Goal: Task Accomplishment & Management: Use online tool/utility

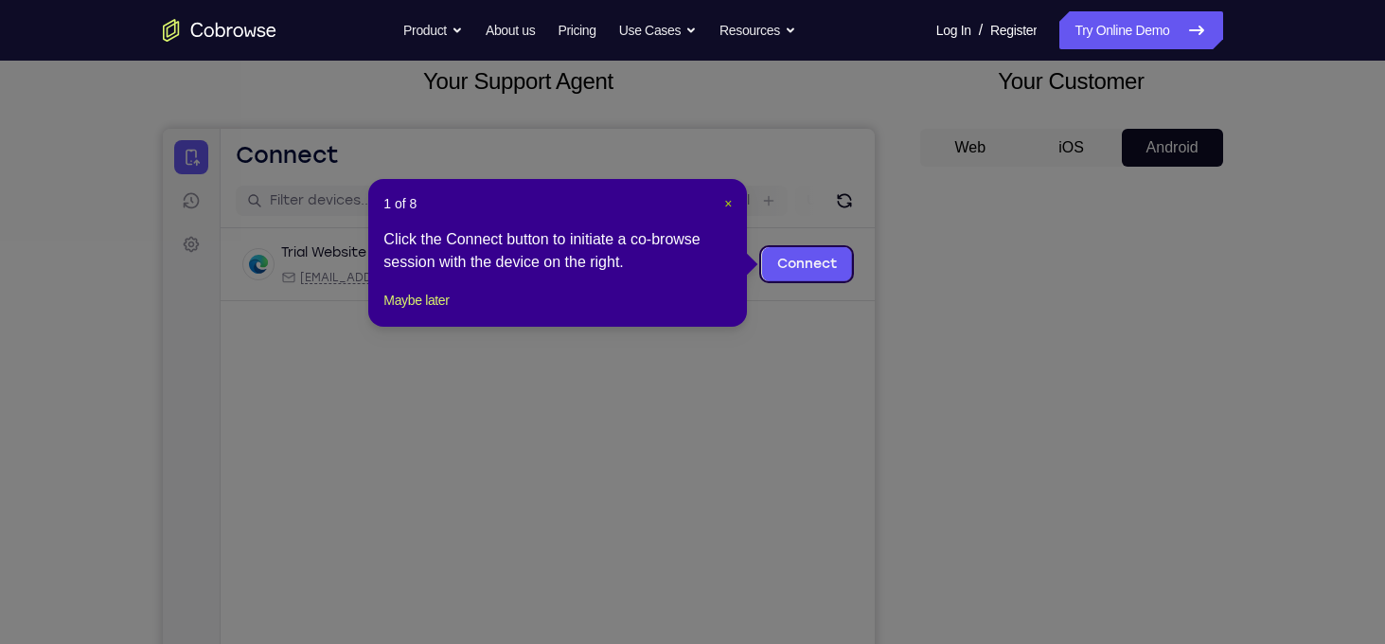
click at [732, 202] on span "×" at bounding box center [728, 203] width 8 height 15
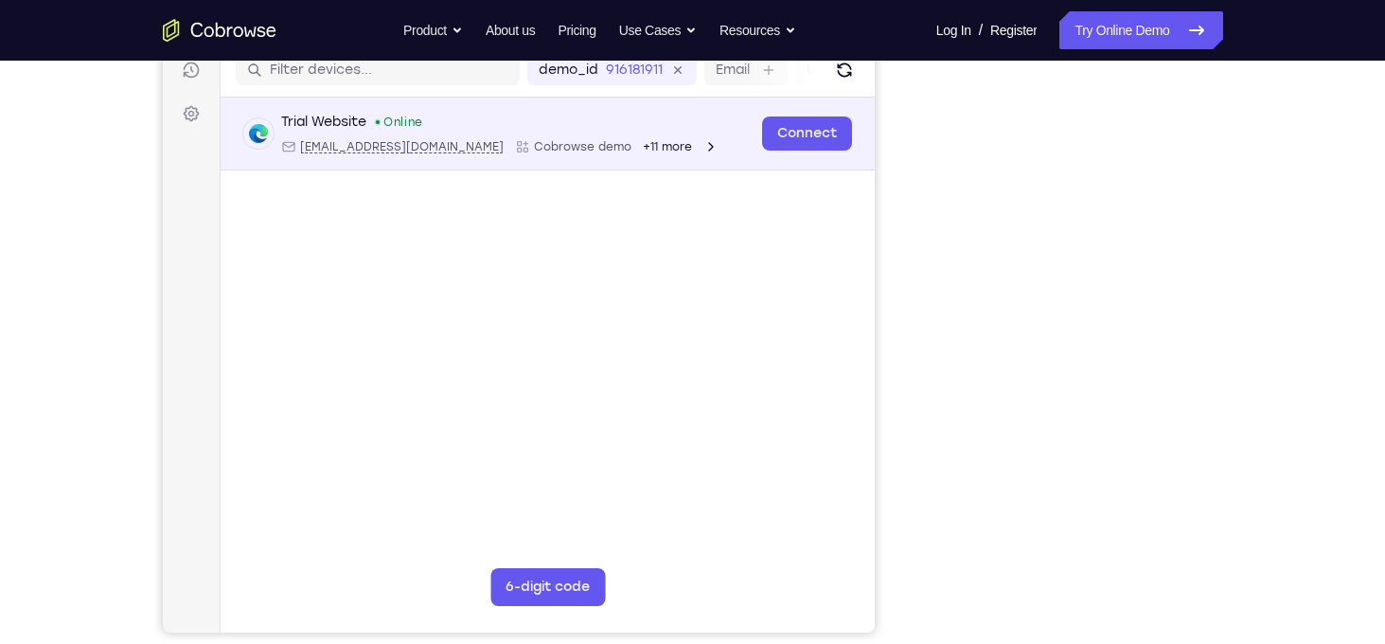
scroll to position [239, 0]
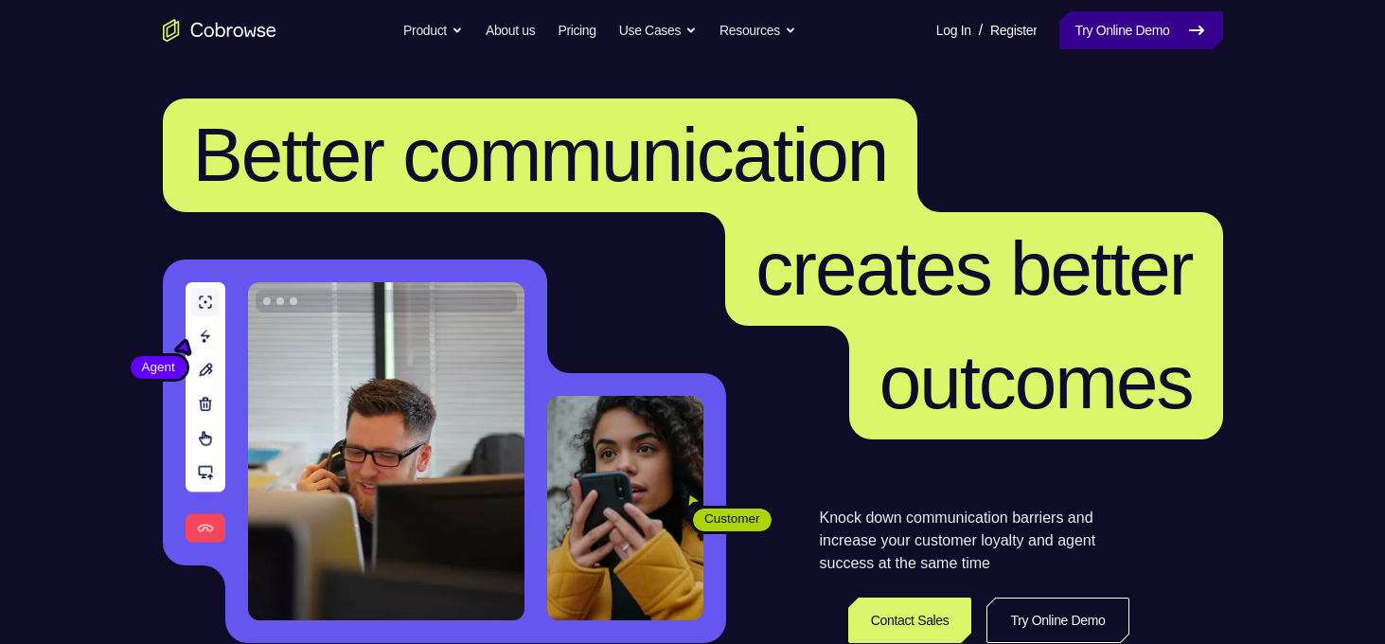
click at [1140, 45] on link "Try Online Demo" at bounding box center [1140, 30] width 163 height 38
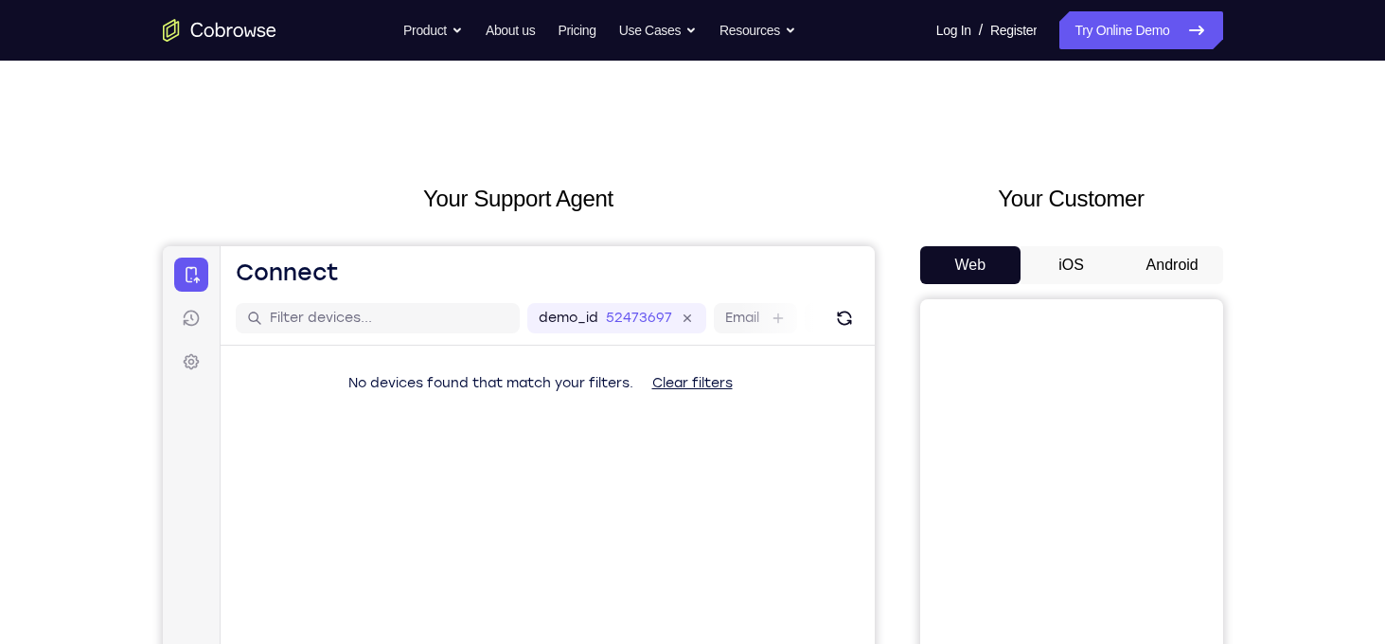
click at [1199, 262] on button "Android" at bounding box center [1172, 265] width 101 height 38
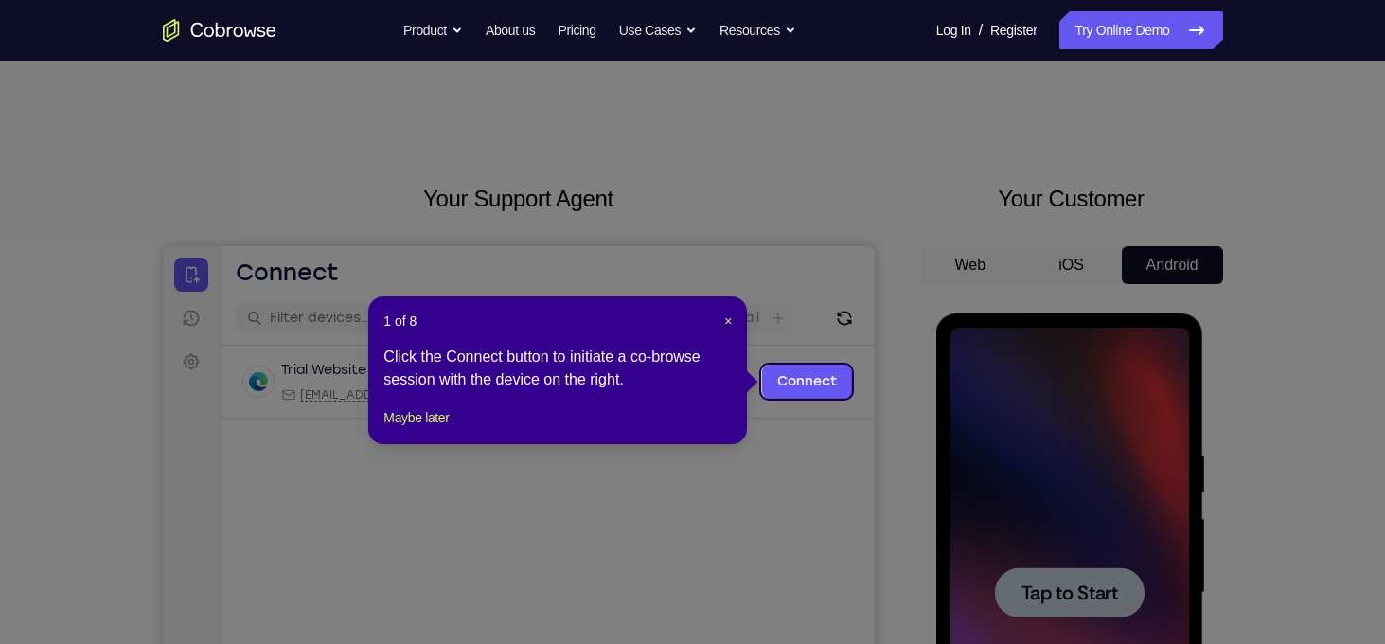
click at [730, 332] on div "1 of 8 × Click the Connect button to initiate a co-browse session with the devi…" at bounding box center [557, 370] width 379 height 148
click at [727, 321] on span "×" at bounding box center [728, 320] width 8 height 15
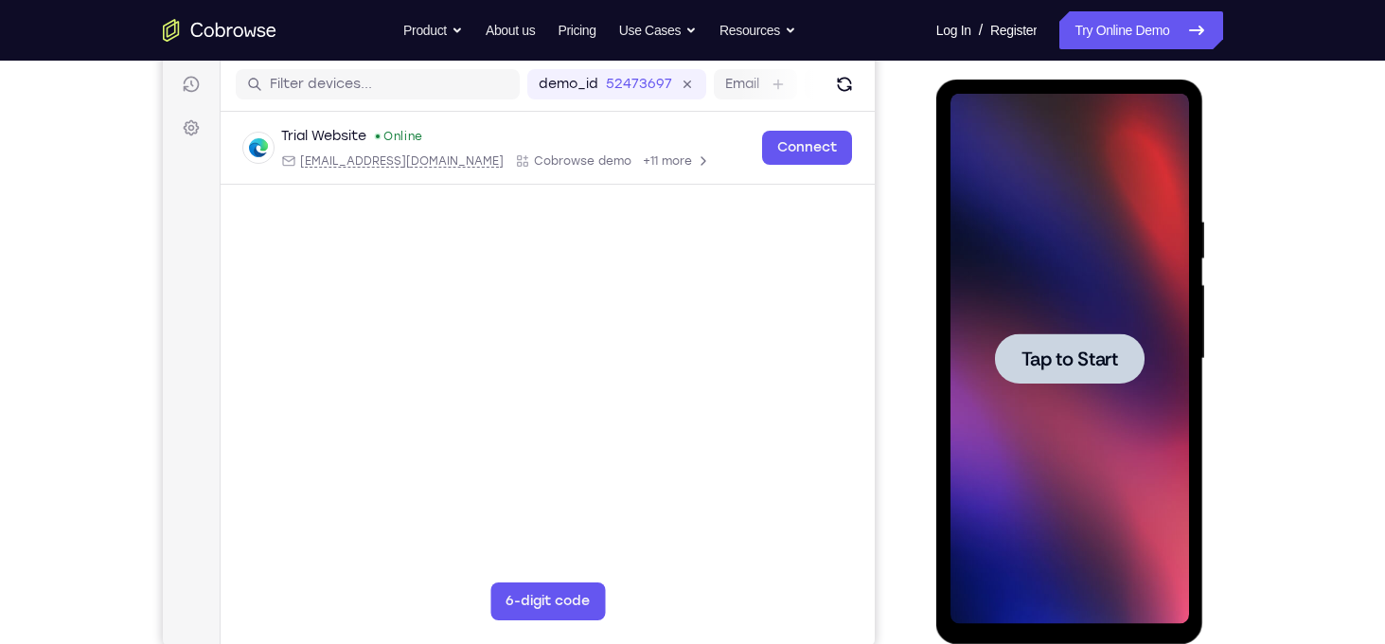
scroll to position [235, 0]
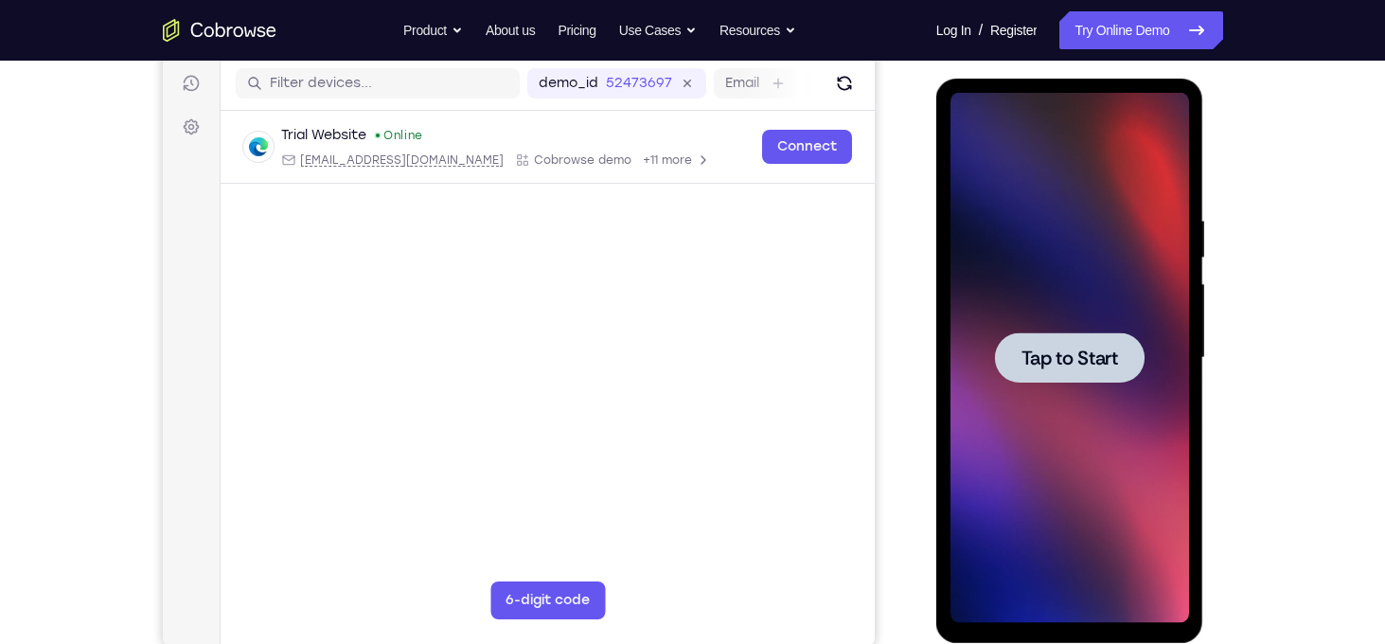
click at [1040, 362] on span "Tap to Start" at bounding box center [1069, 357] width 97 height 19
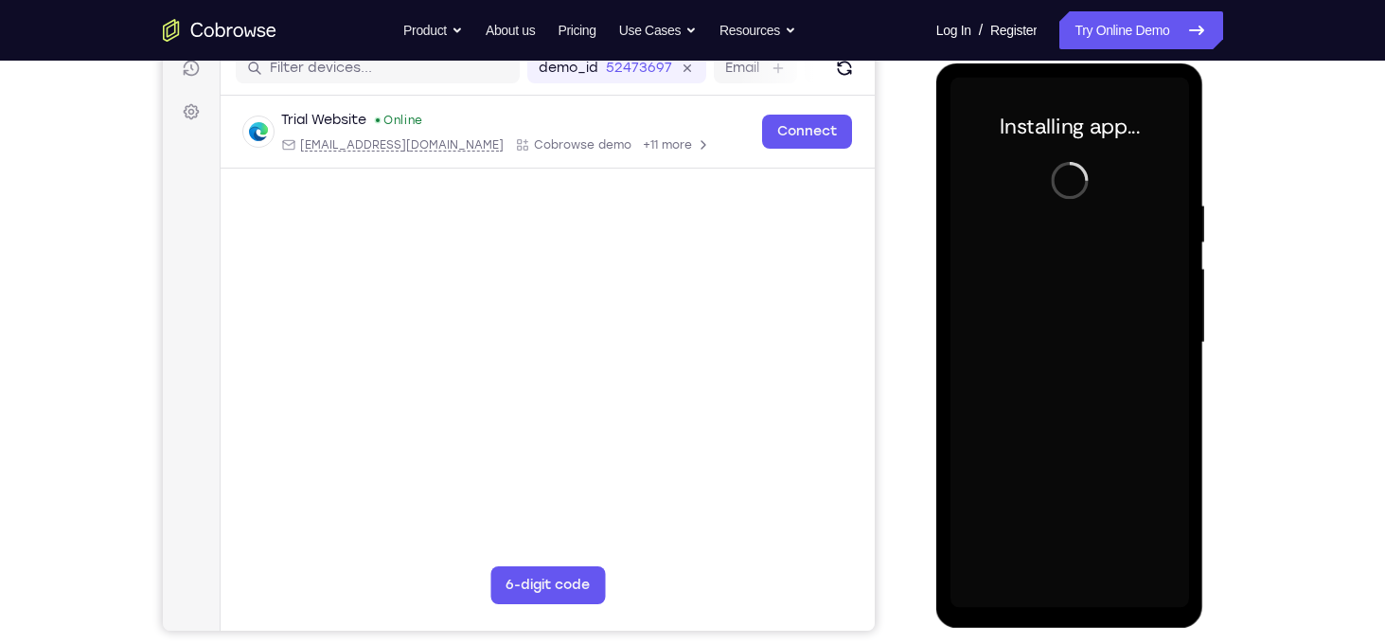
scroll to position [250, 0]
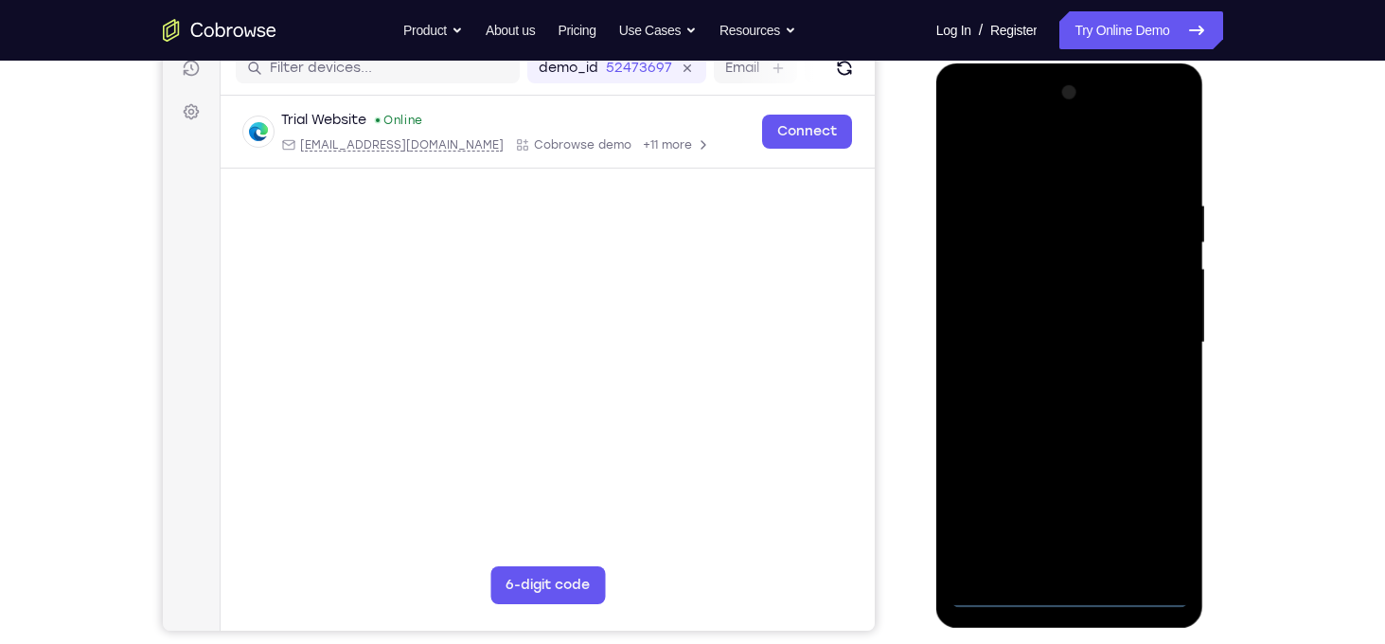
click at [1069, 592] on div at bounding box center [1069, 343] width 239 height 530
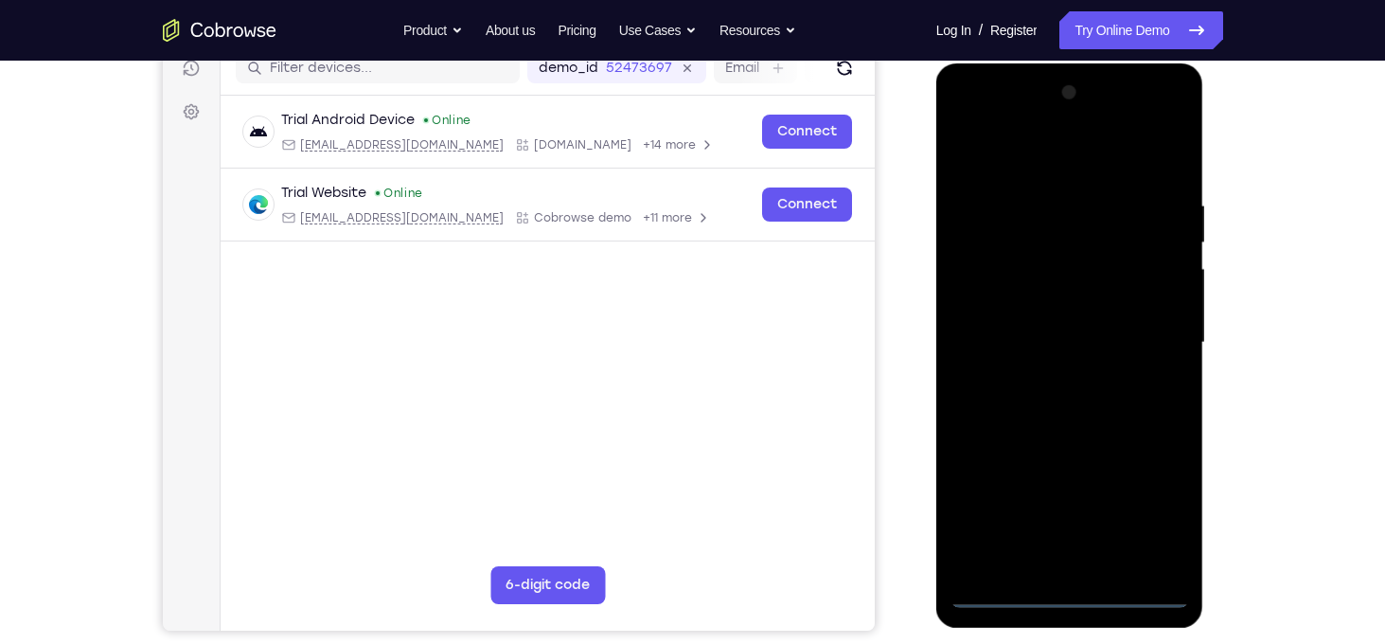
click at [1146, 521] on div at bounding box center [1069, 343] width 239 height 530
click at [1034, 158] on div at bounding box center [1069, 343] width 239 height 530
click at [1144, 329] on div at bounding box center [1069, 343] width 239 height 530
click at [1058, 378] on div at bounding box center [1069, 343] width 239 height 530
click at [1040, 307] on div at bounding box center [1069, 343] width 239 height 530
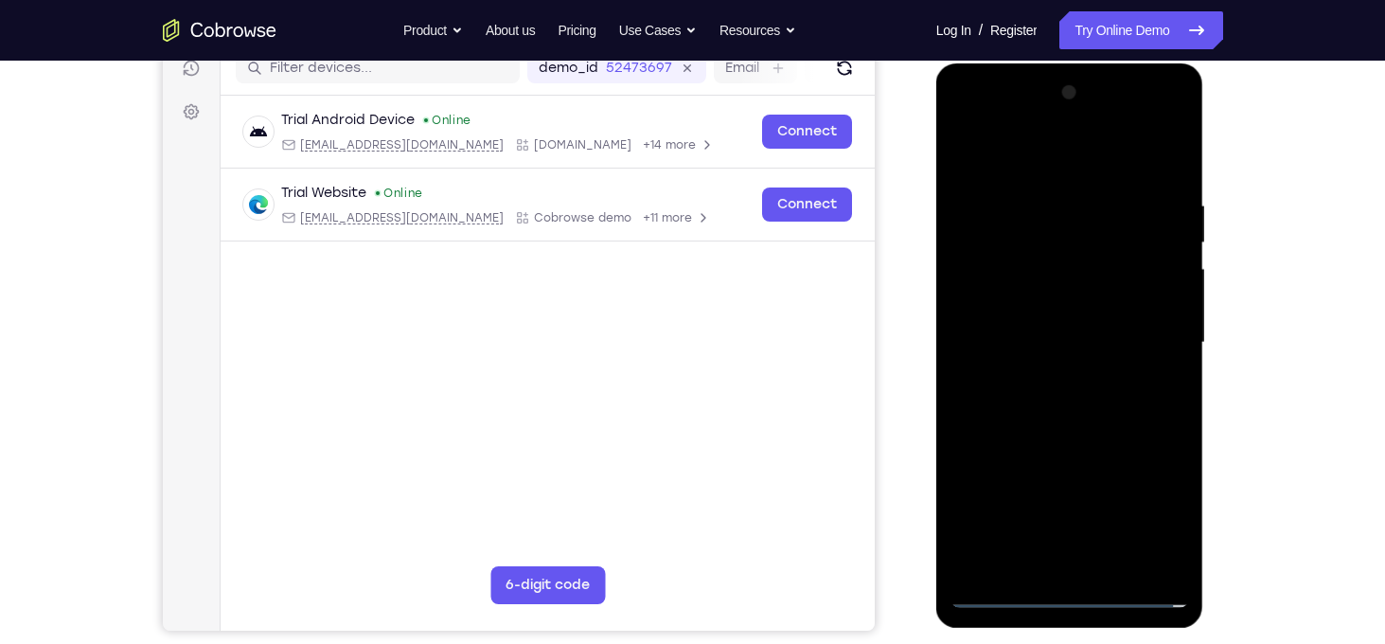
click at [1040, 326] on div at bounding box center [1069, 343] width 239 height 530
click at [1076, 295] on div at bounding box center [1069, 343] width 239 height 530
click at [1086, 198] on div at bounding box center [1069, 343] width 239 height 530
click at [1171, 242] on div at bounding box center [1069, 343] width 239 height 530
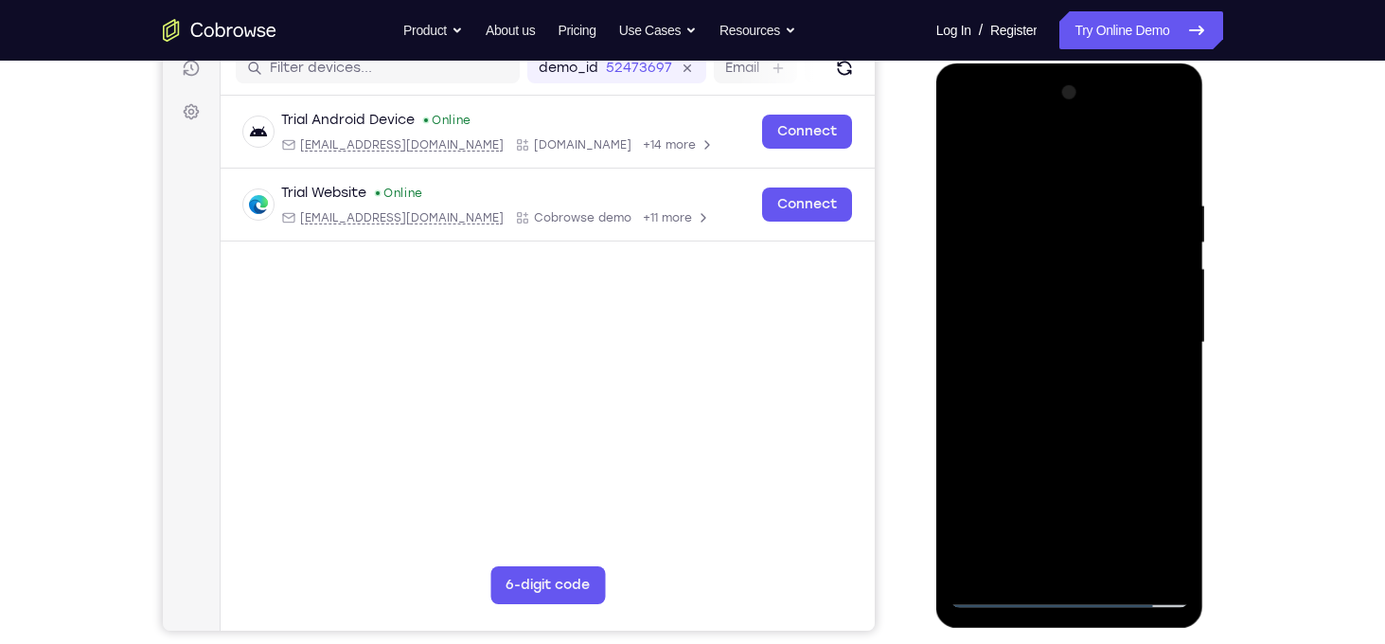
click at [1171, 242] on div at bounding box center [1069, 343] width 239 height 530
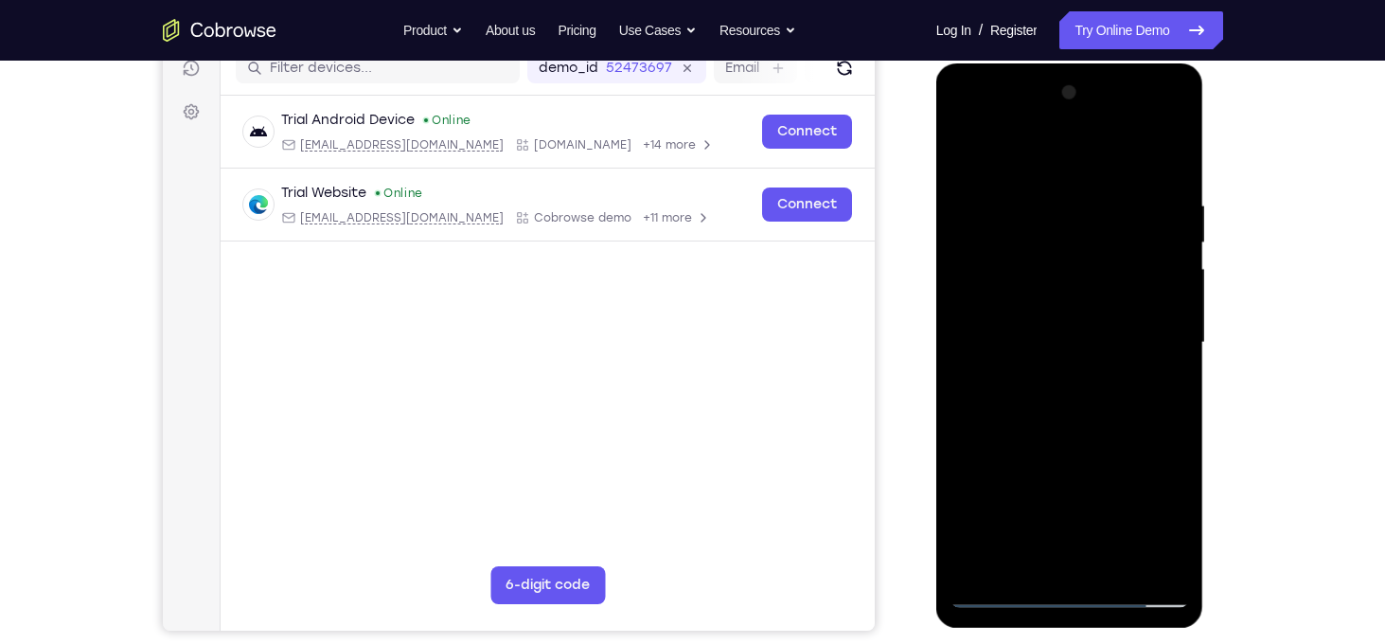
click at [1171, 242] on div at bounding box center [1069, 343] width 239 height 530
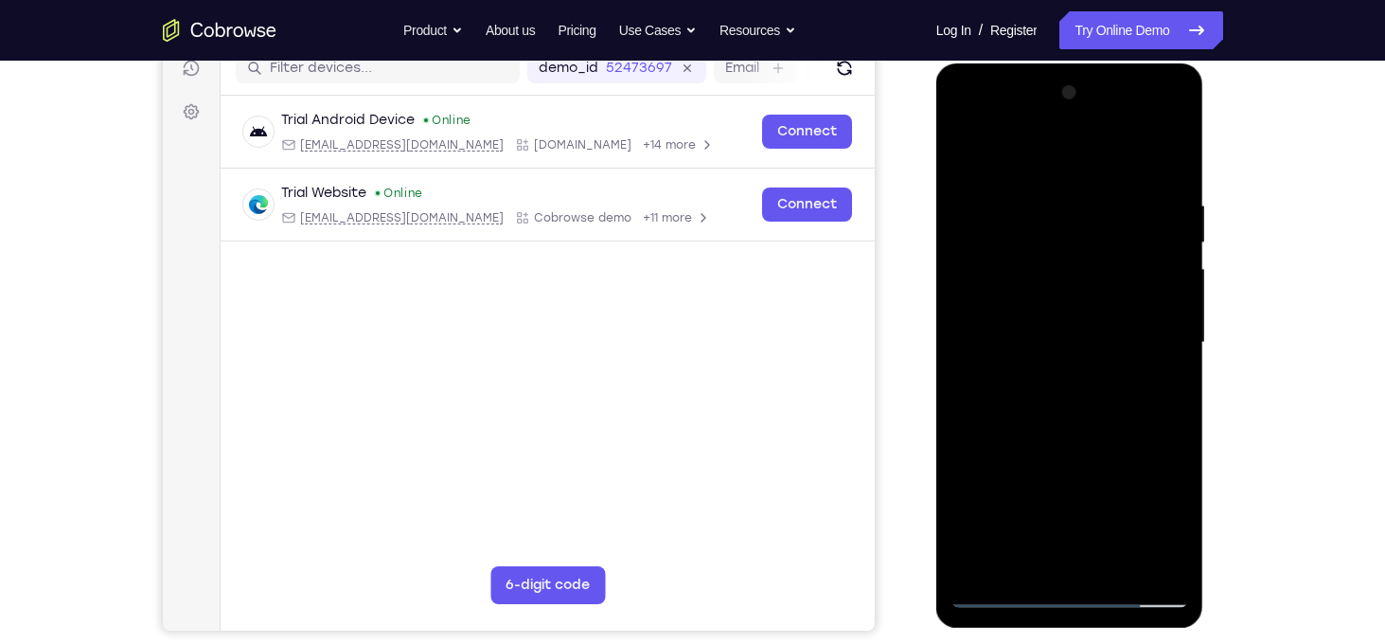
click at [1171, 242] on div at bounding box center [1069, 343] width 239 height 530
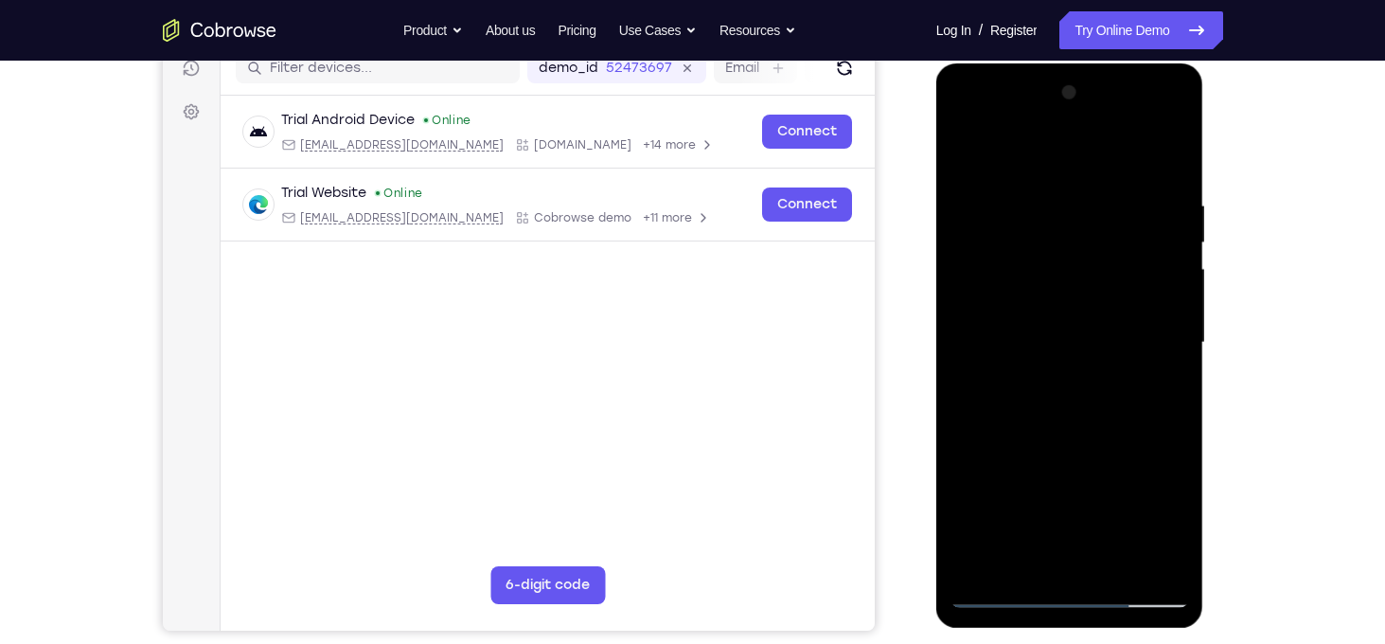
click at [1162, 244] on div at bounding box center [1069, 343] width 239 height 530
drag, startPoint x: 962, startPoint y: 309, endPoint x: 1402, endPoint y: 254, distance: 443.6
click at [1206, 254] on html "Online web based iOS Simulators and Android Emulators. Run iPhone, iPad, Mobile…" at bounding box center [1071, 347] width 270 height 568
click at [1137, 557] on div at bounding box center [1069, 343] width 239 height 530
click at [1158, 391] on div at bounding box center [1069, 343] width 239 height 530
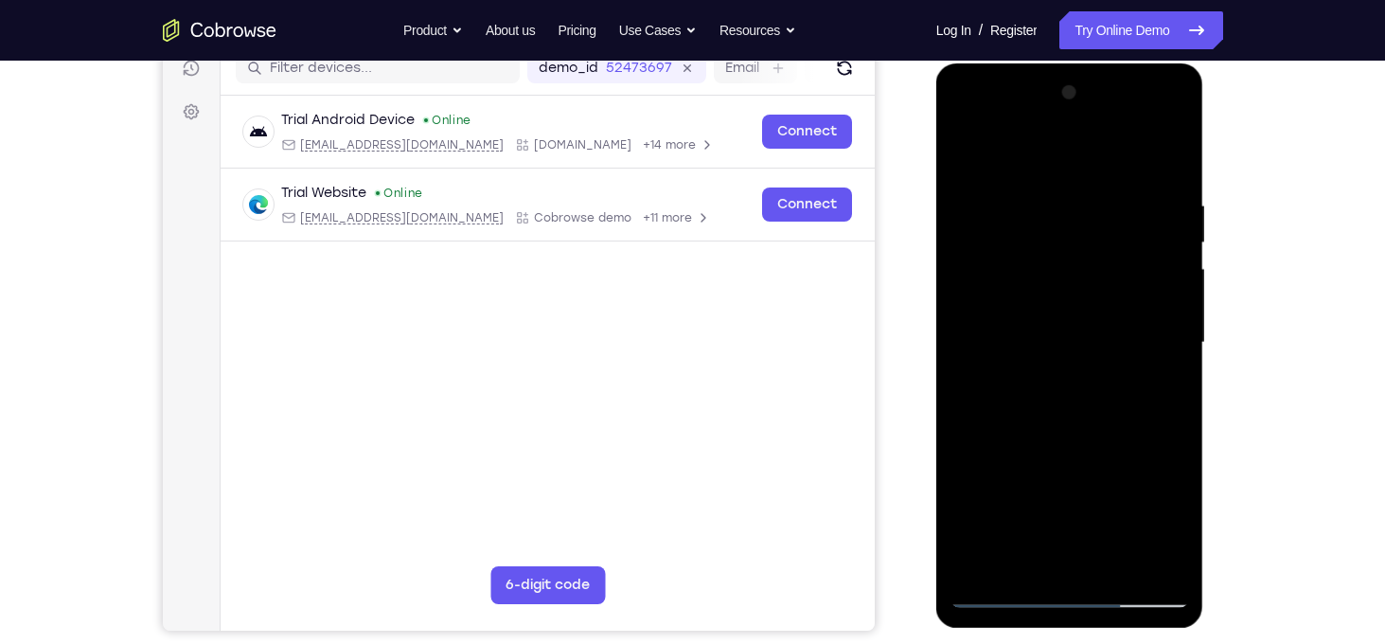
click at [1158, 391] on div at bounding box center [1069, 343] width 239 height 530
click at [1175, 352] on div at bounding box center [1069, 343] width 239 height 530
click at [1164, 321] on div at bounding box center [1069, 343] width 239 height 530
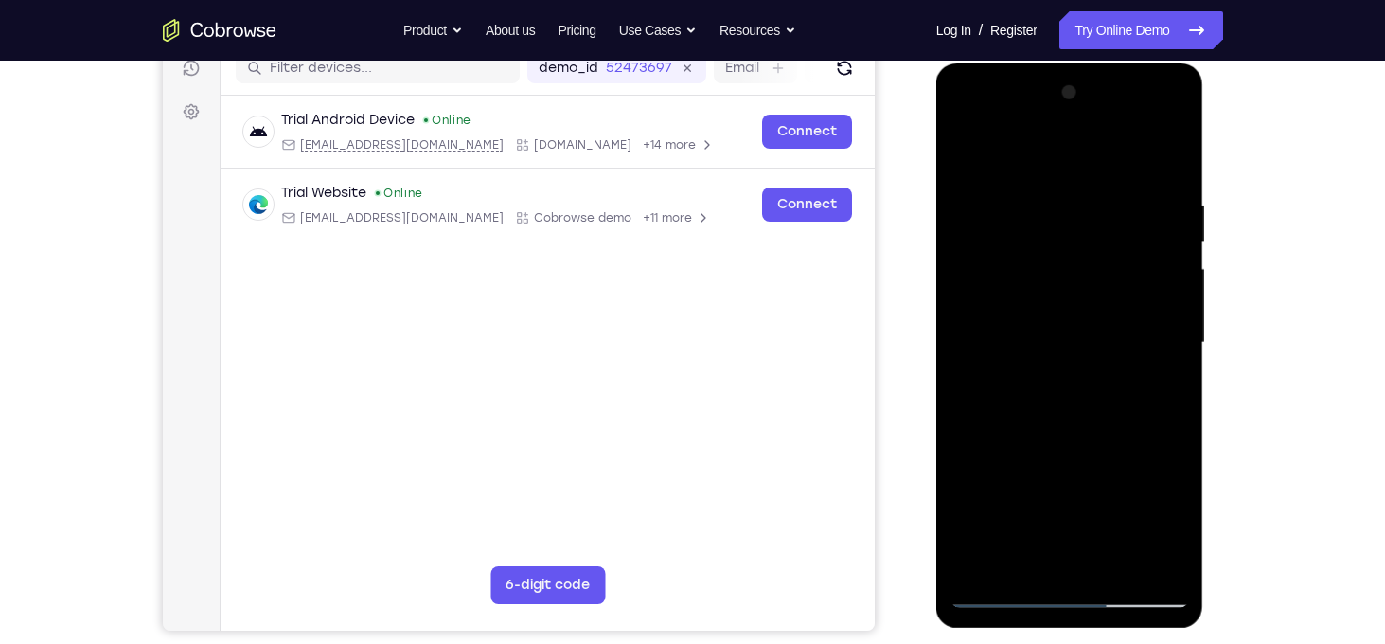
click at [1164, 321] on div at bounding box center [1069, 343] width 239 height 530
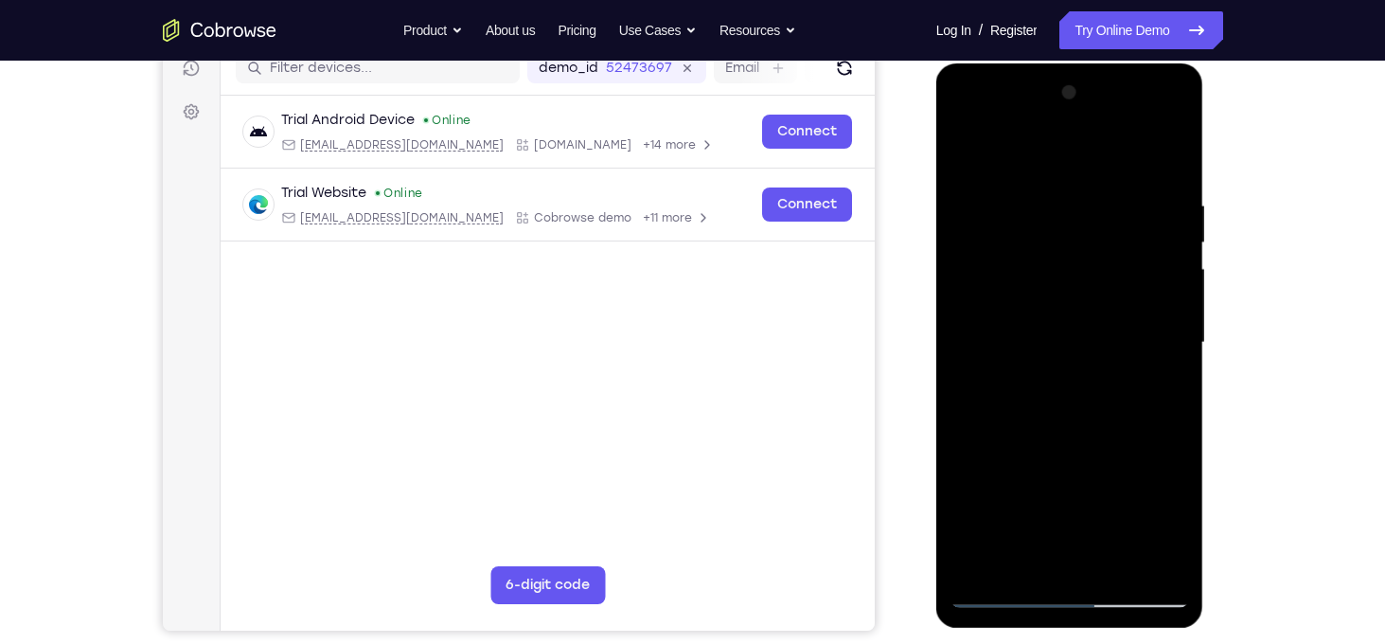
click at [1164, 321] on div at bounding box center [1069, 343] width 239 height 530
click at [1174, 313] on div at bounding box center [1069, 343] width 239 height 530
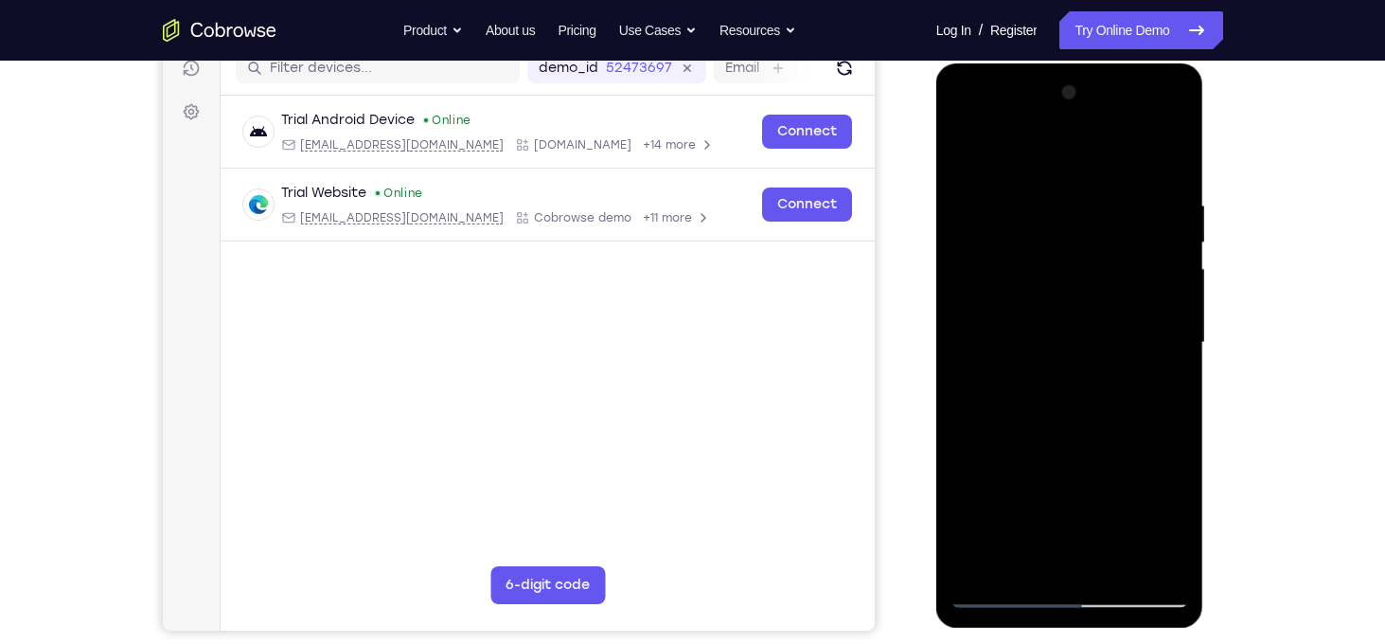
click at [1174, 313] on div at bounding box center [1069, 343] width 239 height 530
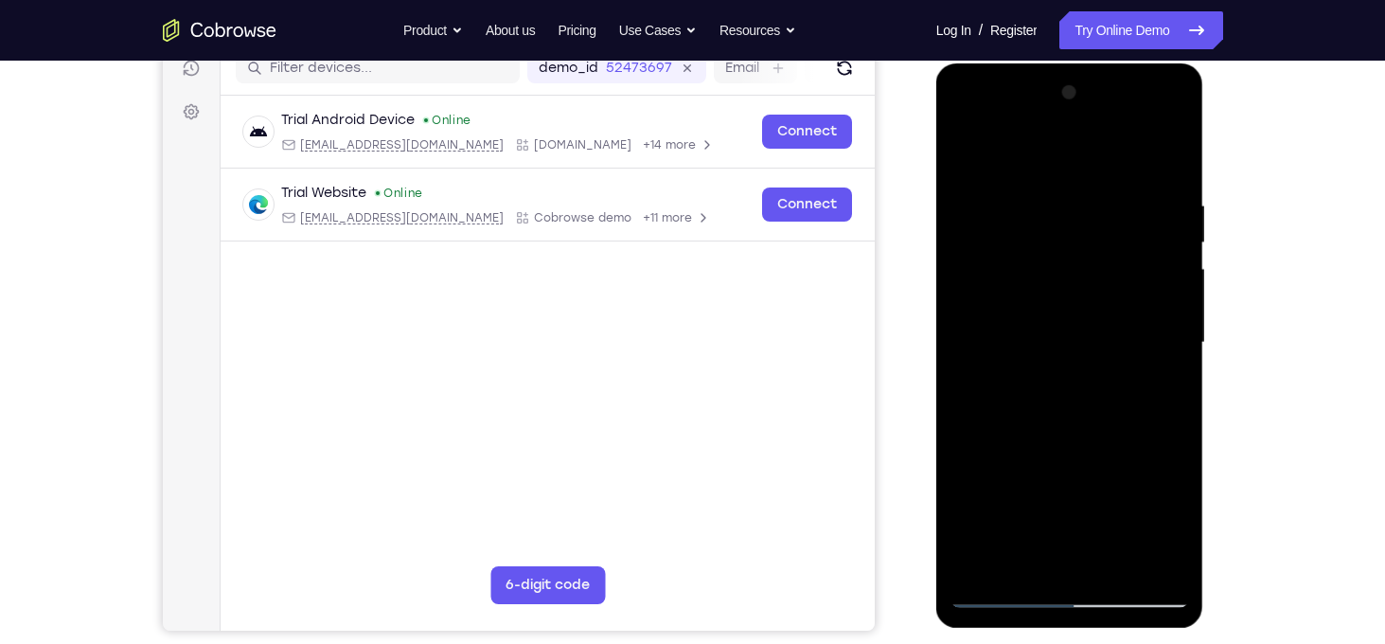
click at [1174, 313] on div at bounding box center [1069, 343] width 239 height 530
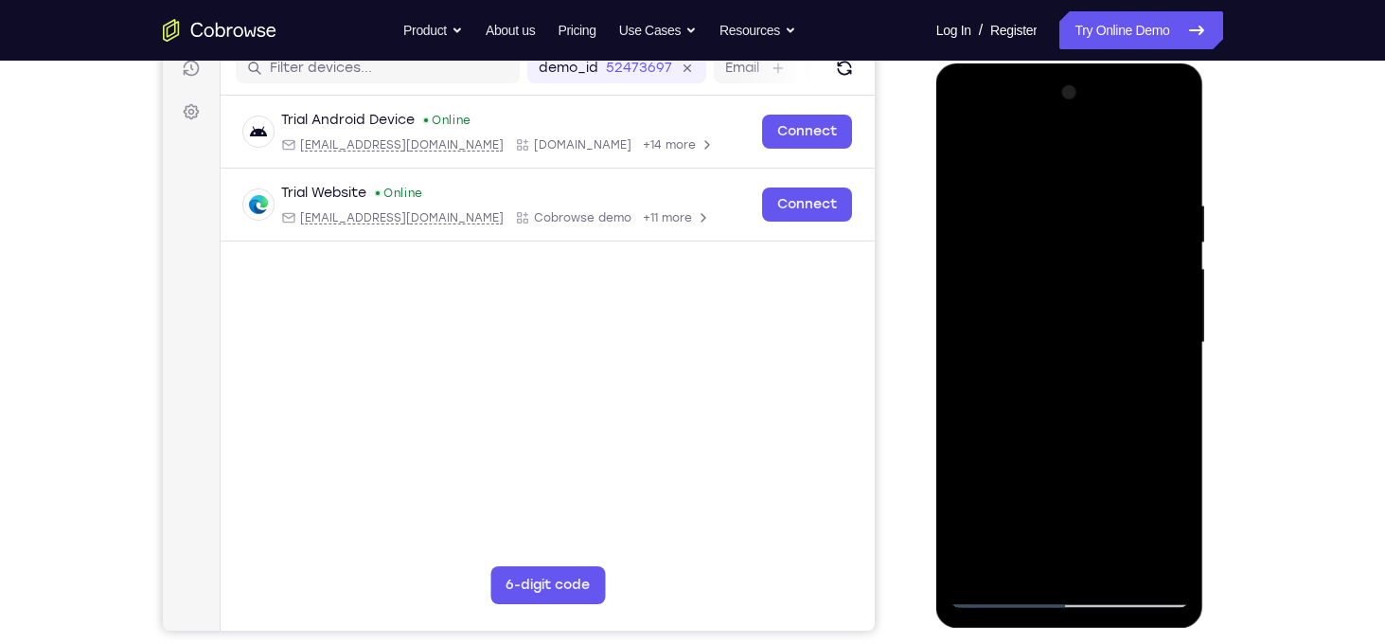
click at [1174, 313] on div at bounding box center [1069, 343] width 239 height 530
click at [966, 386] on div at bounding box center [1069, 343] width 239 height 530
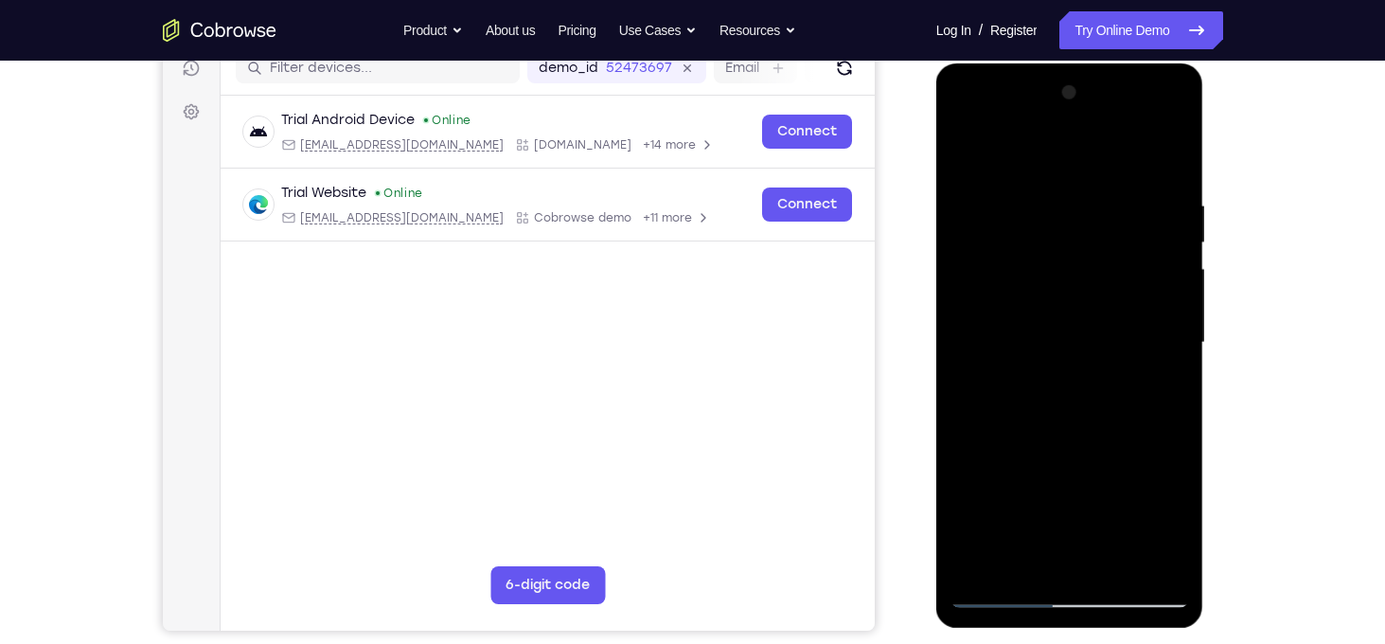
click at [1169, 283] on div at bounding box center [1069, 343] width 239 height 530
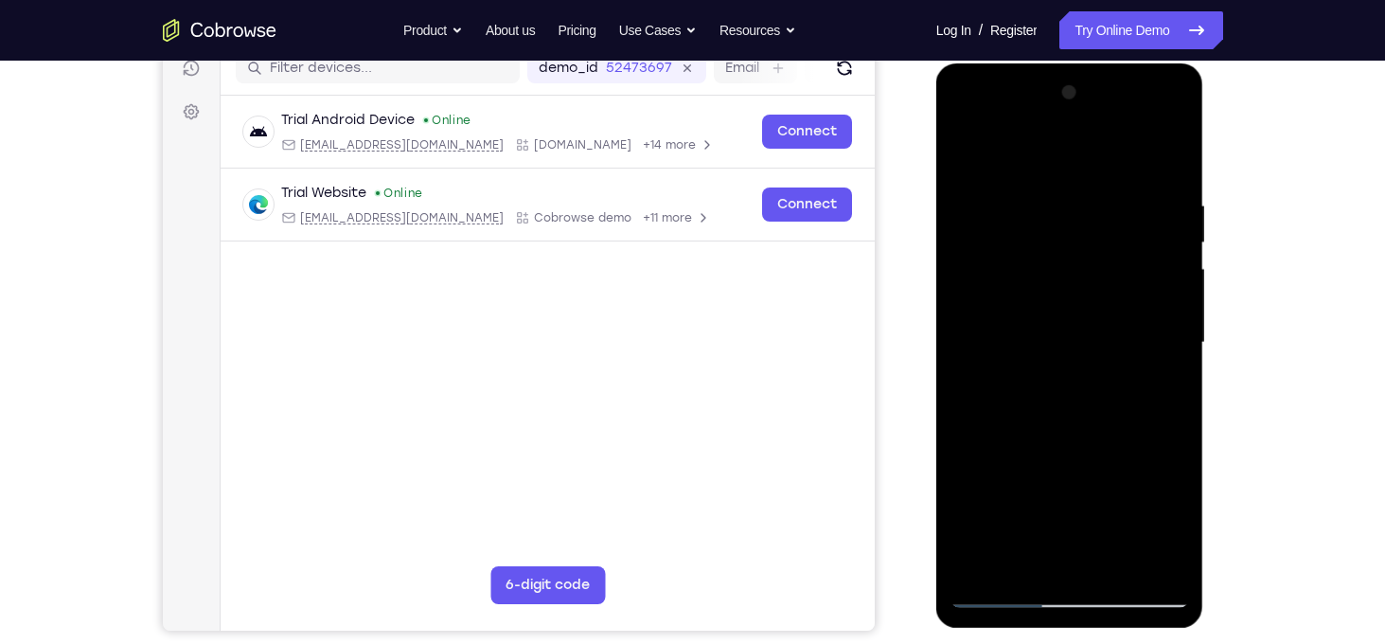
click at [1169, 283] on div at bounding box center [1069, 343] width 239 height 530
click at [1164, 558] on div at bounding box center [1069, 343] width 239 height 530
click at [1167, 367] on div at bounding box center [1069, 343] width 239 height 530
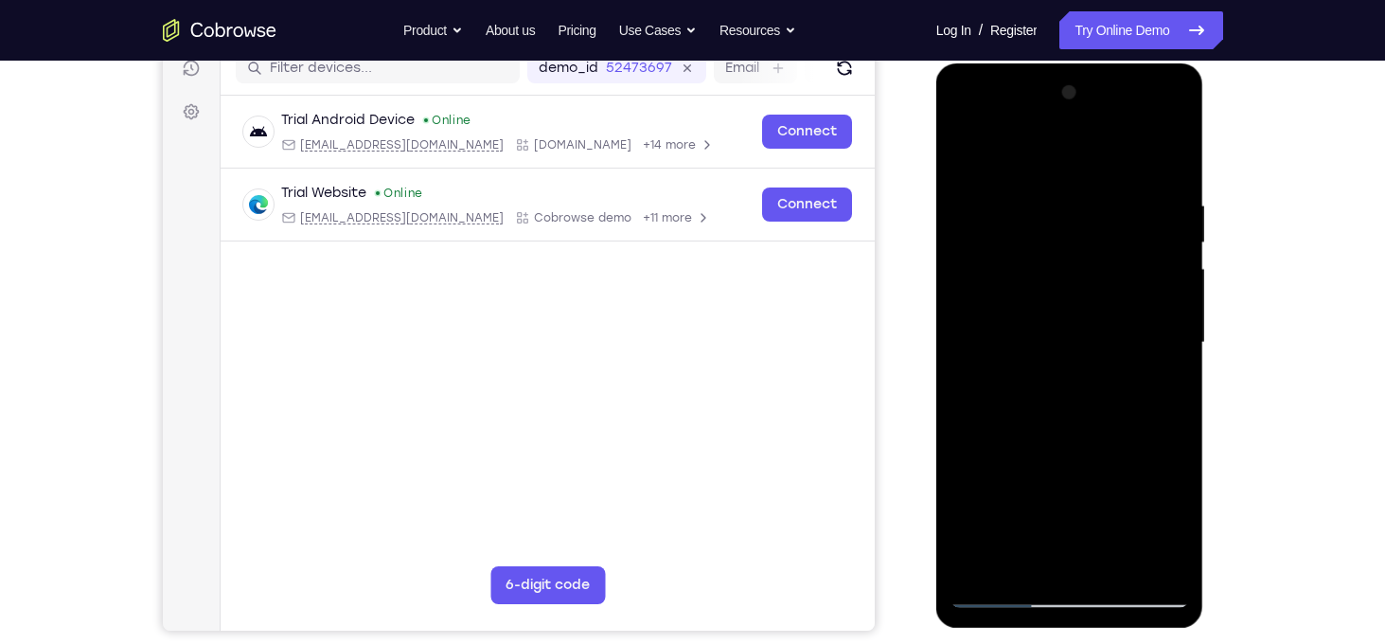
click at [1167, 367] on div at bounding box center [1069, 343] width 239 height 530
click at [973, 384] on div at bounding box center [1069, 343] width 239 height 530
click at [1159, 395] on div at bounding box center [1069, 343] width 239 height 530
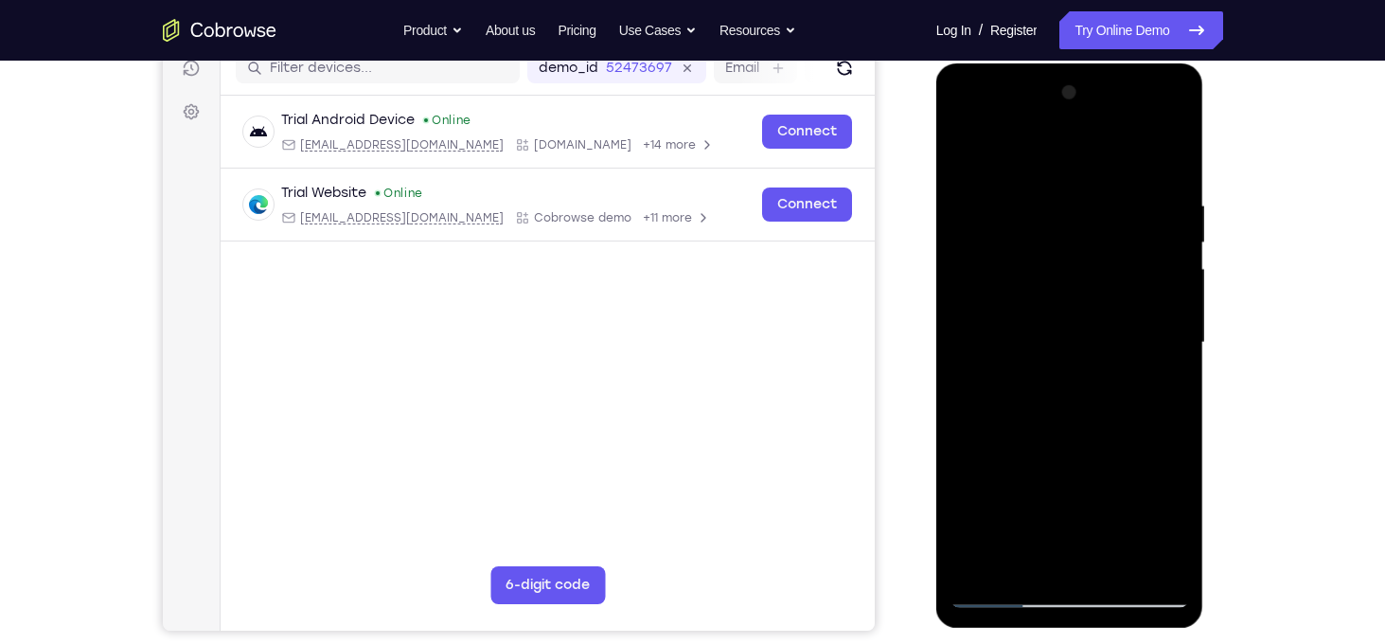
click at [1142, 563] on div at bounding box center [1069, 343] width 239 height 530
click at [1165, 419] on div at bounding box center [1069, 343] width 239 height 530
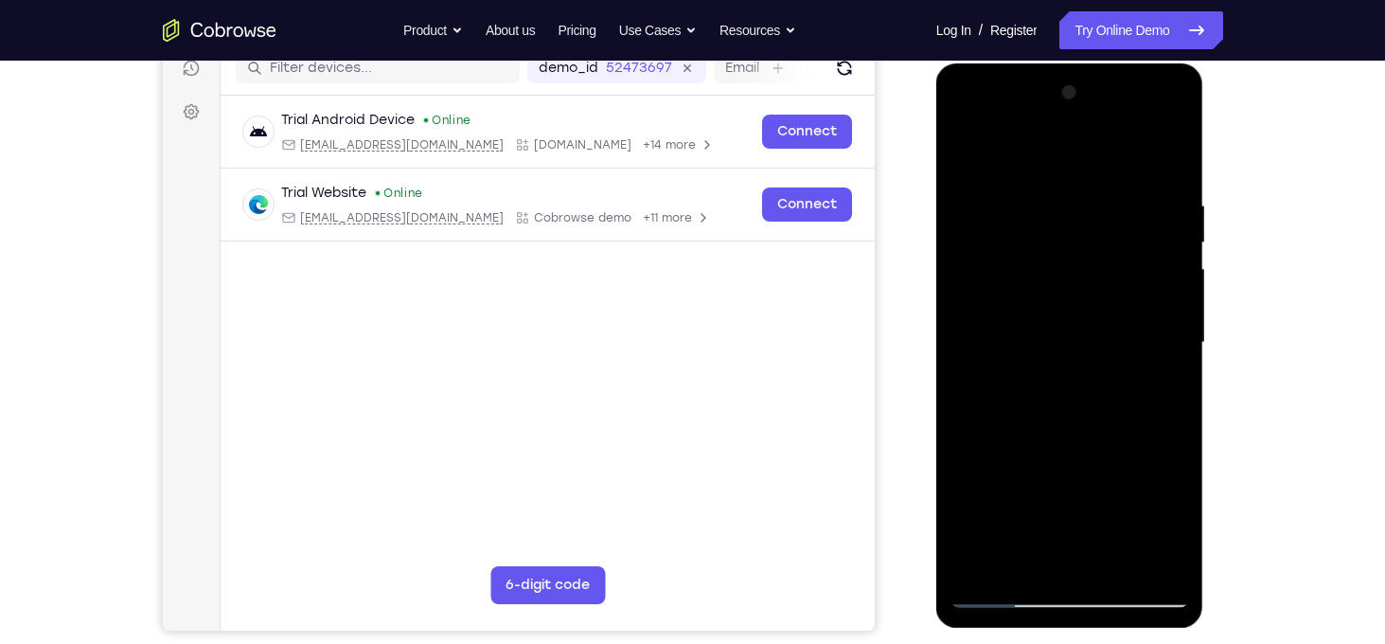
click at [1165, 419] on div at bounding box center [1069, 343] width 239 height 530
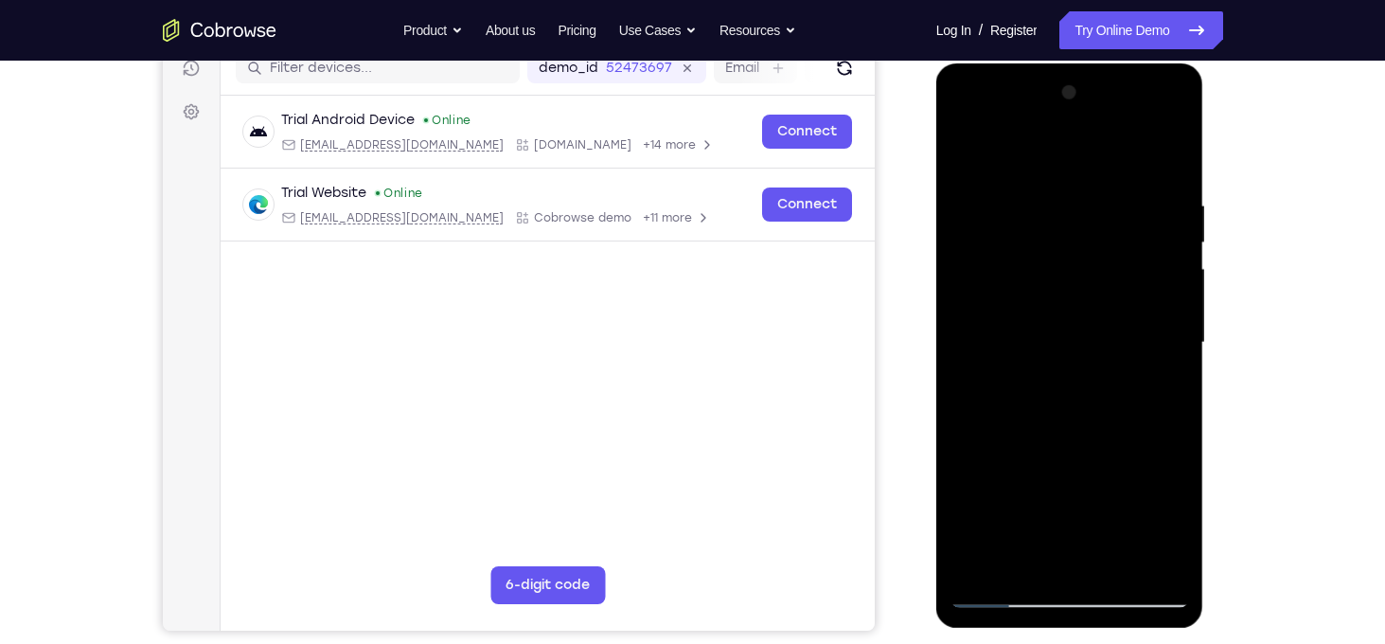
click at [1165, 419] on div at bounding box center [1069, 343] width 239 height 530
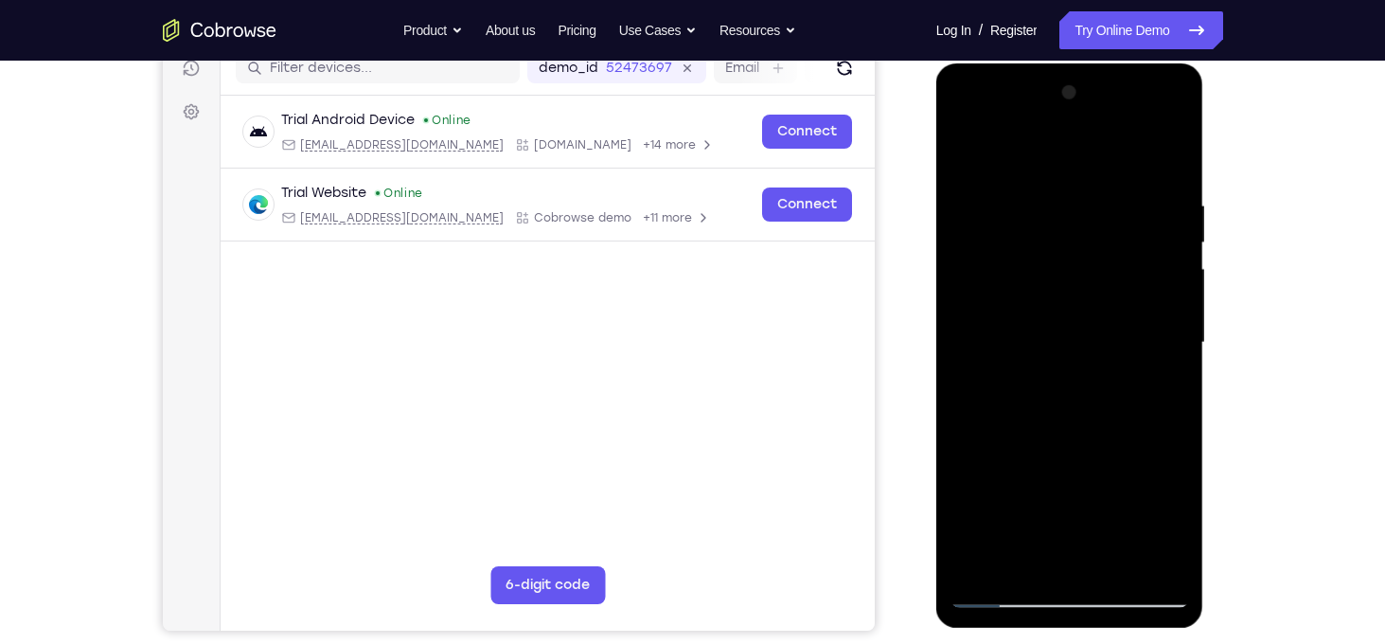
click at [1165, 419] on div at bounding box center [1069, 343] width 239 height 530
click at [978, 429] on div at bounding box center [1069, 343] width 239 height 530
click at [1140, 563] on div at bounding box center [1069, 343] width 239 height 530
click at [1164, 391] on div at bounding box center [1069, 343] width 239 height 530
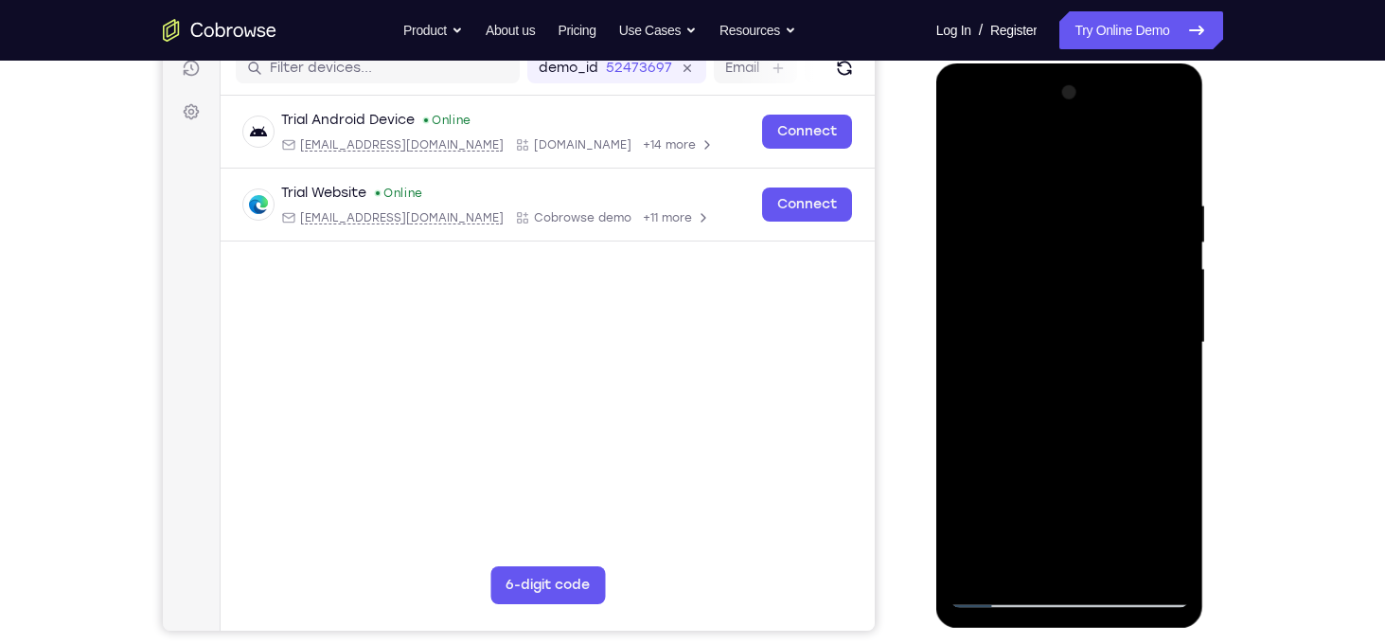
click at [1164, 391] on div at bounding box center [1069, 343] width 239 height 530
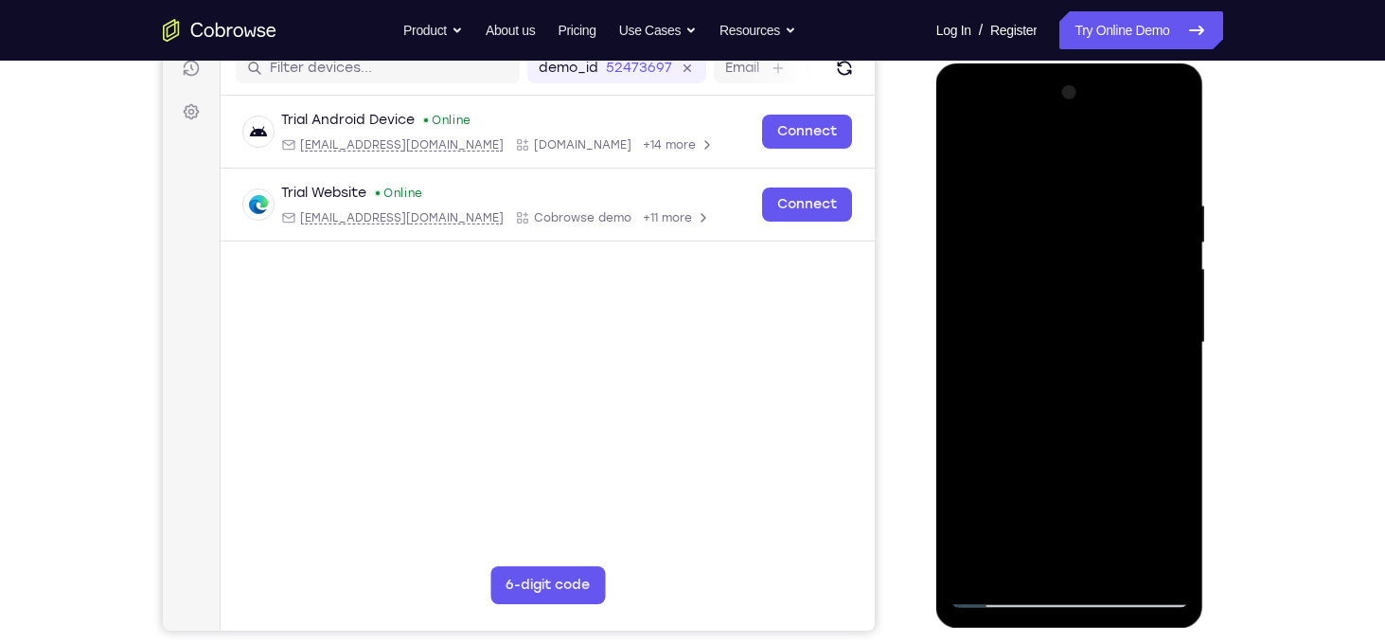
click at [1164, 391] on div at bounding box center [1069, 343] width 239 height 530
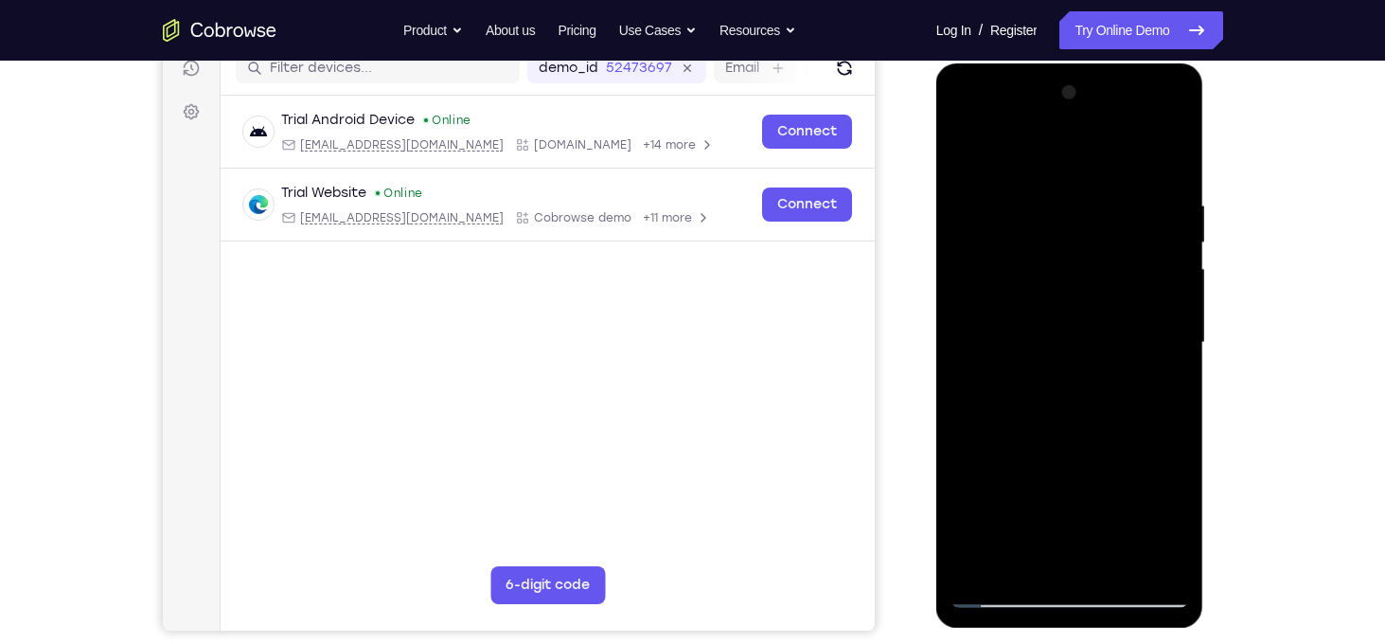
click at [1164, 391] on div at bounding box center [1069, 343] width 239 height 530
click at [1146, 553] on div at bounding box center [1069, 343] width 239 height 530
click at [1163, 160] on div at bounding box center [1069, 343] width 239 height 530
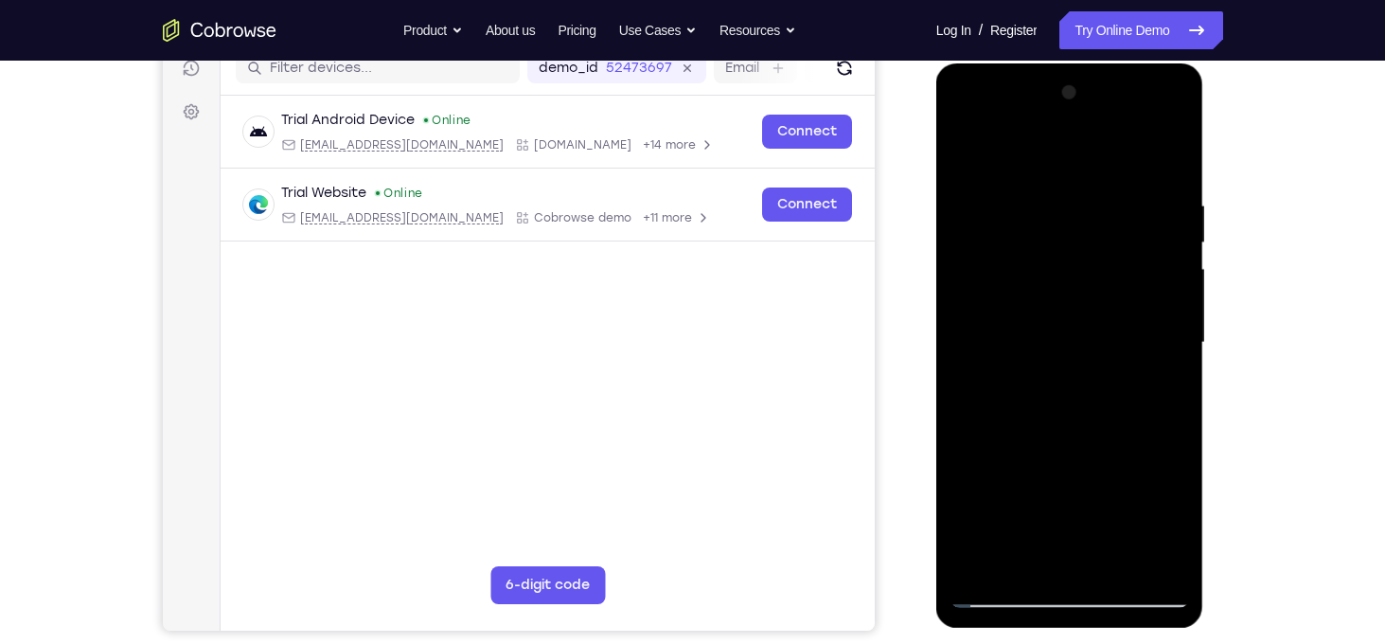
drag, startPoint x: 1089, startPoint y: 443, endPoint x: 1087, endPoint y: 340, distance: 103.2
click at [1087, 340] on div at bounding box center [1069, 343] width 239 height 530
click at [1121, 553] on div at bounding box center [1069, 343] width 239 height 530
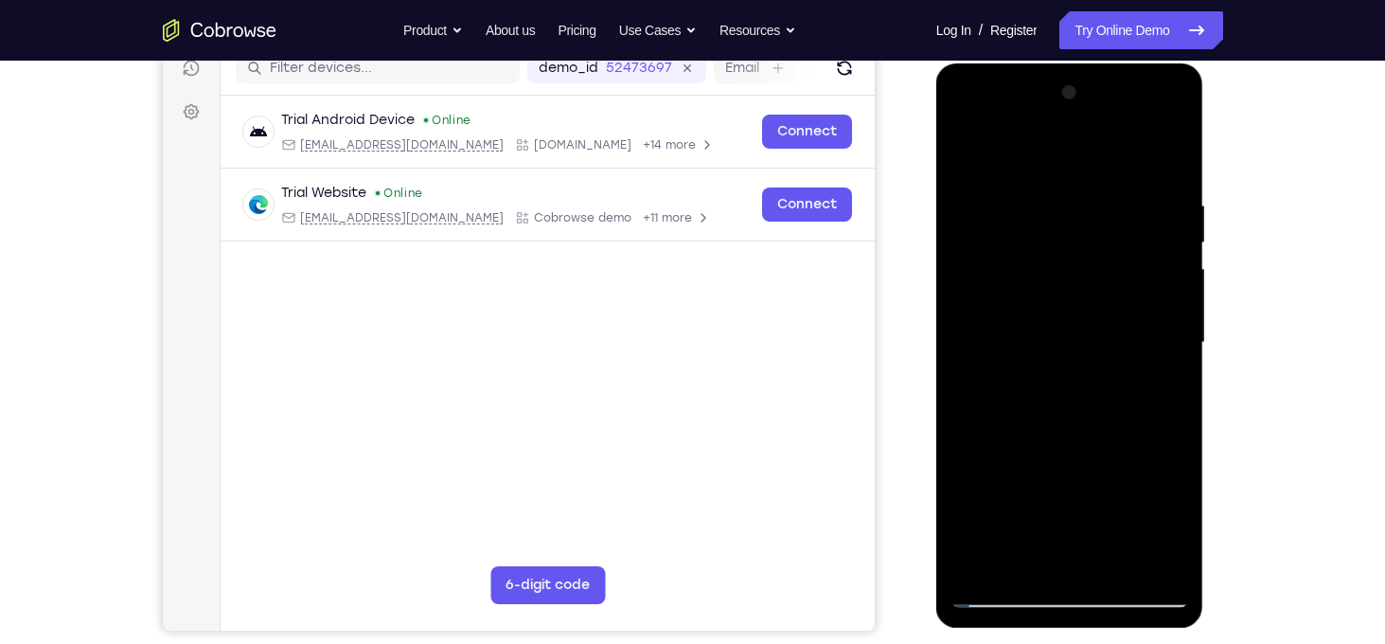
click at [1121, 553] on div at bounding box center [1069, 343] width 239 height 530
click at [1042, 441] on div at bounding box center [1069, 343] width 239 height 530
click at [968, 150] on div at bounding box center [1069, 343] width 239 height 530
click at [1160, 562] on div at bounding box center [1069, 343] width 239 height 530
click at [985, 565] on div at bounding box center [1069, 343] width 239 height 530
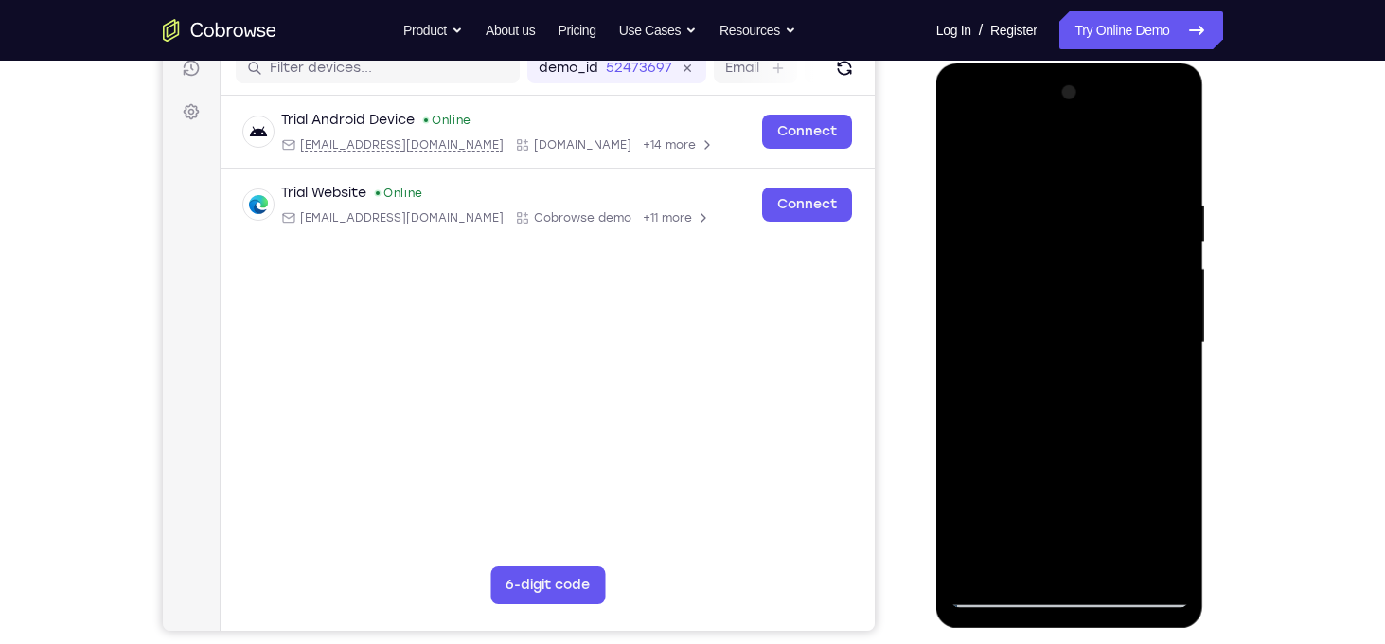
click at [988, 559] on div at bounding box center [1069, 343] width 239 height 530
drag, startPoint x: 1069, startPoint y: 258, endPoint x: 1089, endPoint y: 692, distance: 433.9
click at [1089, 631] on html "Online web based iOS Simulators and Android Emulators. Run iPhone, iPad, Mobile…" at bounding box center [1071, 347] width 270 height 568
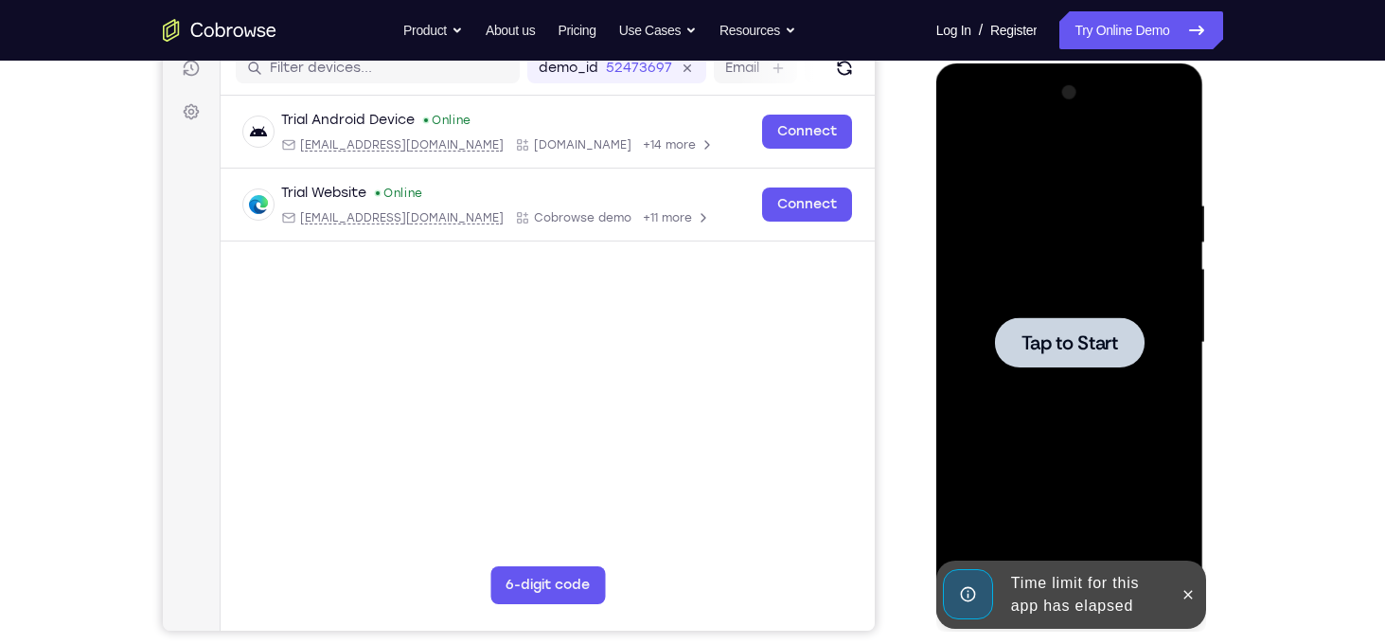
click at [1100, 355] on div at bounding box center [1070, 342] width 150 height 50
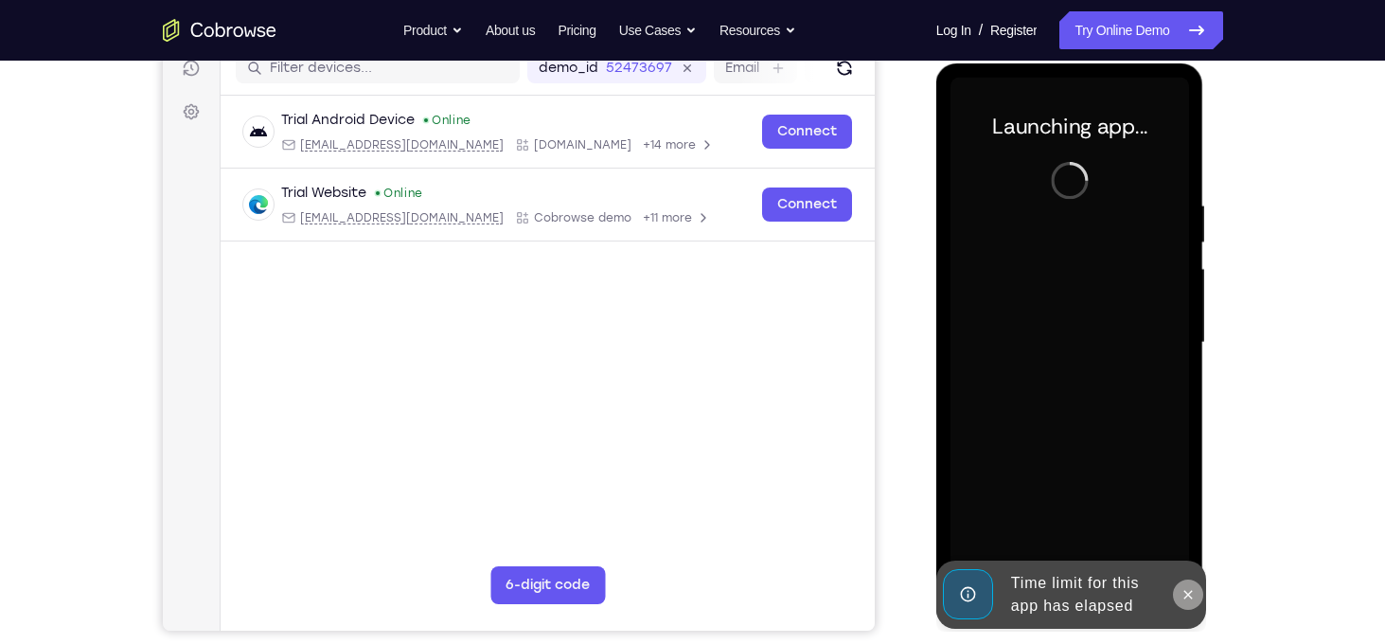
click at [1189, 596] on icon at bounding box center [1187, 594] width 15 height 15
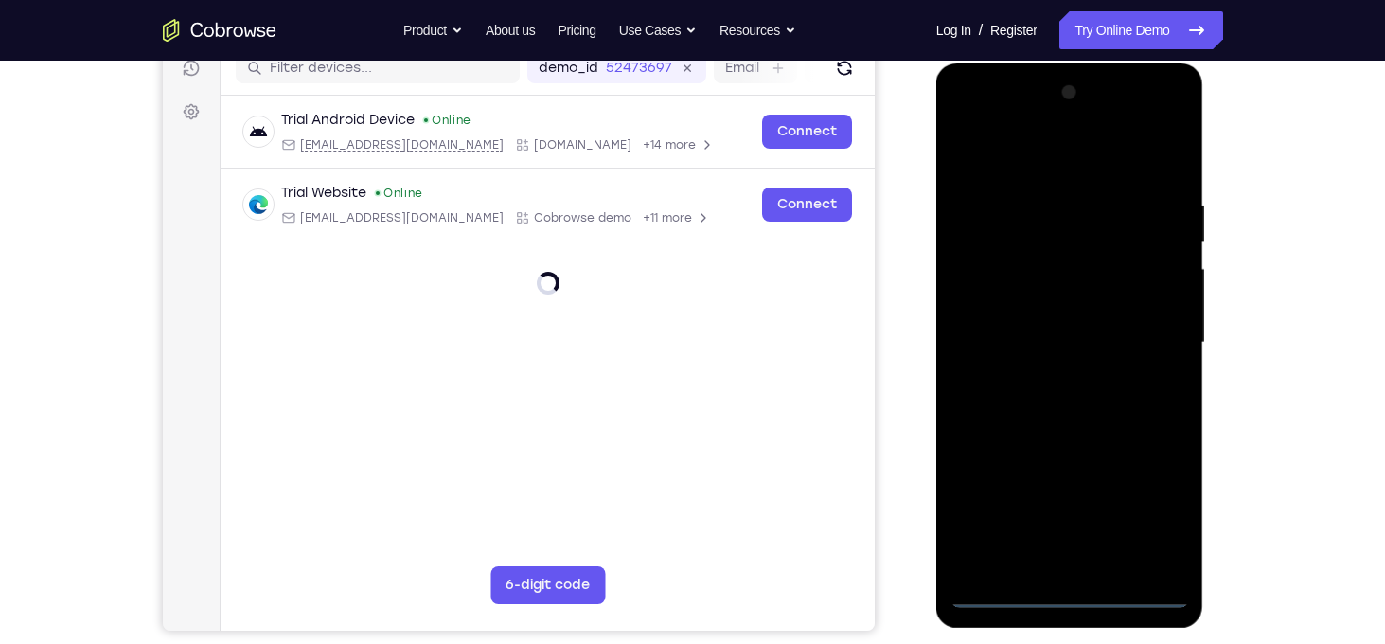
click at [1065, 596] on div at bounding box center [1069, 343] width 239 height 530
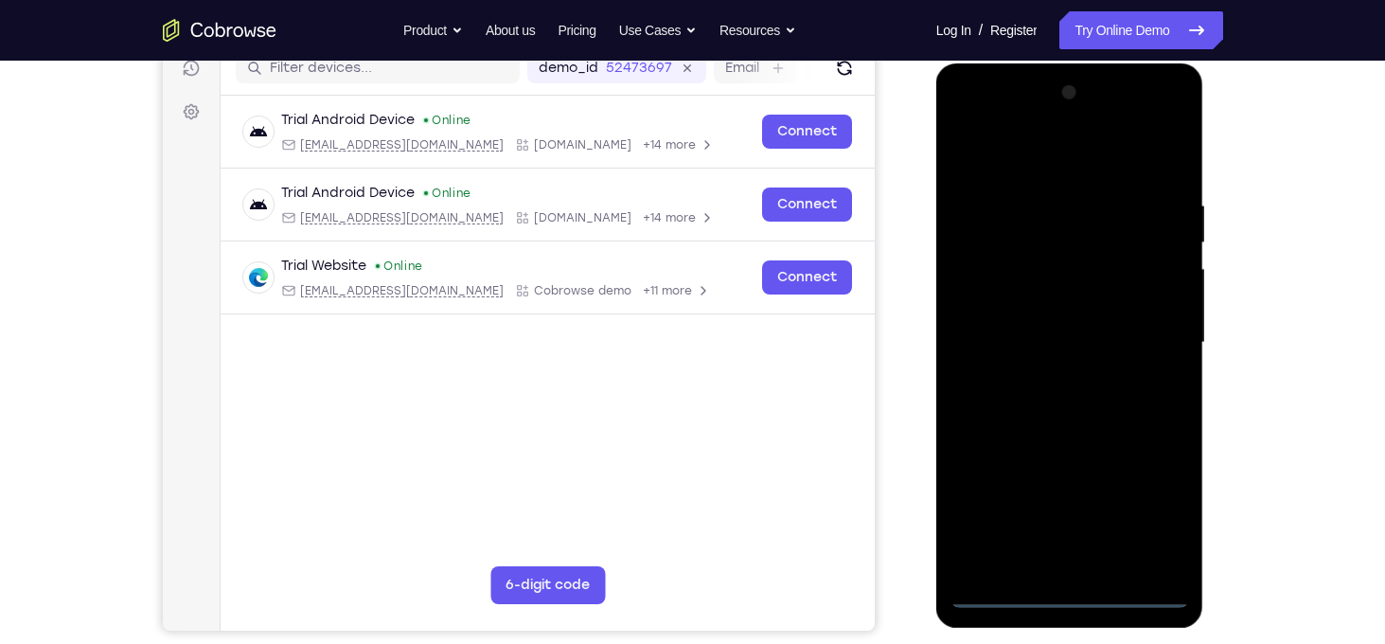
click at [1161, 514] on div at bounding box center [1069, 343] width 239 height 530
click at [1053, 159] on div at bounding box center [1069, 343] width 239 height 530
click at [1147, 341] on div at bounding box center [1069, 343] width 239 height 530
click at [1052, 382] on div at bounding box center [1069, 343] width 239 height 530
click at [1051, 310] on div at bounding box center [1069, 343] width 239 height 530
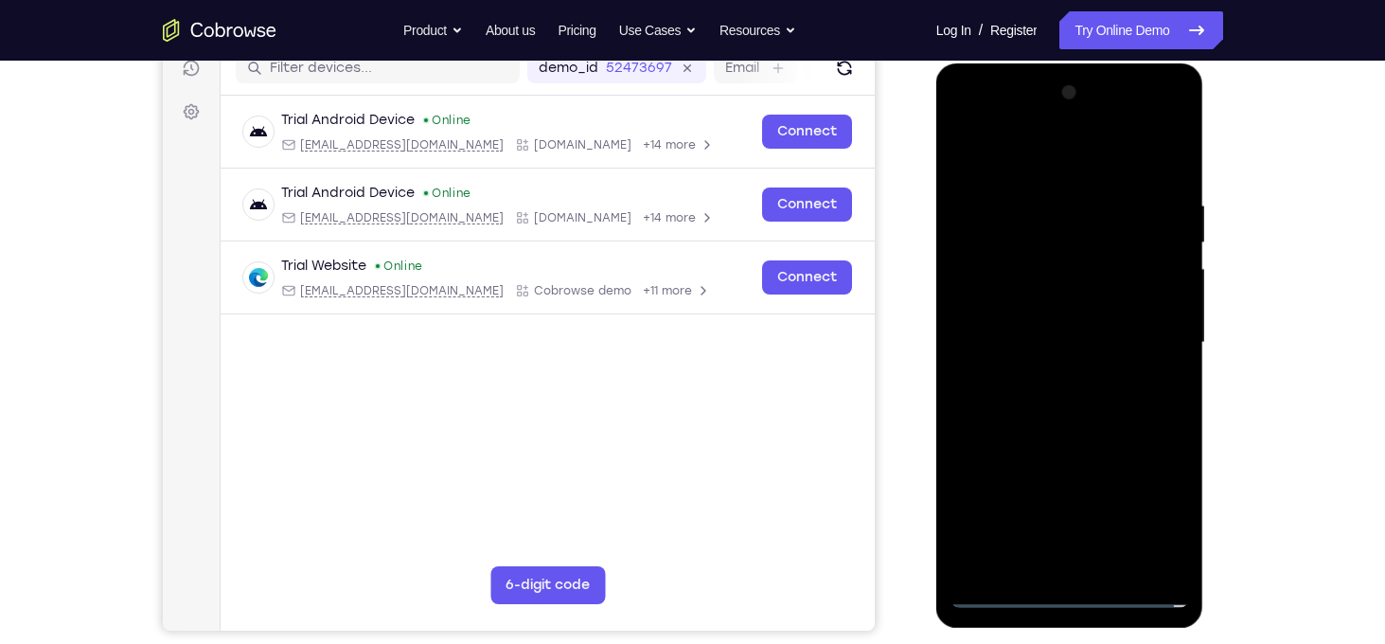
click at [1053, 325] on div at bounding box center [1069, 343] width 239 height 530
click at [1065, 298] on div at bounding box center [1069, 343] width 239 height 530
click at [1034, 190] on div at bounding box center [1069, 343] width 239 height 530
click at [1168, 351] on div at bounding box center [1069, 343] width 239 height 530
click at [1142, 558] on div at bounding box center [1069, 343] width 239 height 530
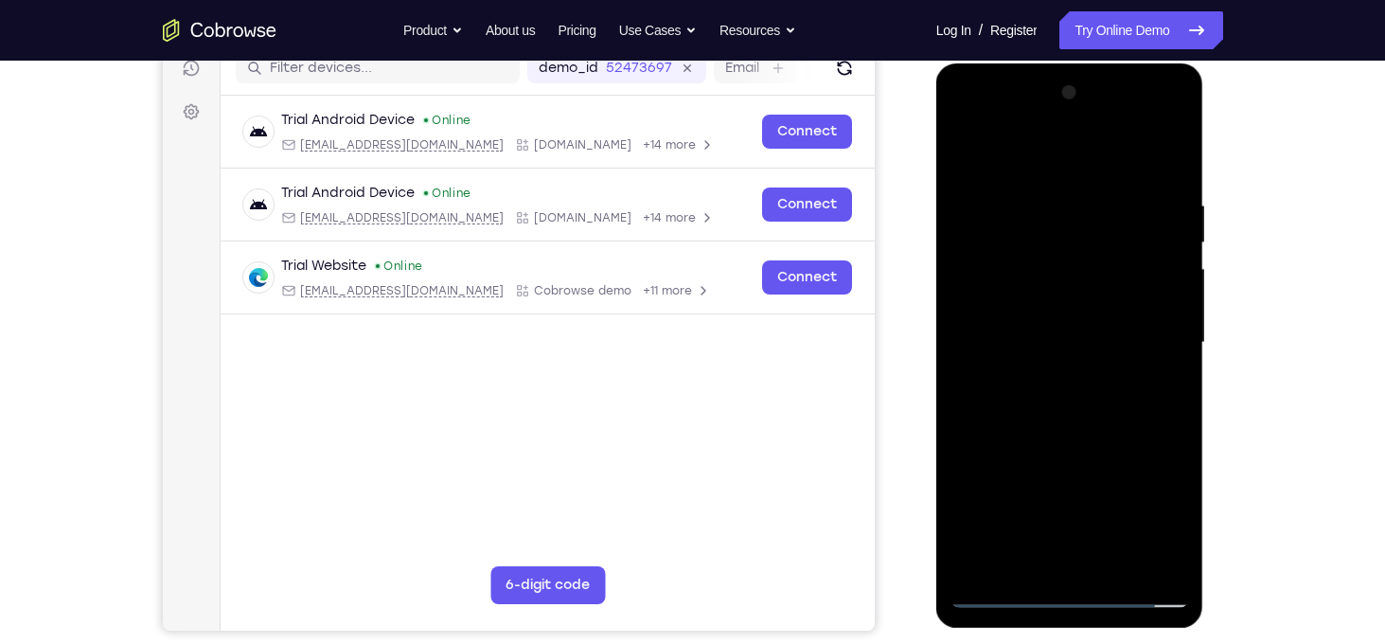
click at [1167, 378] on div at bounding box center [1069, 343] width 239 height 530
click at [1142, 559] on div at bounding box center [1069, 343] width 239 height 530
click at [1161, 434] on div at bounding box center [1069, 343] width 239 height 530
click at [1174, 427] on div at bounding box center [1069, 343] width 239 height 530
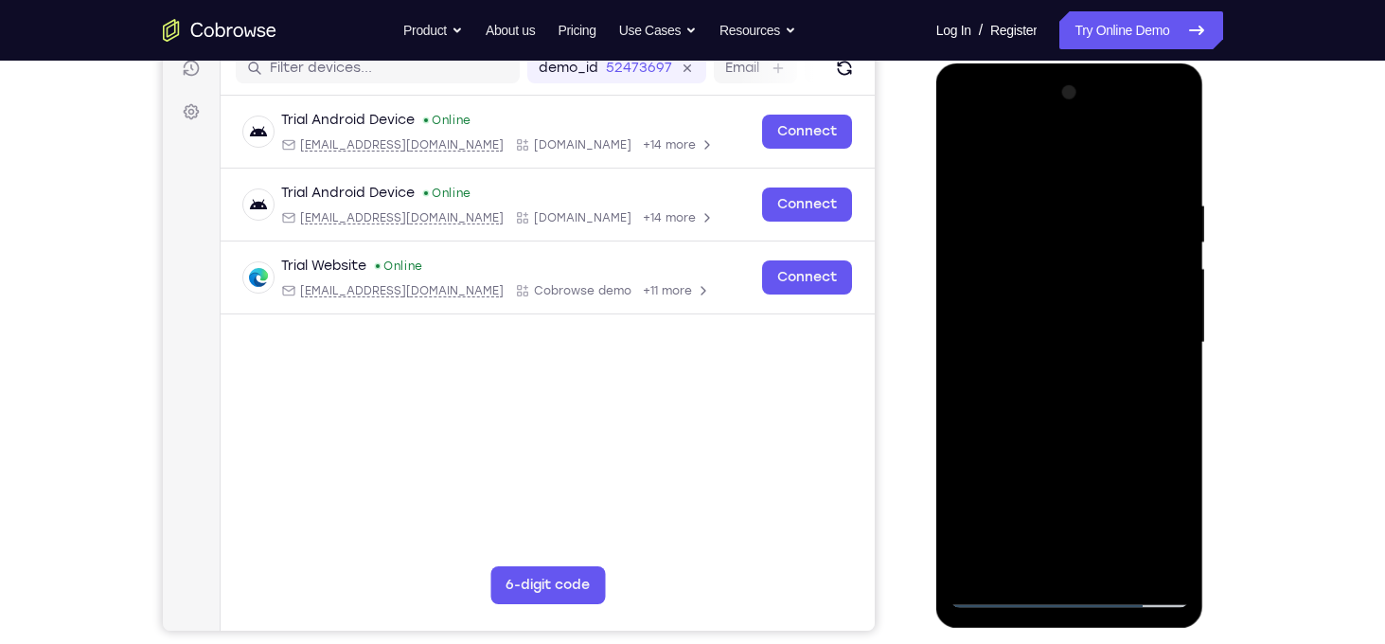
click at [1174, 427] on div at bounding box center [1069, 343] width 239 height 530
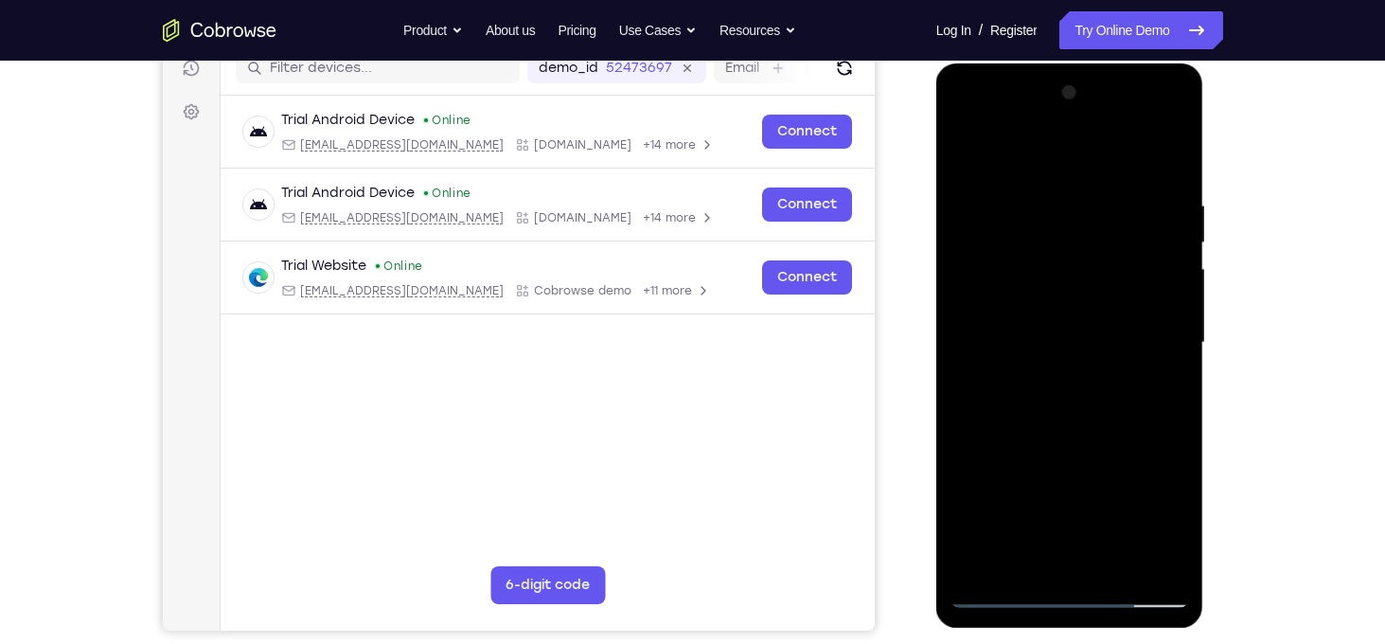
click at [1174, 427] on div at bounding box center [1069, 343] width 239 height 530
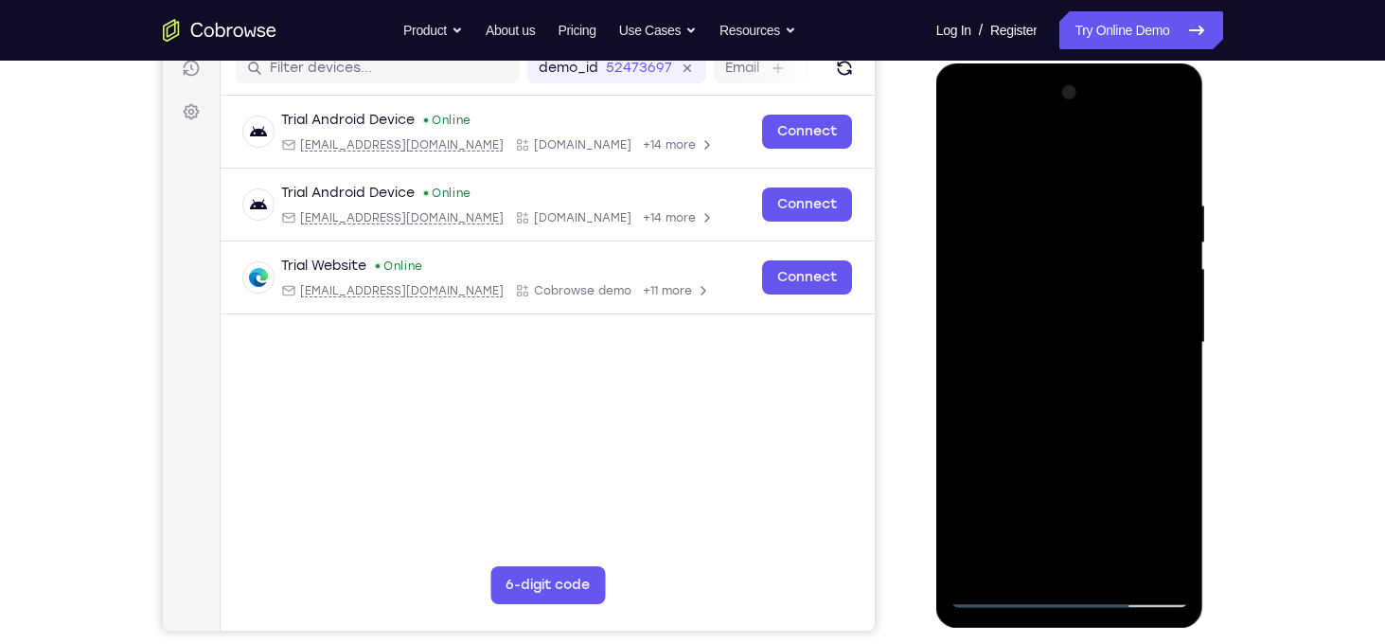
click at [1174, 427] on div at bounding box center [1069, 343] width 239 height 530
drag, startPoint x: 1174, startPoint y: 428, endPoint x: 864, endPoint y: 370, distance: 314.8
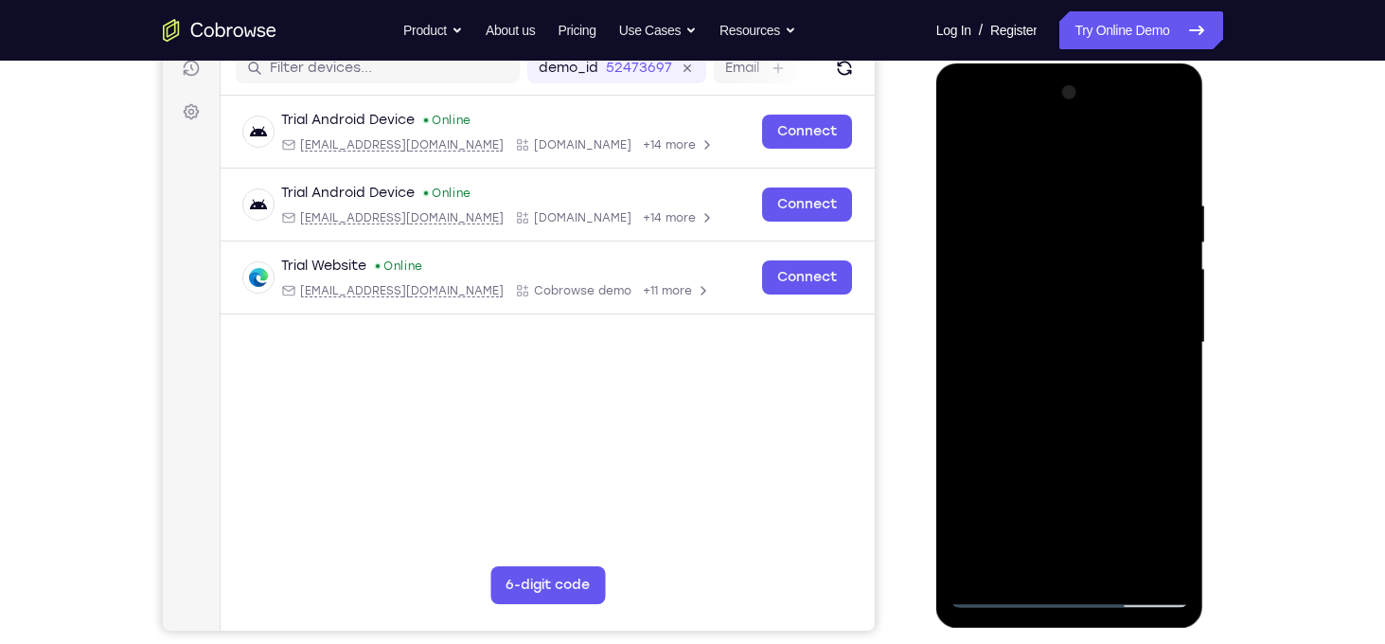
click at [936, 370] on html "Online web based iOS Simulators and Android Emulators. Run iPhone, iPad, Mobile…" at bounding box center [1071, 347] width 270 height 568
click at [1172, 366] on div at bounding box center [1069, 343] width 239 height 530
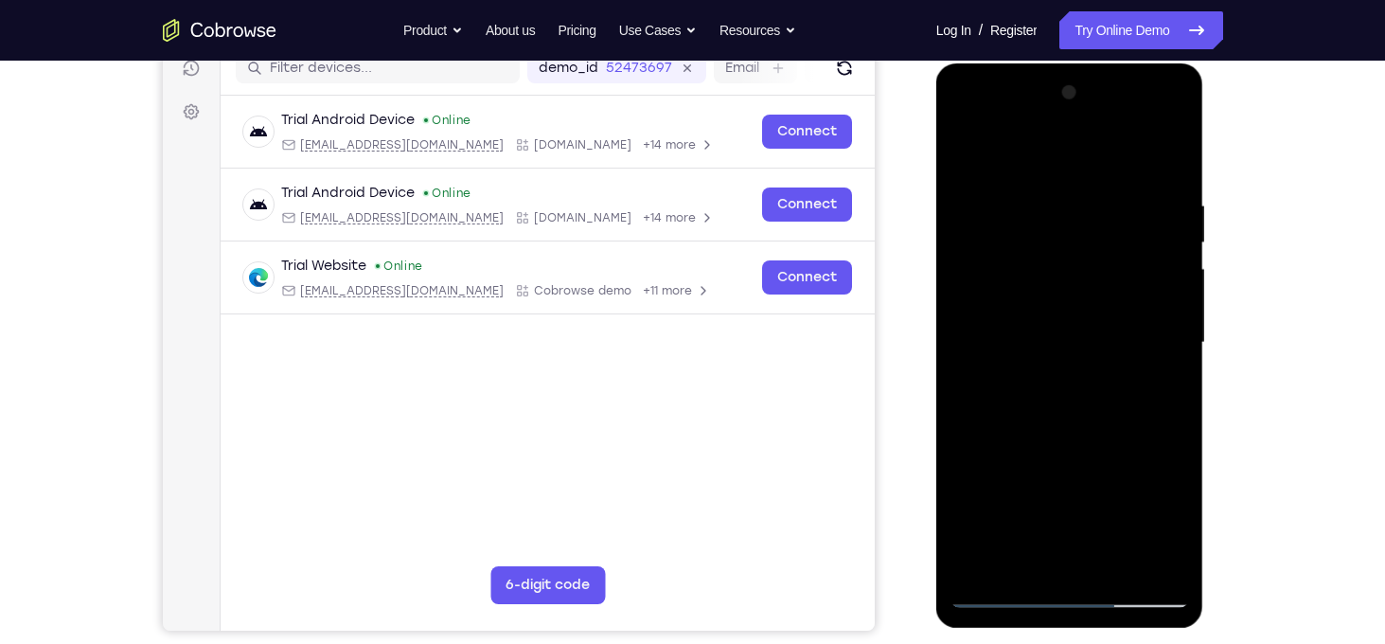
click at [1172, 366] on div at bounding box center [1069, 343] width 239 height 530
click at [1141, 557] on div at bounding box center [1069, 343] width 239 height 530
click at [1163, 392] on div at bounding box center [1069, 343] width 239 height 530
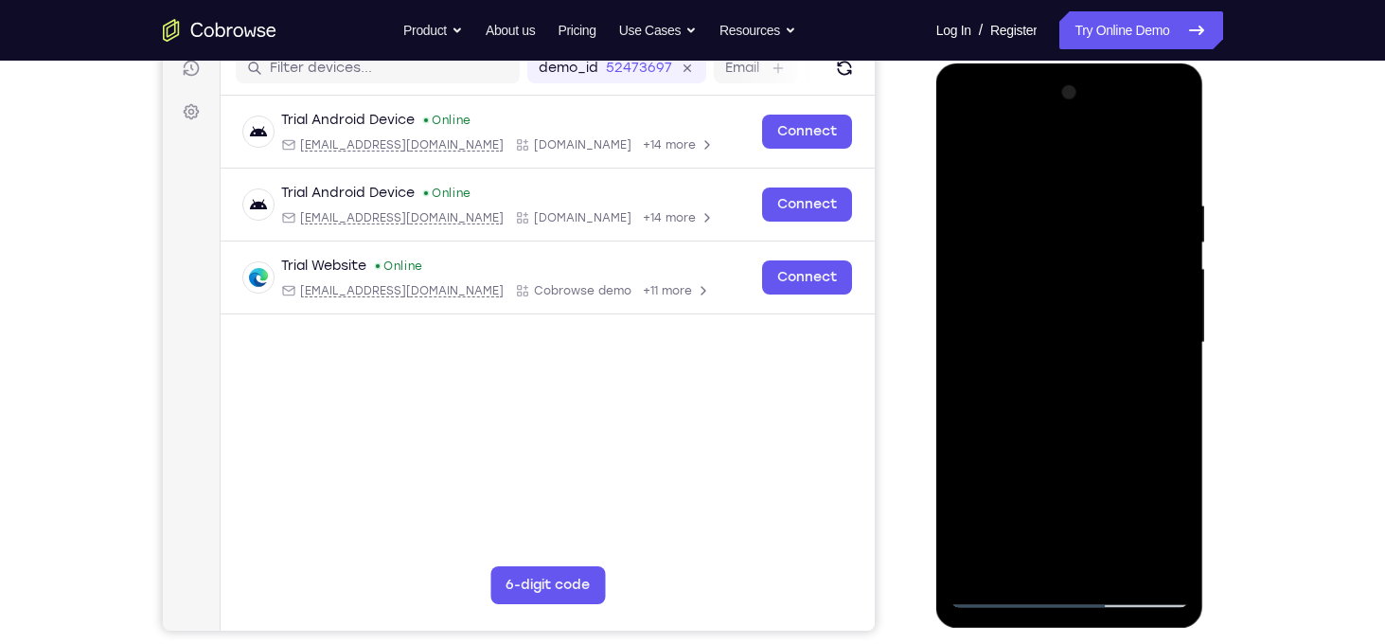
click at [1163, 392] on div at bounding box center [1069, 343] width 239 height 530
click at [1141, 556] on div at bounding box center [1069, 343] width 239 height 530
click at [1175, 423] on div at bounding box center [1069, 343] width 239 height 530
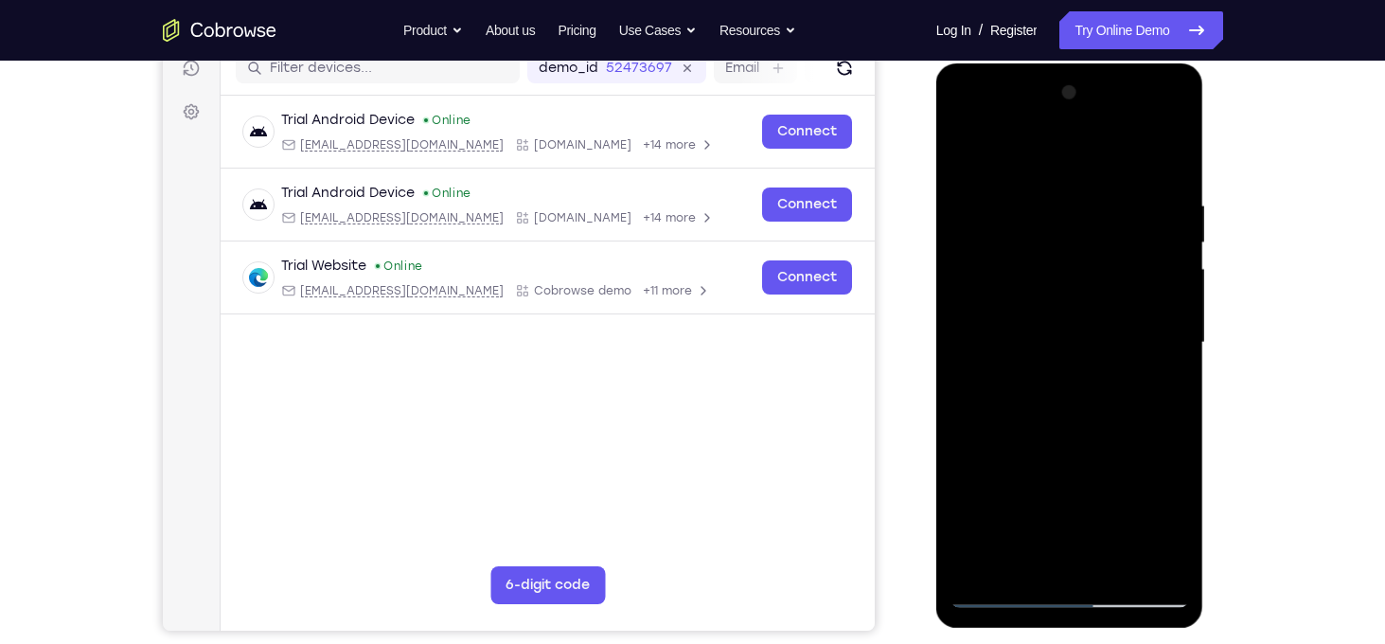
click at [1175, 423] on div at bounding box center [1069, 343] width 239 height 530
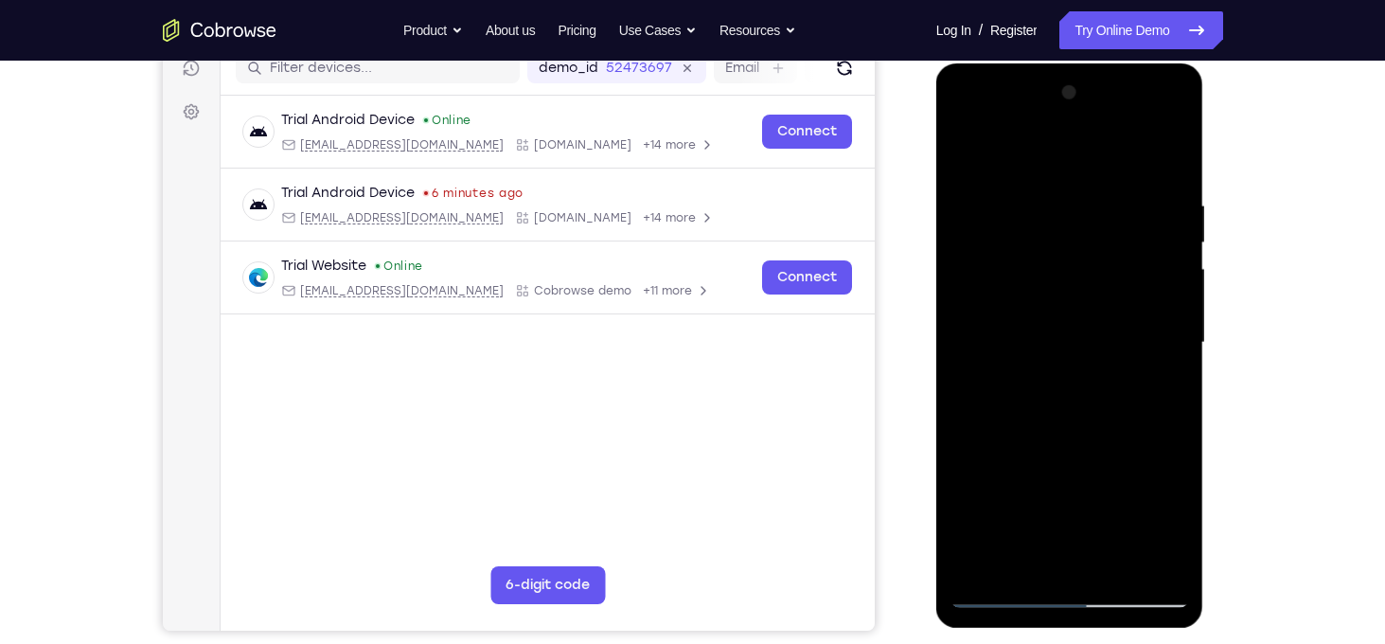
click at [1175, 423] on div at bounding box center [1069, 343] width 239 height 530
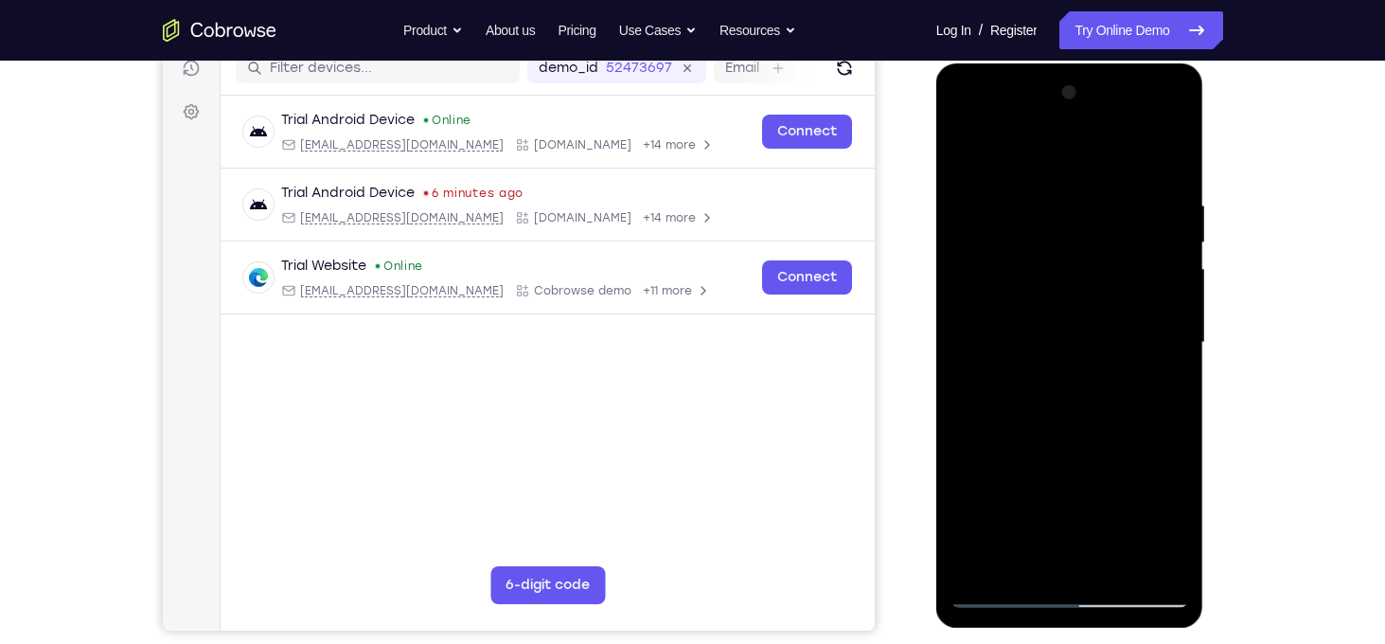
click at [1175, 423] on div at bounding box center [1069, 343] width 239 height 530
click at [1168, 185] on div at bounding box center [1069, 343] width 239 height 530
click at [1168, 158] on div at bounding box center [1069, 343] width 239 height 530
drag, startPoint x: 1088, startPoint y: 464, endPoint x: 1076, endPoint y: 158, distance: 306.0
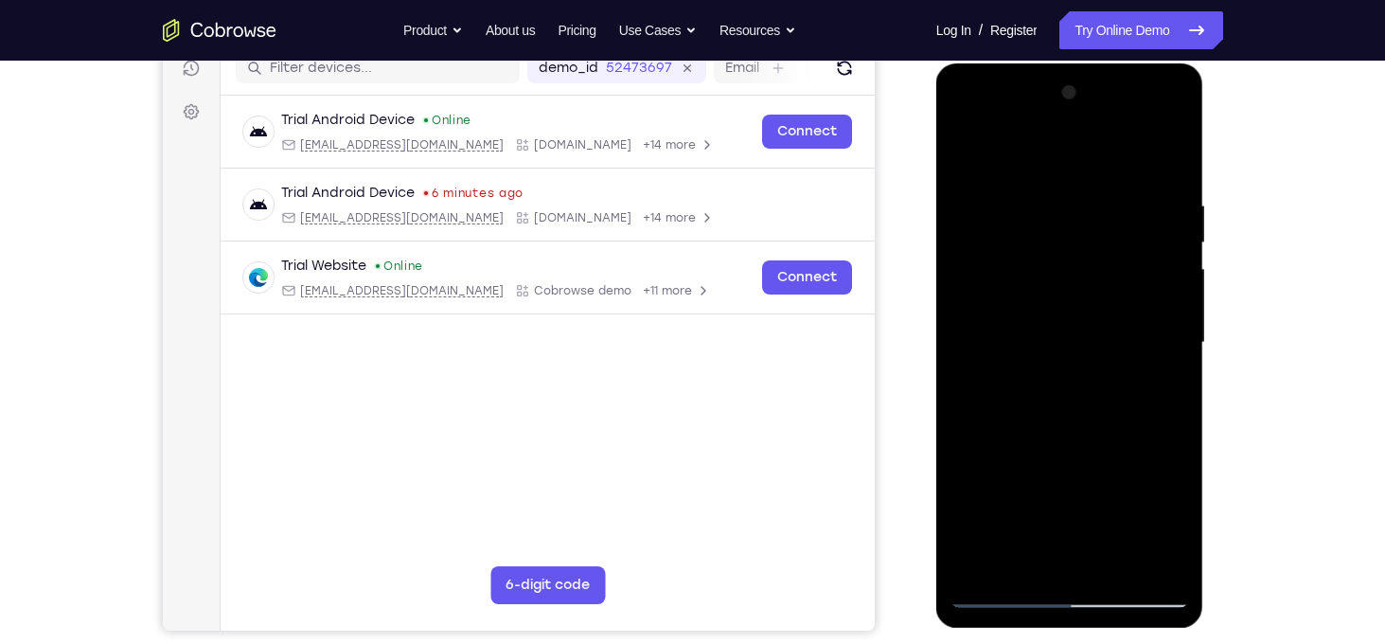
click at [1076, 158] on div at bounding box center [1069, 343] width 239 height 530
click at [962, 279] on div at bounding box center [1069, 343] width 239 height 530
drag, startPoint x: 1114, startPoint y: 362, endPoint x: 1107, endPoint y: 124, distance: 237.7
click at [1107, 124] on div at bounding box center [1069, 343] width 239 height 530
drag, startPoint x: 1116, startPoint y: 397, endPoint x: 1119, endPoint y: 113, distance: 284.0
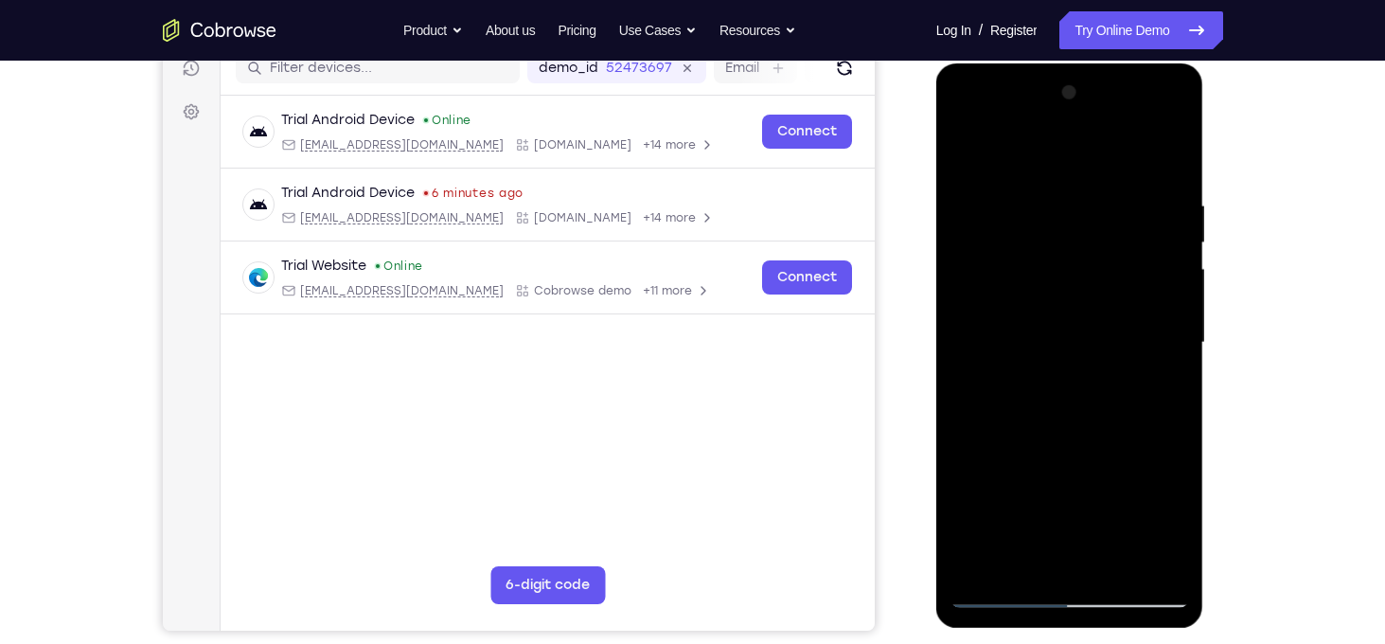
click at [1119, 113] on div at bounding box center [1069, 343] width 239 height 530
drag, startPoint x: 1101, startPoint y: 465, endPoint x: 1101, endPoint y: 298, distance: 166.6
click at [1101, 298] on div at bounding box center [1069, 343] width 239 height 530
click at [965, 447] on div at bounding box center [1069, 343] width 239 height 530
drag, startPoint x: 1122, startPoint y: 468, endPoint x: 1099, endPoint y: 200, distance: 269.8
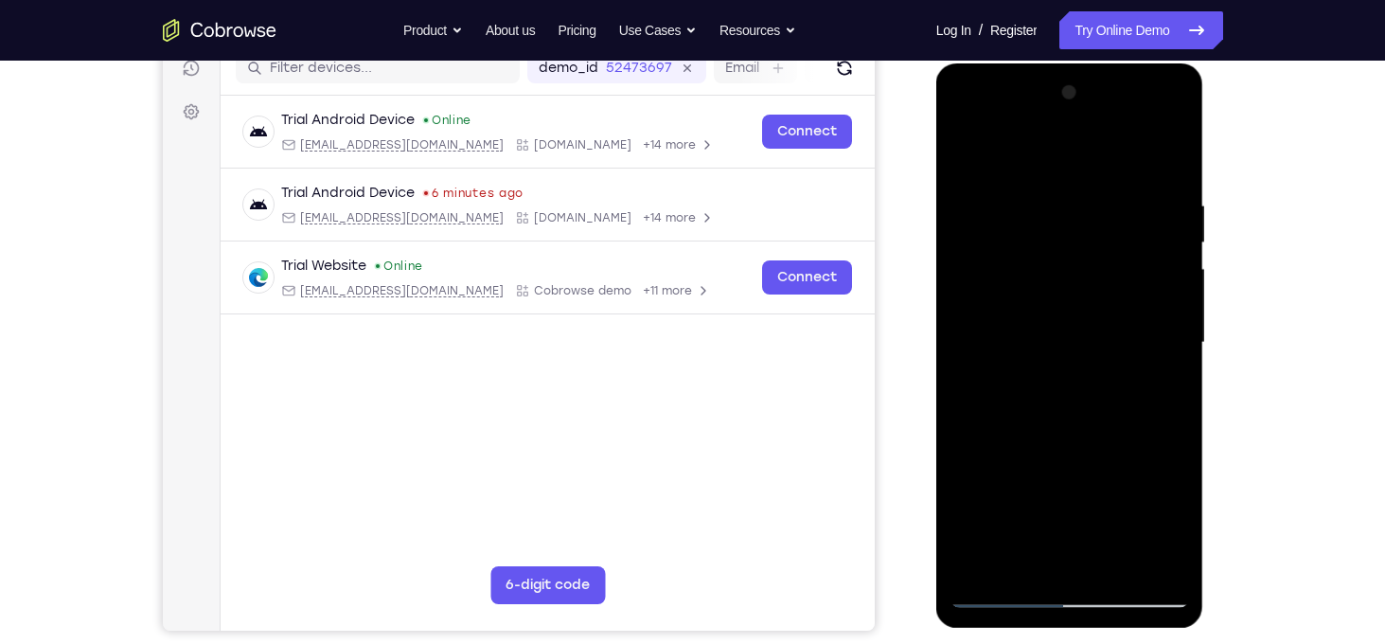
click at [1099, 200] on div at bounding box center [1069, 343] width 239 height 530
drag, startPoint x: 1106, startPoint y: 419, endPoint x: 1106, endPoint y: 392, distance: 27.4
click at [1106, 392] on div at bounding box center [1069, 343] width 239 height 530
click at [1063, 358] on div at bounding box center [1069, 343] width 239 height 530
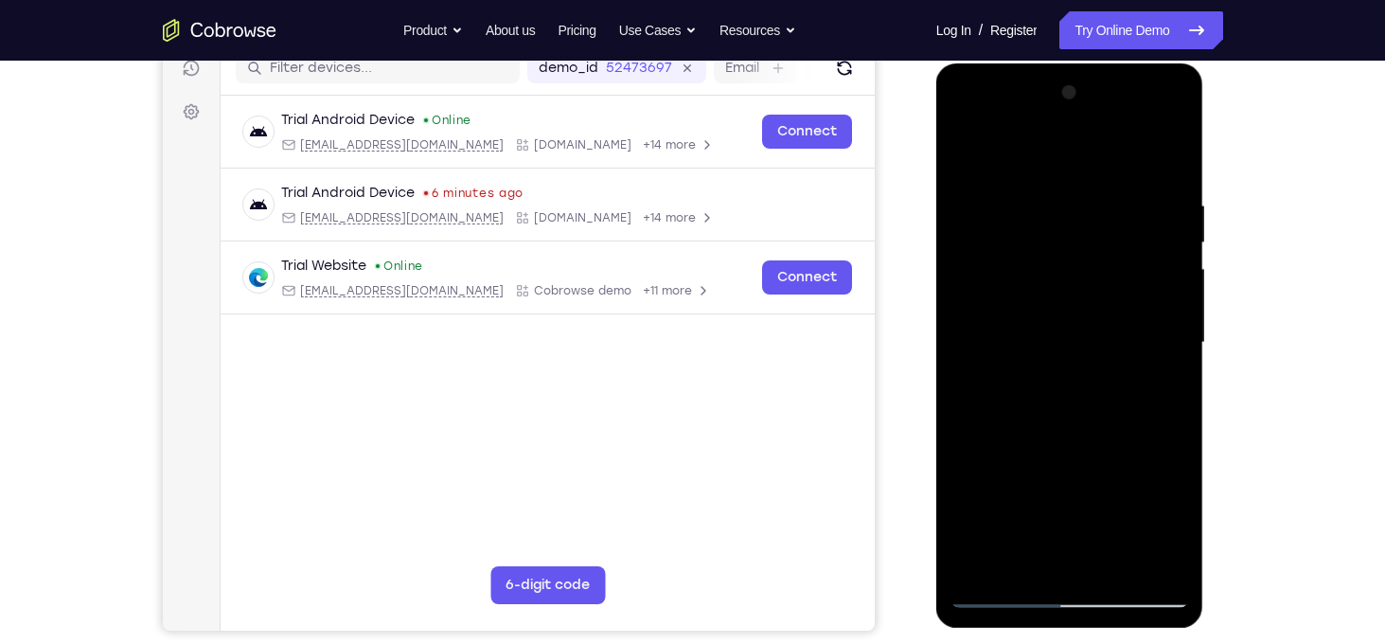
drag, startPoint x: 1089, startPoint y: 423, endPoint x: 1092, endPoint y: 149, distance: 274.5
click at [1092, 149] on div at bounding box center [1069, 343] width 239 height 530
drag, startPoint x: 1102, startPoint y: 455, endPoint x: 1122, endPoint y: 182, distance: 274.2
click at [1122, 182] on div at bounding box center [1069, 343] width 239 height 530
drag, startPoint x: 1110, startPoint y: 427, endPoint x: 1118, endPoint y: 188, distance: 238.6
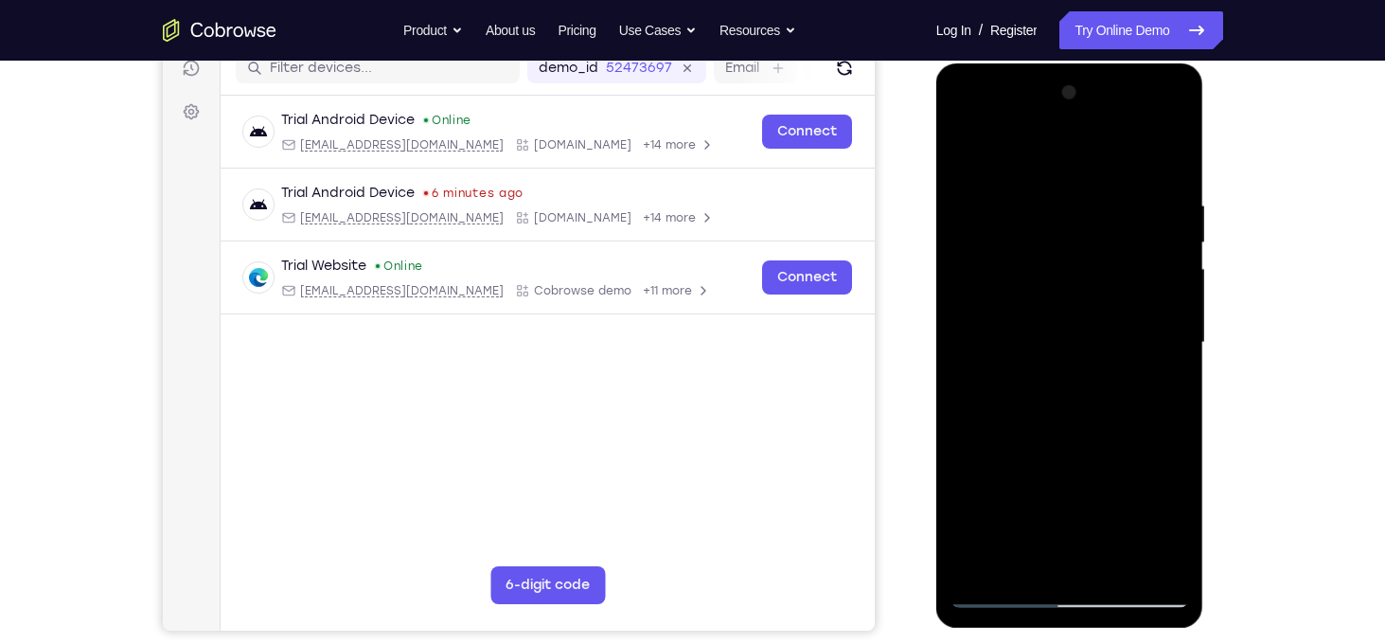
click at [1118, 188] on div at bounding box center [1069, 343] width 239 height 530
click at [1000, 444] on div at bounding box center [1069, 343] width 239 height 530
click at [970, 504] on div at bounding box center [1069, 343] width 239 height 530
drag, startPoint x: 1057, startPoint y: 507, endPoint x: 1039, endPoint y: 162, distance: 345.9
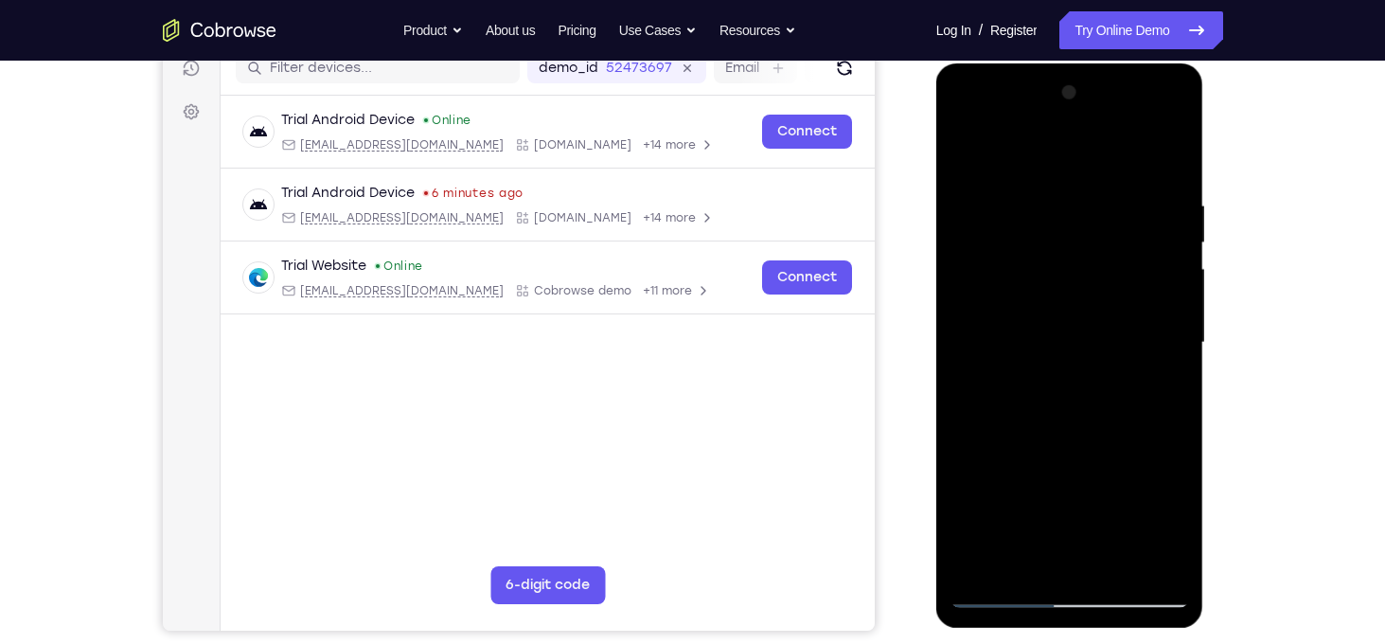
click at [1039, 162] on div at bounding box center [1069, 343] width 239 height 530
drag, startPoint x: 1087, startPoint y: 454, endPoint x: 1095, endPoint y: 342, distance: 112.9
click at [1095, 342] on div at bounding box center [1069, 343] width 239 height 530
click at [963, 461] on div at bounding box center [1069, 343] width 239 height 530
click at [963, 295] on div at bounding box center [1069, 343] width 239 height 530
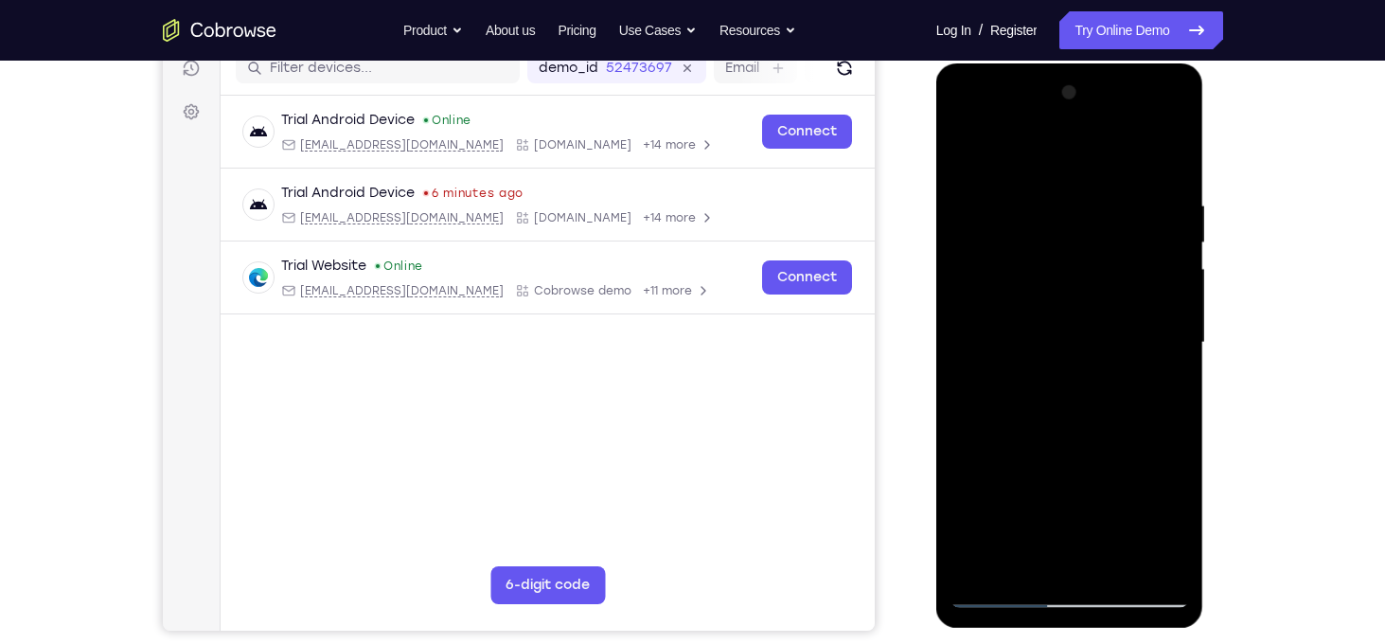
click at [1175, 291] on div at bounding box center [1069, 343] width 239 height 530
drag, startPoint x: 1071, startPoint y: 397, endPoint x: 1110, endPoint y: 217, distance: 184.0
click at [1110, 217] on div at bounding box center [1069, 343] width 239 height 530
drag, startPoint x: 1087, startPoint y: 438, endPoint x: 1080, endPoint y: 228, distance: 210.2
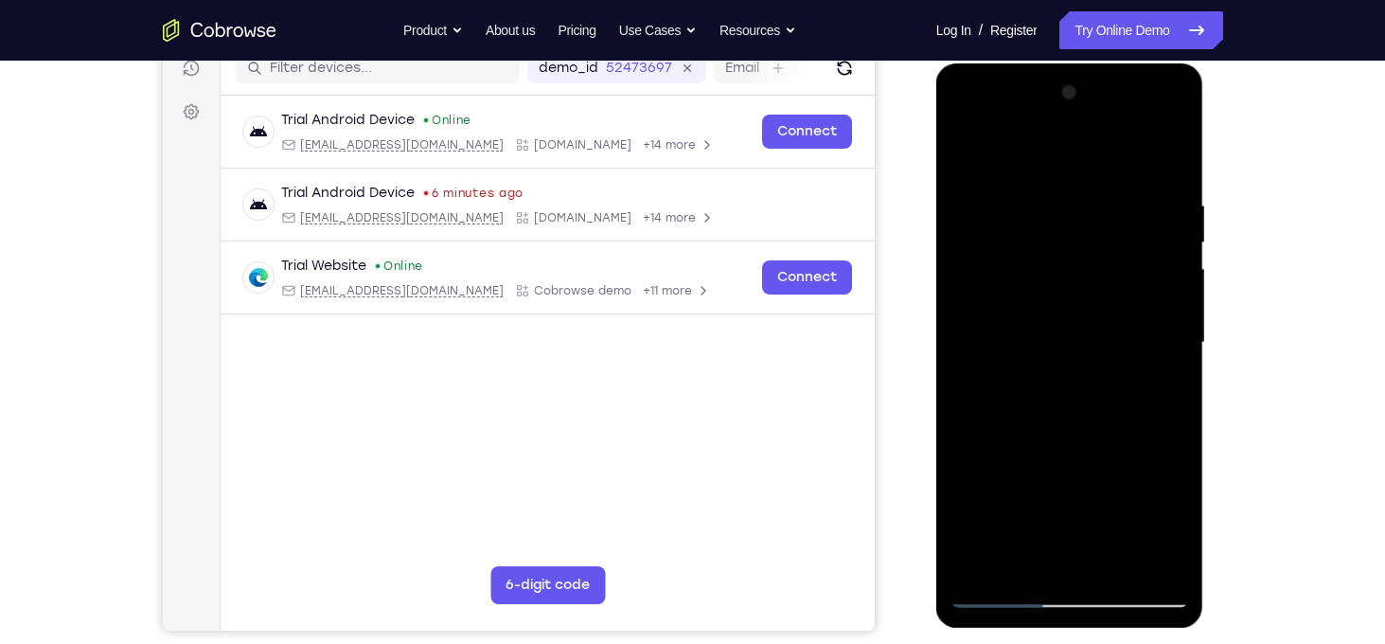
click at [1080, 228] on div at bounding box center [1069, 343] width 239 height 530
click at [966, 417] on div at bounding box center [1069, 343] width 239 height 530
drag, startPoint x: 1092, startPoint y: 471, endPoint x: 1095, endPoint y: 202, distance: 269.8
click at [1095, 202] on div at bounding box center [1069, 343] width 239 height 530
drag, startPoint x: 1086, startPoint y: 415, endPoint x: 1091, endPoint y: 152, distance: 263.2
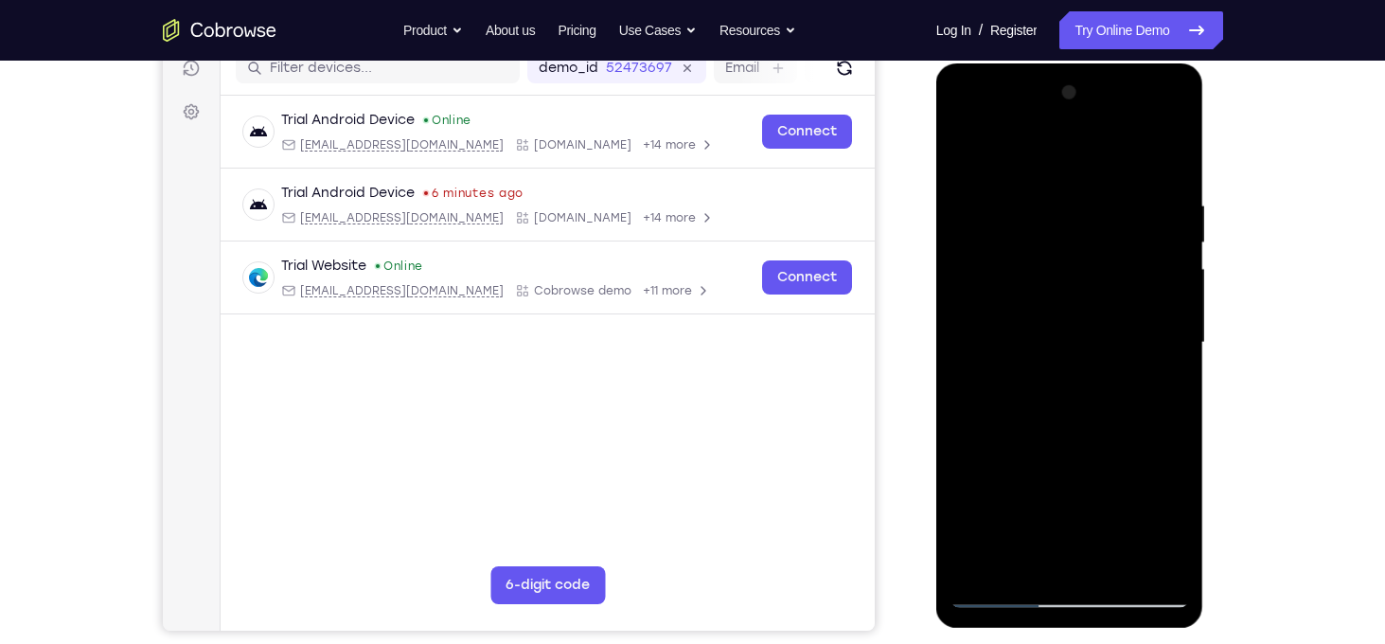
click at [1091, 152] on div at bounding box center [1069, 343] width 239 height 530
drag, startPoint x: 1099, startPoint y: 381, endPoint x: 1091, endPoint y: 133, distance: 249.0
click at [1091, 133] on div at bounding box center [1069, 343] width 239 height 530
click at [972, 517] on div at bounding box center [1069, 343] width 239 height 530
drag, startPoint x: 1089, startPoint y: 504, endPoint x: 1093, endPoint y: 214, distance: 289.6
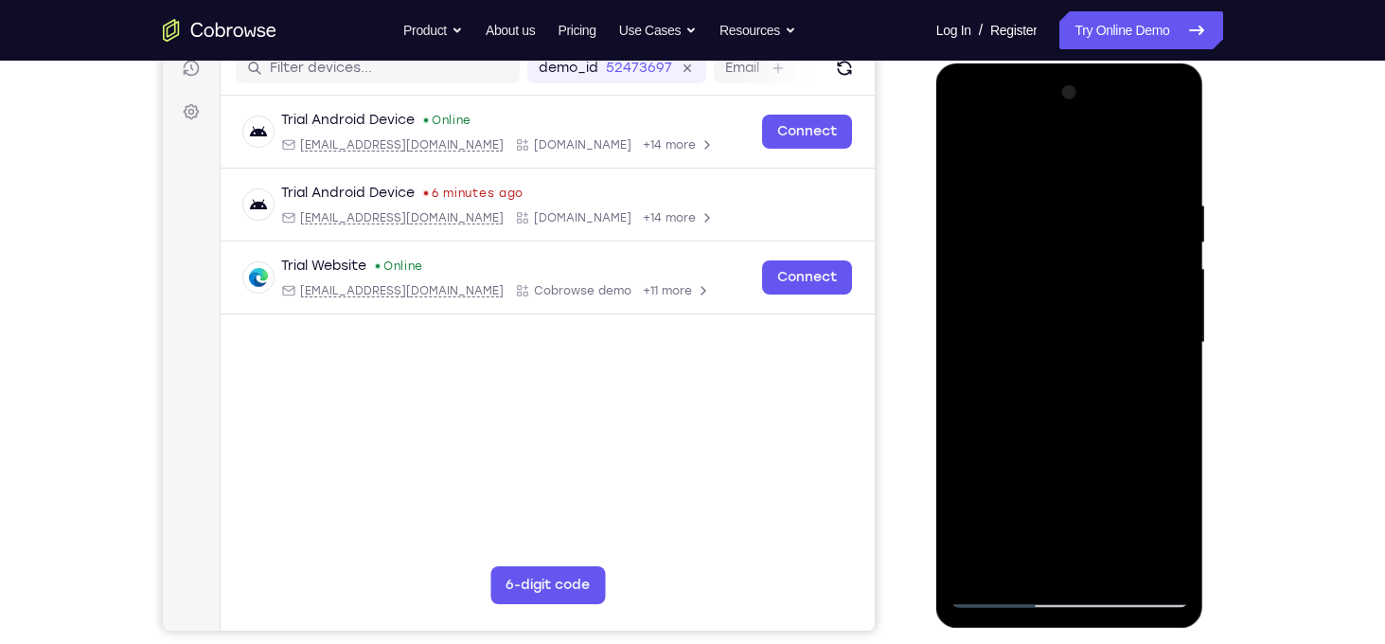
click at [1093, 214] on div at bounding box center [1069, 343] width 239 height 530
drag, startPoint x: 1095, startPoint y: 424, endPoint x: 1113, endPoint y: 187, distance: 237.3
click at [1113, 187] on div at bounding box center [1069, 343] width 239 height 530
drag, startPoint x: 1096, startPoint y: 404, endPoint x: 1086, endPoint y: 165, distance: 239.7
click at [1086, 165] on div at bounding box center [1069, 343] width 239 height 530
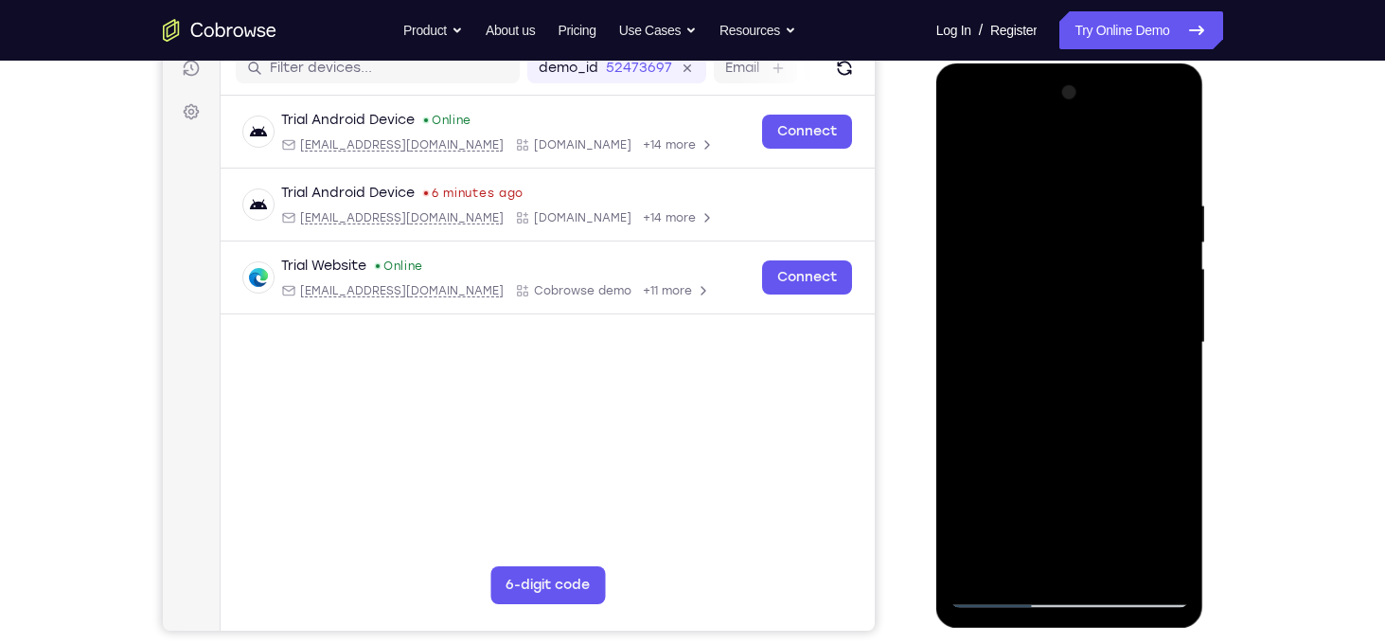
drag, startPoint x: 1088, startPoint y: 443, endPoint x: 1099, endPoint y: 294, distance: 149.0
click at [1099, 294] on div at bounding box center [1069, 343] width 239 height 530
click at [967, 411] on div at bounding box center [1069, 343] width 239 height 530
drag, startPoint x: 1042, startPoint y: 443, endPoint x: 1099, endPoint y: 132, distance: 316.5
click at [1099, 132] on div at bounding box center [1069, 343] width 239 height 530
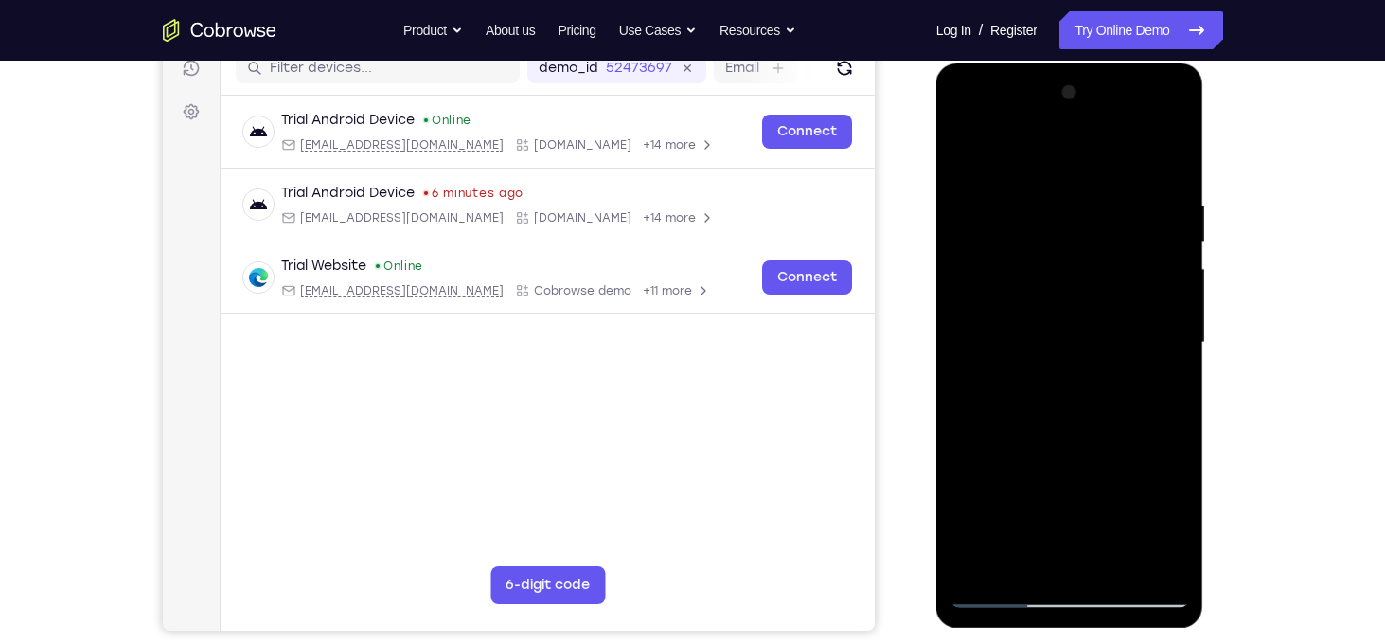
drag, startPoint x: 1115, startPoint y: 396, endPoint x: 1105, endPoint y: 139, distance: 256.7
click at [1105, 139] on div at bounding box center [1069, 343] width 239 height 530
drag, startPoint x: 1100, startPoint y: 453, endPoint x: 1106, endPoint y: 217, distance: 236.7
click at [1106, 217] on div at bounding box center [1069, 343] width 239 height 530
drag, startPoint x: 1108, startPoint y: 432, endPoint x: 1106, endPoint y: 173, distance: 258.4
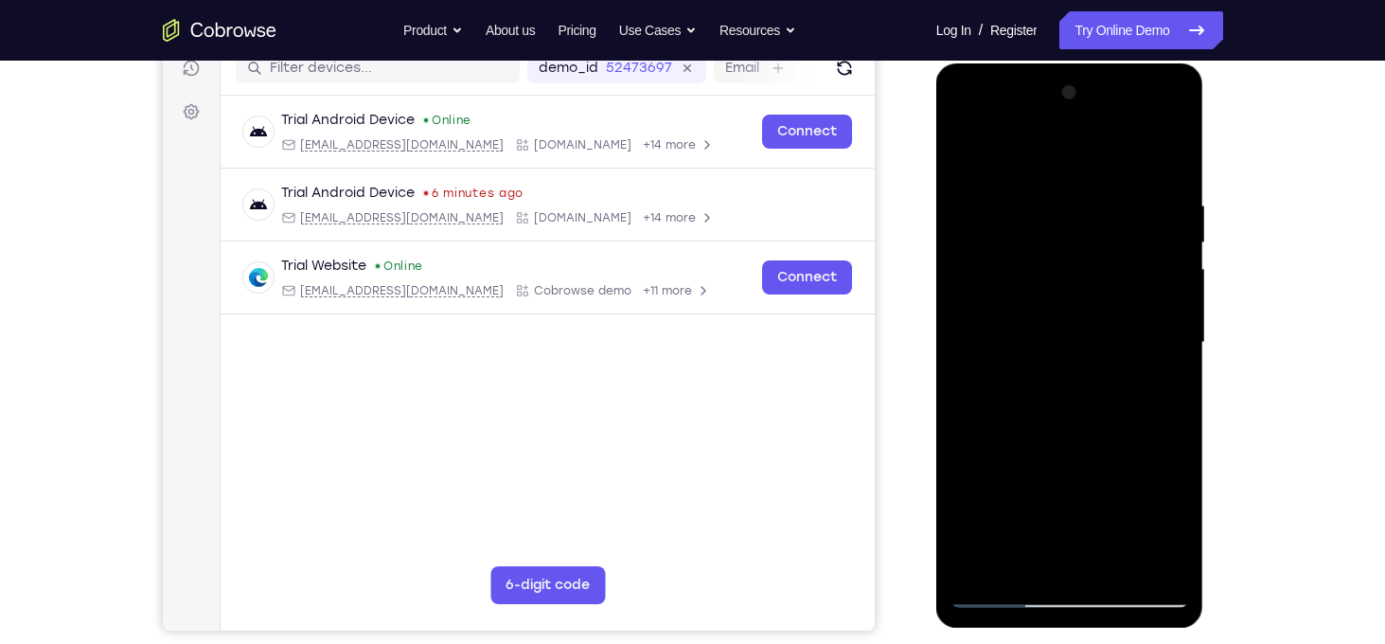
click at [1106, 173] on div at bounding box center [1069, 343] width 239 height 530
drag, startPoint x: 1105, startPoint y: 438, endPoint x: 1092, endPoint y: 216, distance: 222.8
click at [1092, 216] on div at bounding box center [1069, 343] width 239 height 530
drag, startPoint x: 1071, startPoint y: 469, endPoint x: 1111, endPoint y: 157, distance: 314.9
click at [1111, 157] on div at bounding box center [1069, 343] width 239 height 530
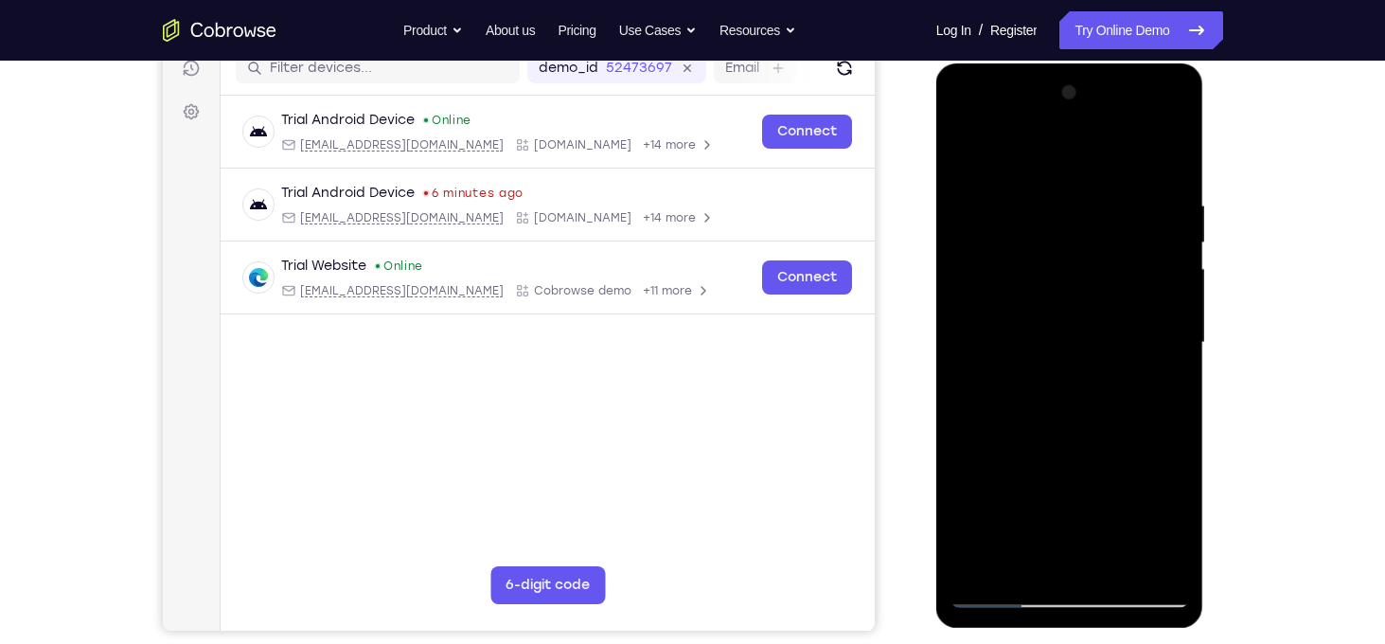
drag, startPoint x: 1114, startPoint y: 431, endPoint x: 1118, endPoint y: 226, distance: 204.5
click at [1118, 226] on div at bounding box center [1069, 343] width 239 height 530
click at [970, 390] on div at bounding box center [1069, 343] width 239 height 530
drag, startPoint x: 1075, startPoint y: 484, endPoint x: 1116, endPoint y: 154, distance: 331.9
click at [1116, 154] on div at bounding box center [1069, 343] width 239 height 530
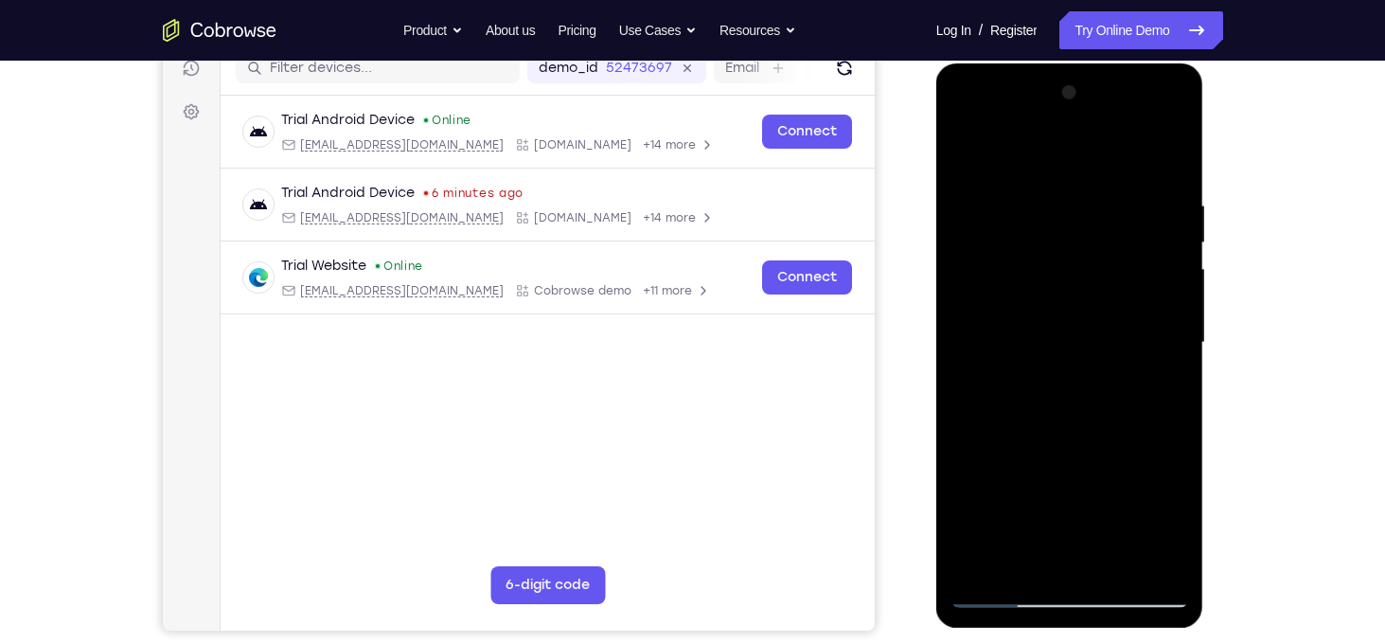
drag, startPoint x: 1106, startPoint y: 419, endPoint x: 1174, endPoint y: 102, distance: 324.1
click at [1174, 102] on div at bounding box center [1069, 343] width 239 height 530
drag, startPoint x: 1118, startPoint y: 486, endPoint x: 1120, endPoint y: 211, distance: 274.5
click at [1120, 211] on div at bounding box center [1069, 343] width 239 height 530
drag, startPoint x: 1116, startPoint y: 483, endPoint x: 1112, endPoint y: 275, distance: 207.3
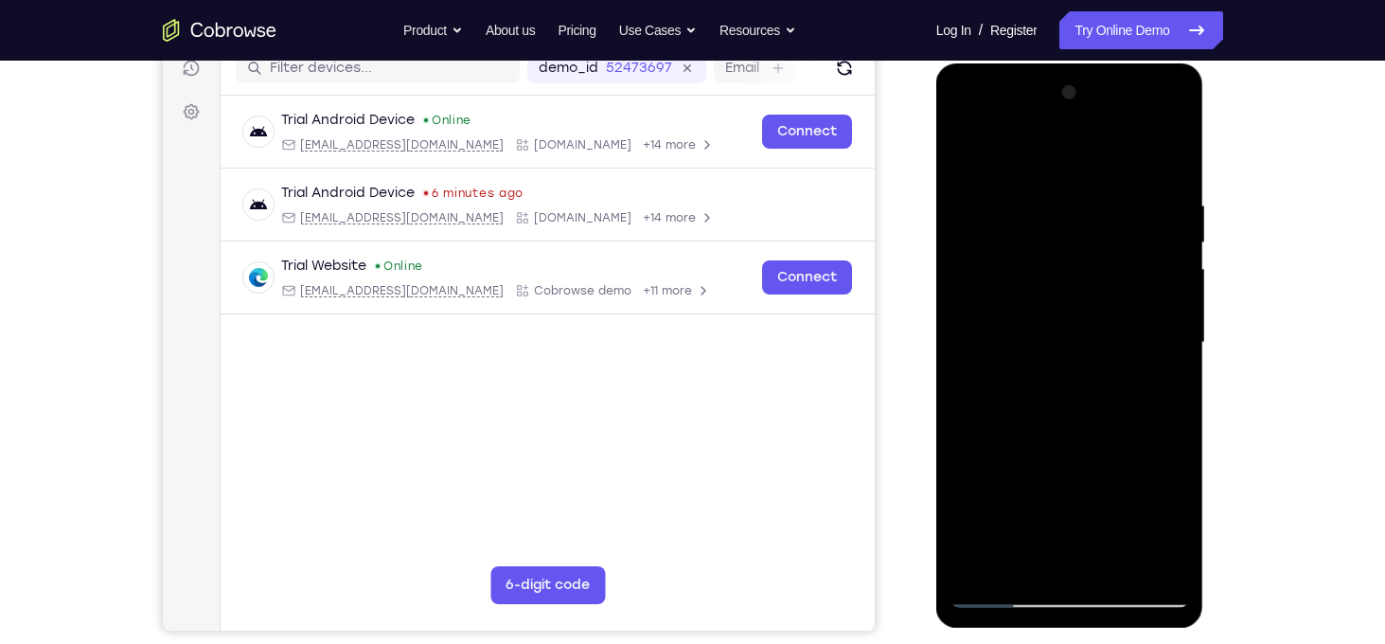
click at [1112, 275] on div at bounding box center [1069, 343] width 239 height 530
click at [1117, 571] on div at bounding box center [1069, 343] width 239 height 530
click at [1116, 563] on div at bounding box center [1069, 343] width 239 height 530
drag, startPoint x: 1067, startPoint y: 374, endPoint x: 1011, endPoint y: 629, distance: 261.6
click at [1011, 629] on div at bounding box center [1071, 347] width 270 height 568
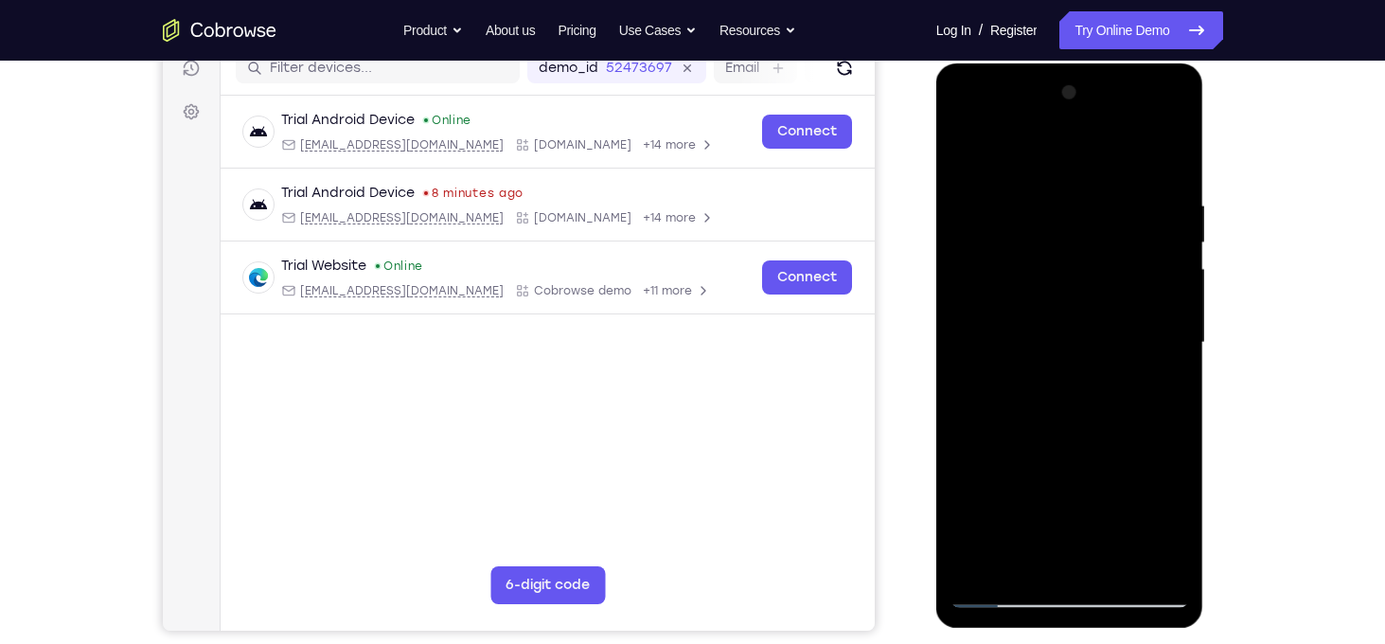
click at [1011, 146] on div at bounding box center [1069, 343] width 239 height 530
click at [1073, 591] on div at bounding box center [1069, 343] width 239 height 530
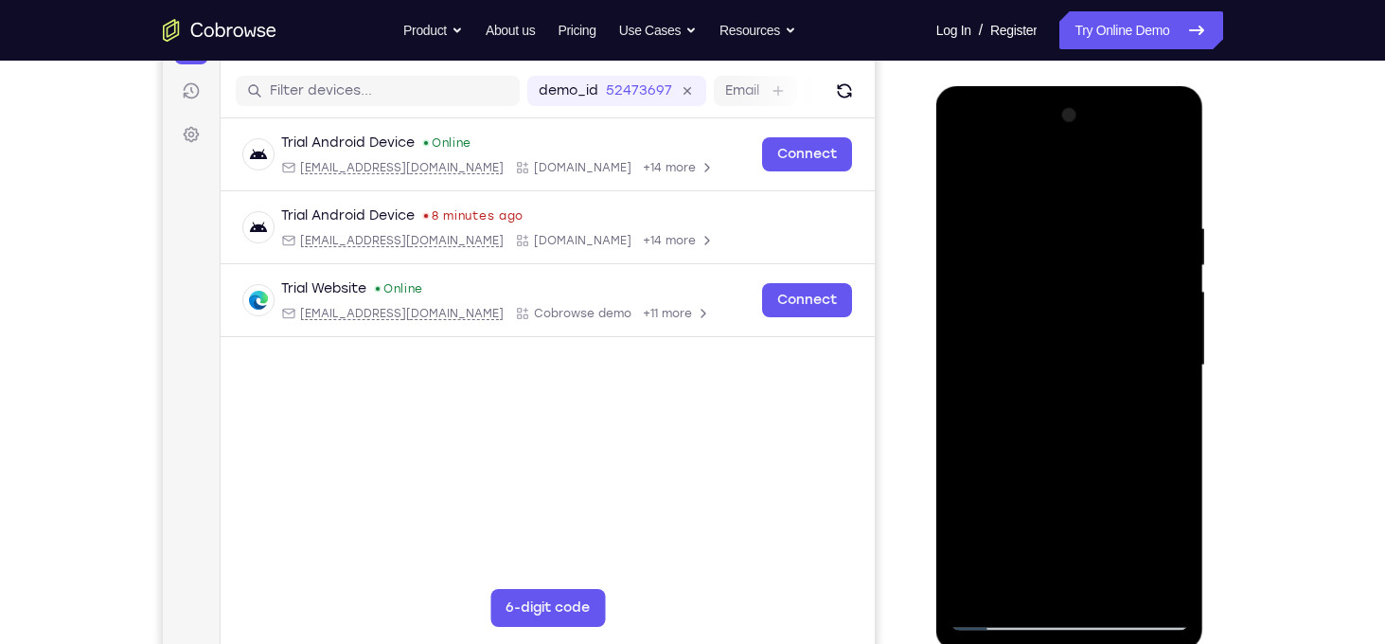
scroll to position [240, 0]
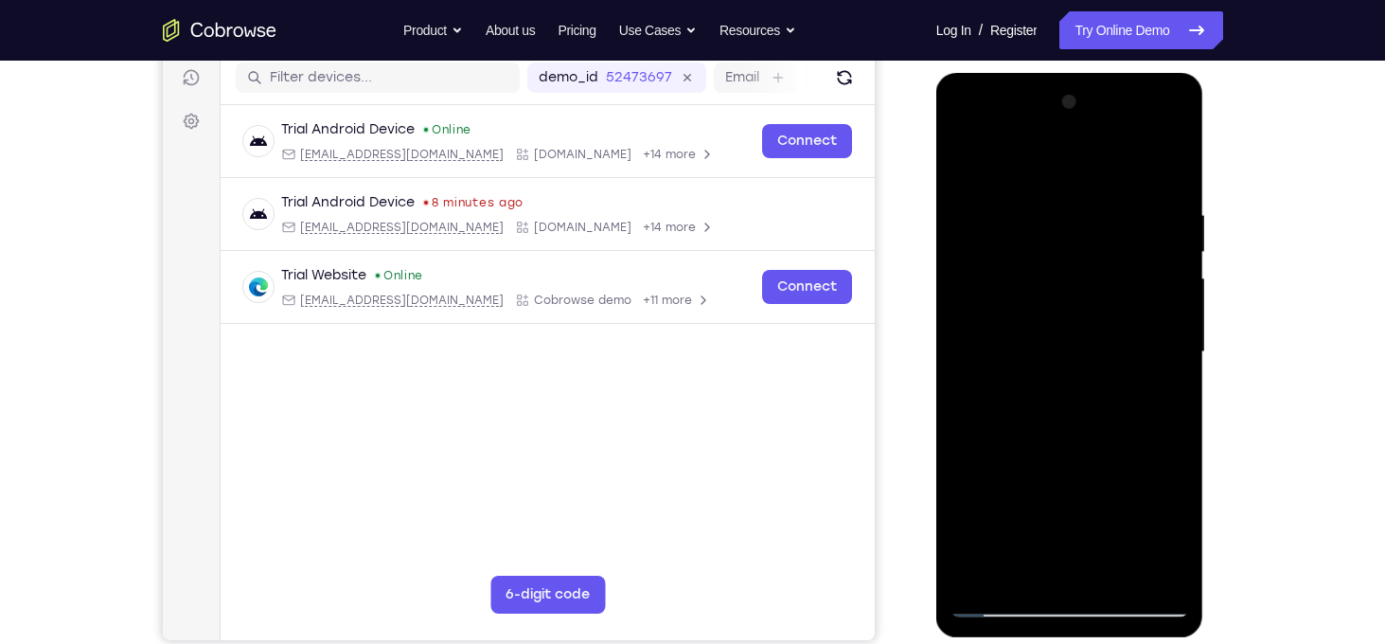
click at [1118, 572] on div at bounding box center [1069, 352] width 239 height 530
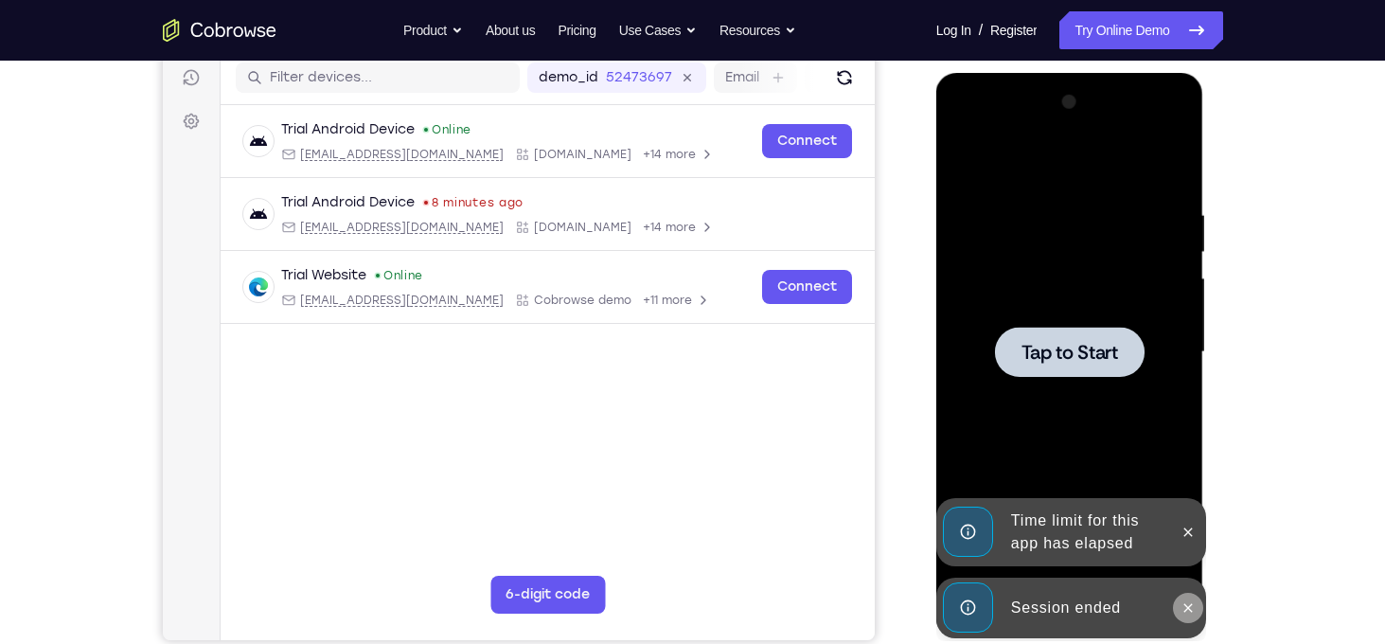
click at [1190, 607] on icon at bounding box center [1187, 607] width 15 height 15
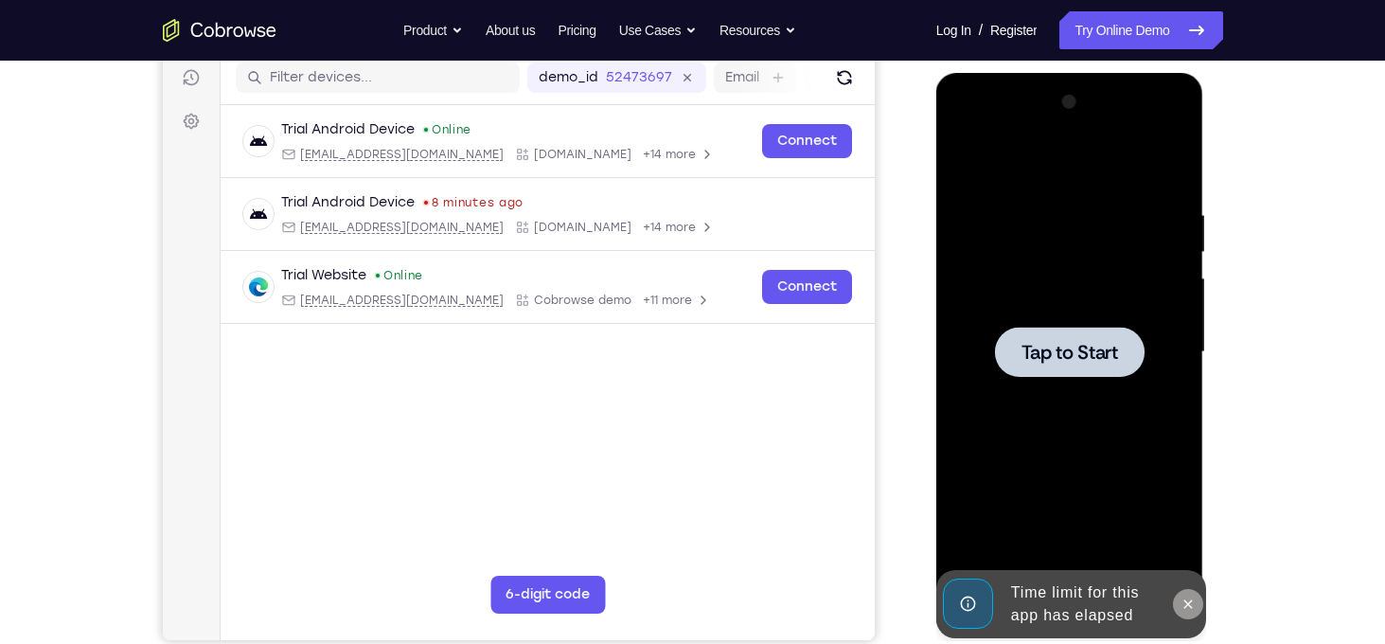
click at [1193, 612] on button at bounding box center [1188, 604] width 30 height 30
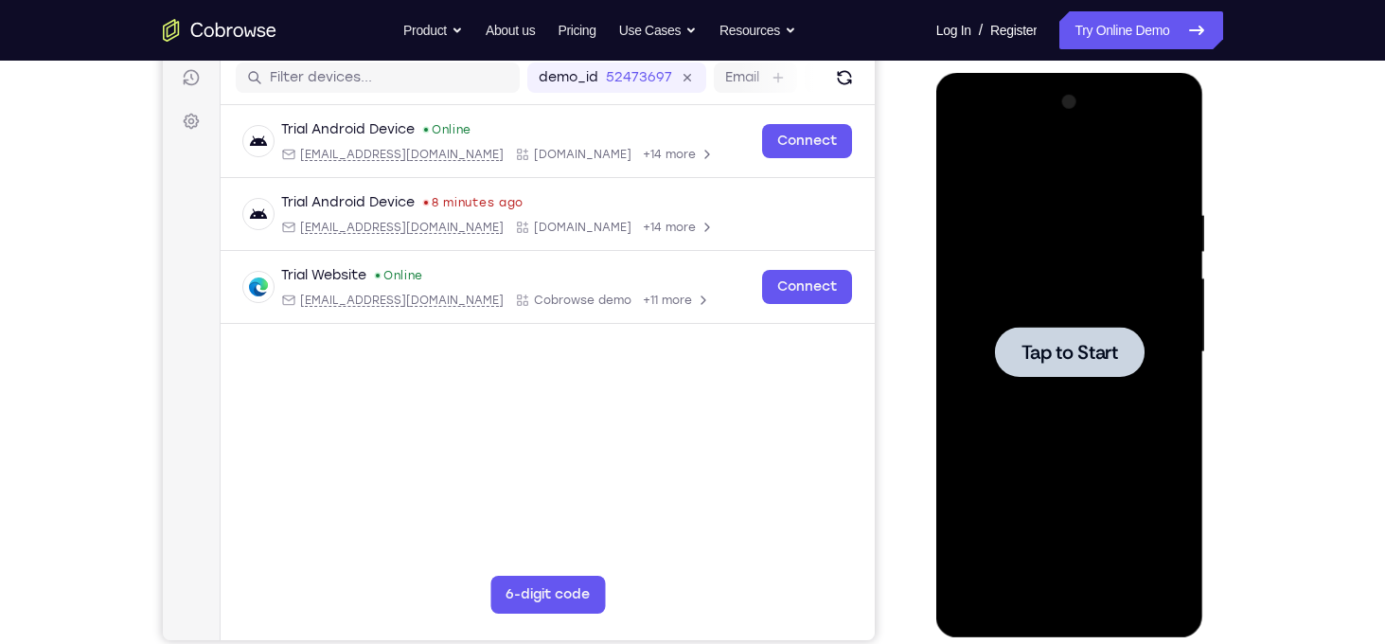
click at [1070, 332] on div at bounding box center [1070, 352] width 150 height 50
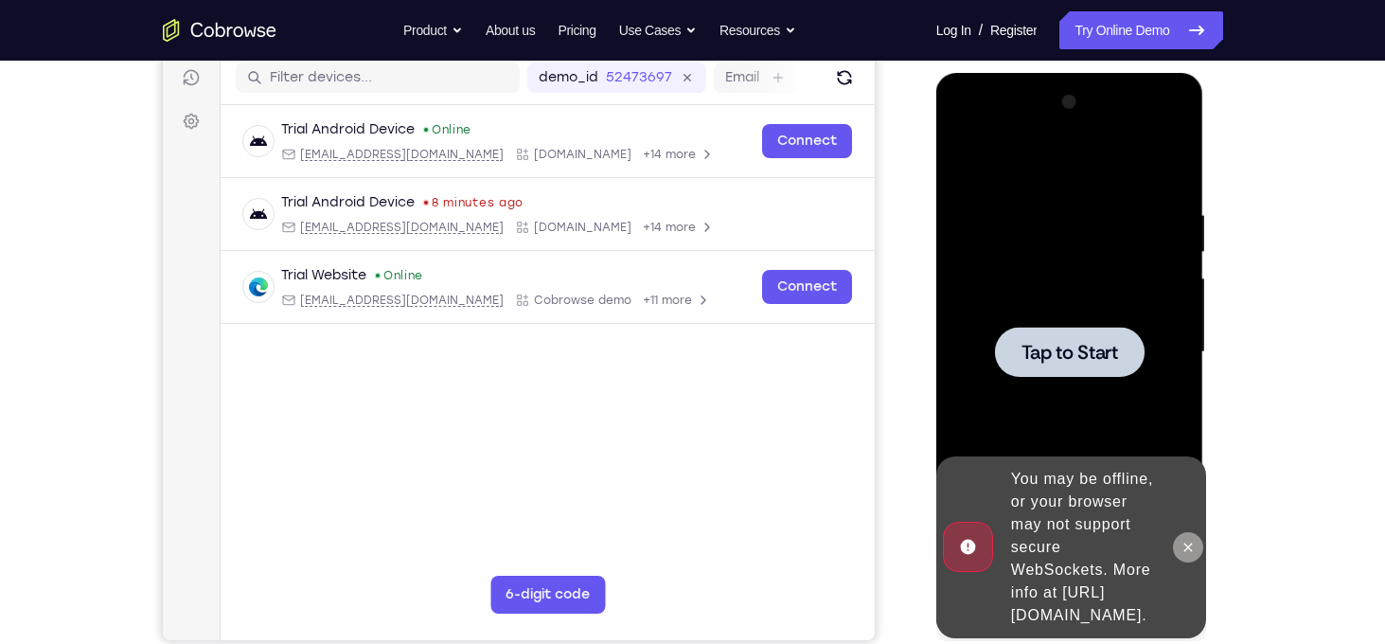
click at [1189, 542] on icon at bounding box center [1187, 546] width 15 height 15
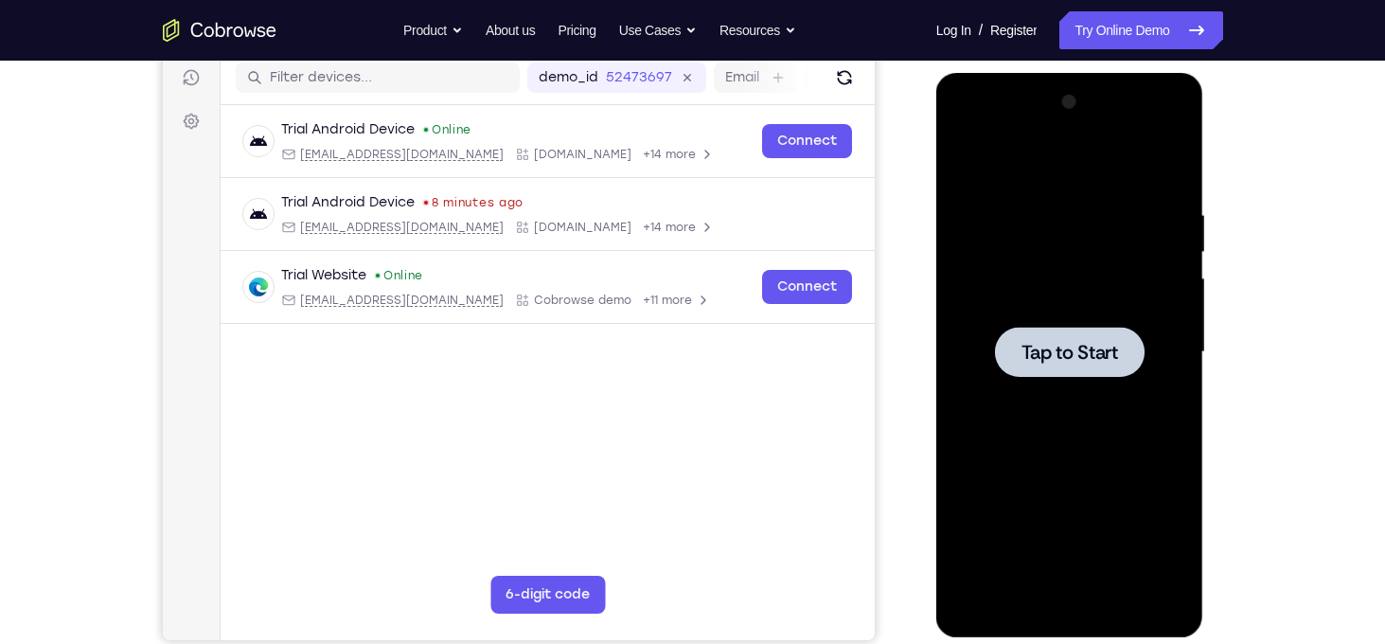
click at [1068, 359] on span "Tap to Start" at bounding box center [1069, 352] width 97 height 19
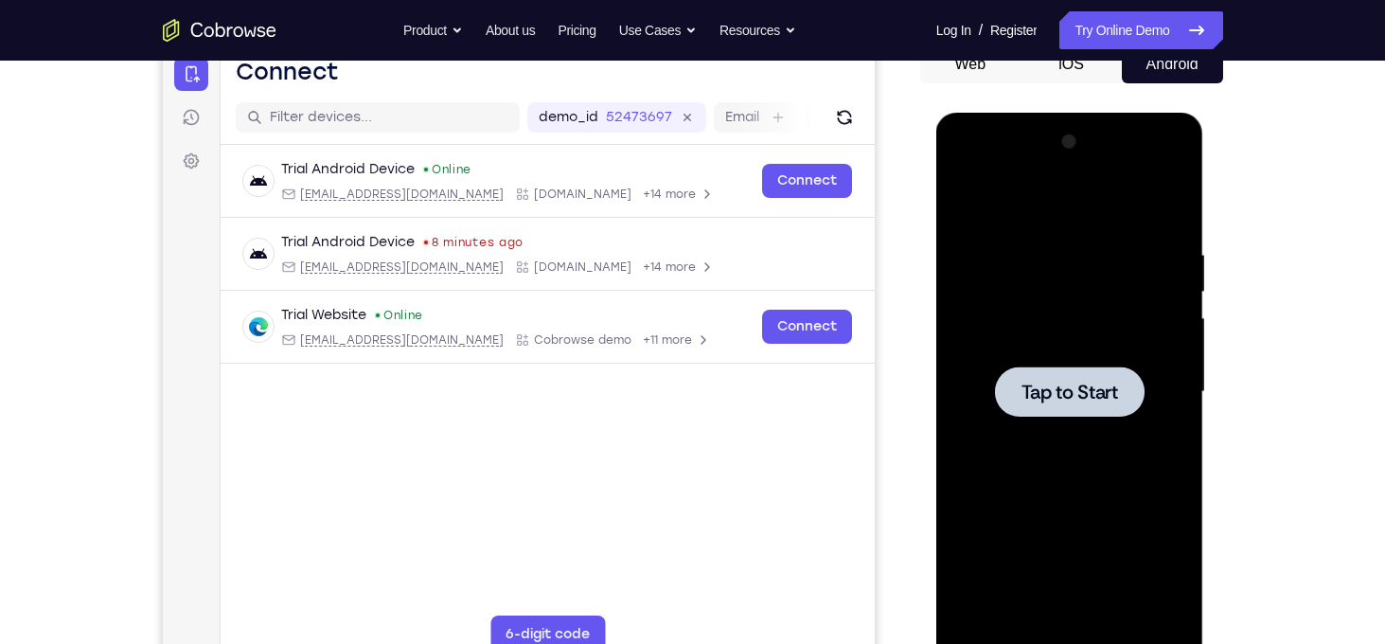
scroll to position [200, 0]
click at [1051, 389] on span "Tap to Start" at bounding box center [1069, 392] width 97 height 19
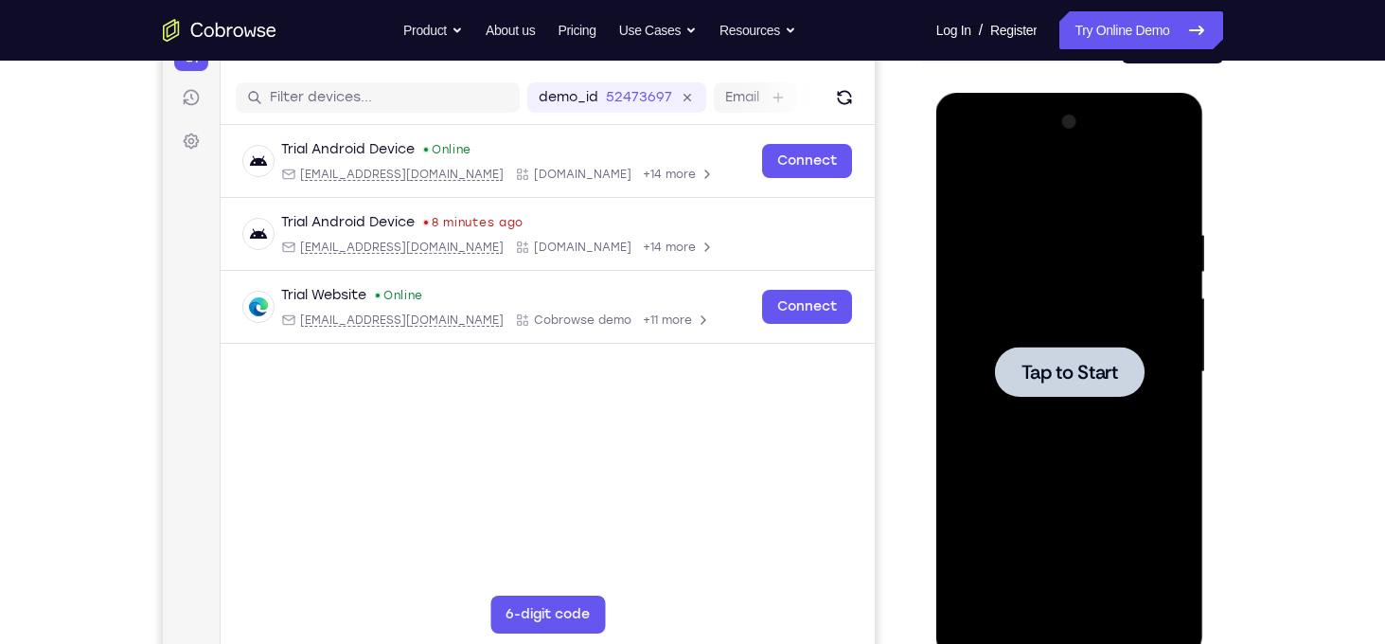
scroll to position [227, 0]
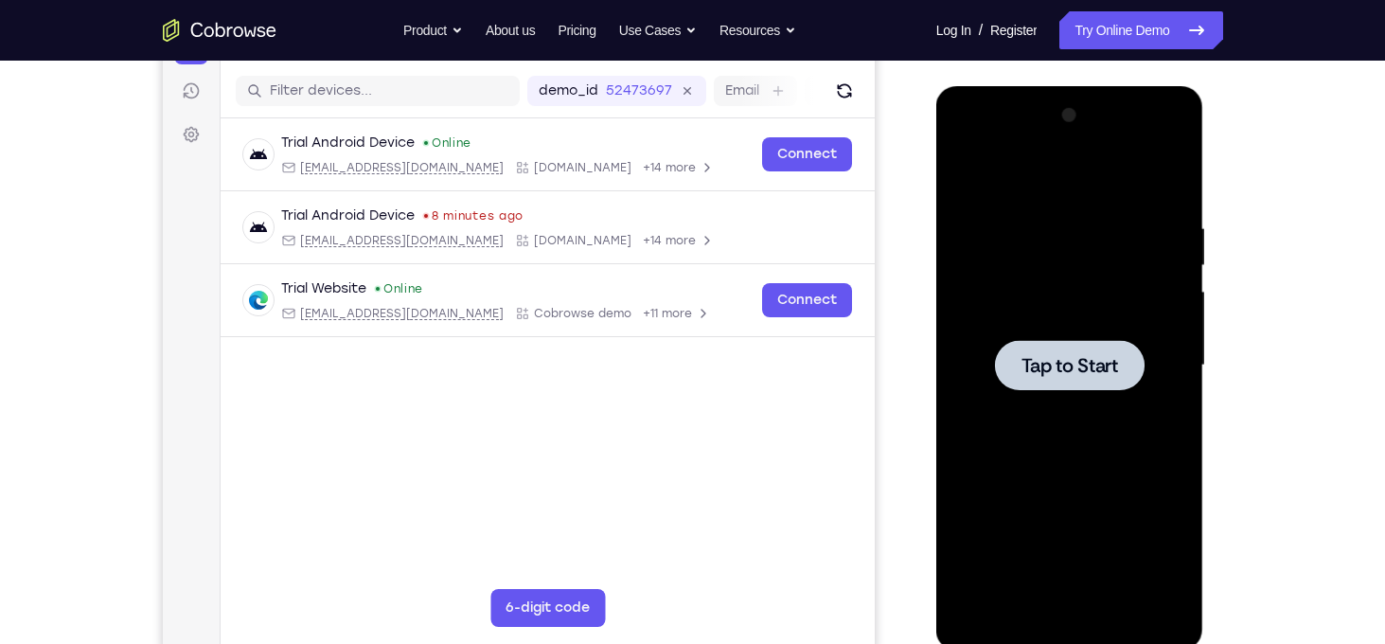
click at [1099, 370] on span "Tap to Start" at bounding box center [1069, 365] width 97 height 19
click at [1092, 361] on span "Tap to Start" at bounding box center [1069, 365] width 97 height 19
click at [1087, 362] on span "Tap to Start" at bounding box center [1069, 365] width 97 height 19
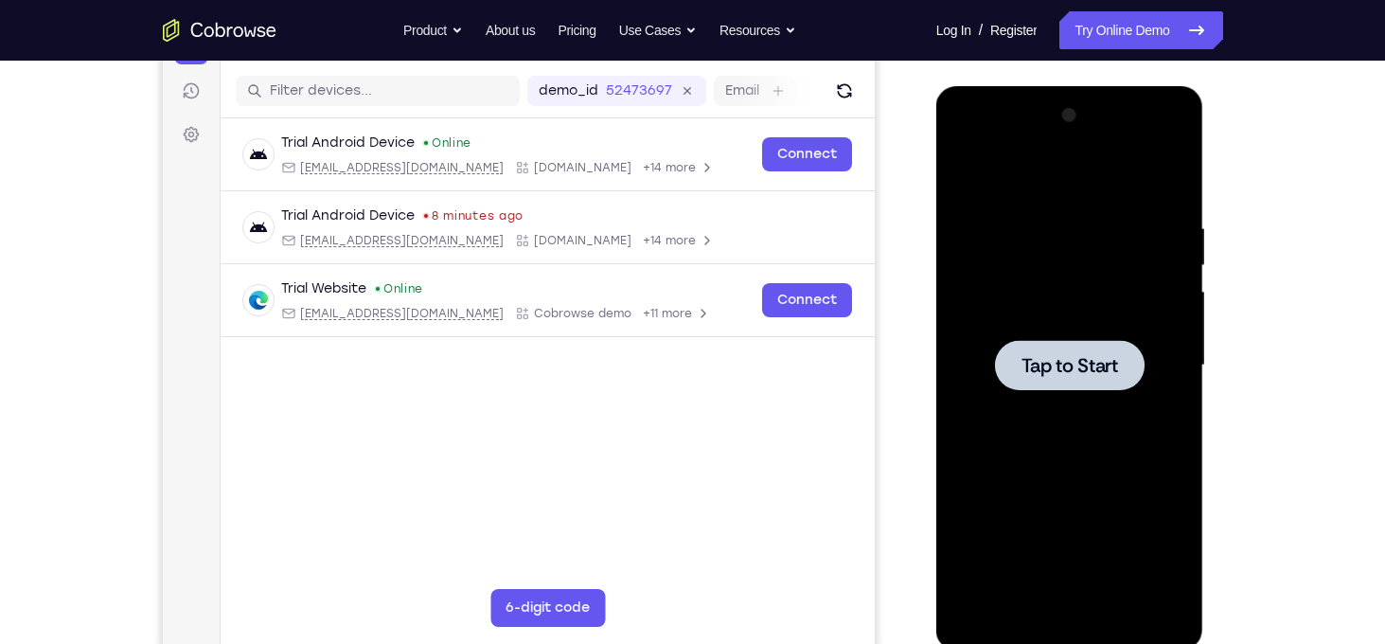
click at [1093, 386] on div at bounding box center [1070, 365] width 150 height 50
click at [1105, 356] on span "Tap to Start" at bounding box center [1069, 365] width 97 height 19
click at [841, 93] on icon "Refresh" at bounding box center [843, 90] width 19 height 19
click at [852, 88] on icon "Refresh" at bounding box center [843, 90] width 19 height 19
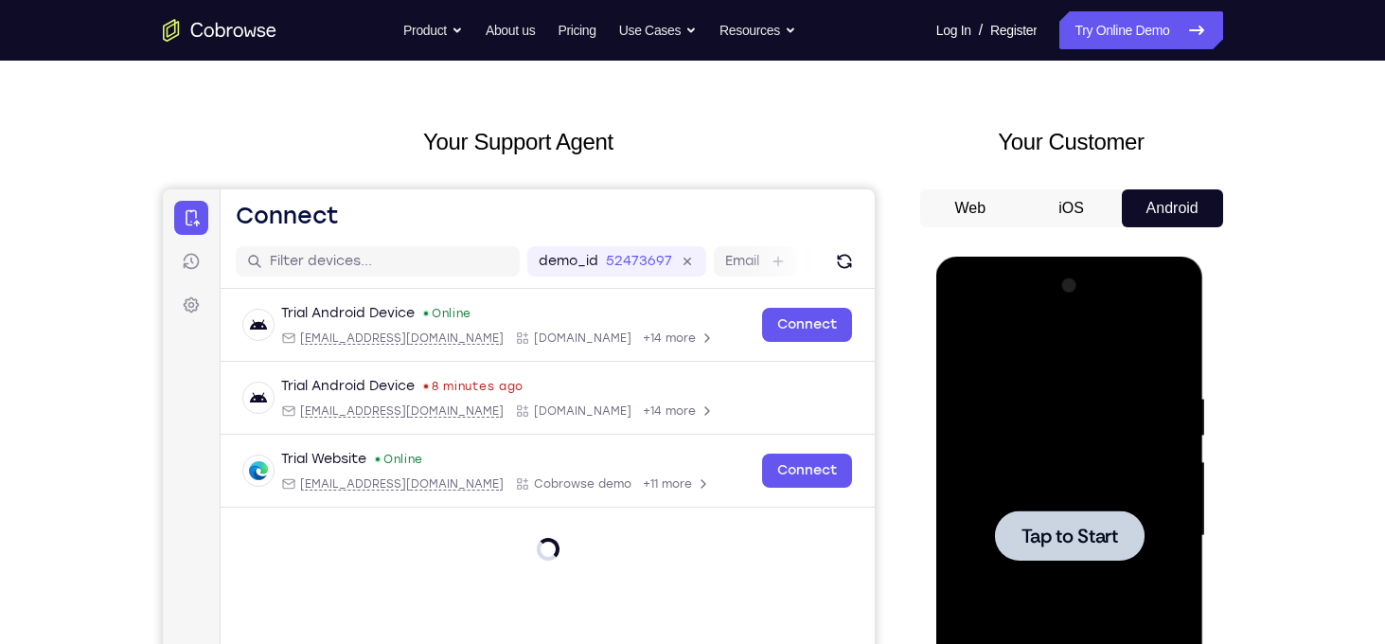
scroll to position [56, 0]
click at [1048, 209] on button "iOS" at bounding box center [1070, 209] width 101 height 38
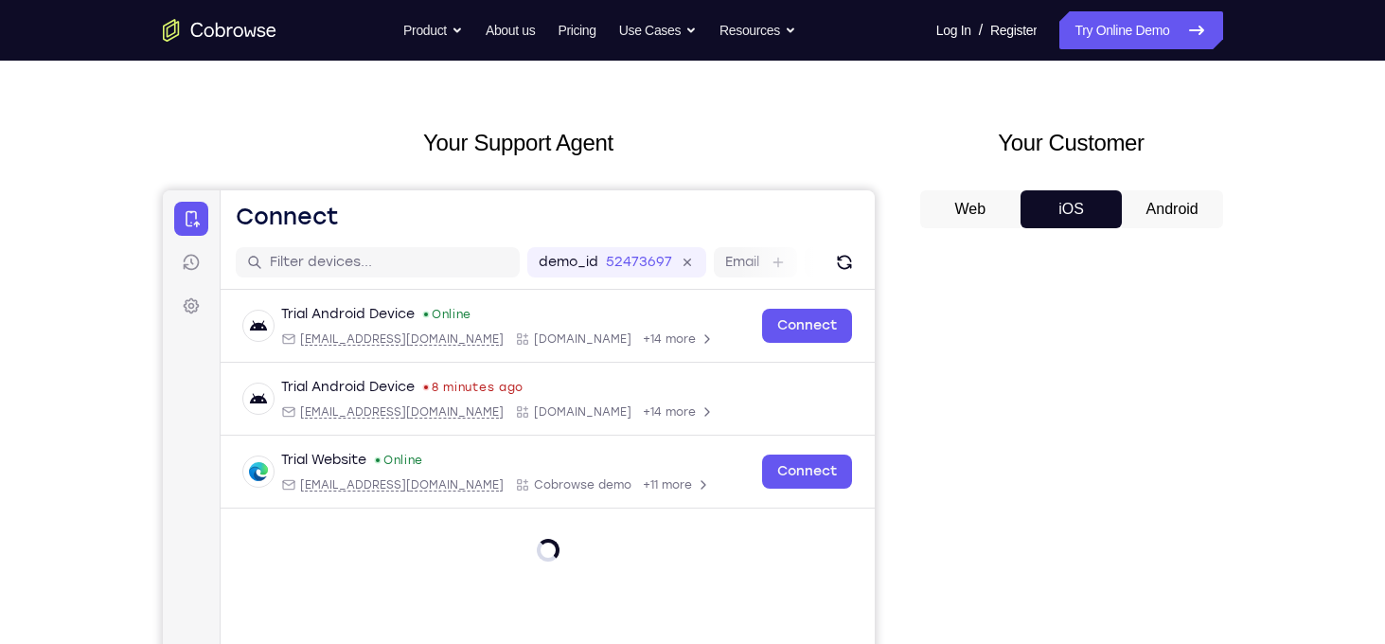
click at [1188, 212] on button "Android" at bounding box center [1172, 209] width 101 height 38
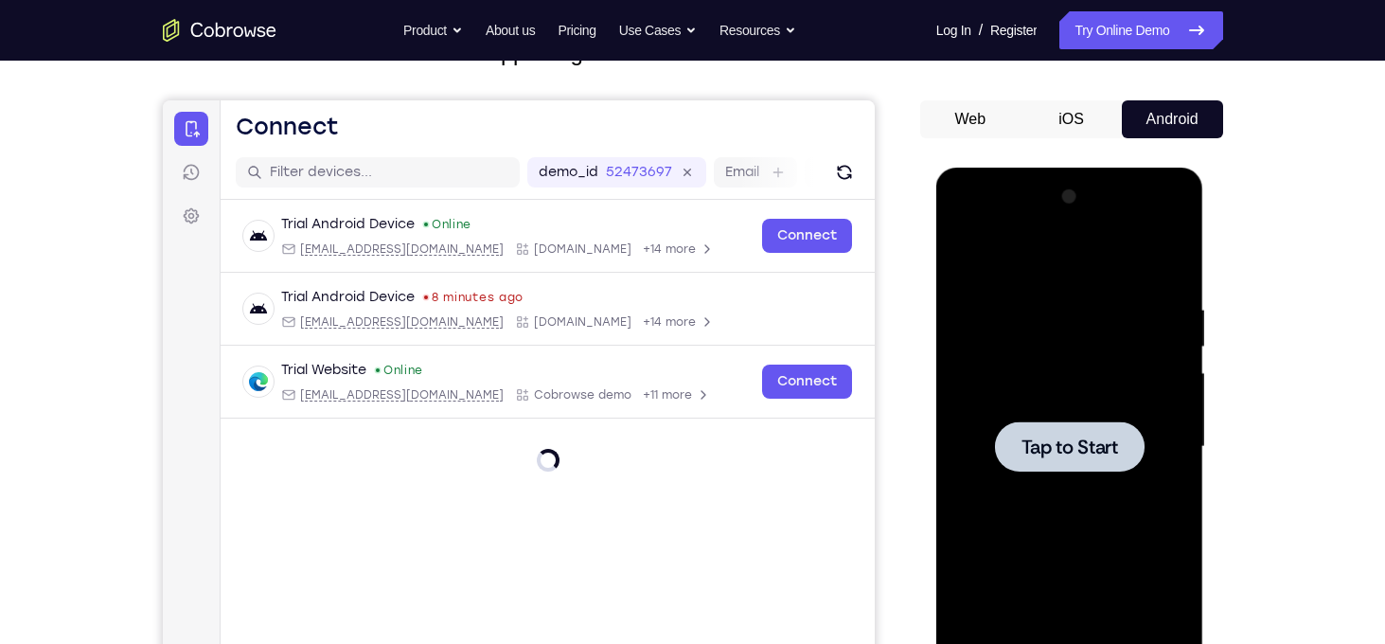
scroll to position [149, 0]
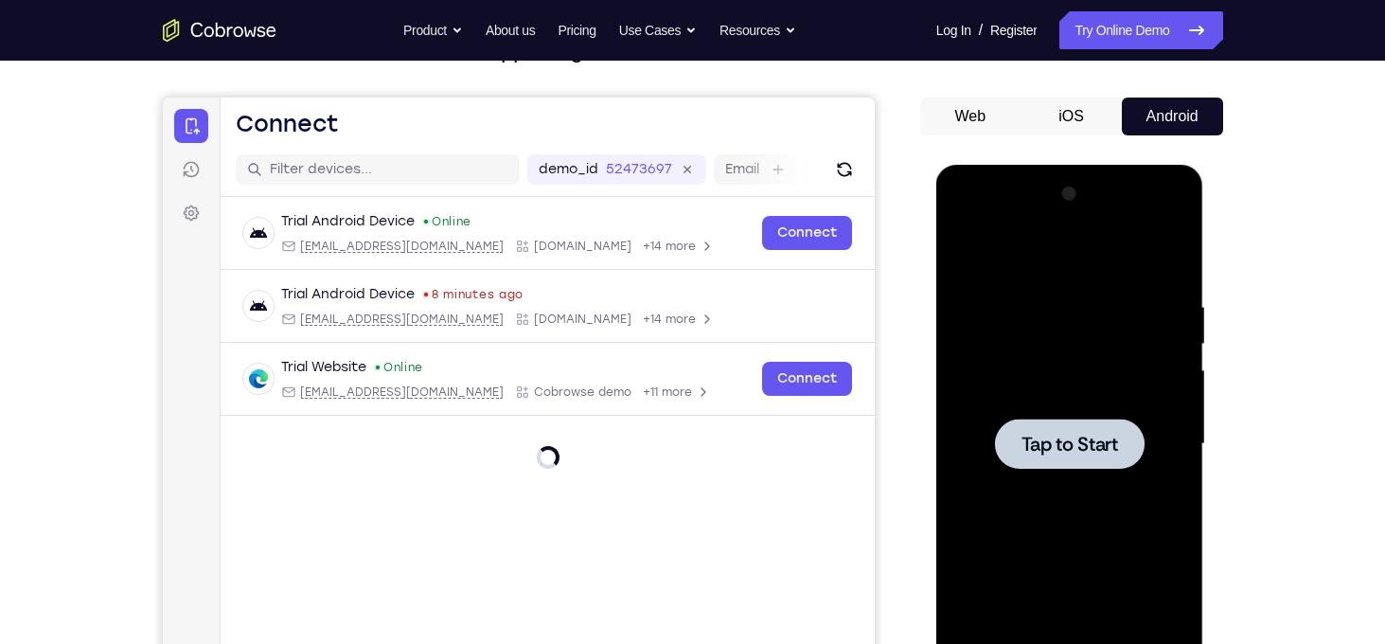
click at [1083, 461] on div at bounding box center [1070, 443] width 150 height 50
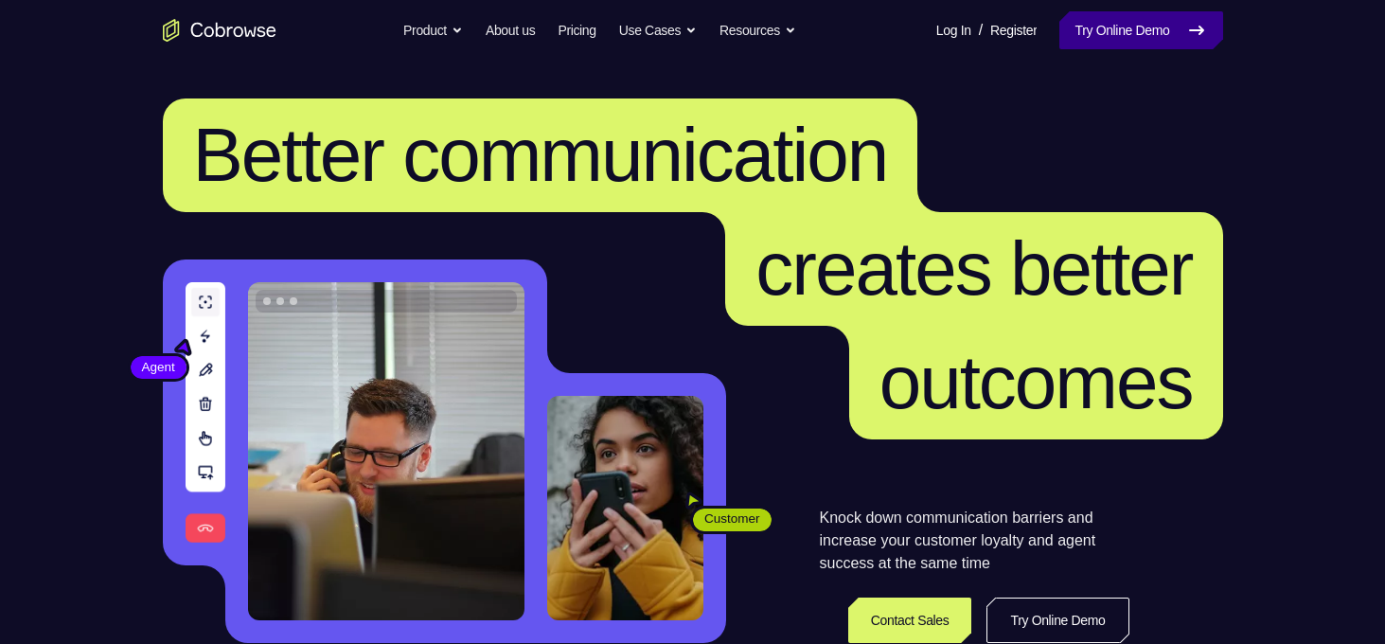
click at [1116, 24] on link "Try Online Demo" at bounding box center [1140, 30] width 163 height 38
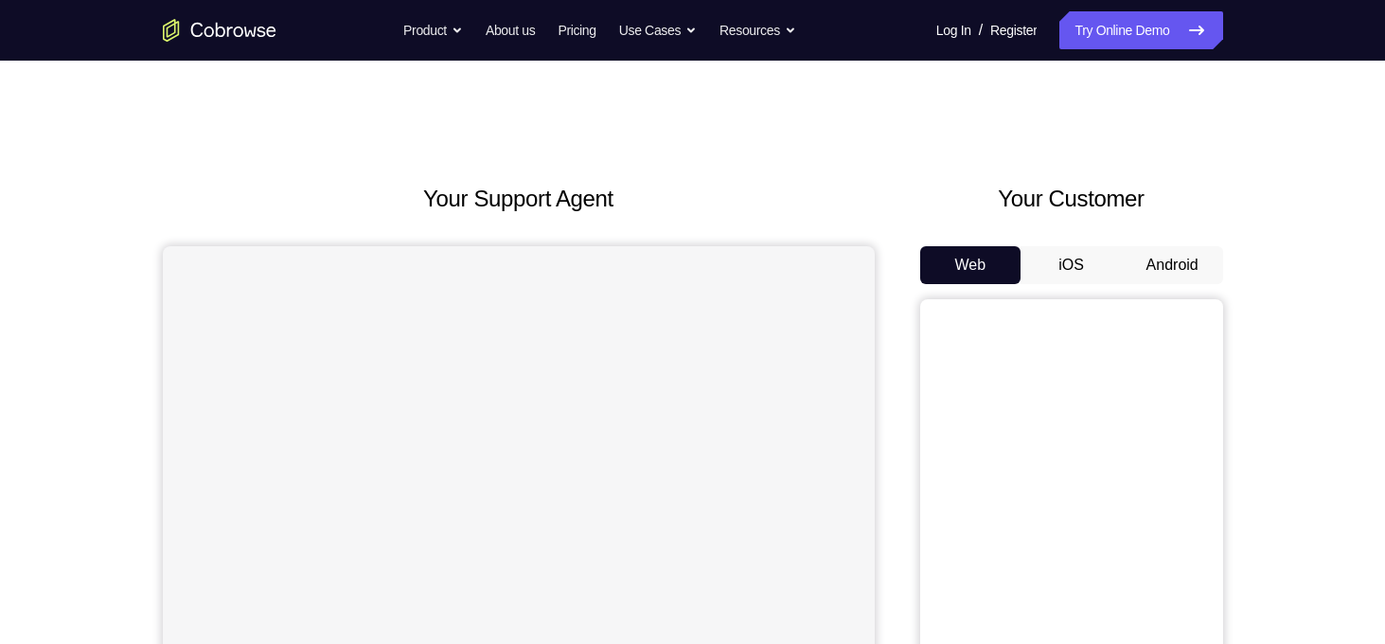
click at [1186, 256] on button "Android" at bounding box center [1172, 265] width 101 height 38
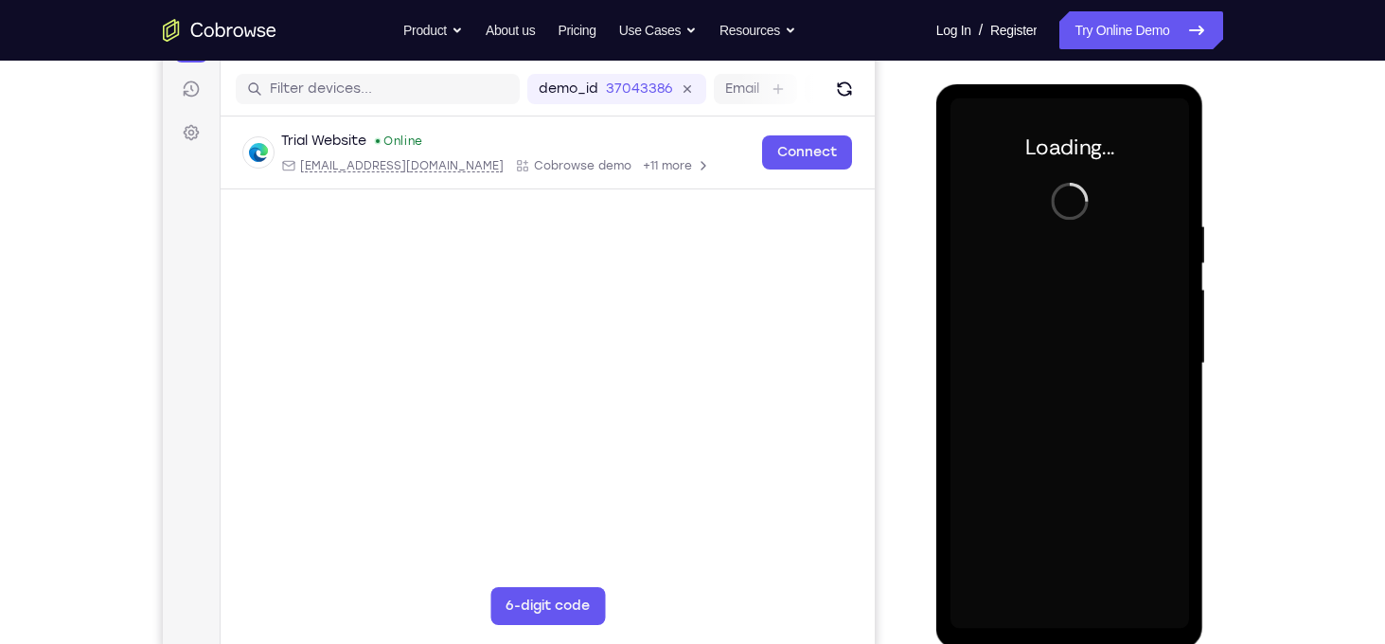
scroll to position [241, 0]
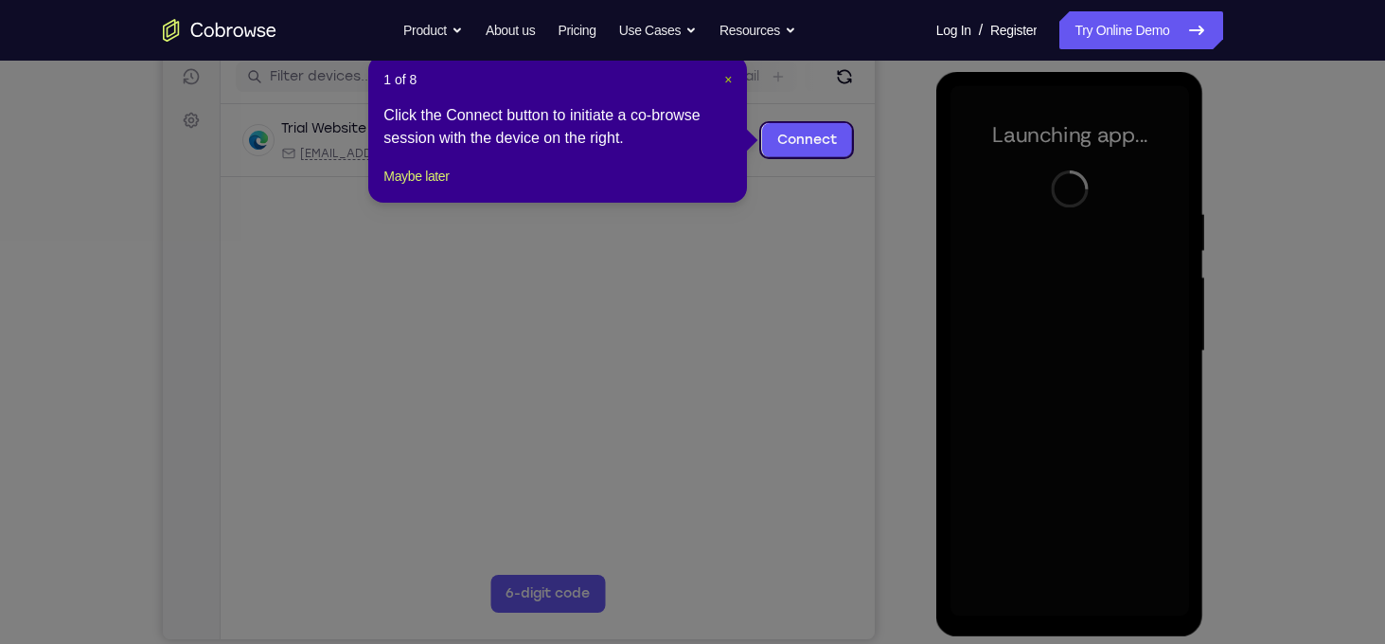
click at [730, 79] on span "×" at bounding box center [728, 79] width 8 height 15
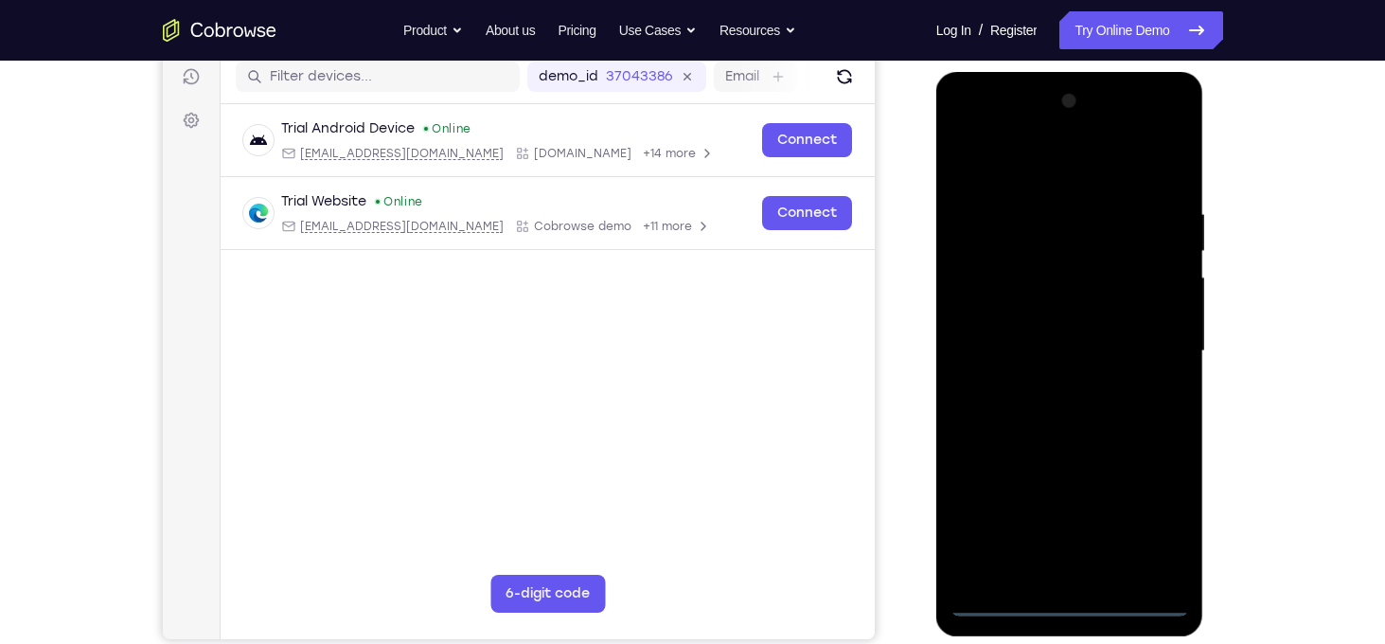
click at [1066, 607] on div at bounding box center [1069, 351] width 239 height 530
click at [1155, 522] on div at bounding box center [1069, 351] width 239 height 530
click at [1032, 174] on div at bounding box center [1069, 351] width 239 height 530
click at [1051, 243] on div at bounding box center [1069, 351] width 239 height 530
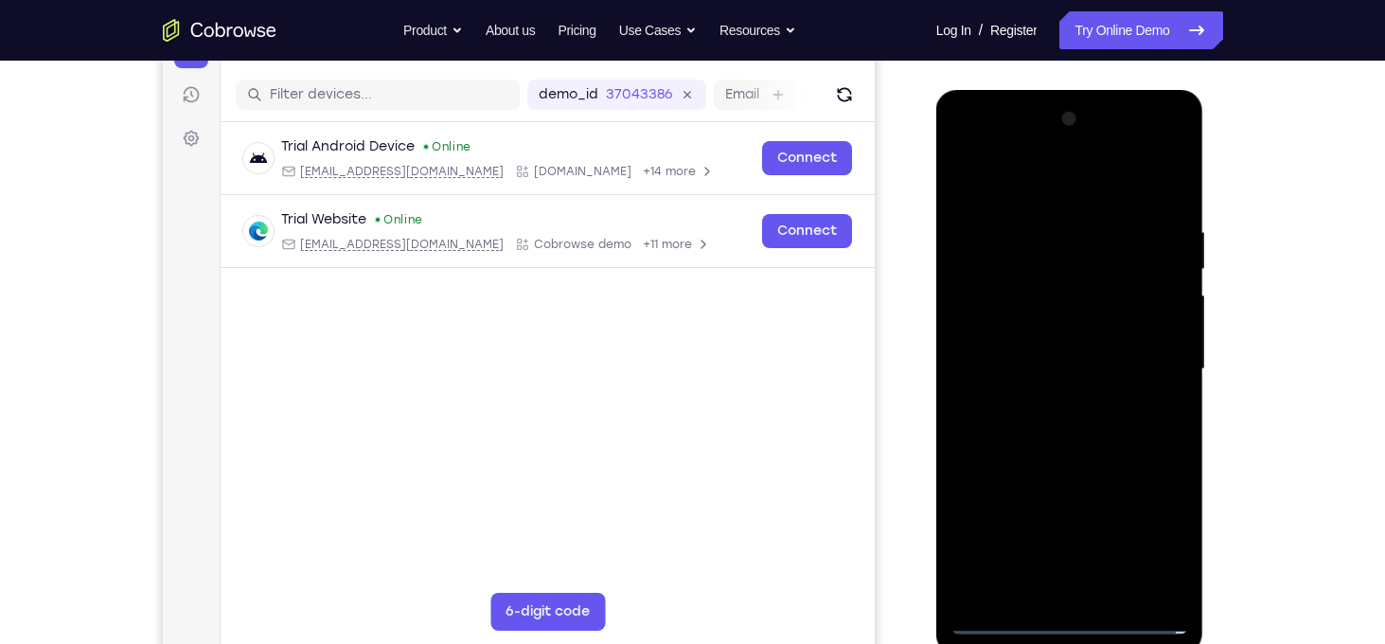
scroll to position [222, 0]
click at [1014, 579] on div at bounding box center [1069, 370] width 239 height 530
drag, startPoint x: 1121, startPoint y: 549, endPoint x: 1018, endPoint y: 195, distance: 368.4
click at [1018, 195] on div at bounding box center [1069, 370] width 239 height 530
drag, startPoint x: 1159, startPoint y: 472, endPoint x: 1128, endPoint y: 241, distance: 233.0
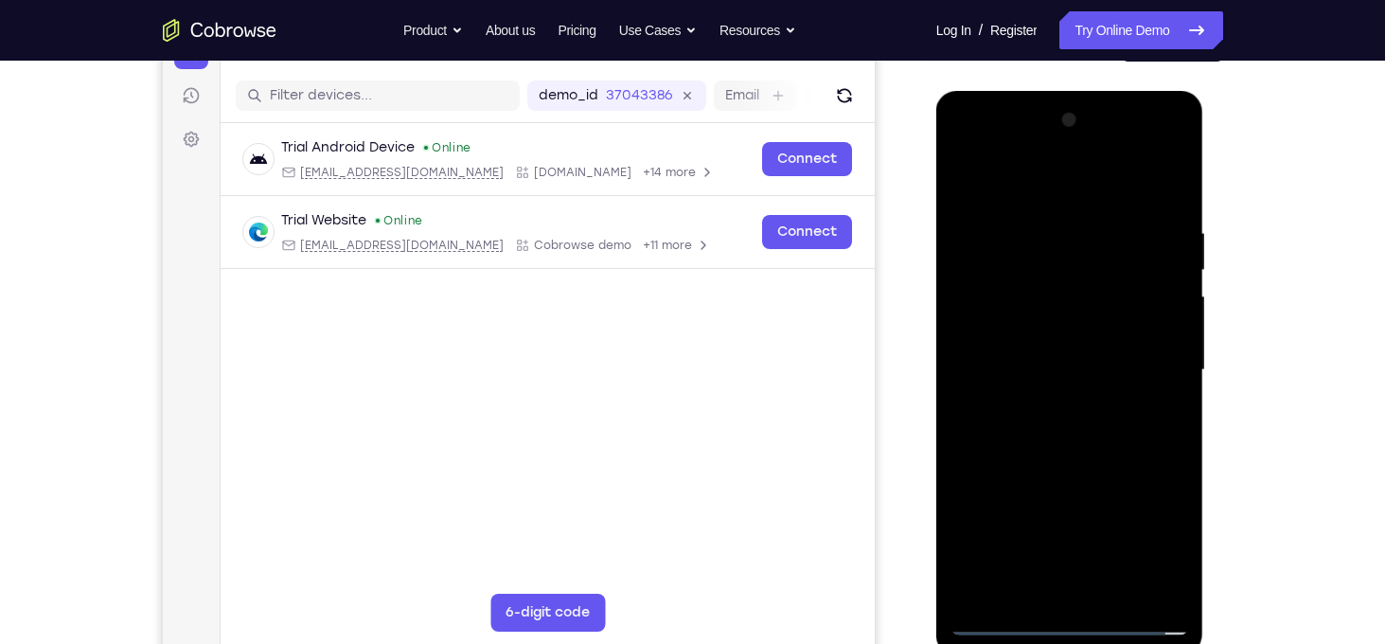
click at [1128, 241] on div at bounding box center [1069, 370] width 239 height 530
drag, startPoint x: 1156, startPoint y: 530, endPoint x: 1102, endPoint y: 228, distance: 306.7
click at [1102, 228] on div at bounding box center [1069, 370] width 239 height 530
drag, startPoint x: 1141, startPoint y: 428, endPoint x: 1128, endPoint y: 303, distance: 125.6
click at [1128, 303] on div at bounding box center [1069, 370] width 239 height 530
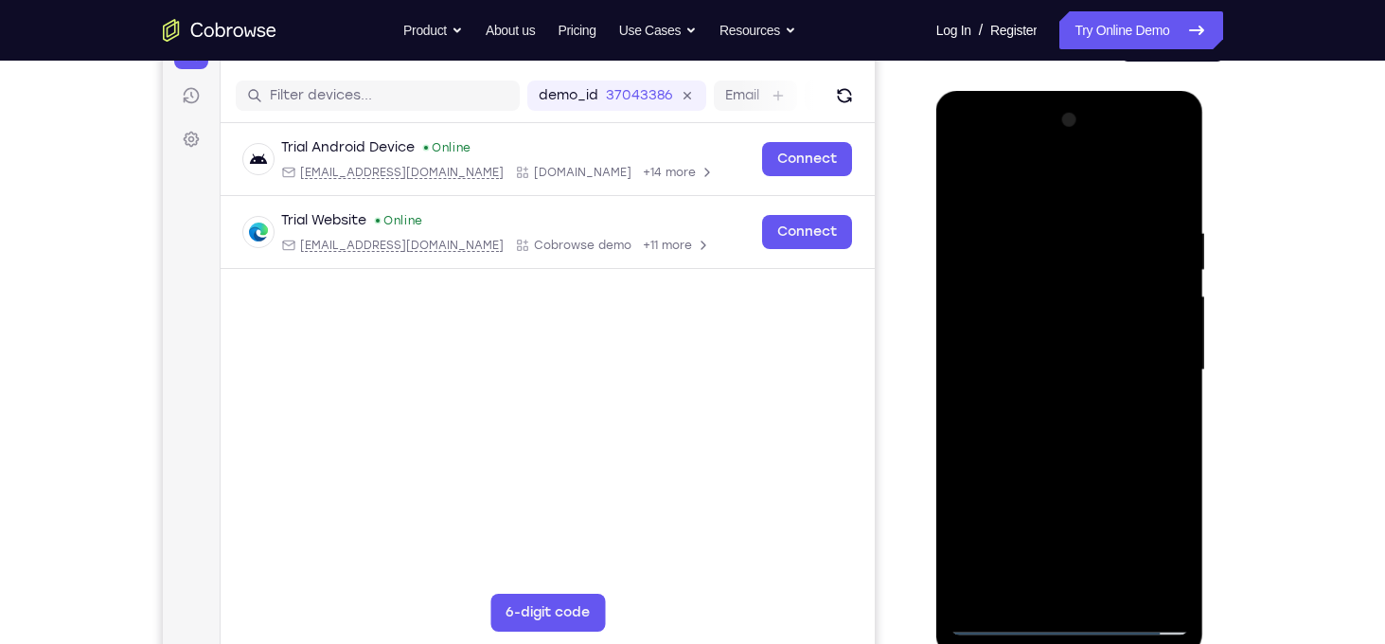
drag, startPoint x: 1140, startPoint y: 416, endPoint x: 1117, endPoint y: 221, distance: 197.2
click at [1117, 221] on div at bounding box center [1069, 370] width 239 height 530
drag, startPoint x: 1148, startPoint y: 483, endPoint x: 1141, endPoint y: 206, distance: 276.4
click at [1141, 206] on div at bounding box center [1069, 370] width 239 height 530
drag, startPoint x: 1133, startPoint y: 504, endPoint x: 1137, endPoint y: 212, distance: 291.5
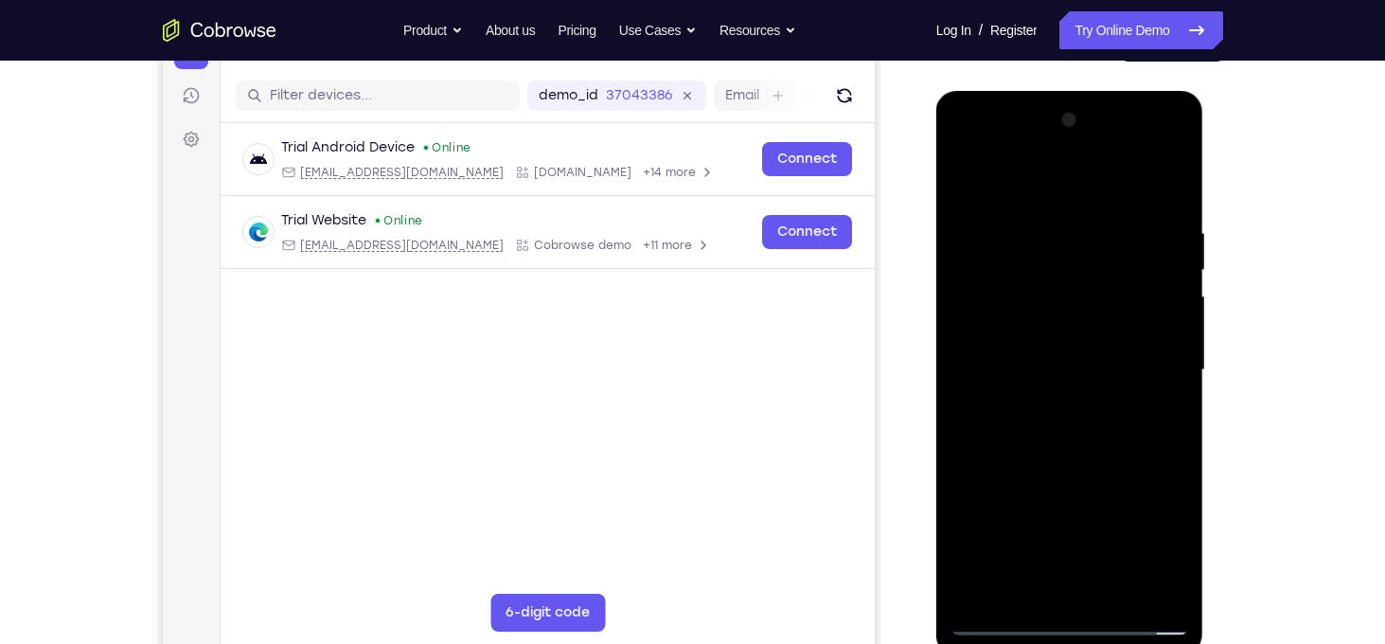
click at [1137, 212] on div at bounding box center [1069, 370] width 239 height 530
drag, startPoint x: 1137, startPoint y: 504, endPoint x: 1101, endPoint y: 225, distance: 280.6
click at [1101, 225] on div at bounding box center [1069, 370] width 239 height 530
drag, startPoint x: 1143, startPoint y: 521, endPoint x: 1069, endPoint y: 170, distance: 358.1
click at [1069, 170] on div at bounding box center [1069, 370] width 239 height 530
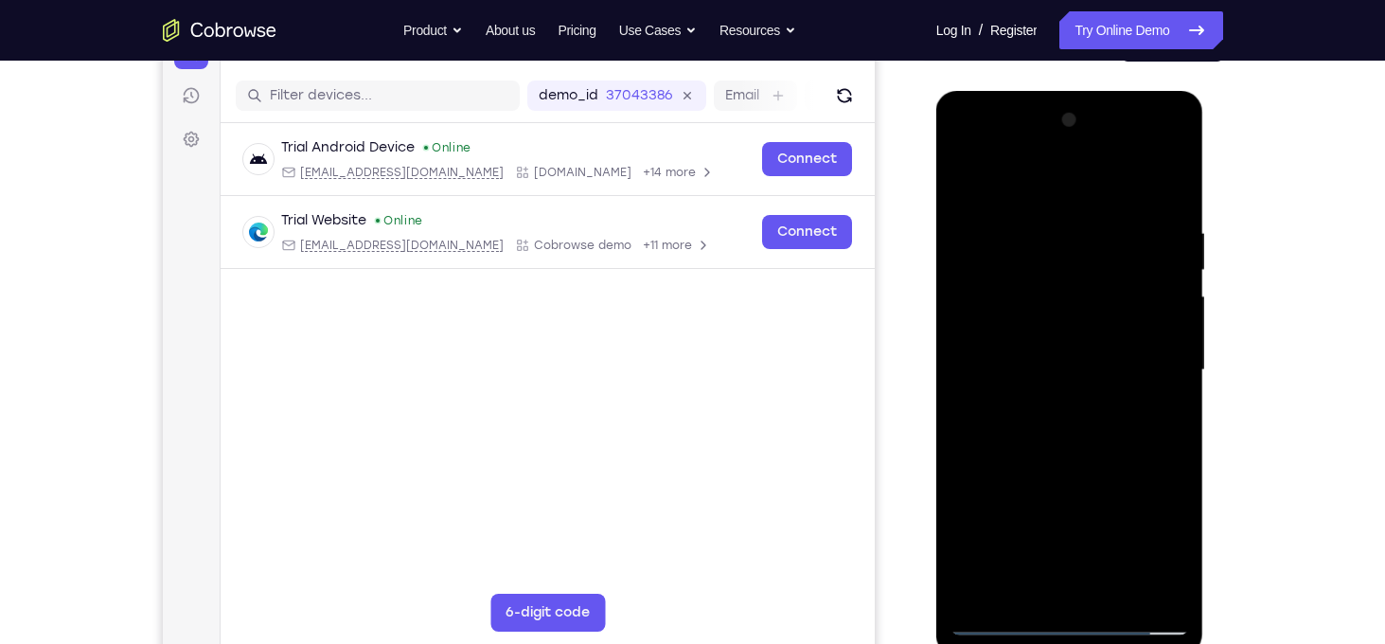
drag, startPoint x: 1129, startPoint y: 449, endPoint x: 1093, endPoint y: 212, distance: 239.3
click at [1093, 212] on div at bounding box center [1069, 370] width 239 height 530
drag, startPoint x: 1142, startPoint y: 514, endPoint x: 1107, endPoint y: 218, distance: 298.3
click at [1107, 218] on div at bounding box center [1069, 370] width 239 height 530
drag, startPoint x: 1148, startPoint y: 502, endPoint x: 1165, endPoint y: 229, distance: 273.1
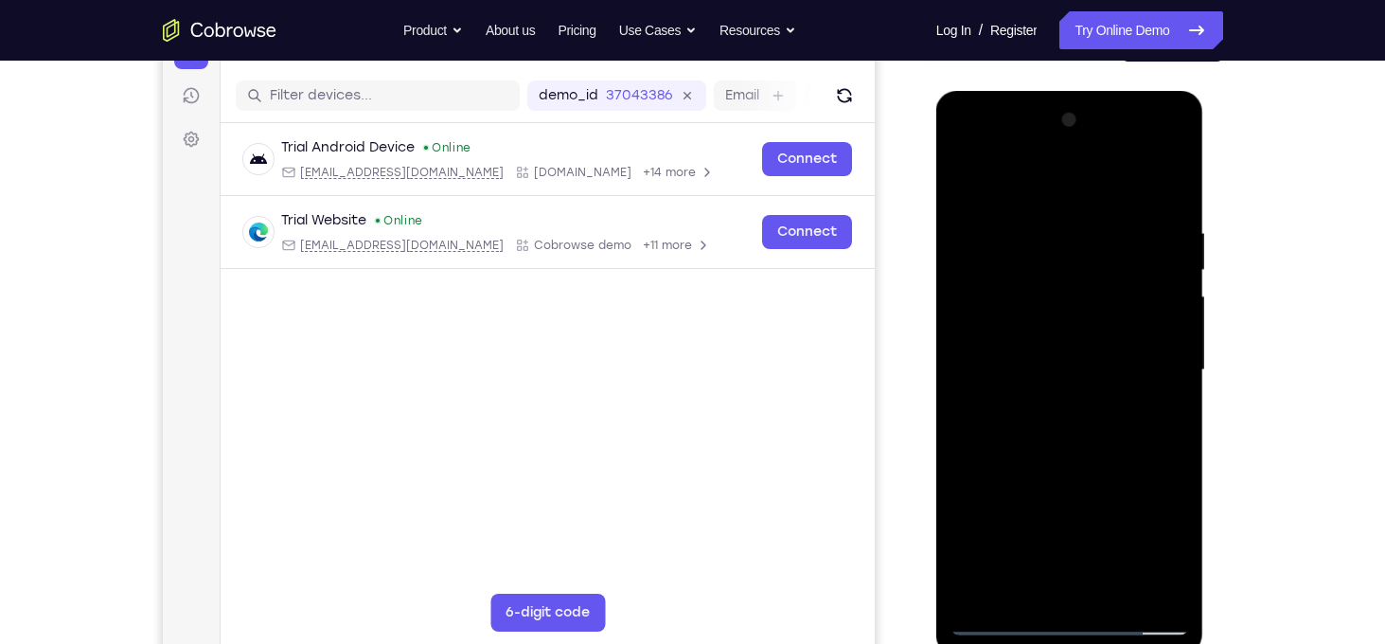
click at [1165, 229] on div at bounding box center [1069, 370] width 239 height 530
drag, startPoint x: 1148, startPoint y: 527, endPoint x: 1124, endPoint y: 307, distance: 221.8
click at [1124, 307] on div at bounding box center [1069, 370] width 239 height 530
drag, startPoint x: 1146, startPoint y: 476, endPoint x: 1122, endPoint y: 281, distance: 196.4
click at [1122, 281] on div at bounding box center [1069, 370] width 239 height 530
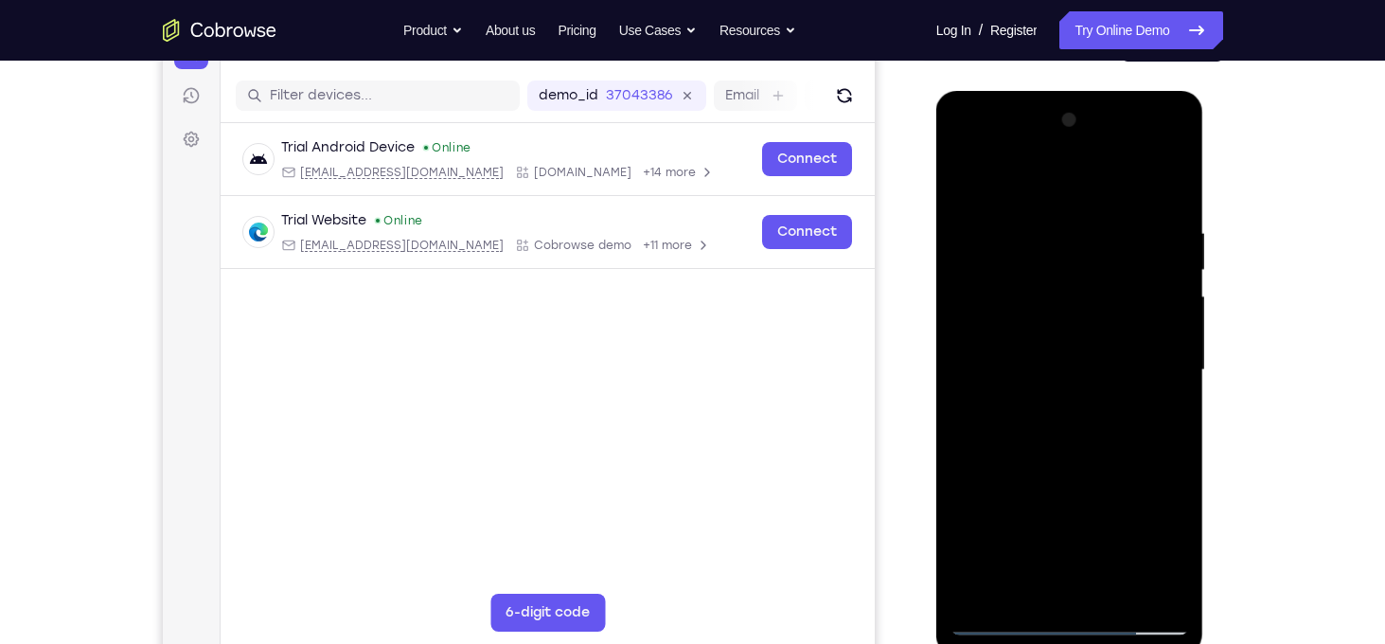
drag, startPoint x: 1156, startPoint y: 399, endPoint x: 1125, endPoint y: 199, distance: 202.9
click at [1125, 199] on div at bounding box center [1069, 370] width 239 height 530
drag, startPoint x: 1147, startPoint y: 481, endPoint x: 1112, endPoint y: 239, distance: 244.8
click at [1112, 239] on div at bounding box center [1069, 370] width 239 height 530
drag, startPoint x: 1124, startPoint y: 541, endPoint x: 1113, endPoint y: 280, distance: 261.5
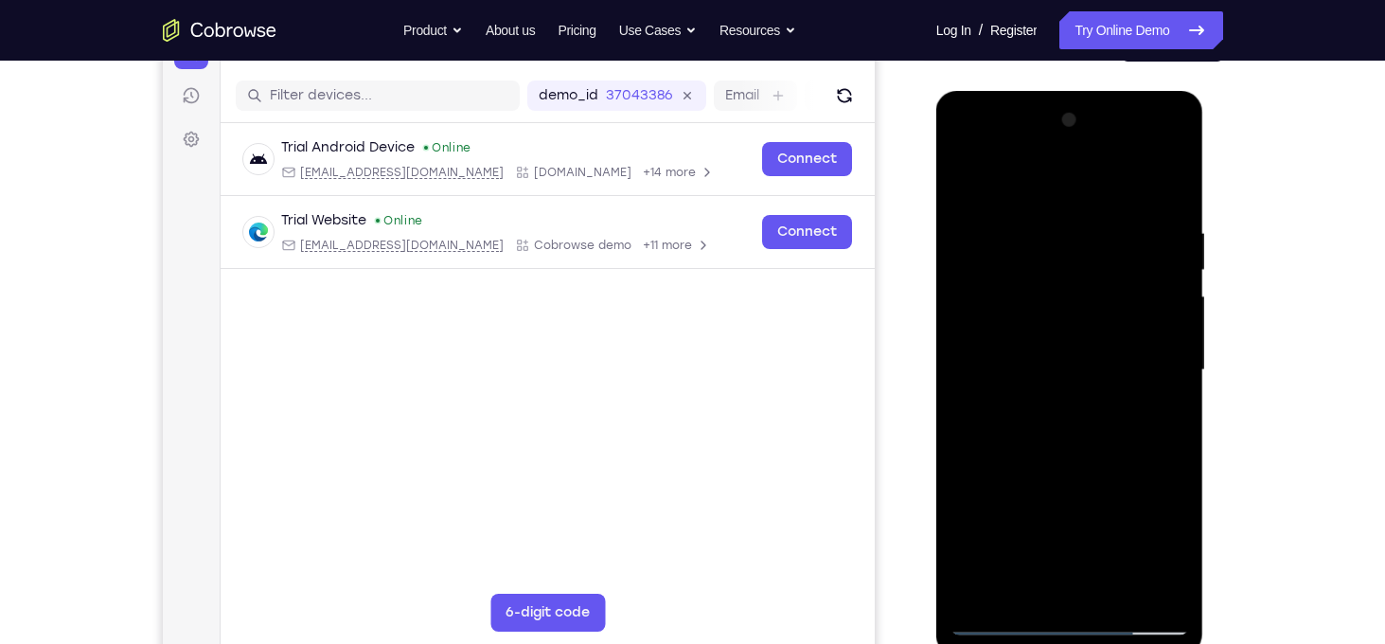
click at [1113, 280] on div at bounding box center [1069, 370] width 239 height 530
drag, startPoint x: 1136, startPoint y: 554, endPoint x: 1118, endPoint y: 367, distance: 187.3
click at [1118, 367] on div at bounding box center [1069, 370] width 239 height 530
drag, startPoint x: 1140, startPoint y: 486, endPoint x: 1113, endPoint y: 243, distance: 244.8
click at [1113, 243] on div at bounding box center [1069, 370] width 239 height 530
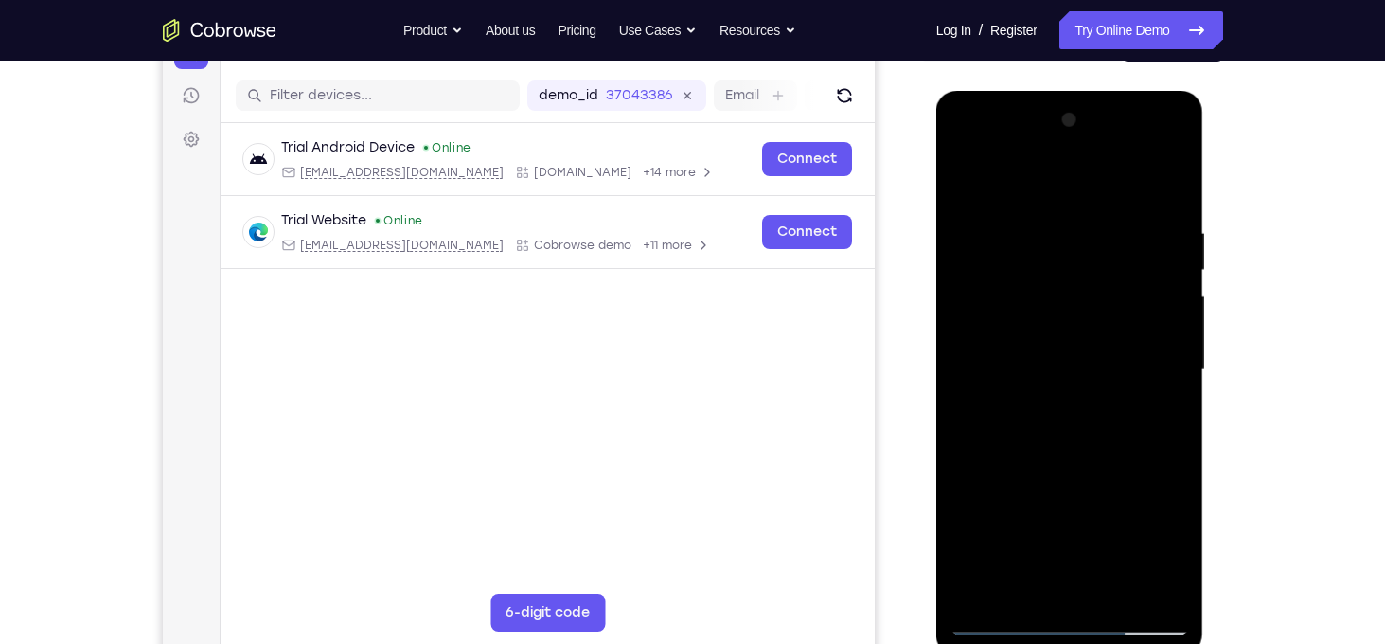
drag, startPoint x: 1152, startPoint y: 400, endPoint x: 1152, endPoint y: 497, distance: 96.5
click at [1152, 497] on div at bounding box center [1069, 370] width 239 height 530
click at [1100, 332] on div at bounding box center [1069, 370] width 239 height 530
click at [1002, 617] on div at bounding box center [1069, 370] width 239 height 530
drag, startPoint x: 1065, startPoint y: 536, endPoint x: 1014, endPoint y: 235, distance: 305.3
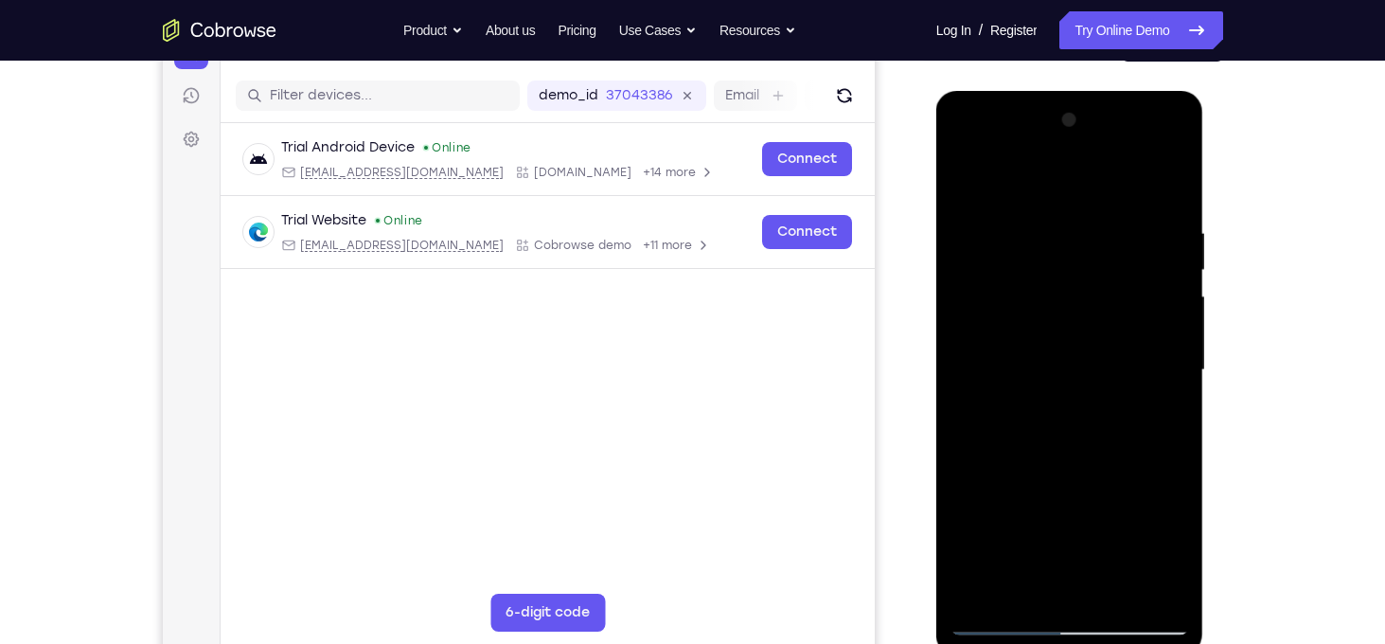
click at [1014, 235] on div at bounding box center [1069, 370] width 239 height 530
drag, startPoint x: 1129, startPoint y: 500, endPoint x: 1089, endPoint y: 226, distance: 276.4
click at [1089, 226] on div at bounding box center [1069, 370] width 239 height 530
drag, startPoint x: 1115, startPoint y: 481, endPoint x: 1099, endPoint y: 203, distance: 278.7
click at [1099, 203] on div at bounding box center [1069, 370] width 239 height 530
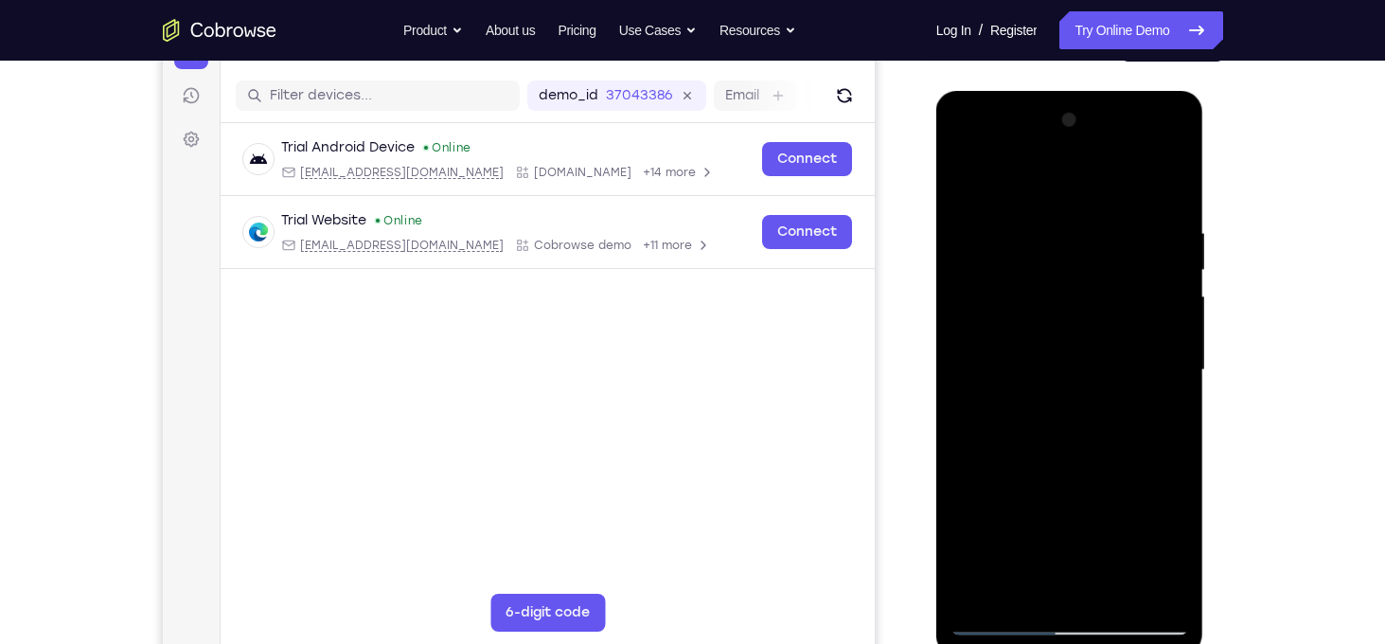
drag, startPoint x: 1131, startPoint y: 454, endPoint x: 1109, endPoint y: 314, distance: 141.8
click at [1109, 314] on div at bounding box center [1069, 370] width 239 height 530
click at [1025, 486] on div at bounding box center [1069, 370] width 239 height 530
drag, startPoint x: 1105, startPoint y: 488, endPoint x: 1085, endPoint y: 234, distance: 255.4
click at [1085, 234] on div at bounding box center [1069, 370] width 239 height 530
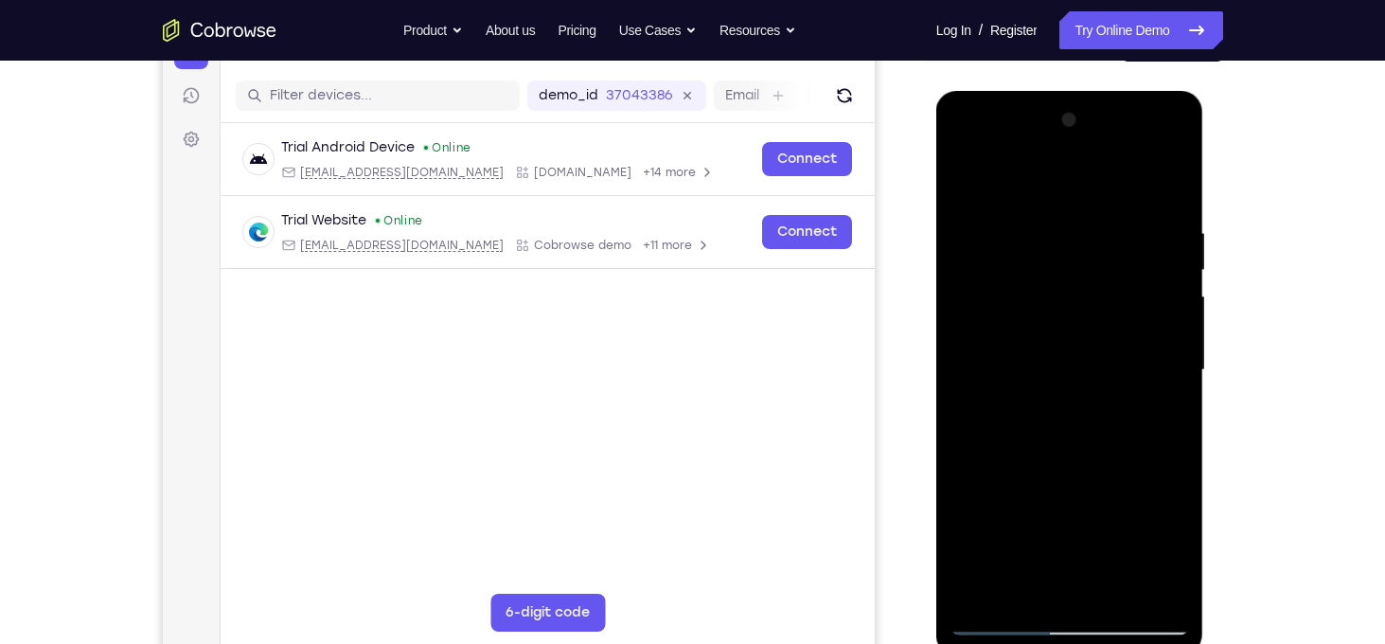
drag, startPoint x: 1105, startPoint y: 424, endPoint x: 1057, endPoint y: 156, distance: 272.2
click at [1057, 156] on div at bounding box center [1069, 370] width 239 height 530
drag, startPoint x: 1084, startPoint y: 391, endPoint x: 1070, endPoint y: 197, distance: 194.5
click at [1070, 197] on div at bounding box center [1069, 370] width 239 height 530
drag, startPoint x: 1131, startPoint y: 415, endPoint x: 1110, endPoint y: 195, distance: 221.5
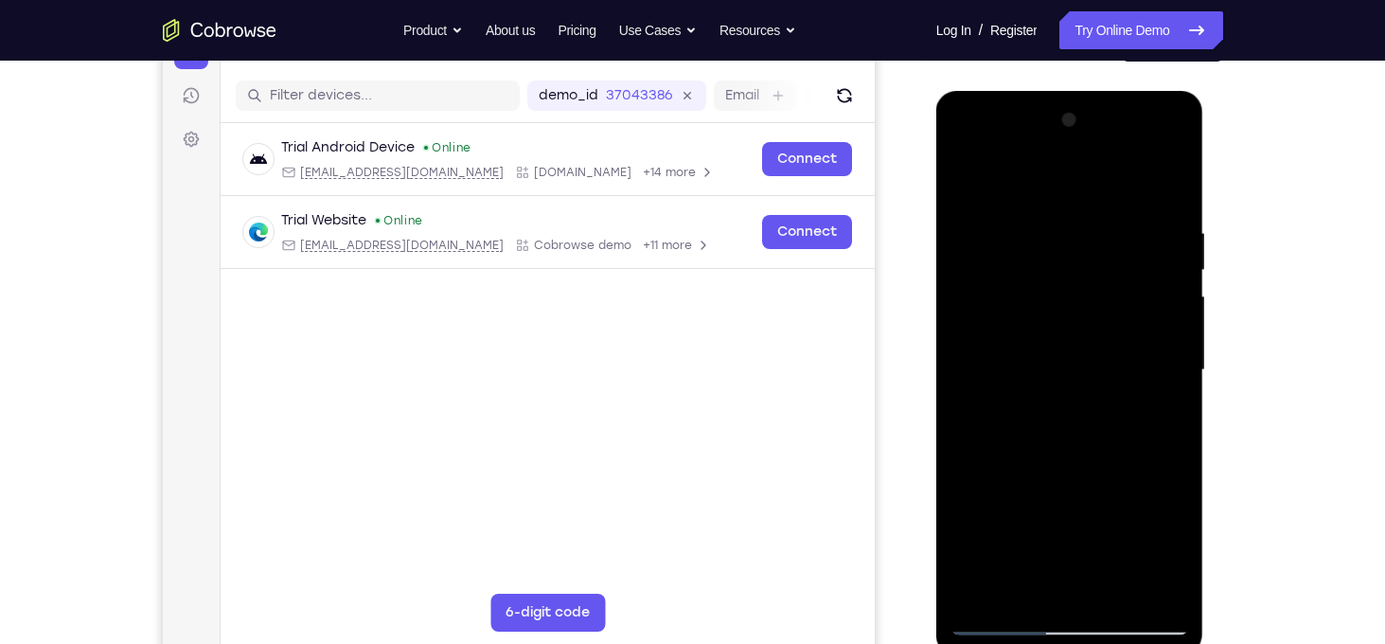
click at [1110, 195] on div at bounding box center [1069, 370] width 239 height 530
drag, startPoint x: 1104, startPoint y: 502, endPoint x: 1091, endPoint y: 249, distance: 253.0
click at [1091, 249] on div at bounding box center [1069, 370] width 239 height 530
click at [1066, 443] on div at bounding box center [1069, 370] width 239 height 530
click at [1004, 613] on div at bounding box center [1069, 370] width 239 height 530
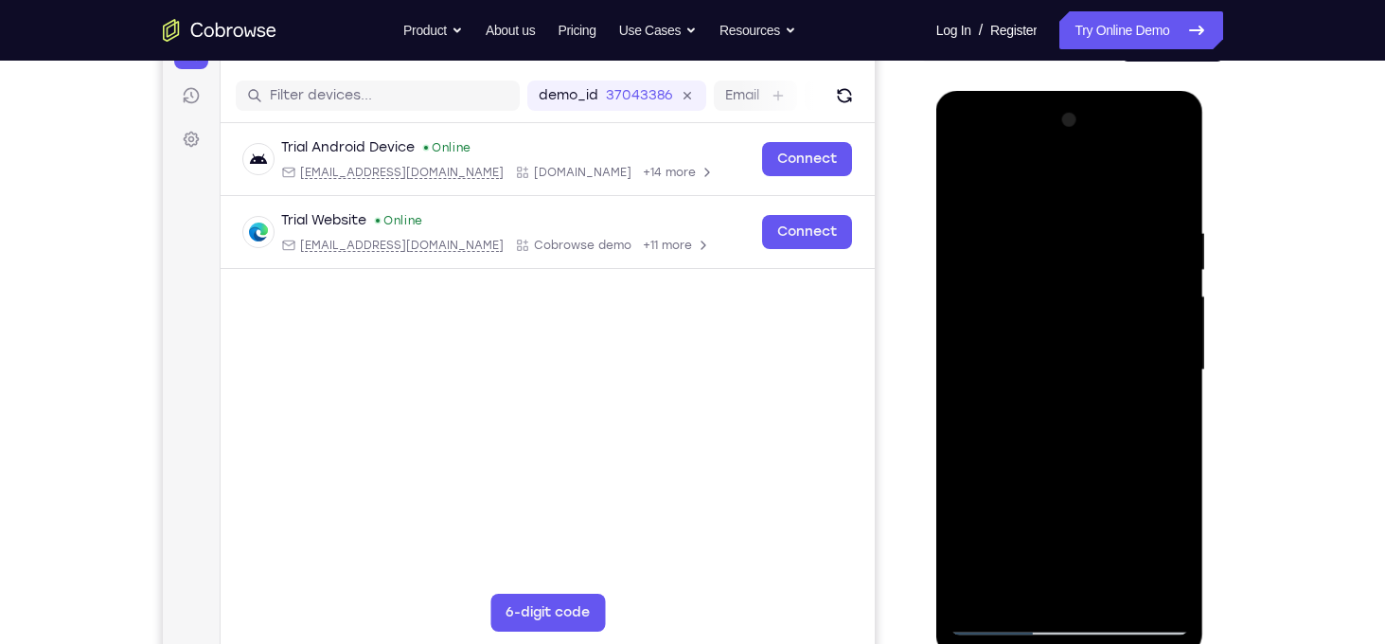
drag, startPoint x: 1053, startPoint y: 473, endPoint x: 1038, endPoint y: 315, distance: 158.8
click at [1038, 315] on div at bounding box center [1069, 370] width 239 height 530
drag, startPoint x: 1043, startPoint y: 499, endPoint x: 1029, endPoint y: 210, distance: 289.0
click at [1029, 210] on div at bounding box center [1069, 370] width 239 height 530
drag, startPoint x: 1088, startPoint y: 413, endPoint x: 1061, endPoint y: 128, distance: 286.2
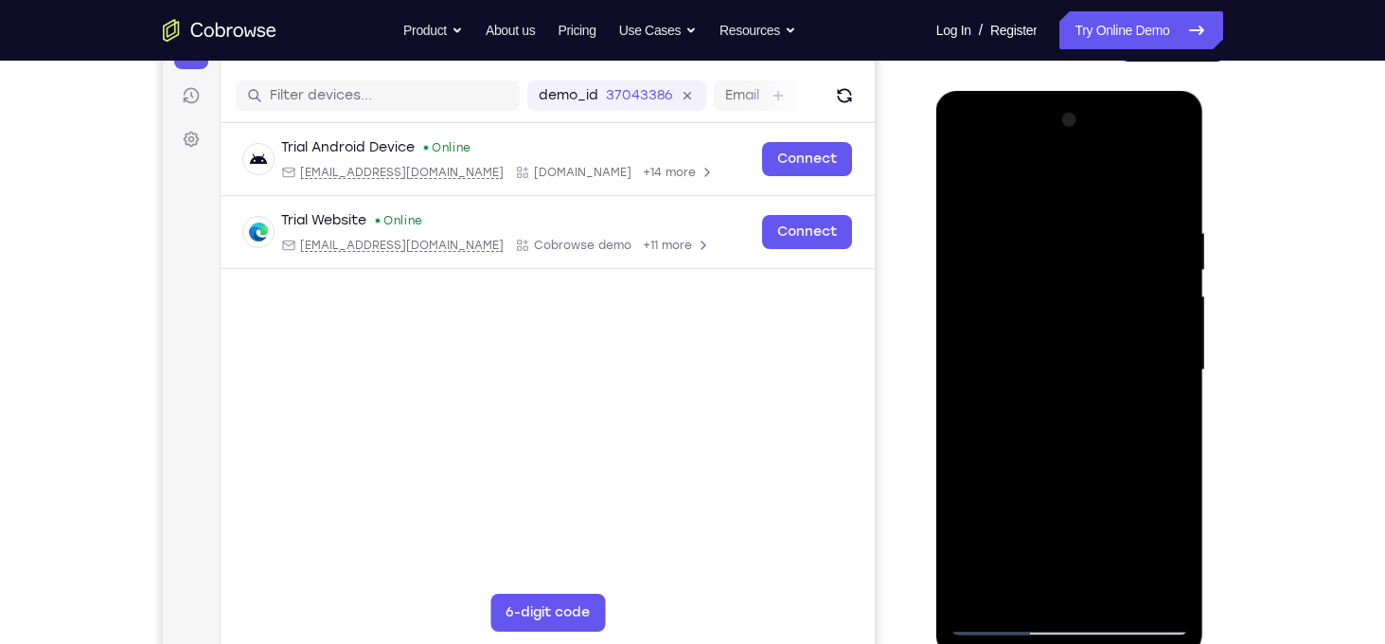
click at [1061, 128] on div at bounding box center [1069, 370] width 239 height 530
drag, startPoint x: 1087, startPoint y: 475, endPoint x: 1078, endPoint y: 241, distance: 234.0
click at [1078, 241] on div at bounding box center [1069, 370] width 239 height 530
click at [1003, 618] on div at bounding box center [1069, 370] width 239 height 530
drag, startPoint x: 1046, startPoint y: 528, endPoint x: 1031, endPoint y: 256, distance: 273.0
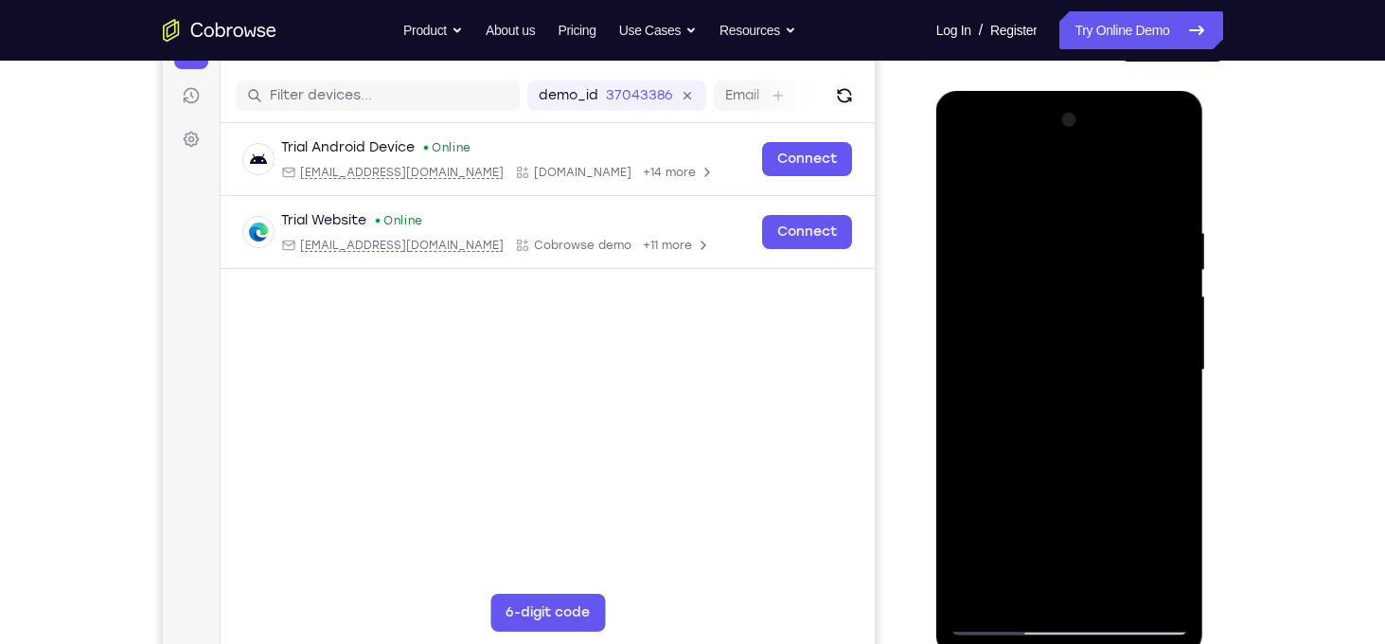
click at [1031, 256] on div at bounding box center [1069, 370] width 239 height 530
drag, startPoint x: 1088, startPoint y: 374, endPoint x: 1076, endPoint y: 178, distance: 196.3
click at [1076, 178] on div at bounding box center [1069, 370] width 239 height 530
drag, startPoint x: 1129, startPoint y: 463, endPoint x: 1104, endPoint y: 248, distance: 216.4
click at [1104, 248] on div at bounding box center [1069, 370] width 239 height 530
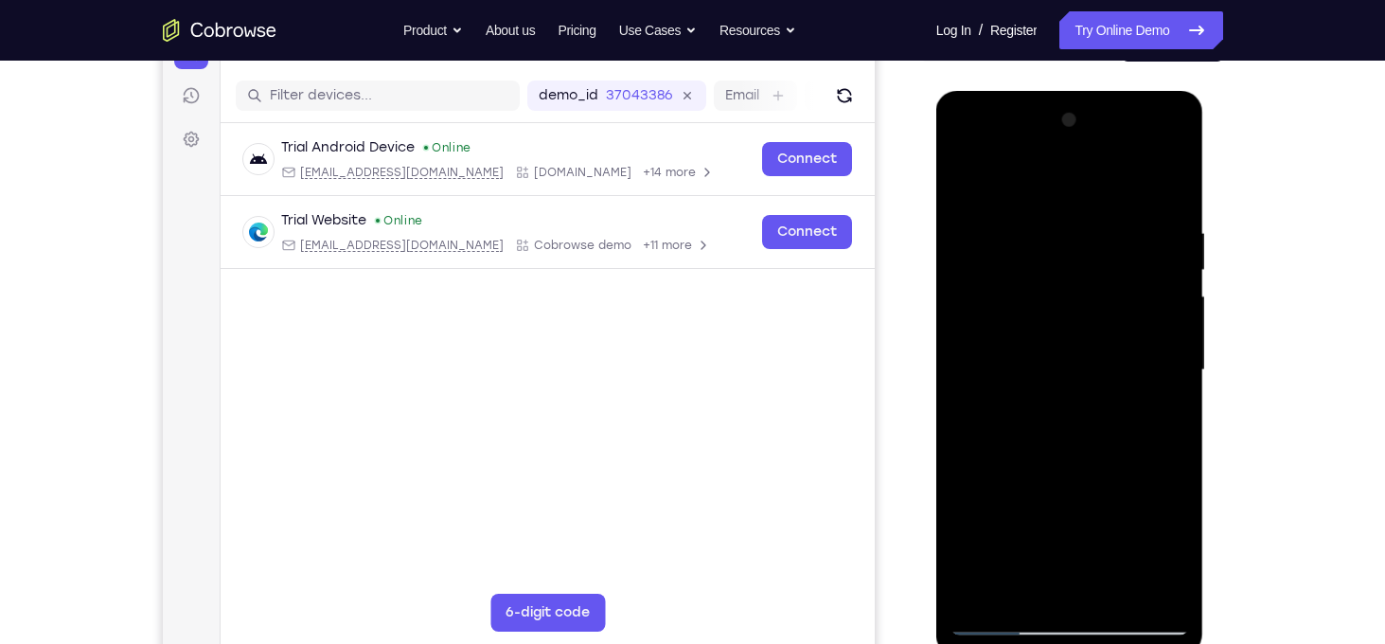
drag, startPoint x: 1127, startPoint y: 472, endPoint x: 1127, endPoint y: 219, distance: 253.7
click at [1127, 219] on div at bounding box center [1069, 370] width 239 height 530
drag, startPoint x: 1140, startPoint y: 481, endPoint x: 1073, endPoint y: 189, distance: 299.2
click at [1073, 189] on div at bounding box center [1069, 370] width 239 height 530
drag, startPoint x: 1098, startPoint y: 368, endPoint x: 1085, endPoint y: 173, distance: 195.4
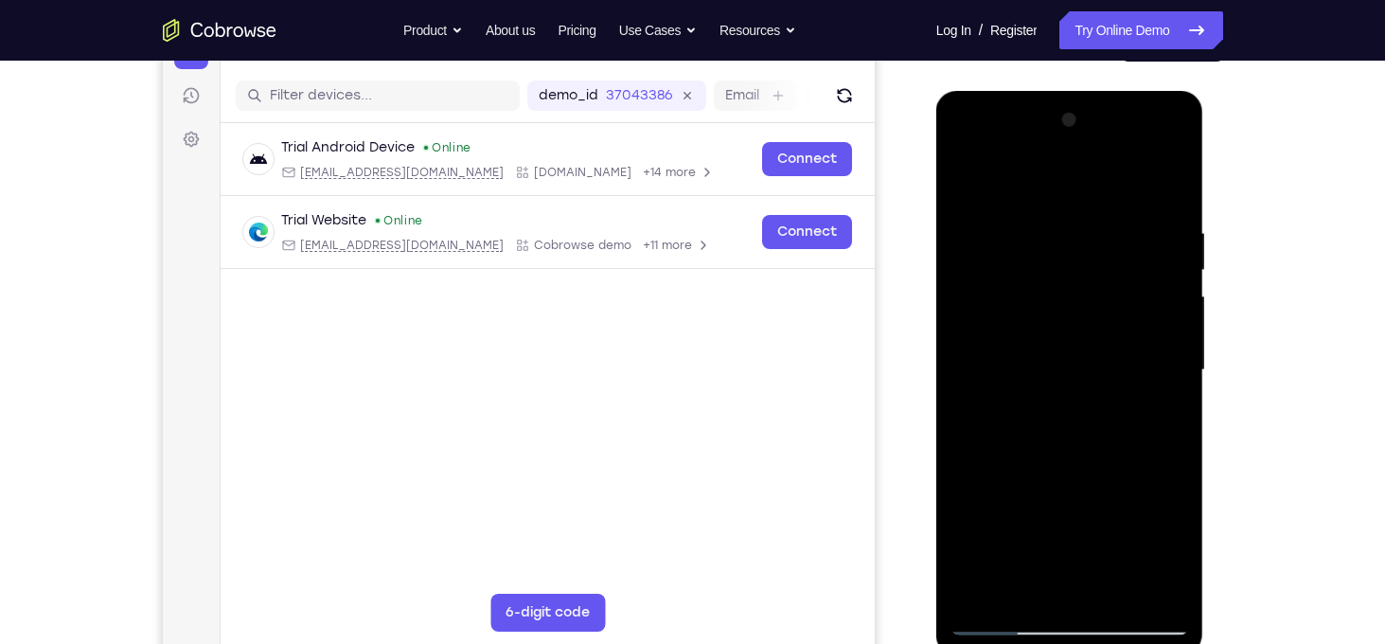
click at [1085, 173] on div at bounding box center [1069, 370] width 239 height 530
drag, startPoint x: 1087, startPoint y: 381, endPoint x: 1081, endPoint y: 146, distance: 235.8
click at [1081, 146] on div at bounding box center [1069, 370] width 239 height 530
drag, startPoint x: 1074, startPoint y: 417, endPoint x: 1034, endPoint y: 202, distance: 219.4
click at [1034, 202] on div at bounding box center [1069, 370] width 239 height 530
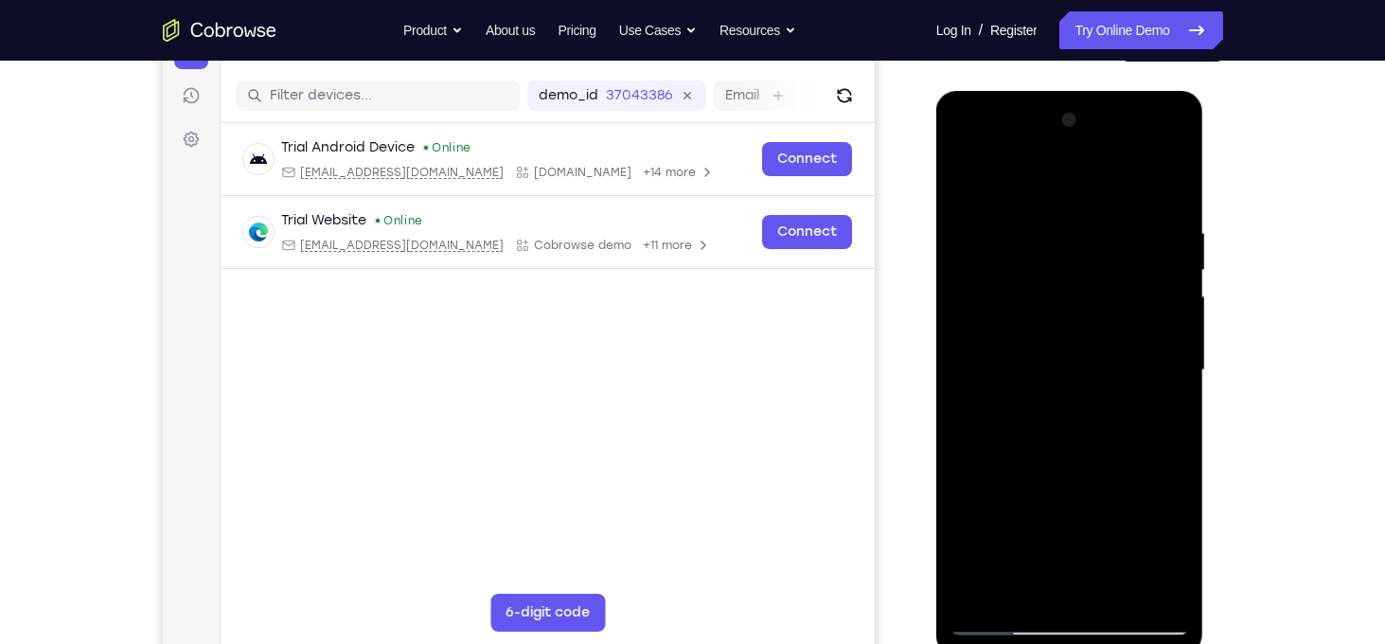
drag, startPoint x: 1069, startPoint y: 439, endPoint x: 1115, endPoint y: 177, distance: 266.2
click at [1115, 177] on div at bounding box center [1069, 370] width 239 height 530
drag, startPoint x: 1077, startPoint y: 484, endPoint x: 1053, endPoint y: 255, distance: 230.3
click at [1053, 255] on div at bounding box center [1069, 370] width 239 height 530
drag, startPoint x: 1072, startPoint y: 405, endPoint x: 1036, endPoint y: 194, distance: 214.1
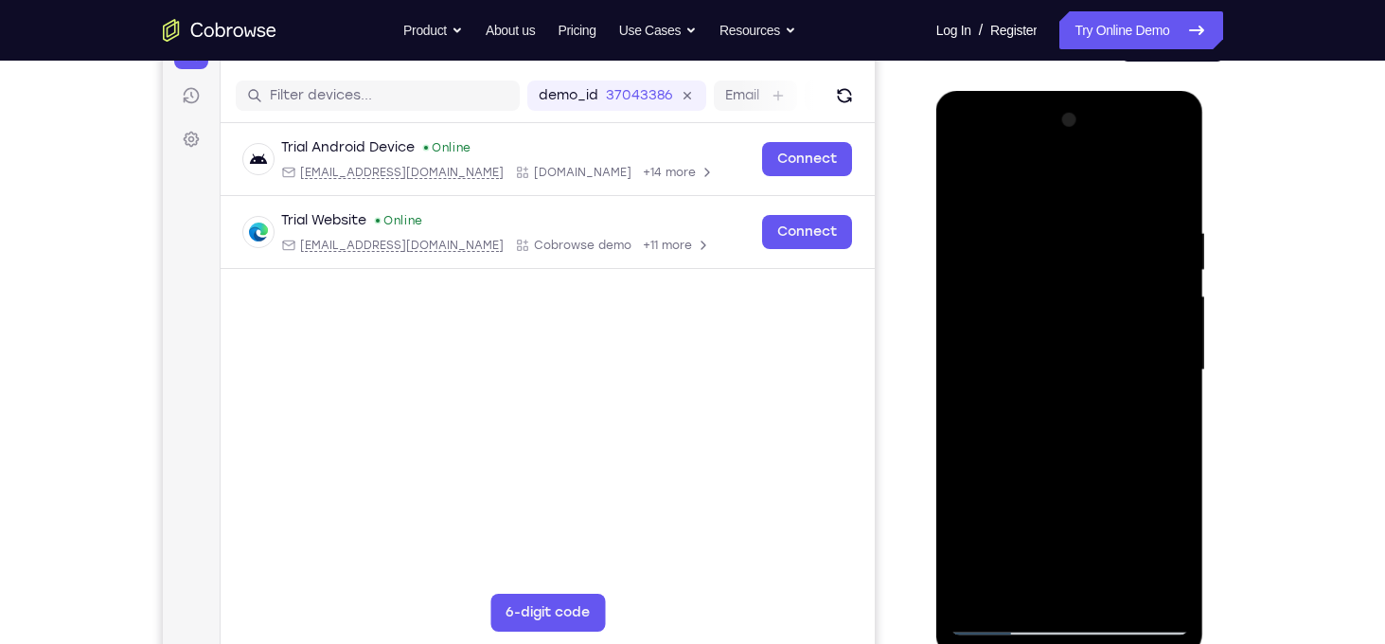
click at [1036, 194] on div at bounding box center [1069, 370] width 239 height 530
drag, startPoint x: 1087, startPoint y: 411, endPoint x: 1074, endPoint y: 243, distance: 168.0
click at [1074, 243] on div at bounding box center [1069, 370] width 239 height 530
drag, startPoint x: 1102, startPoint y: 441, endPoint x: 1087, endPoint y: 255, distance: 187.1
click at [1087, 255] on div at bounding box center [1069, 370] width 239 height 530
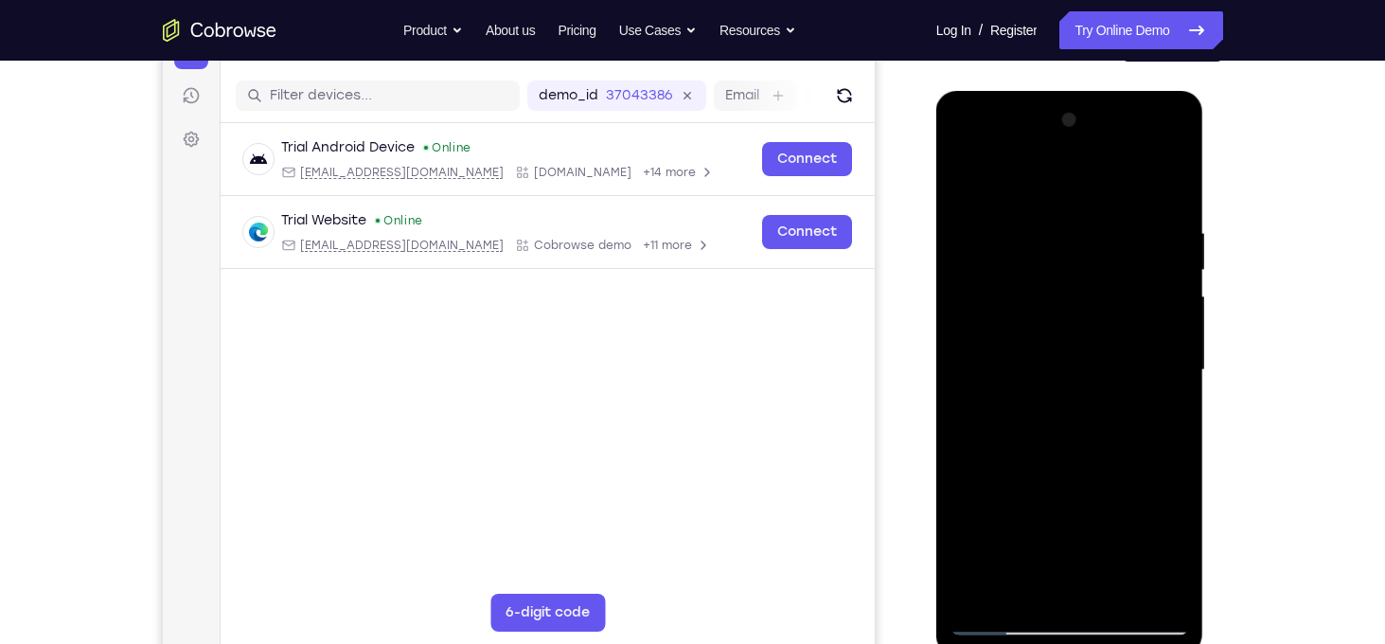
drag, startPoint x: 1129, startPoint y: 541, endPoint x: 1114, endPoint y: 308, distance: 234.3
click at [1114, 308] on div at bounding box center [1069, 370] width 239 height 530
drag, startPoint x: 1108, startPoint y: 499, endPoint x: 1113, endPoint y: 264, distance: 234.8
click at [1113, 264] on div at bounding box center [1069, 370] width 239 height 530
drag, startPoint x: 1099, startPoint y: 450, endPoint x: 1095, endPoint y: 239, distance: 211.1
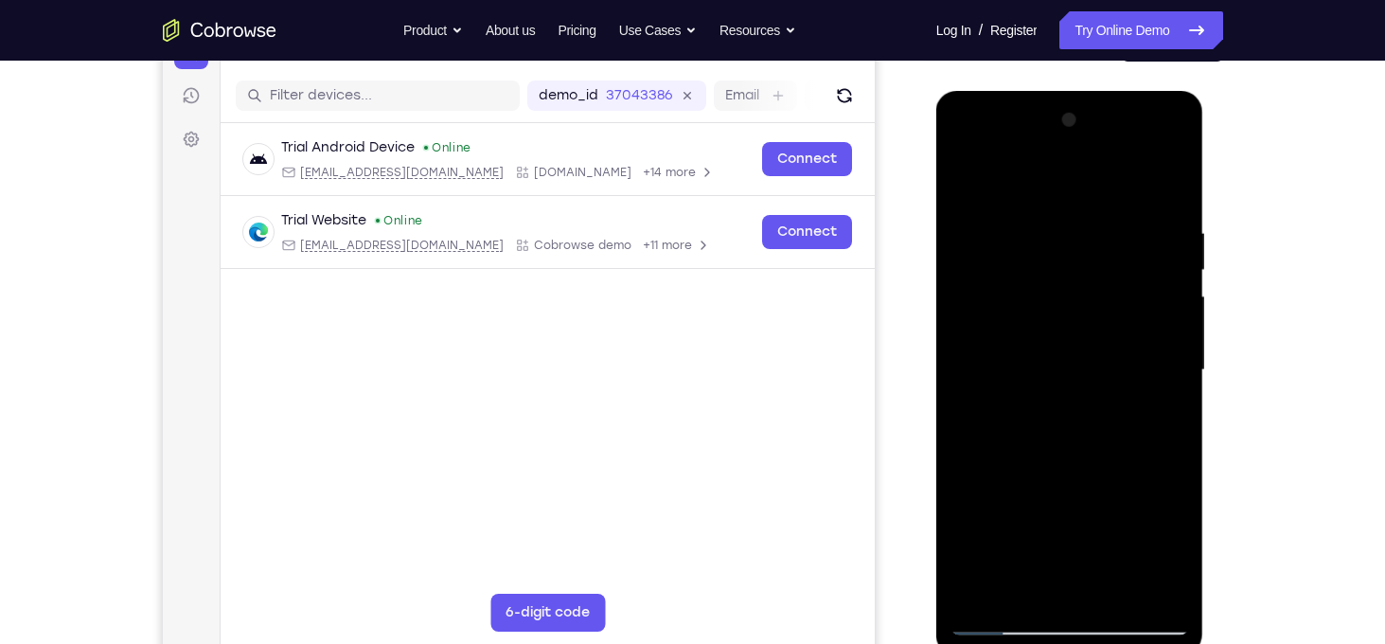
click at [1095, 239] on div at bounding box center [1069, 370] width 239 height 530
drag, startPoint x: 1086, startPoint y: 477, endPoint x: 1076, endPoint y: 242, distance: 234.9
click at [1076, 242] on div at bounding box center [1069, 370] width 239 height 530
drag, startPoint x: 1122, startPoint y: 438, endPoint x: 1076, endPoint y: 148, distance: 294.1
click at [1076, 148] on div at bounding box center [1069, 370] width 239 height 530
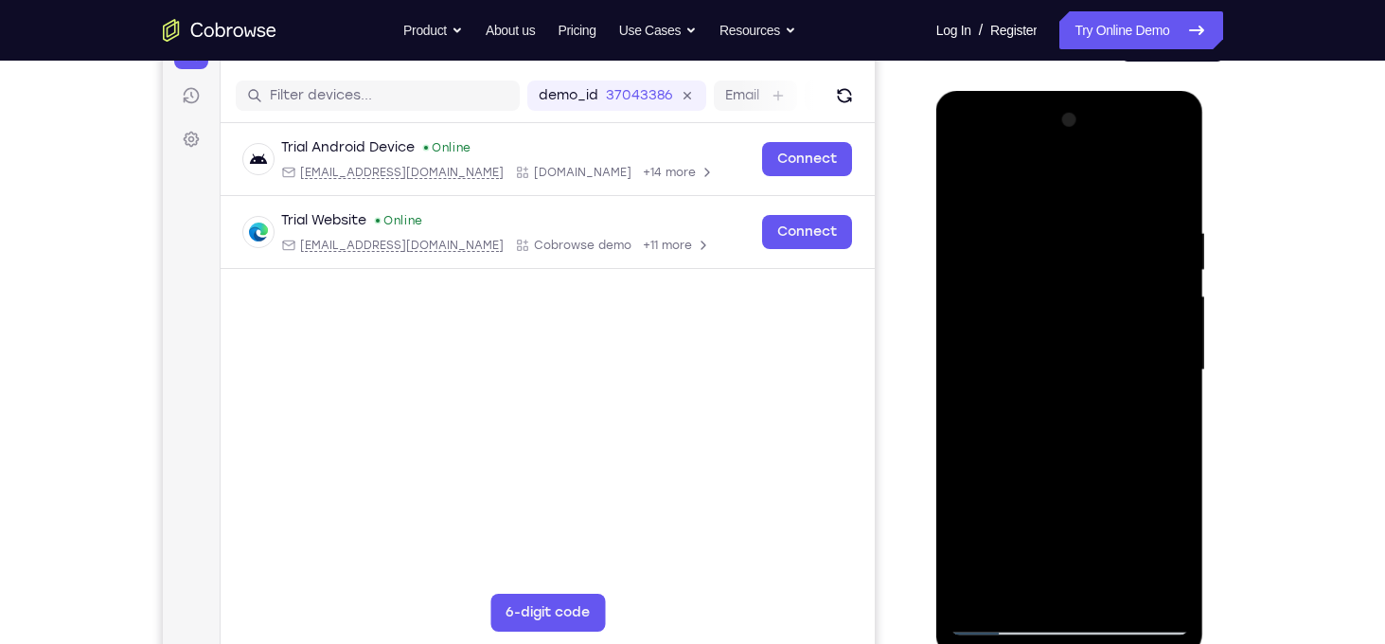
drag, startPoint x: 1126, startPoint y: 467, endPoint x: 1097, endPoint y: 239, distance: 230.0
click at [1097, 239] on div at bounding box center [1069, 370] width 239 height 530
drag, startPoint x: 1118, startPoint y: 446, endPoint x: 1103, endPoint y: 325, distance: 122.1
click at [1103, 325] on div at bounding box center [1069, 370] width 239 height 530
click at [1088, 326] on div at bounding box center [1069, 370] width 239 height 530
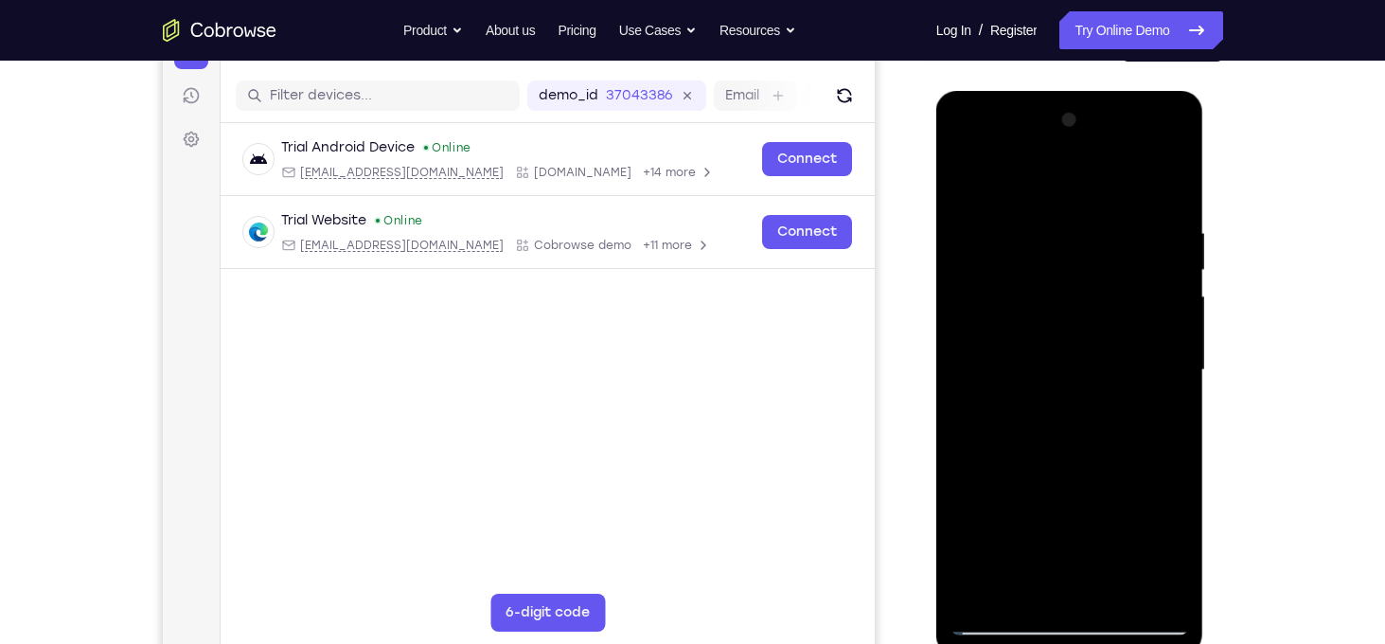
click at [1004, 628] on div at bounding box center [1069, 370] width 239 height 530
click at [1052, 487] on div at bounding box center [1069, 370] width 239 height 530
drag, startPoint x: 1115, startPoint y: 452, endPoint x: 1087, endPoint y: 256, distance: 198.9
click at [1087, 256] on div at bounding box center [1069, 370] width 239 height 530
drag, startPoint x: 1105, startPoint y: 485, endPoint x: 1103, endPoint y: 220, distance: 265.0
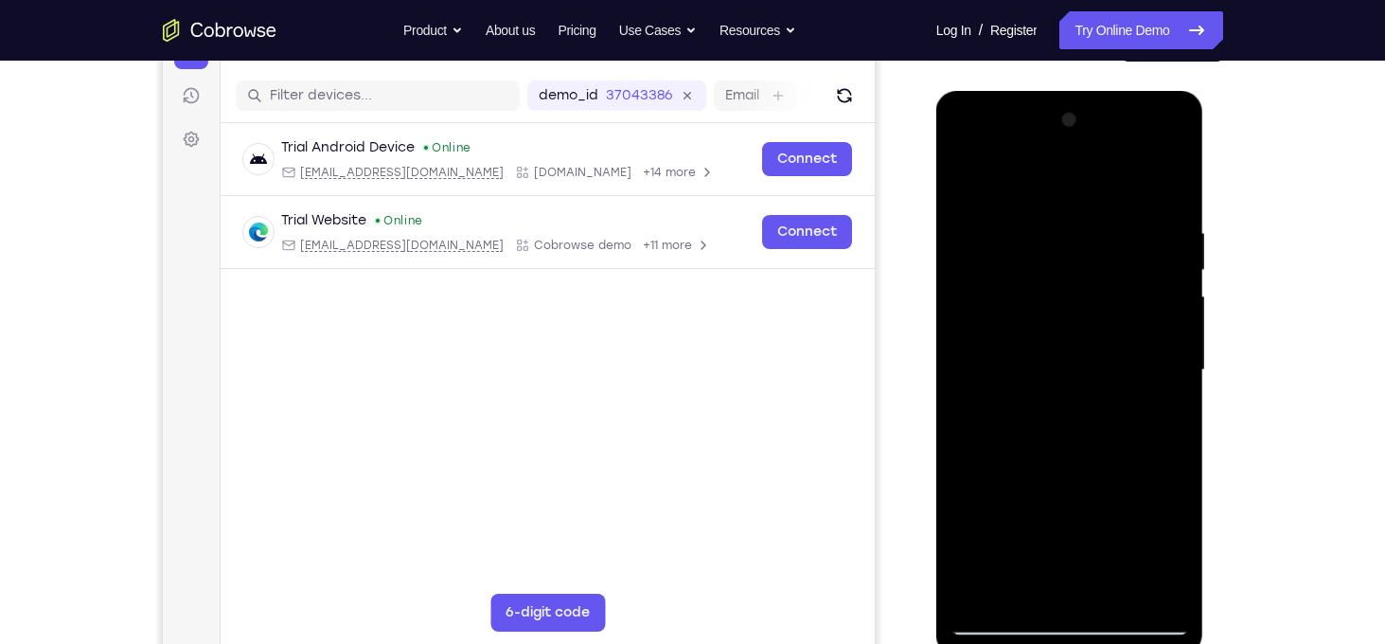
click at [1103, 220] on div at bounding box center [1069, 370] width 239 height 530
drag, startPoint x: 1104, startPoint y: 481, endPoint x: 1076, endPoint y: 143, distance: 339.0
click at [1076, 143] on div at bounding box center [1069, 370] width 239 height 530
drag, startPoint x: 1075, startPoint y: 432, endPoint x: 1057, endPoint y: 158, distance: 274.1
click at [1057, 158] on div at bounding box center [1069, 370] width 239 height 530
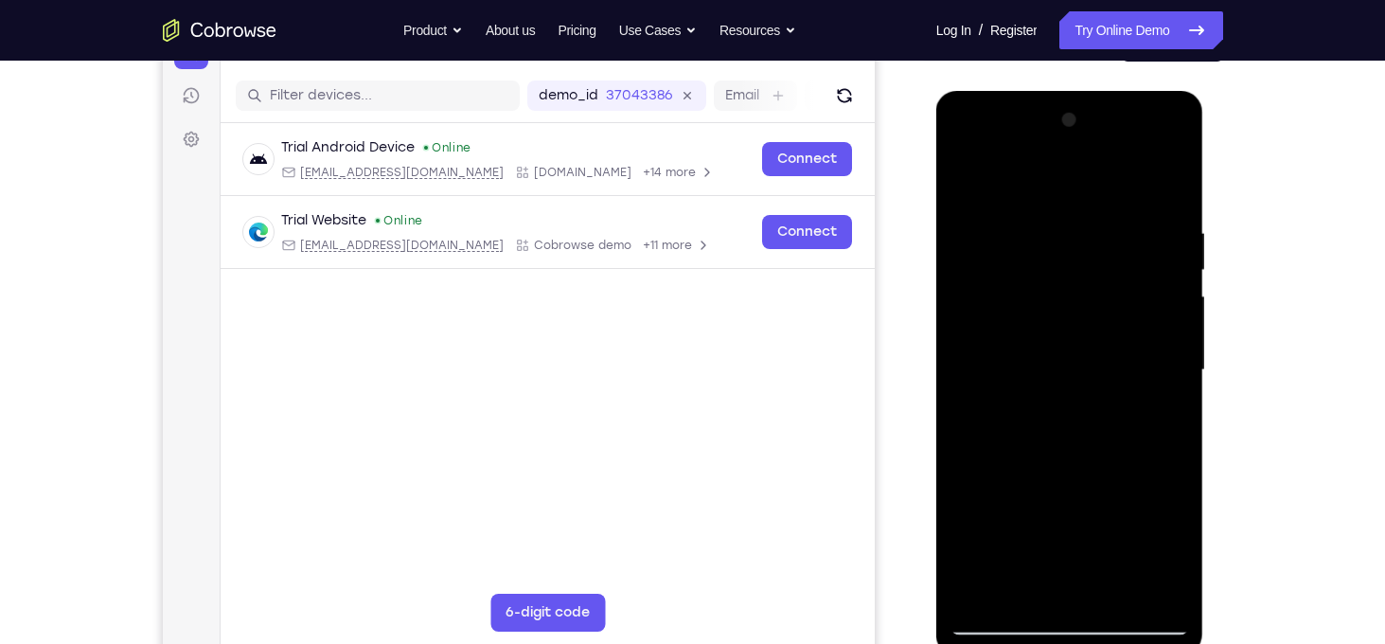
drag, startPoint x: 1076, startPoint y: 434, endPoint x: 1072, endPoint y: 193, distance: 241.4
click at [1072, 193] on div at bounding box center [1069, 370] width 239 height 530
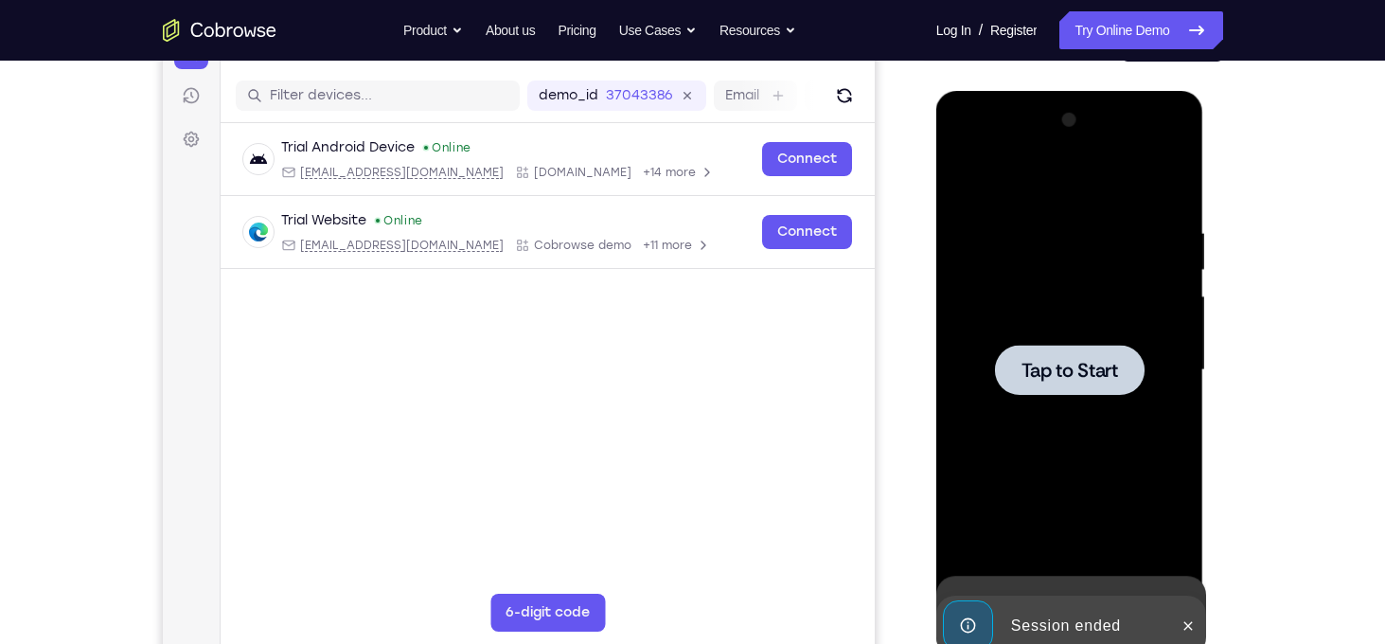
drag, startPoint x: 1107, startPoint y: 382, endPoint x: 1091, endPoint y: 275, distance: 108.2
click at [1091, 275] on div "Tap to Start" at bounding box center [1069, 370] width 239 height 530
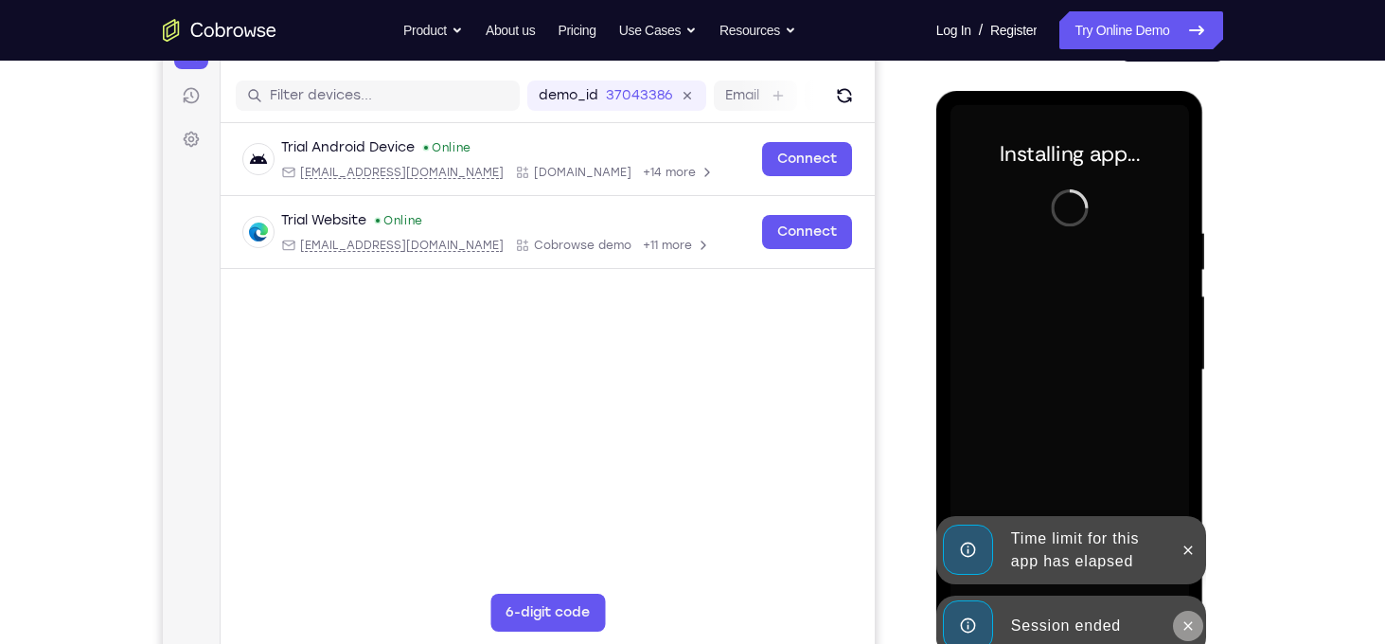
click at [1180, 618] on icon at bounding box center [1187, 625] width 15 height 15
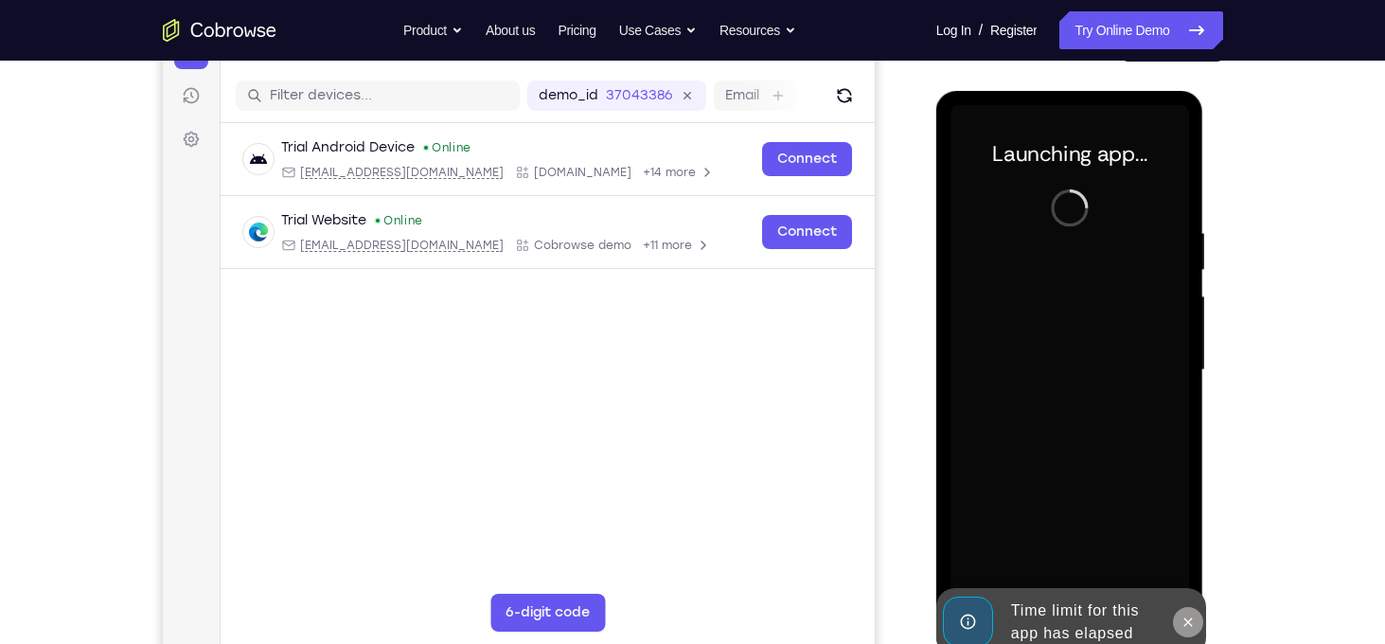
click at [1193, 619] on icon at bounding box center [1187, 621] width 15 height 15
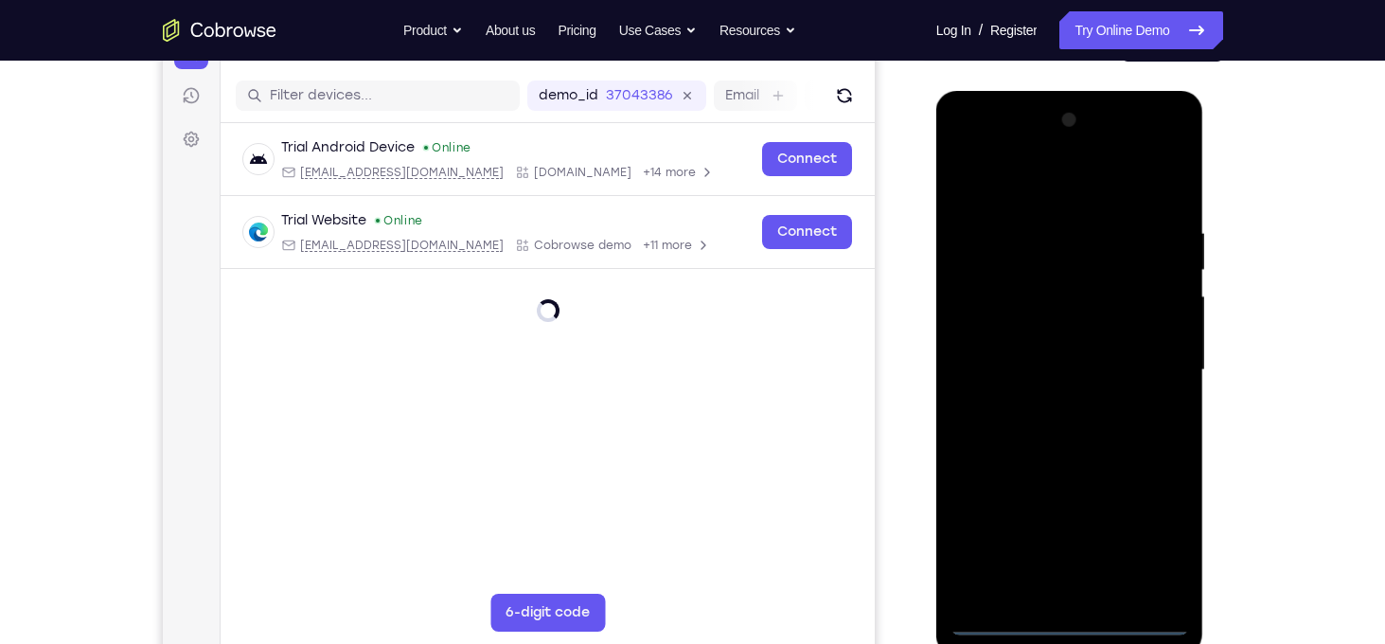
click at [1072, 621] on div at bounding box center [1069, 370] width 239 height 530
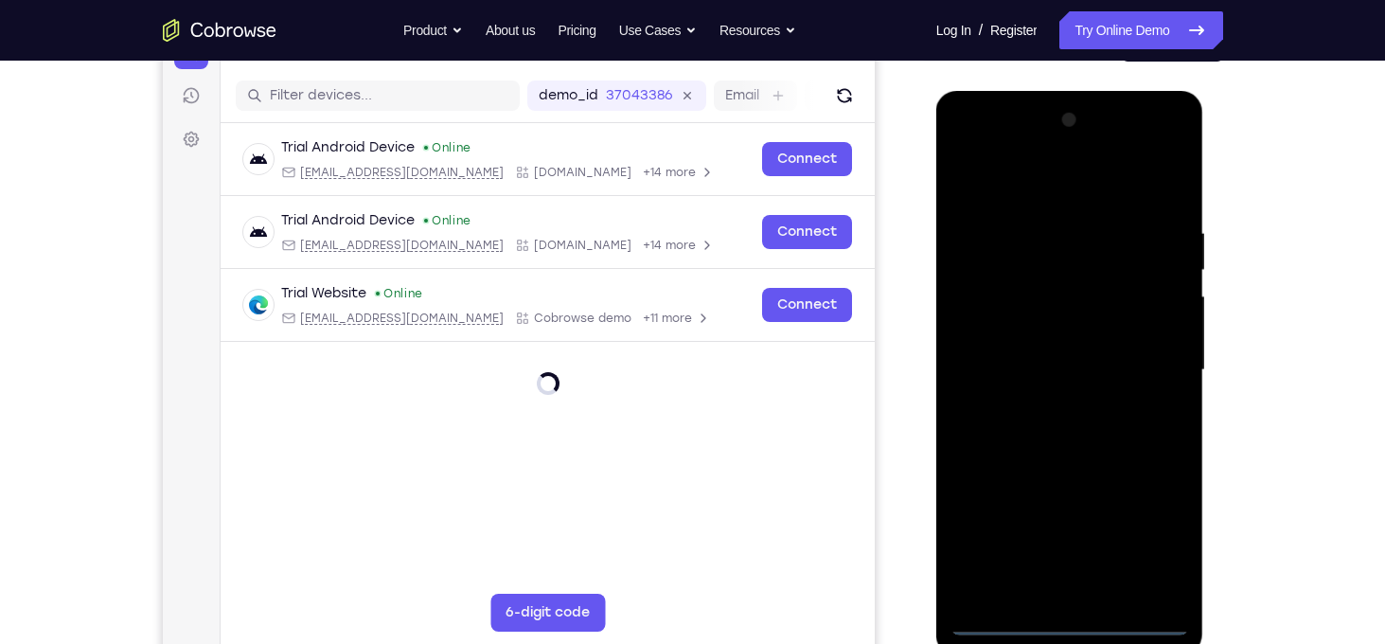
click at [1147, 531] on div at bounding box center [1069, 370] width 239 height 530
click at [1058, 200] on div at bounding box center [1069, 370] width 239 height 530
click at [1153, 370] on div at bounding box center [1069, 370] width 239 height 530
click at [1044, 404] on div at bounding box center [1069, 370] width 239 height 530
click at [1038, 348] on div at bounding box center [1069, 370] width 239 height 530
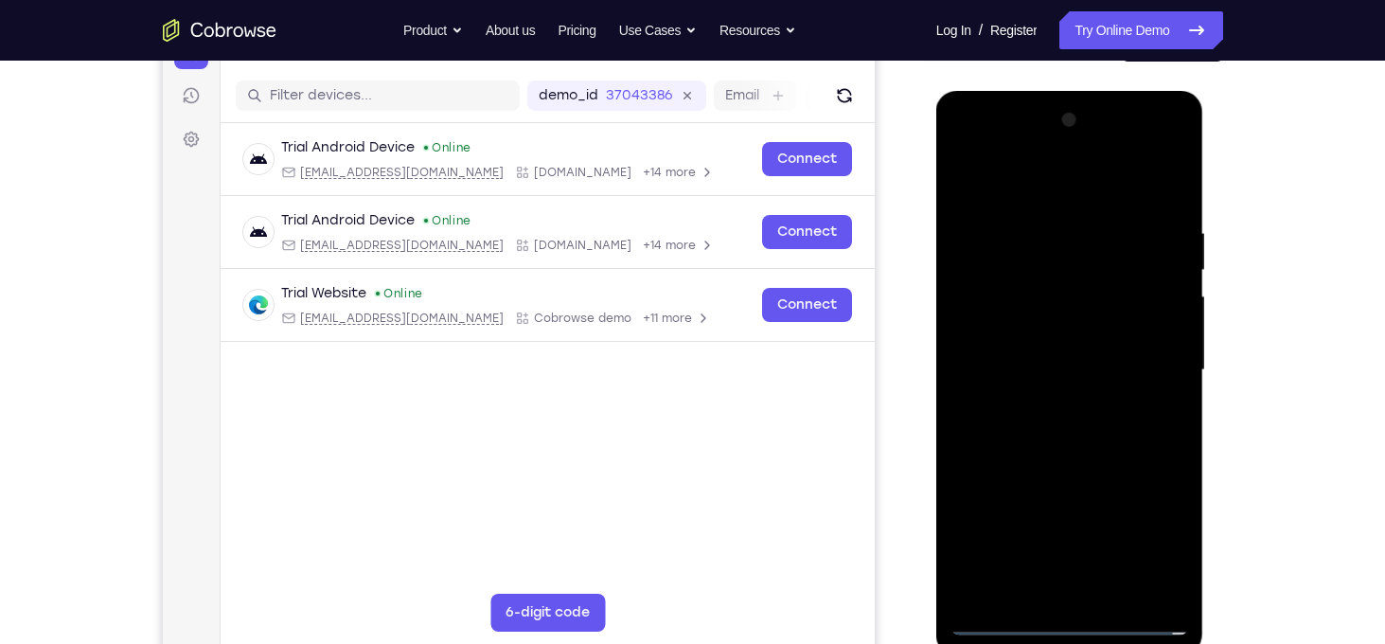
click at [1038, 338] on div at bounding box center [1069, 370] width 239 height 530
click at [1052, 366] on div at bounding box center [1069, 370] width 239 height 530
click at [1167, 211] on div at bounding box center [1069, 370] width 239 height 530
click at [1052, 231] on div at bounding box center [1069, 370] width 239 height 530
drag, startPoint x: 1041, startPoint y: 184, endPoint x: 1043, endPoint y: -34, distance: 217.7
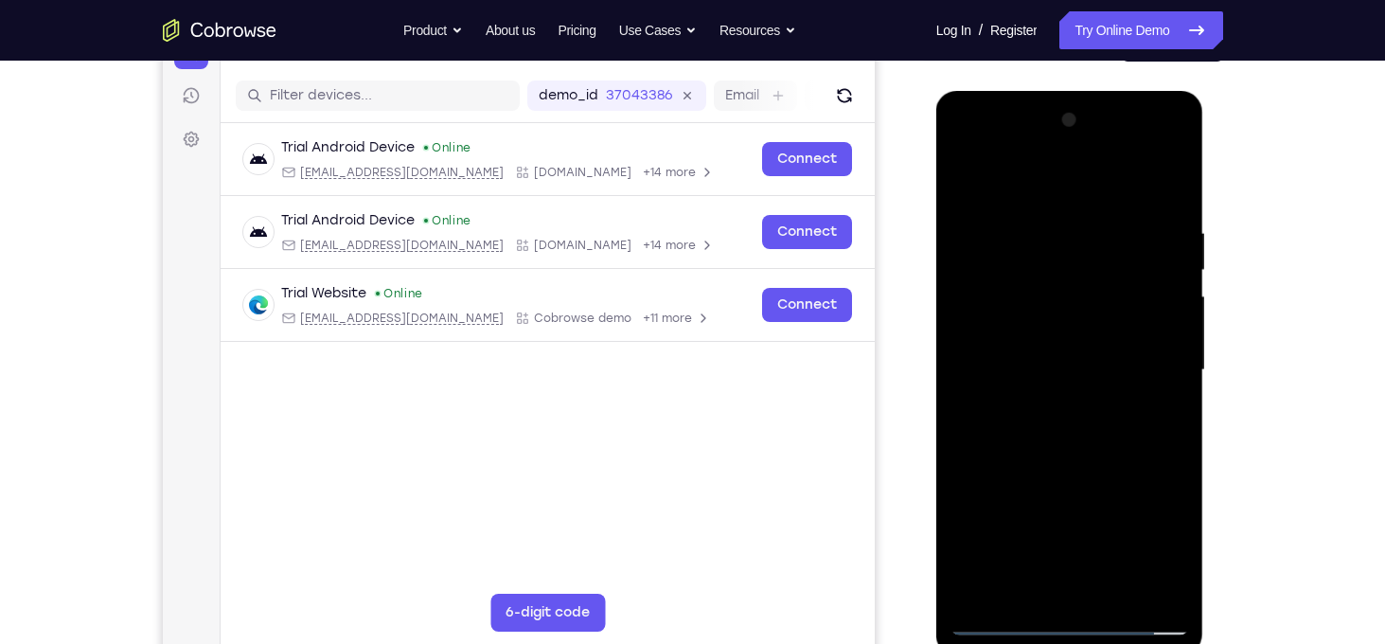
click at [1043, 91] on html "Online web based iOS Simulators and Android Emulators. Run iPhone, iPad, Mobile…" at bounding box center [1071, 375] width 270 height 568
click at [1140, 579] on div at bounding box center [1069, 370] width 239 height 530
click at [980, 191] on div at bounding box center [1069, 370] width 239 height 530
click at [1148, 410] on div at bounding box center [1069, 370] width 239 height 530
click at [1148, 408] on div at bounding box center [1069, 370] width 239 height 530
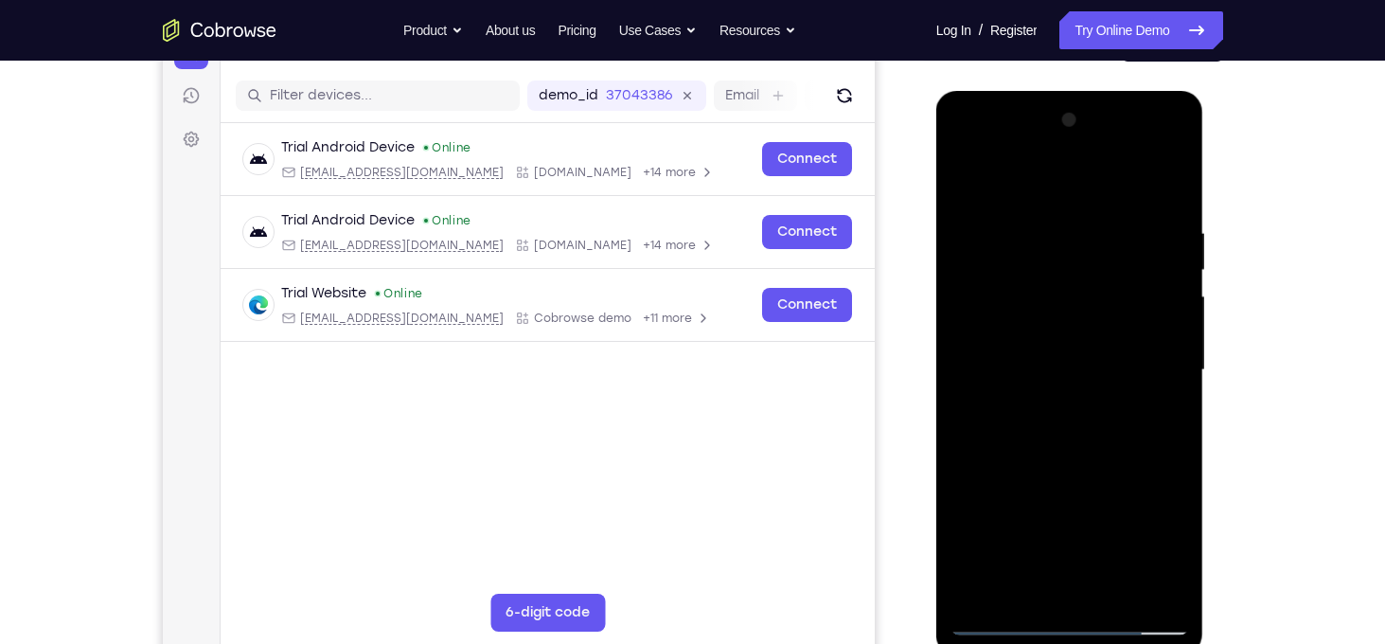
click at [965, 181] on div at bounding box center [1069, 370] width 239 height 530
click at [1140, 336] on div at bounding box center [1069, 370] width 239 height 530
click at [1172, 337] on div at bounding box center [1069, 370] width 239 height 530
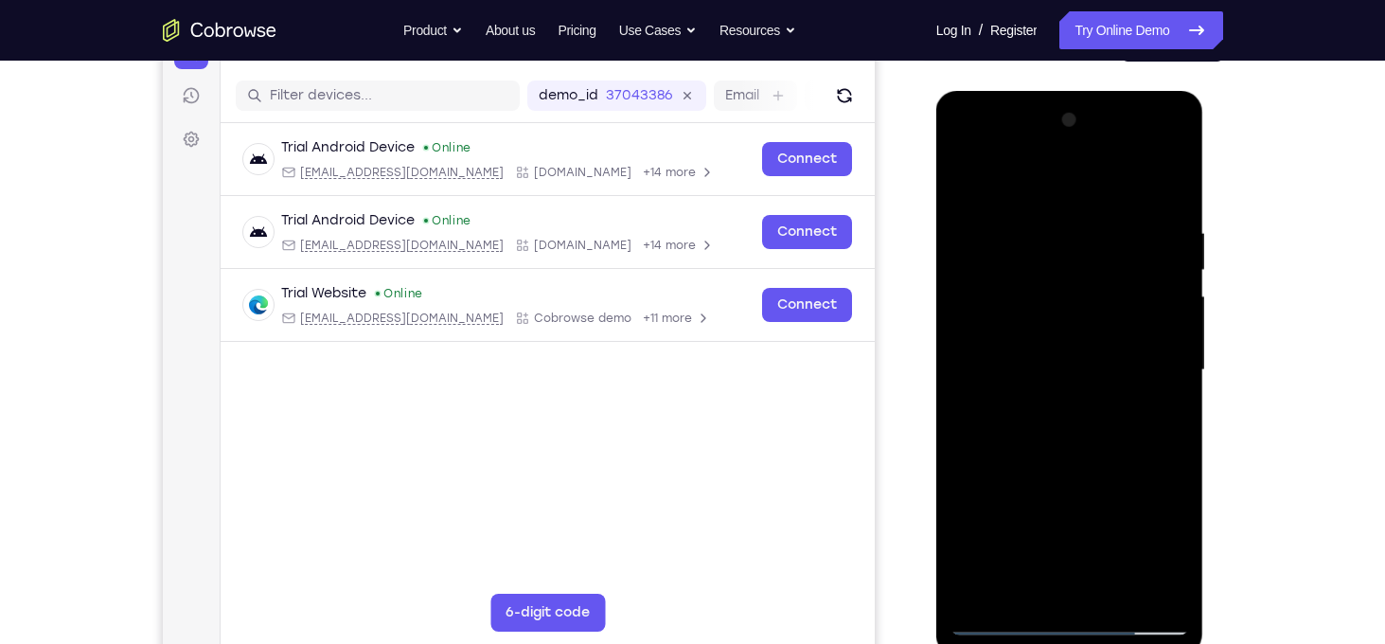
click at [1172, 337] on div at bounding box center [1069, 370] width 239 height 530
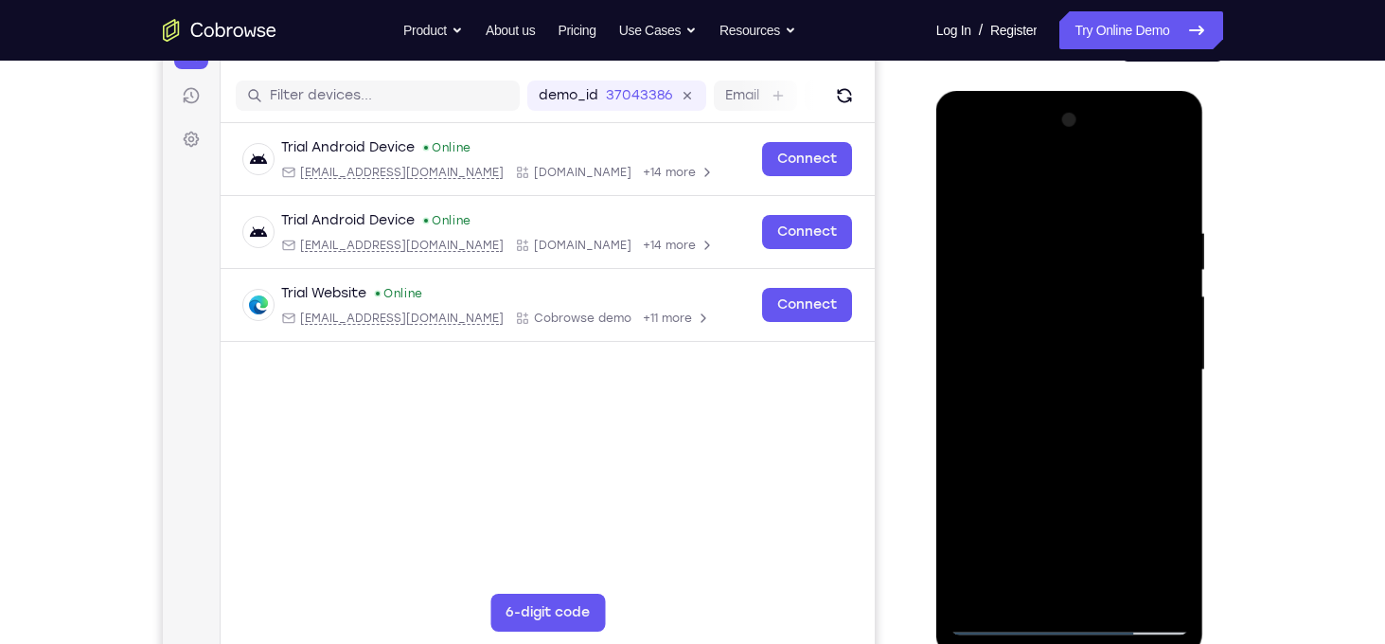
click at [1172, 337] on div at bounding box center [1069, 370] width 239 height 530
drag, startPoint x: 1172, startPoint y: 337, endPoint x: 610, endPoint y: 225, distance: 572.3
click at [936, 225] on html "Online web based iOS Simulators and Android Emulators. Run iPhone, iPad, Mobile…" at bounding box center [1071, 375] width 270 height 568
click at [1146, 587] on div at bounding box center [1069, 370] width 239 height 530
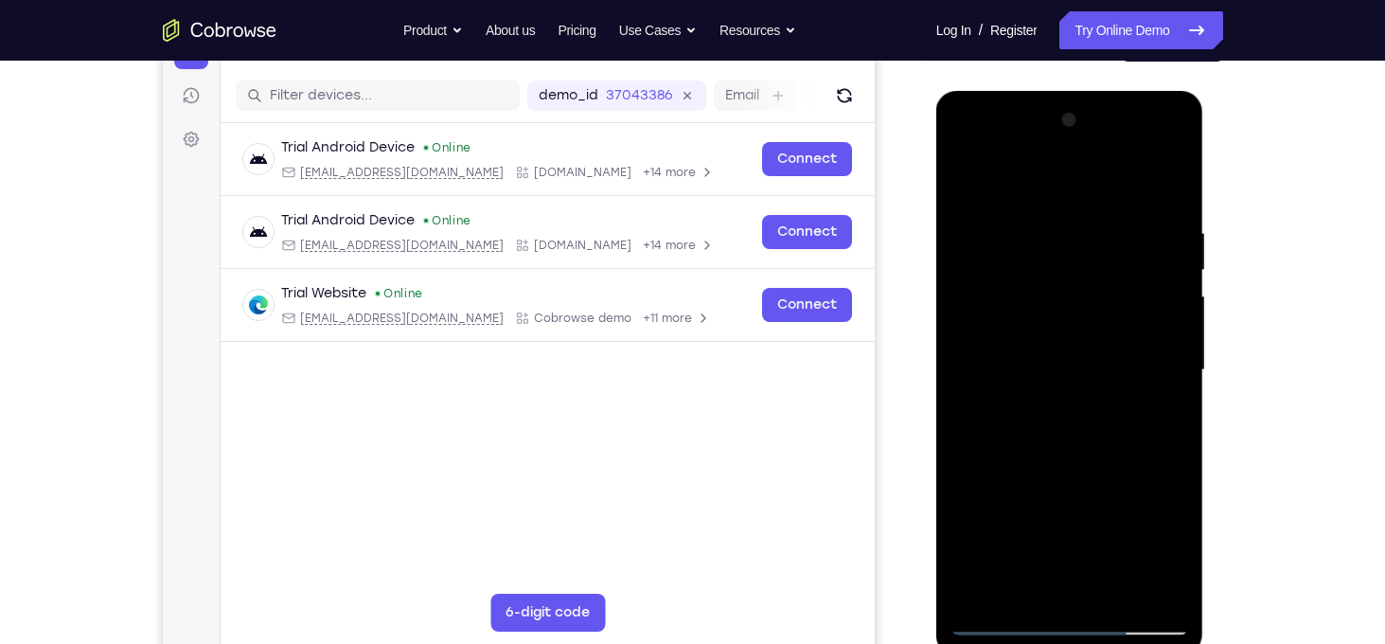
click at [1154, 346] on div at bounding box center [1069, 370] width 239 height 530
click at [1144, 587] on div at bounding box center [1069, 370] width 239 height 530
click at [1158, 359] on div at bounding box center [1069, 370] width 239 height 530
click at [1144, 584] on div at bounding box center [1069, 370] width 239 height 530
click at [1176, 347] on div at bounding box center [1069, 370] width 239 height 530
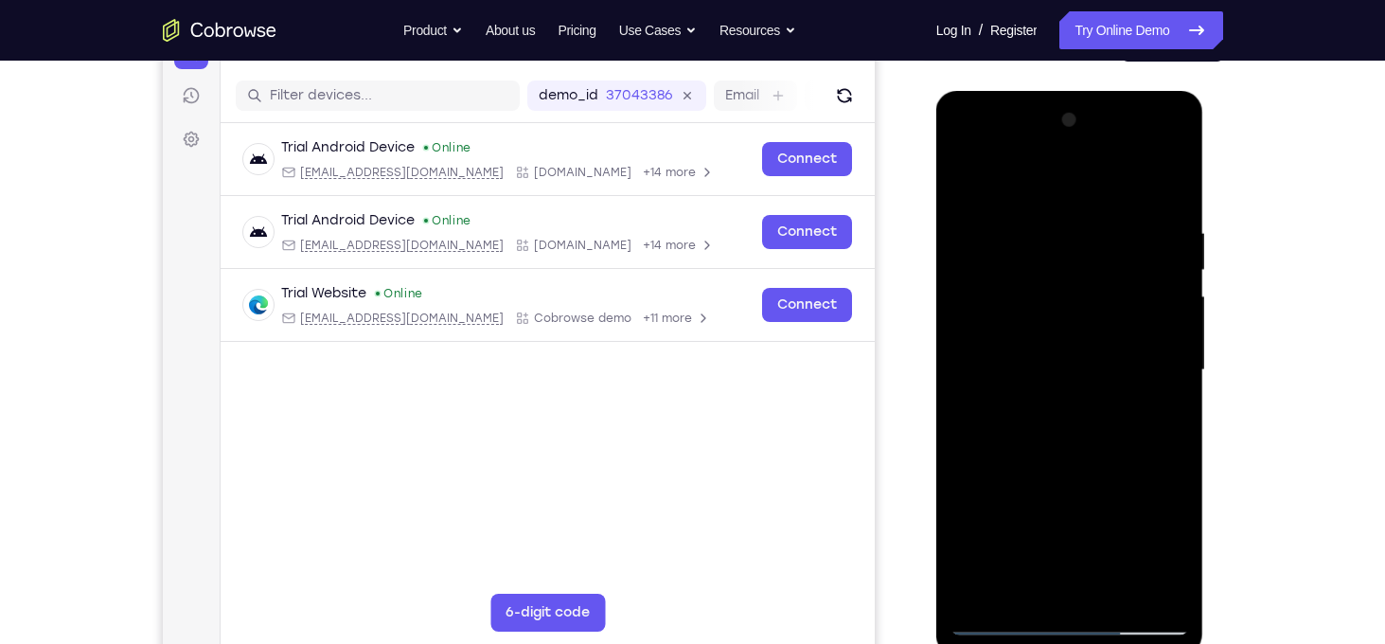
click at [1176, 347] on div at bounding box center [1069, 370] width 239 height 530
click at [1173, 343] on div at bounding box center [1069, 370] width 239 height 530
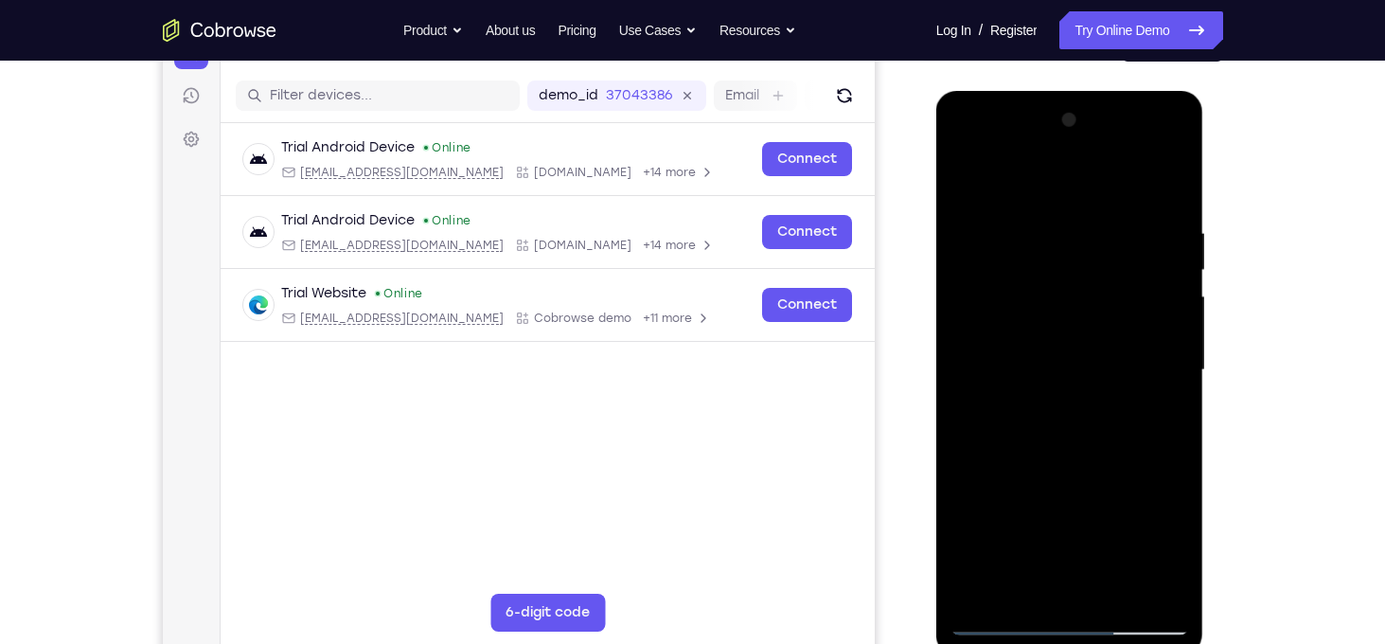
click at [1173, 343] on div at bounding box center [1069, 370] width 239 height 530
drag, startPoint x: 1087, startPoint y: 366, endPoint x: 2334, endPoint y: 464, distance: 1250.3
click at [1206, 374] on html "Online web based iOS Simulators and Android Emulators. Run iPhone, iPad, Mobile…" at bounding box center [1071, 375] width 270 height 568
drag, startPoint x: 997, startPoint y: 271, endPoint x: 1387, endPoint y: 281, distance: 390.1
click at [1206, 281] on html "Online web based iOS Simulators and Android Emulators. Run iPhone, iPad, Mobile…" at bounding box center [1071, 375] width 270 height 568
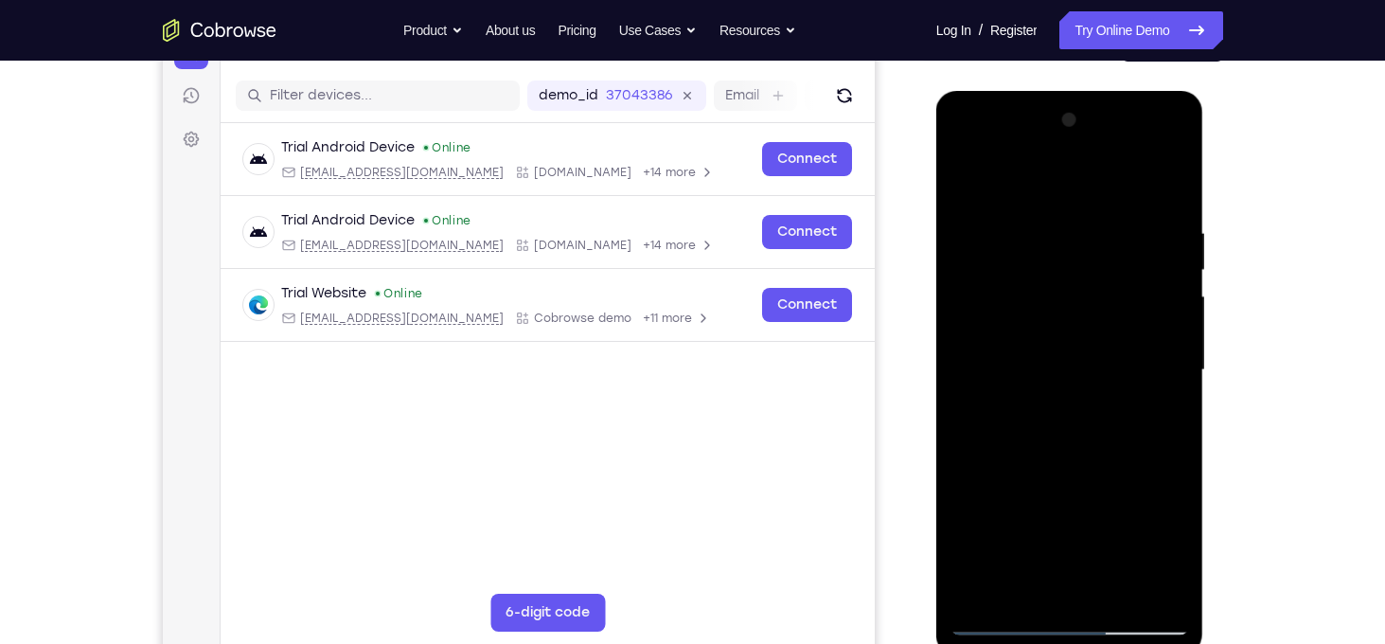
click at [1168, 432] on div at bounding box center [1069, 370] width 239 height 530
click at [1143, 581] on div at bounding box center [1069, 370] width 239 height 530
click at [1167, 192] on div at bounding box center [1069, 370] width 239 height 530
click at [1113, 592] on div at bounding box center [1069, 370] width 239 height 530
click at [1045, 477] on div at bounding box center [1069, 370] width 239 height 530
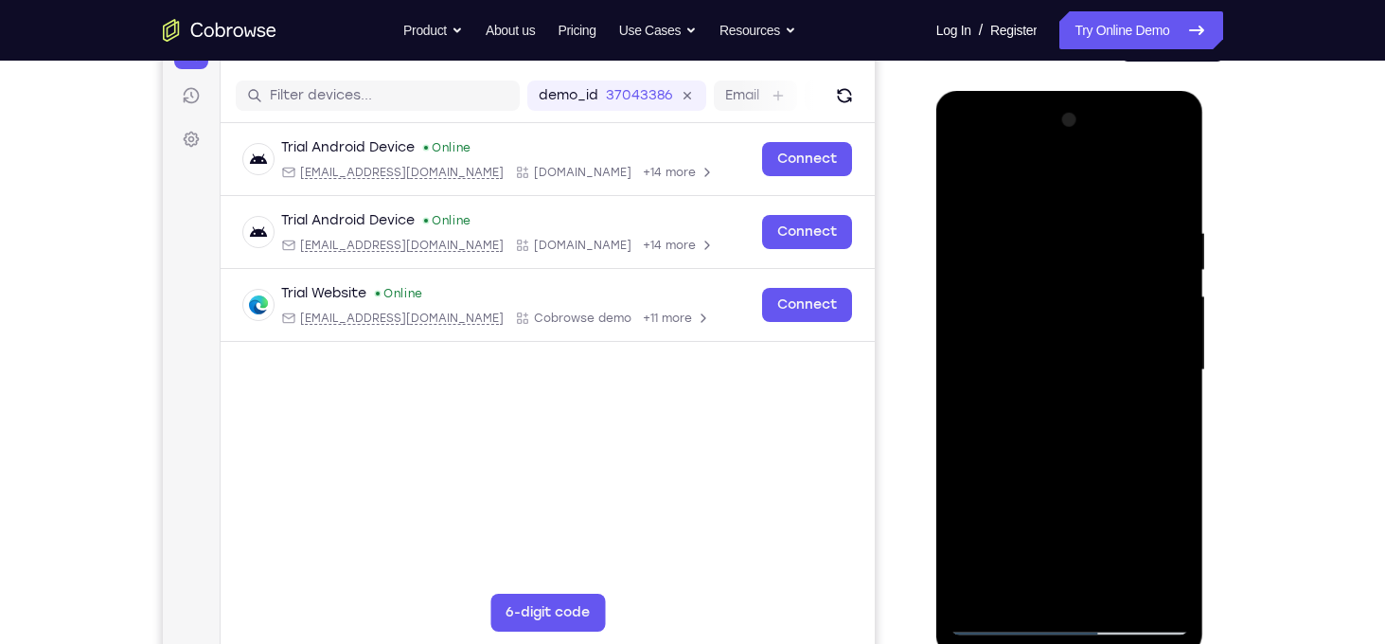
click at [1054, 478] on div at bounding box center [1069, 370] width 239 height 530
click at [1069, 424] on div at bounding box center [1069, 370] width 239 height 530
click at [966, 178] on div at bounding box center [1069, 370] width 239 height 530
click at [1046, 226] on div at bounding box center [1069, 370] width 239 height 530
click at [1163, 590] on div at bounding box center [1069, 370] width 239 height 530
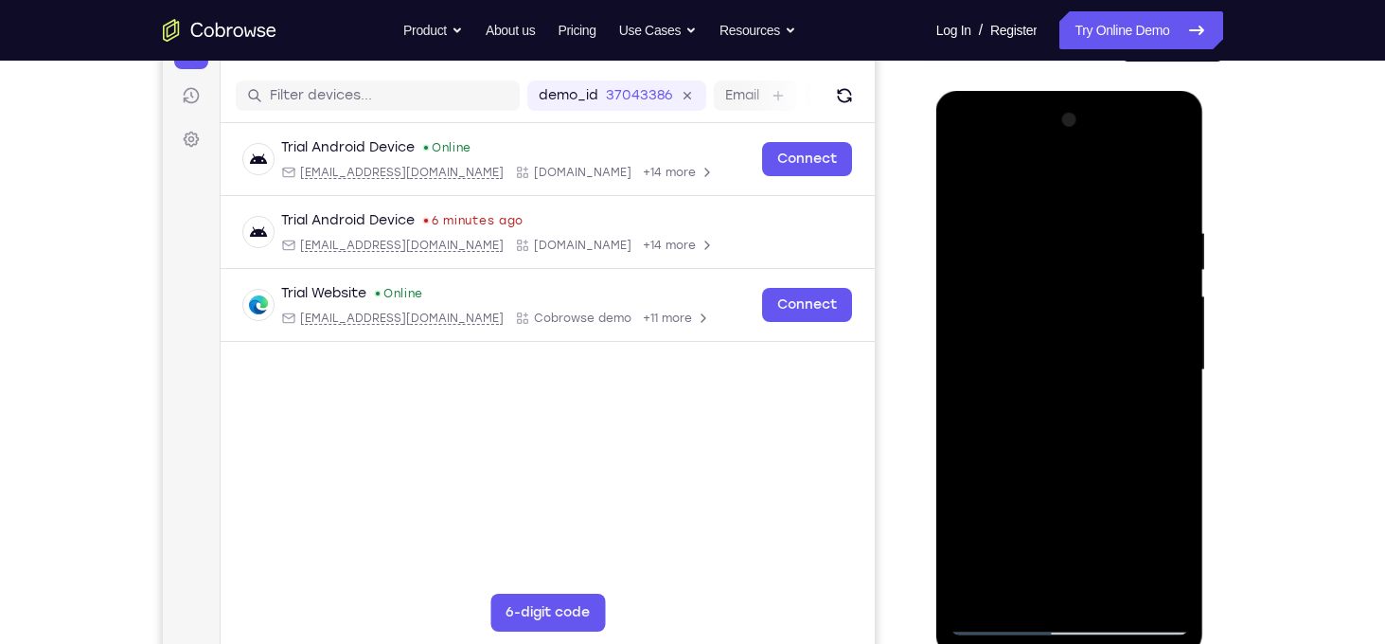
click at [1142, 592] on div at bounding box center [1069, 370] width 239 height 530
click at [966, 517] on div at bounding box center [1069, 370] width 239 height 530
click at [1146, 579] on div at bounding box center [1069, 370] width 239 height 530
click at [1137, 422] on div at bounding box center [1069, 370] width 239 height 530
click at [1169, 185] on div at bounding box center [1069, 370] width 239 height 530
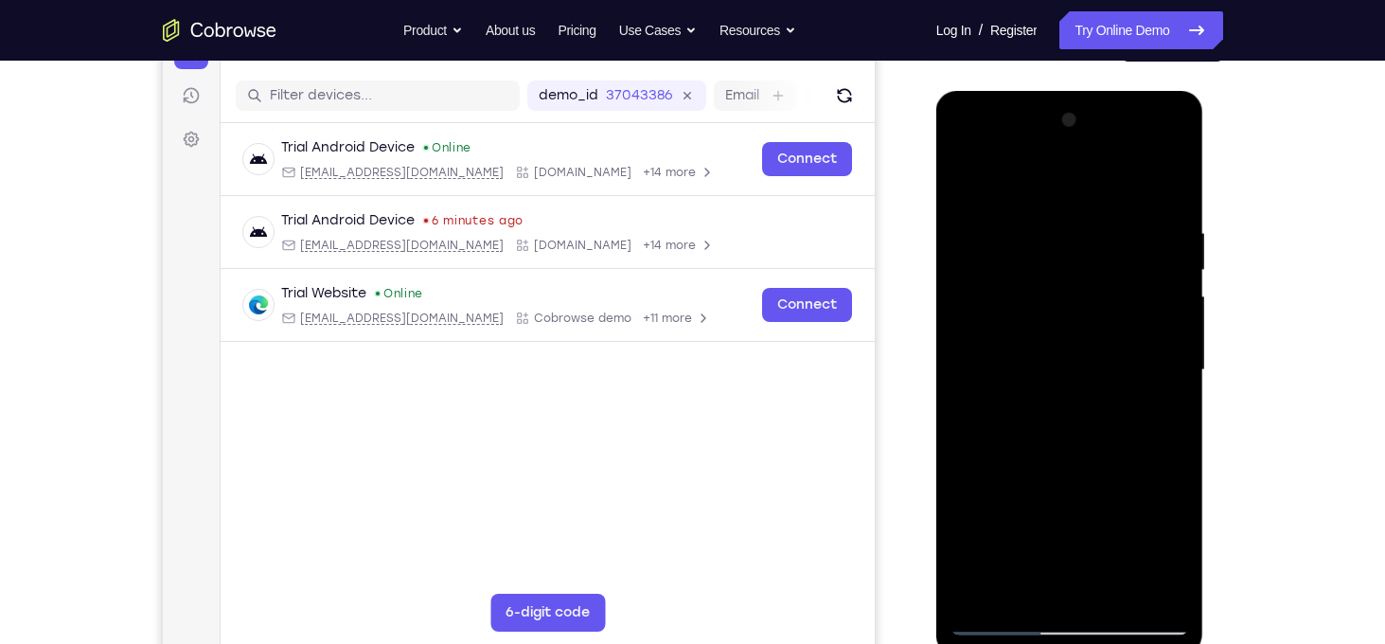
click at [1119, 591] on div at bounding box center [1069, 370] width 239 height 530
drag, startPoint x: 1088, startPoint y: 514, endPoint x: 1070, endPoint y: 295, distance: 219.4
click at [1070, 295] on div at bounding box center [1069, 370] width 239 height 530
click at [1067, 398] on div at bounding box center [1069, 370] width 239 height 530
click at [966, 177] on div at bounding box center [1069, 370] width 239 height 530
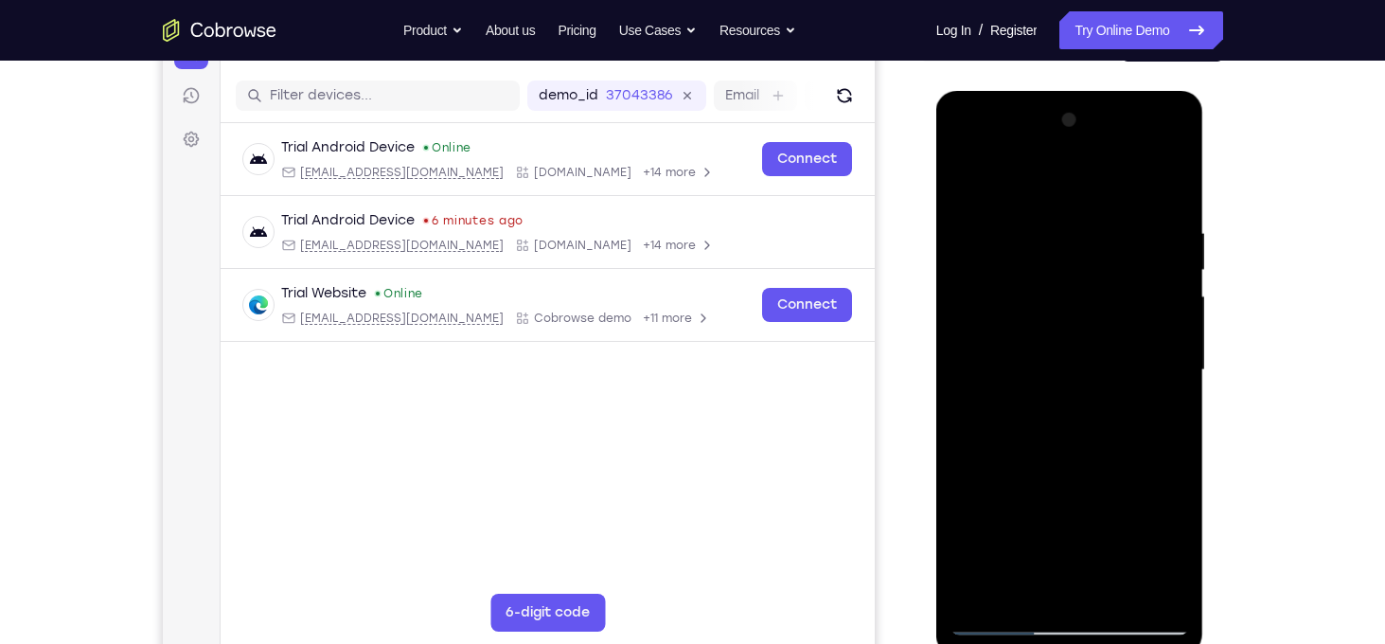
click at [1027, 481] on div at bounding box center [1069, 370] width 239 height 530
click at [1035, 174] on div at bounding box center [1069, 370] width 239 height 530
click at [1039, 186] on div at bounding box center [1069, 370] width 239 height 530
click at [966, 181] on div at bounding box center [1069, 370] width 239 height 530
click at [1032, 438] on div at bounding box center [1069, 370] width 239 height 530
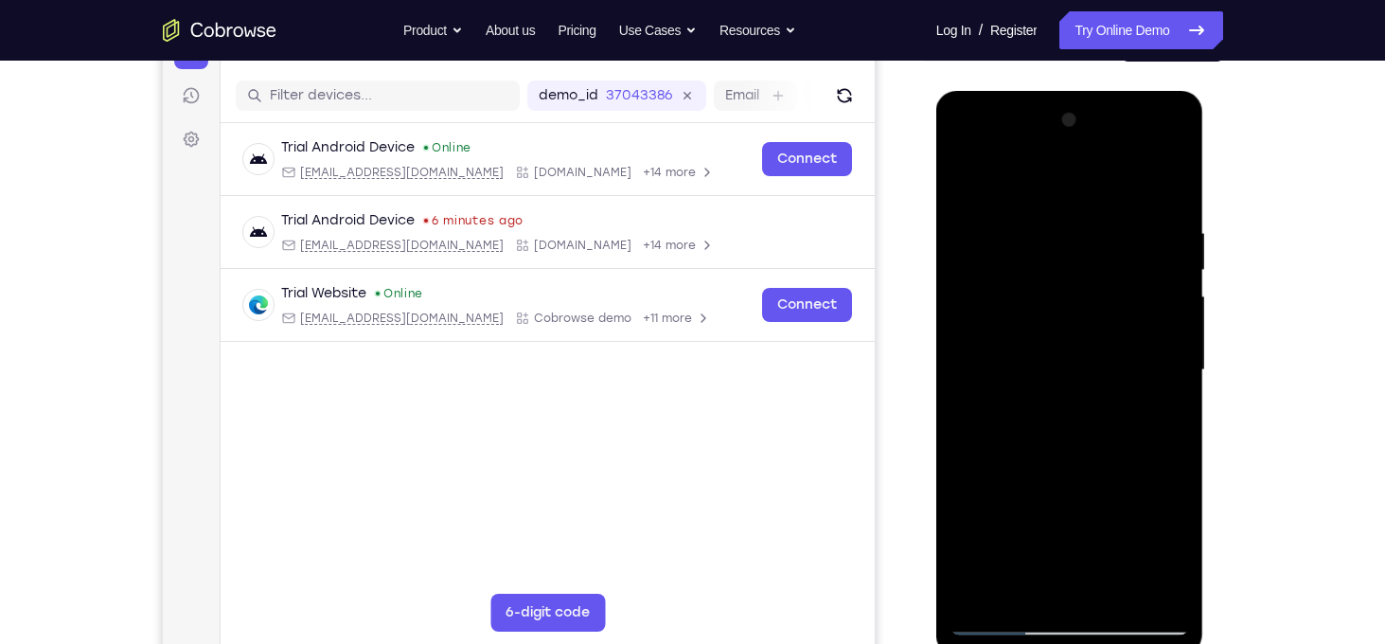
click at [1031, 172] on div at bounding box center [1069, 370] width 239 height 530
click at [1152, 377] on div at bounding box center [1069, 370] width 239 height 530
click at [963, 180] on div at bounding box center [1069, 370] width 239 height 530
click at [980, 588] on div at bounding box center [1069, 370] width 239 height 530
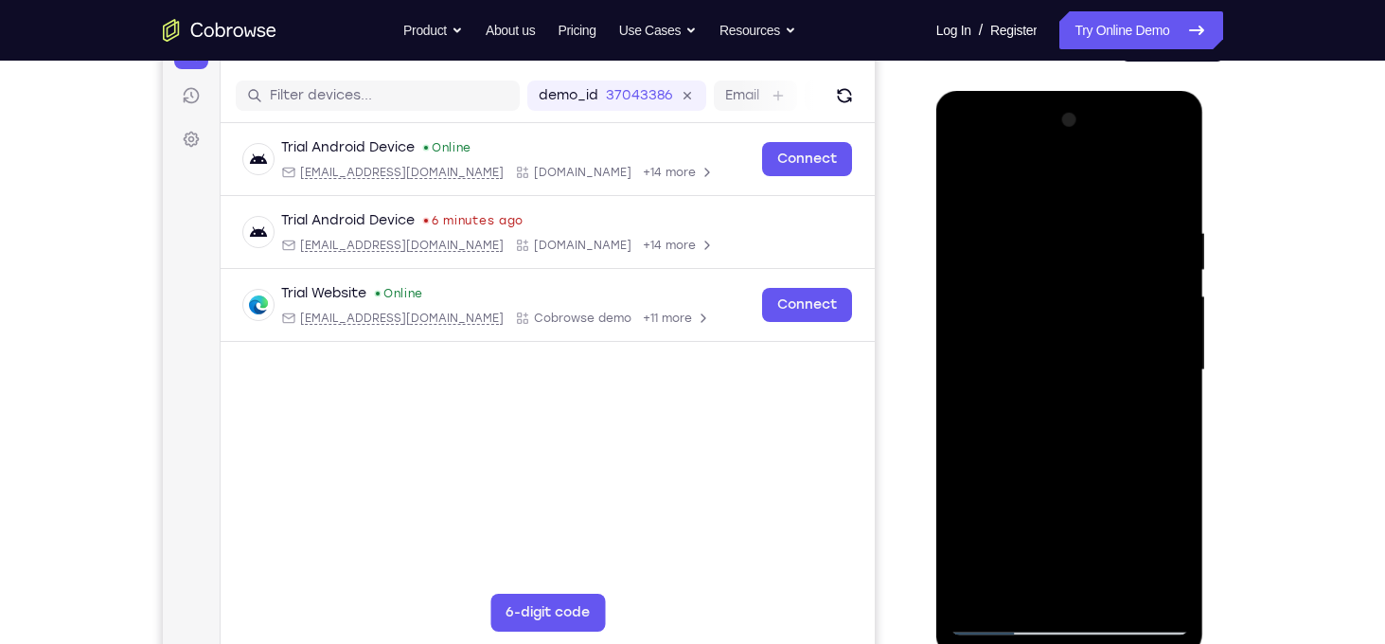
drag, startPoint x: 1075, startPoint y: 273, endPoint x: 1082, endPoint y: 686, distance: 413.7
click at [1082, 643] on html "Online web based iOS Simulators and Android Emulators. Run iPhone, iPad, Mobile…" at bounding box center [1071, 375] width 270 height 568
click at [1038, 222] on div at bounding box center [1069, 370] width 239 height 530
click at [1183, 425] on div at bounding box center [1069, 370] width 239 height 530
click at [1167, 417] on div at bounding box center [1069, 370] width 239 height 530
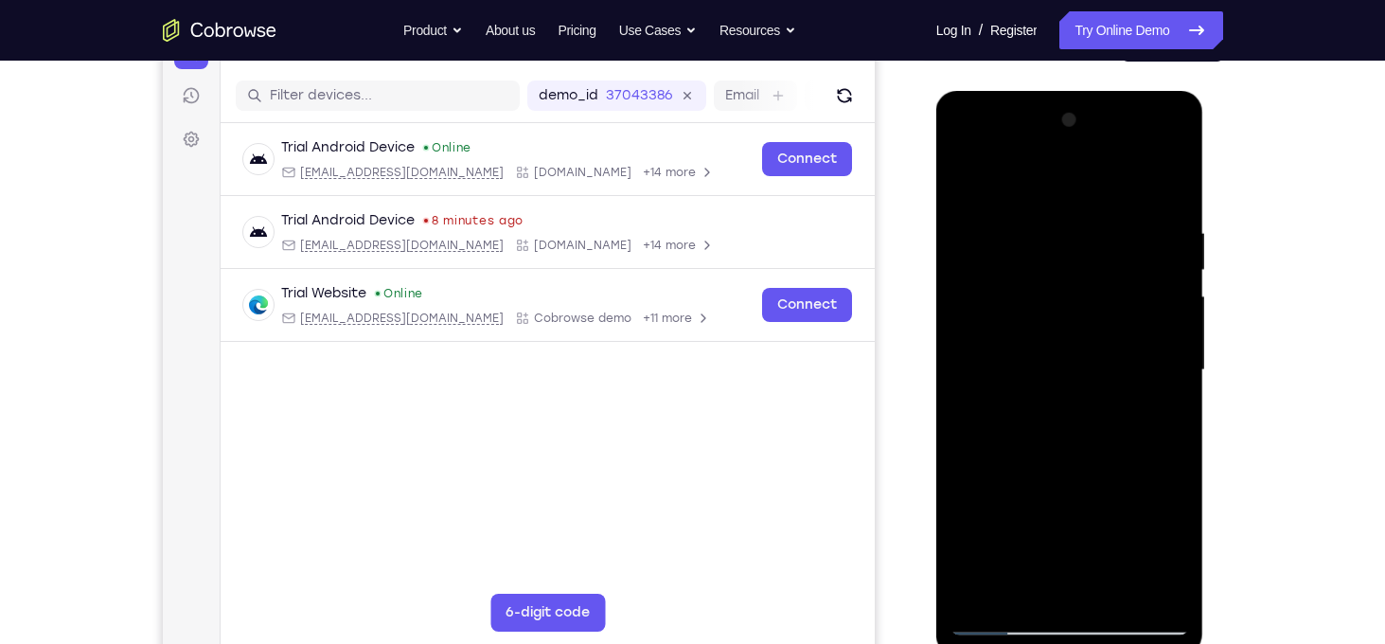
click at [1167, 417] on div at bounding box center [1069, 370] width 239 height 530
click at [1163, 208] on div at bounding box center [1069, 370] width 239 height 530
click at [1173, 246] on div at bounding box center [1069, 370] width 239 height 530
click at [1163, 184] on div at bounding box center [1069, 370] width 239 height 530
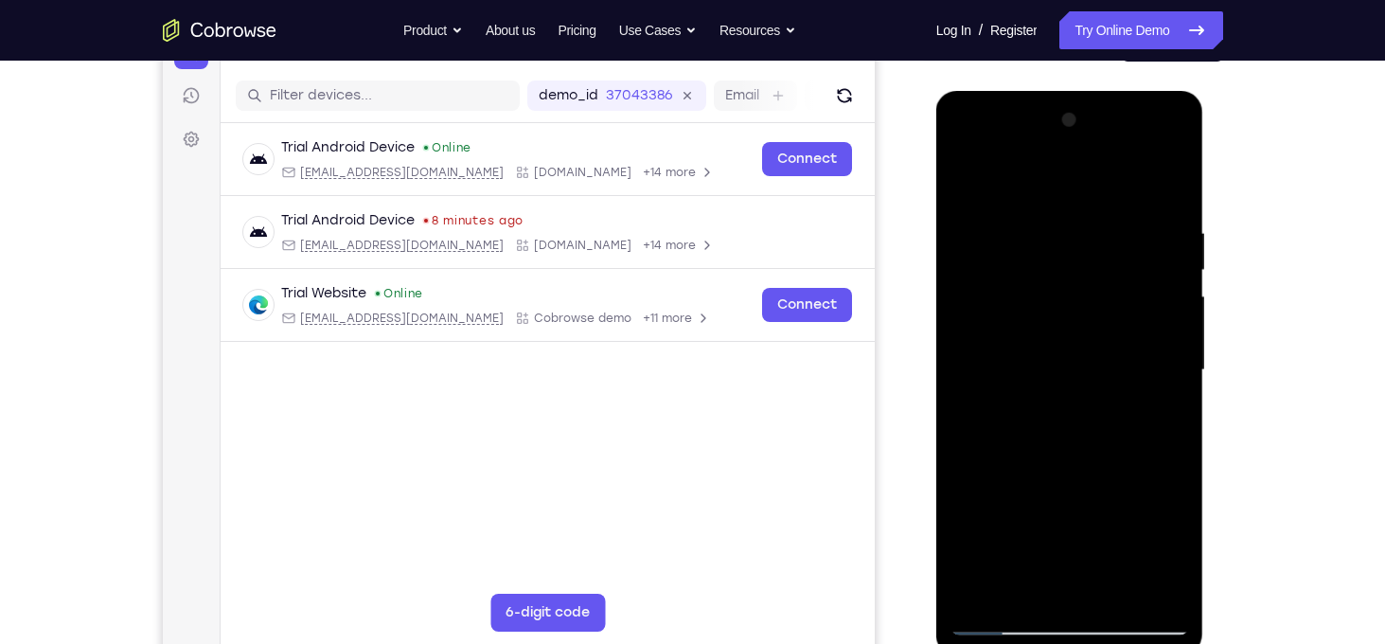
click at [1114, 590] on div at bounding box center [1069, 370] width 239 height 530
click at [1061, 206] on div at bounding box center [1069, 370] width 239 height 530
drag, startPoint x: 1069, startPoint y: 366, endPoint x: 1086, endPoint y: 466, distance: 100.8
click at [1086, 466] on div at bounding box center [1069, 370] width 239 height 530
click at [967, 174] on div at bounding box center [1069, 370] width 239 height 530
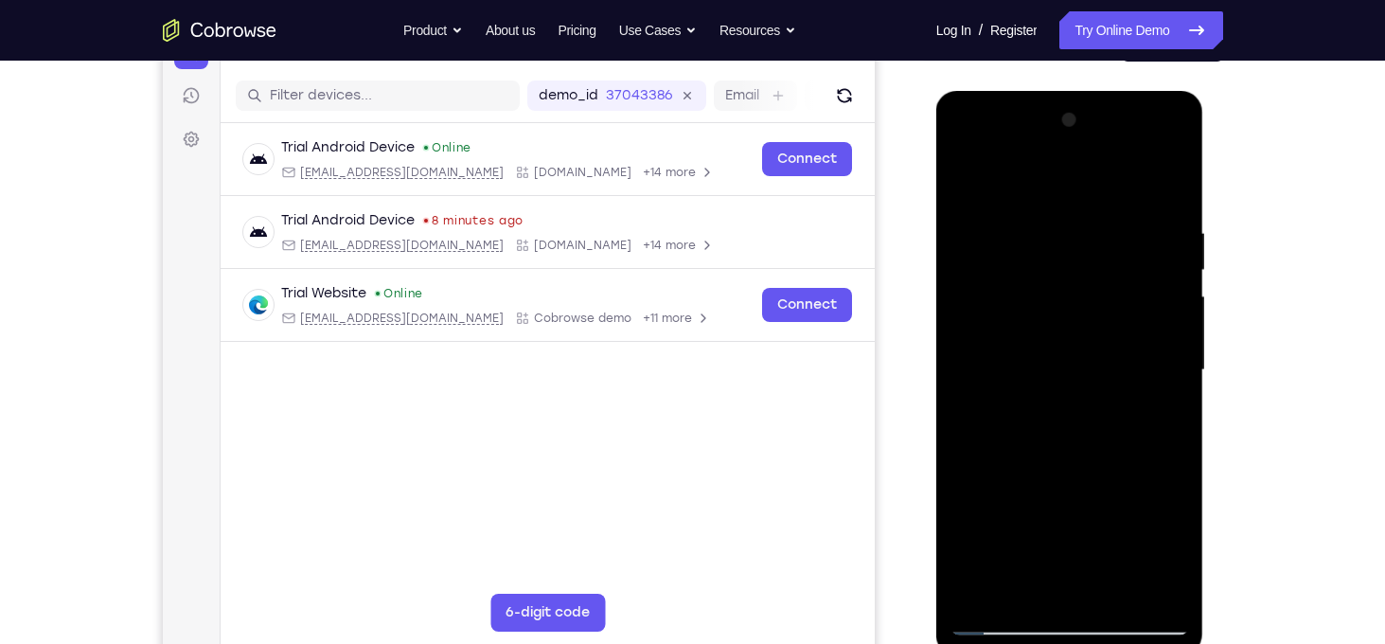
click at [1159, 592] on div at bounding box center [1069, 370] width 239 height 530
click at [981, 588] on div at bounding box center [1069, 370] width 239 height 530
click at [1172, 172] on div at bounding box center [1069, 370] width 239 height 530
drag, startPoint x: 1083, startPoint y: 438, endPoint x: 1105, endPoint y: 222, distance: 217.0
click at [1105, 222] on div at bounding box center [1069, 370] width 239 height 530
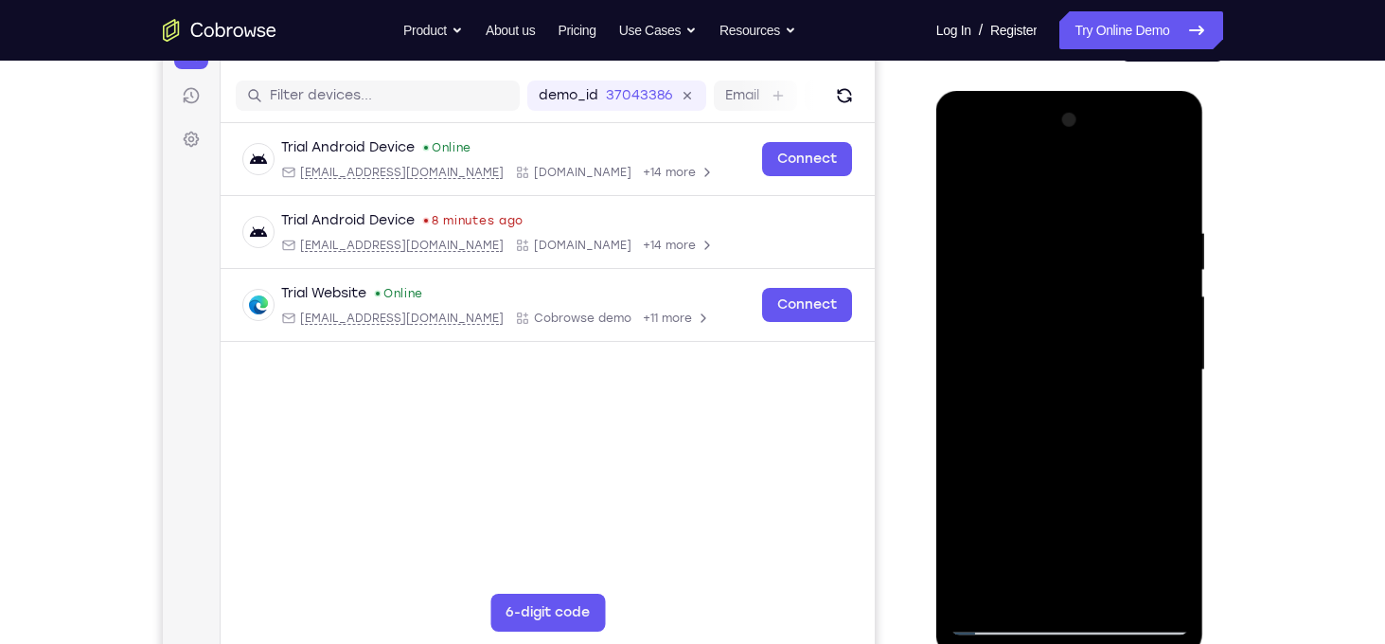
drag, startPoint x: 1057, startPoint y: 454, endPoint x: 1091, endPoint y: 246, distance: 211.0
click at [1091, 246] on div at bounding box center [1069, 370] width 239 height 530
drag, startPoint x: 1087, startPoint y: 449, endPoint x: 1143, endPoint y: 197, distance: 258.1
click at [1143, 197] on div at bounding box center [1069, 370] width 239 height 530
click at [1014, 521] on div at bounding box center [1069, 370] width 239 height 530
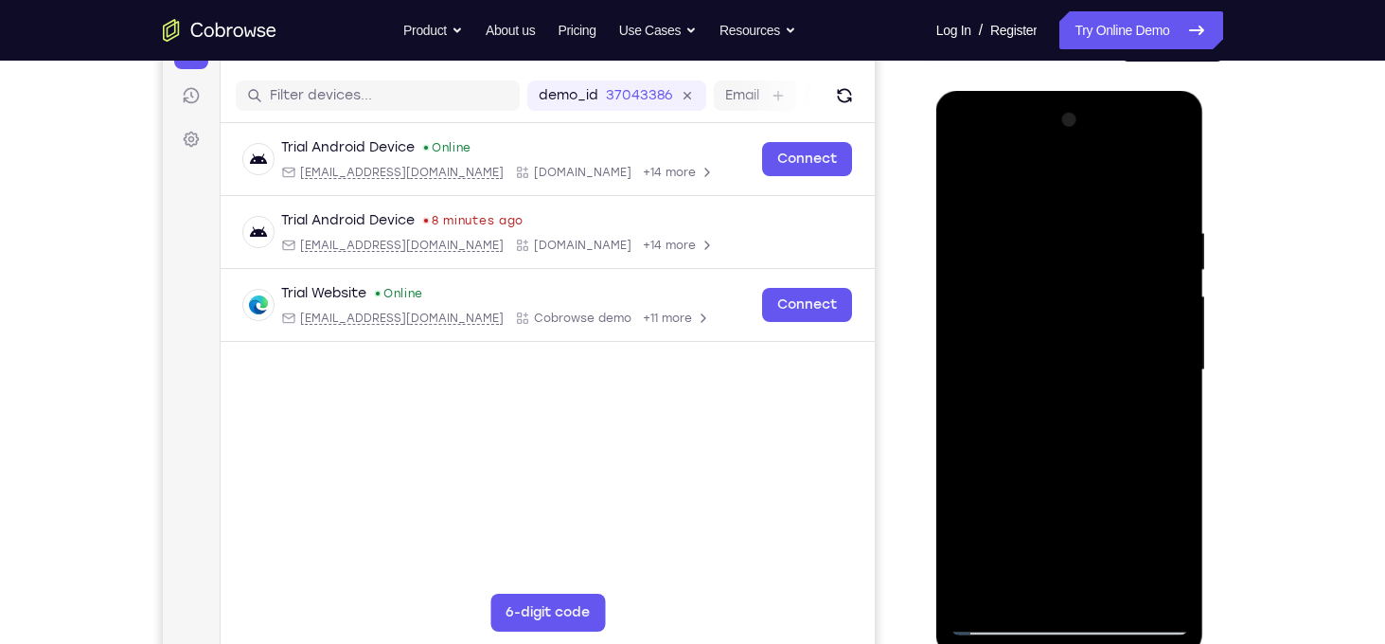
drag, startPoint x: 1104, startPoint y: 277, endPoint x: 1103, endPoint y: 439, distance: 161.8
click at [1103, 439] on div at bounding box center [1069, 370] width 239 height 530
click at [1111, 207] on div at bounding box center [1069, 370] width 239 height 530
click at [1097, 421] on div at bounding box center [1069, 370] width 239 height 530
click at [1163, 414] on div at bounding box center [1069, 370] width 239 height 530
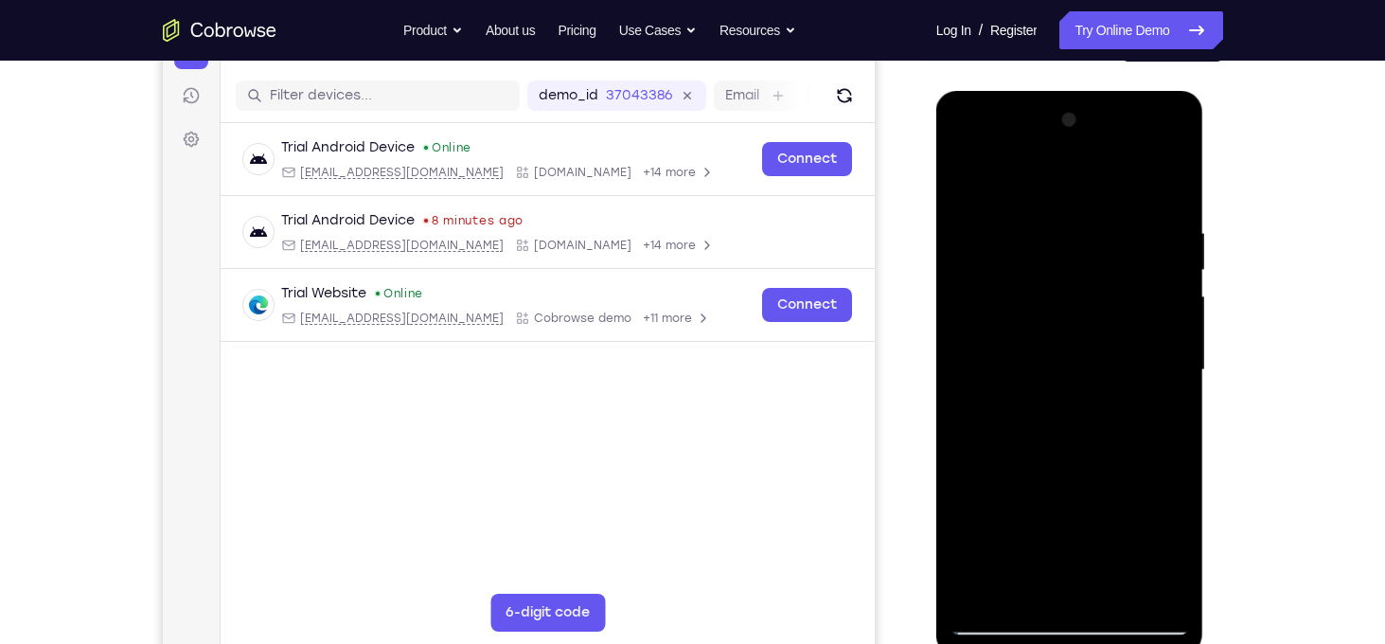
click at [970, 188] on div at bounding box center [1069, 370] width 239 height 530
click at [1176, 272] on div at bounding box center [1069, 370] width 239 height 530
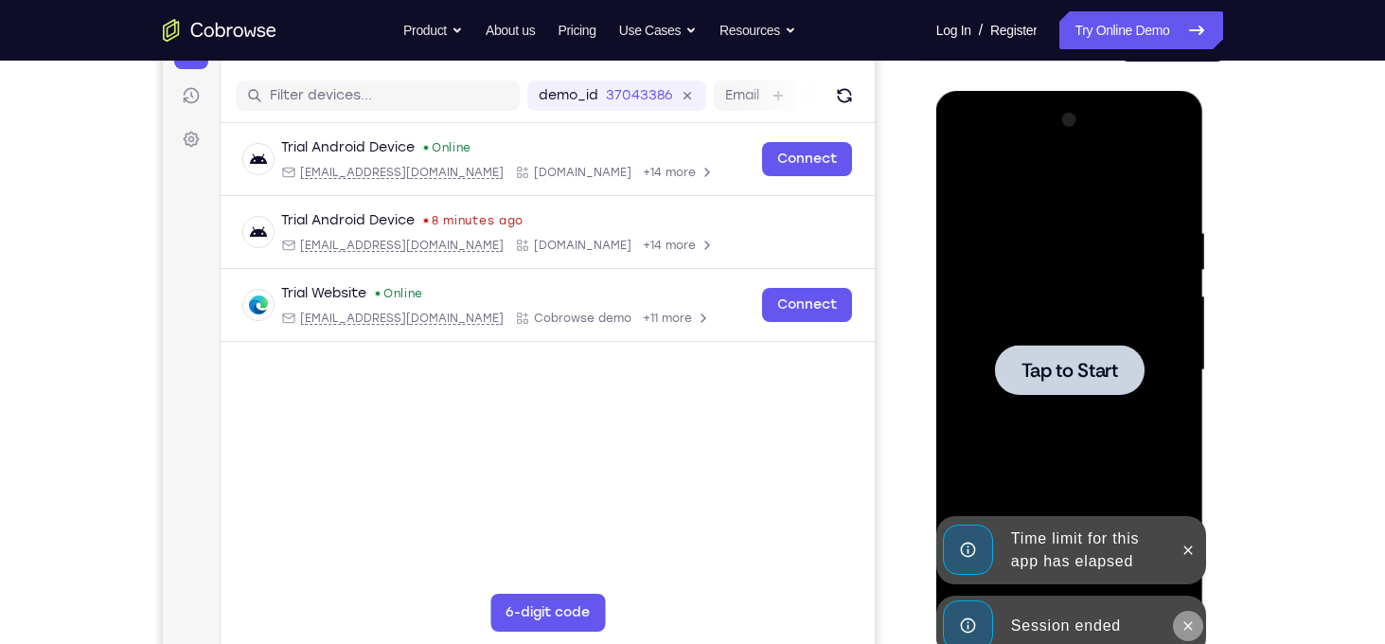
click at [1188, 613] on button at bounding box center [1188, 625] width 30 height 30
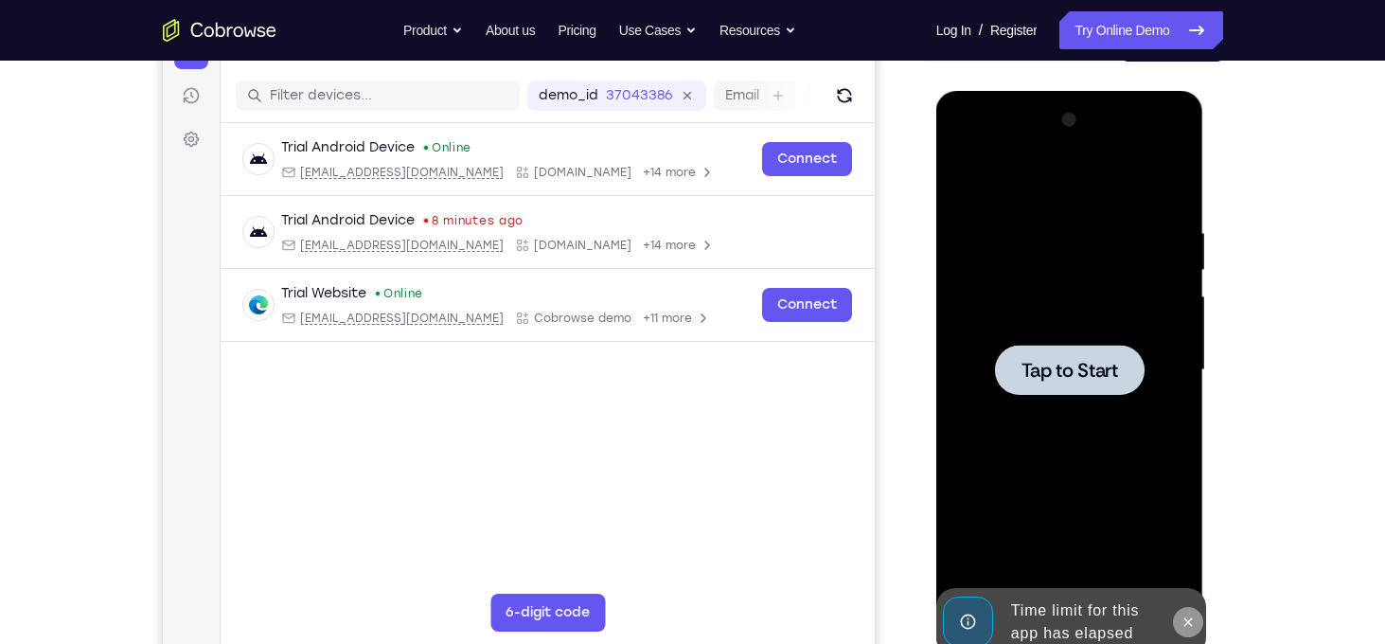
click at [1186, 569] on div at bounding box center [1069, 370] width 239 height 530
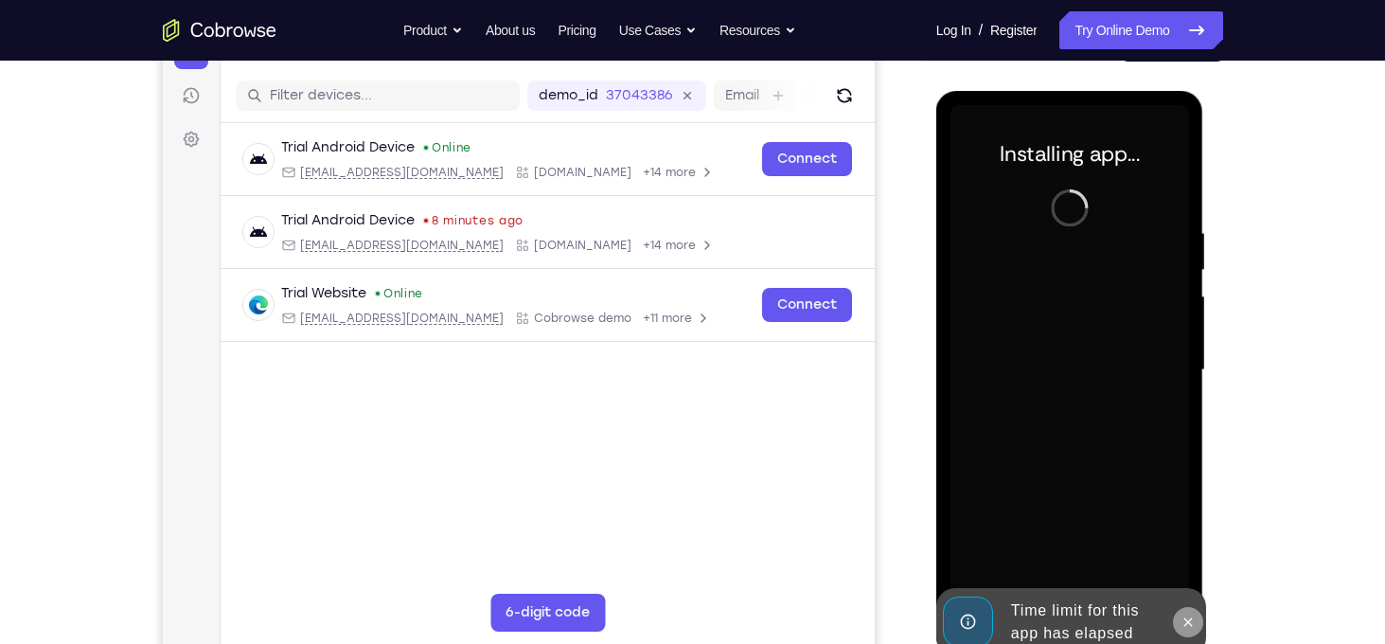
click at [1190, 621] on icon at bounding box center [1187, 621] width 15 height 15
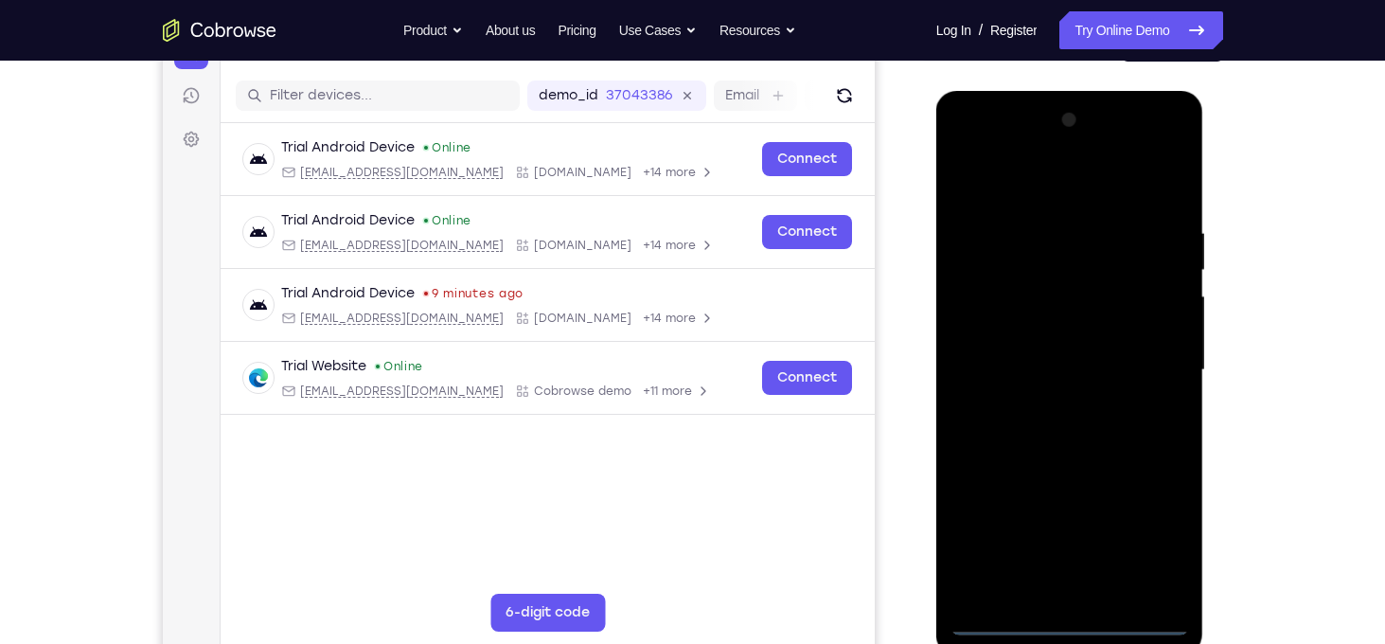
click at [1079, 620] on div at bounding box center [1069, 370] width 239 height 530
click at [1080, 583] on div at bounding box center [1069, 370] width 239 height 530
click at [886, 256] on div "Your Support Agent Your Customer Web iOS Android" at bounding box center [693, 308] width 1060 height 699
click at [1062, 613] on div at bounding box center [1069, 370] width 239 height 530
click at [1074, 618] on div at bounding box center [1069, 370] width 239 height 530
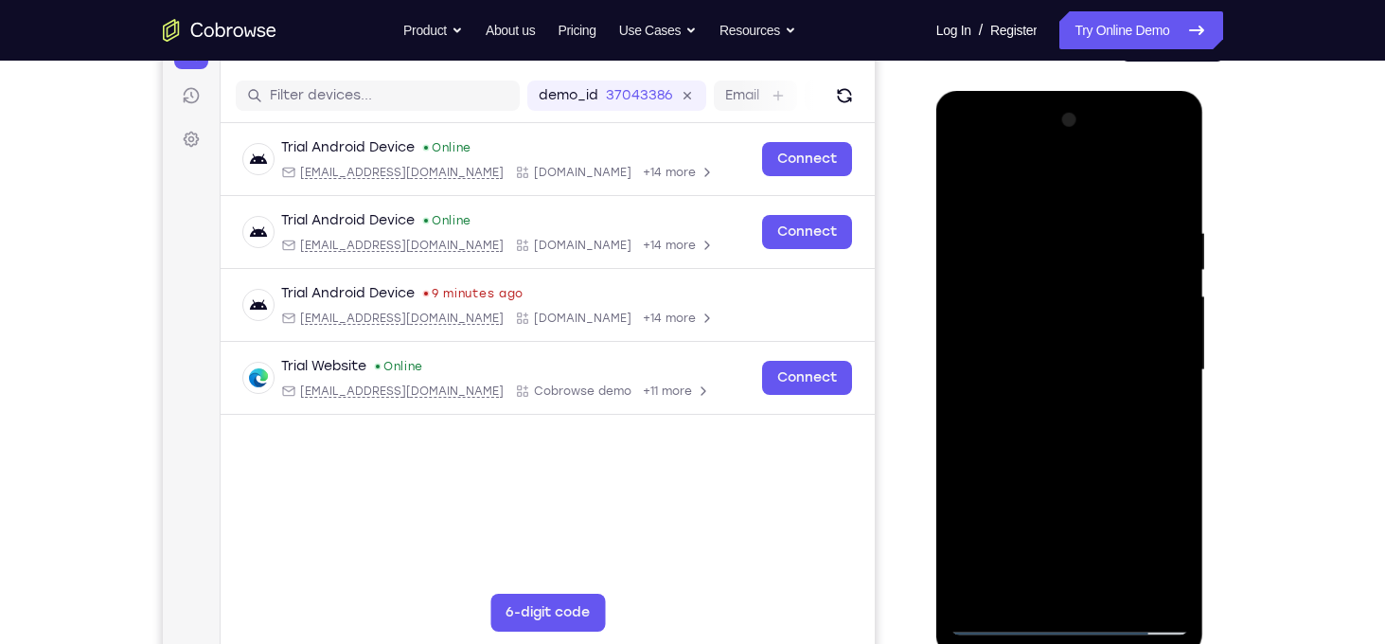
click at [1069, 580] on div at bounding box center [1069, 370] width 239 height 530
click at [1065, 142] on div at bounding box center [1069, 370] width 239 height 530
click at [1046, 155] on div at bounding box center [1069, 370] width 239 height 530
click at [1019, 150] on div at bounding box center [1069, 370] width 239 height 530
click at [1163, 582] on div at bounding box center [1069, 370] width 239 height 530
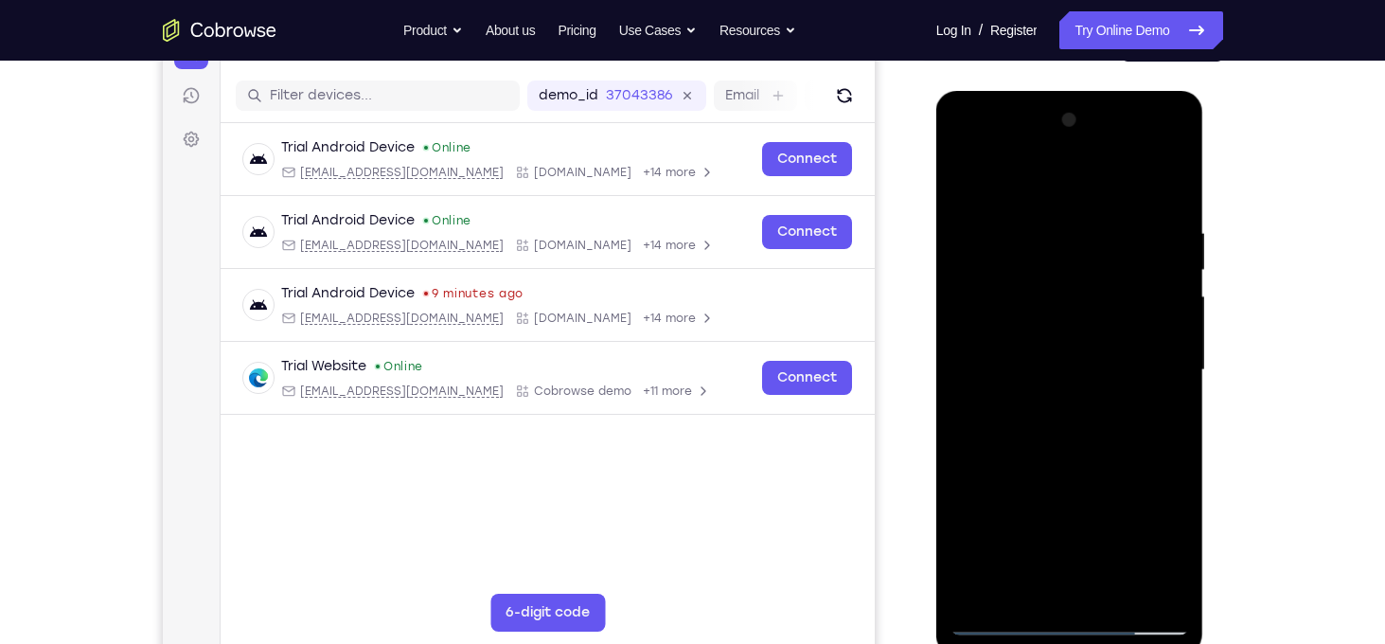
click at [1086, 306] on div at bounding box center [1069, 370] width 239 height 530
click at [1037, 258] on div at bounding box center [1069, 370] width 239 height 530
click at [1094, 399] on div at bounding box center [1069, 370] width 239 height 530
drag, startPoint x: 1049, startPoint y: 513, endPoint x: 1034, endPoint y: 297, distance: 216.3
click at [1034, 297] on div at bounding box center [1069, 370] width 239 height 530
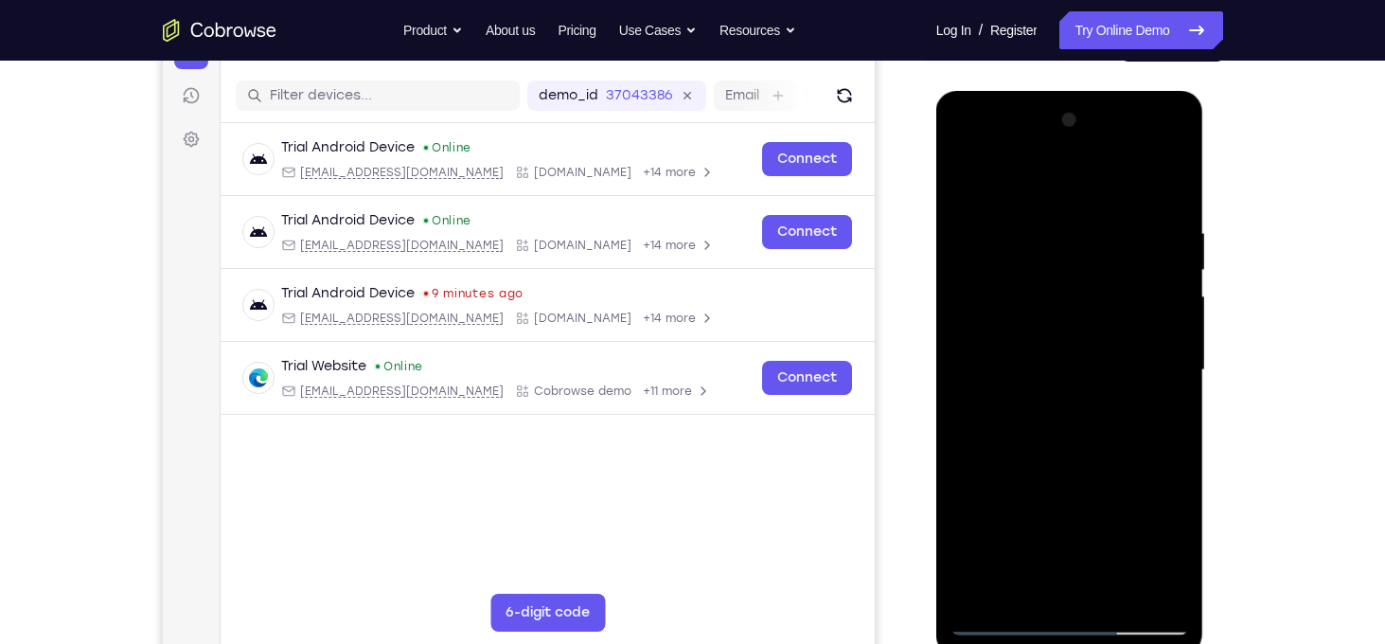
drag, startPoint x: 1173, startPoint y: 451, endPoint x: 1157, endPoint y: 193, distance: 258.9
click at [1157, 193] on div at bounding box center [1069, 370] width 239 height 530
click at [1005, 618] on div at bounding box center [1069, 370] width 239 height 530
drag, startPoint x: 1084, startPoint y: 551, endPoint x: 1173, endPoint y: -87, distance: 644.1
click at [1173, 91] on html "Online web based iOS Simulators and Android Emulators. Run iPhone, iPad, Mobile…" at bounding box center [1071, 375] width 270 height 568
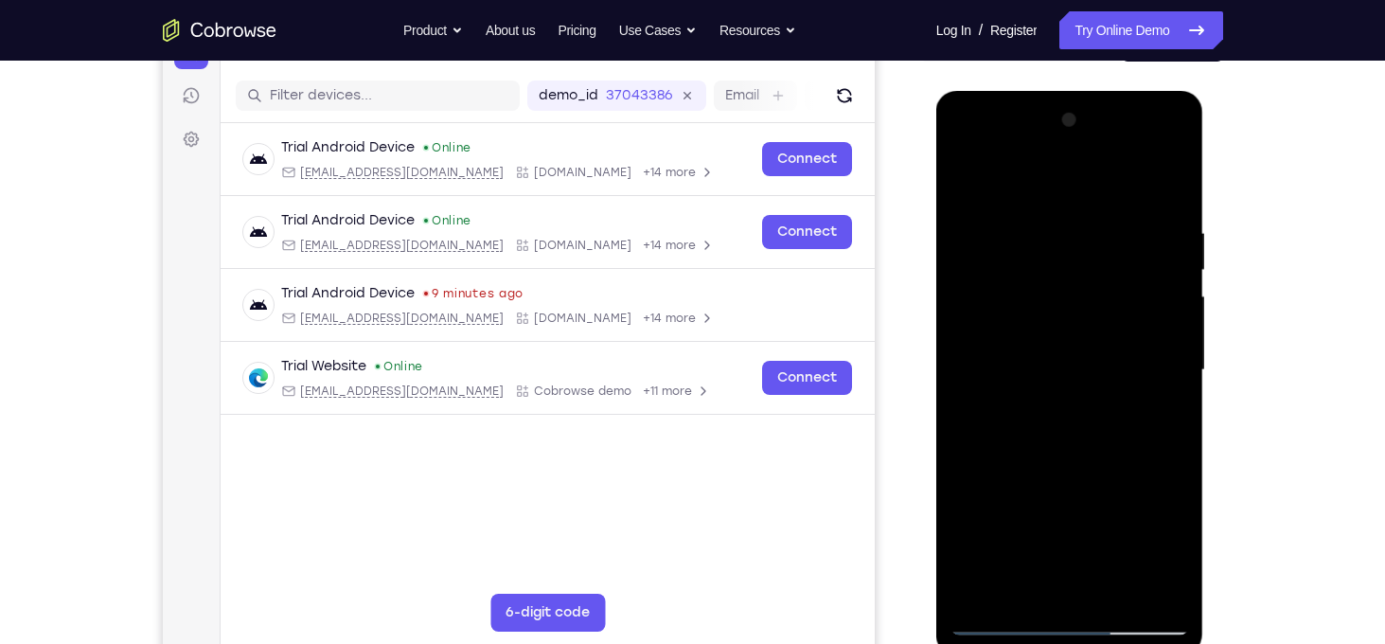
drag, startPoint x: 1107, startPoint y: 458, endPoint x: 1105, endPoint y: 22, distance: 436.3
click at [1105, 91] on html "Online web based iOS Simulators and Android Emulators. Run iPhone, iPad, Mobile…" at bounding box center [1071, 375] width 270 height 568
drag, startPoint x: 1103, startPoint y: 393, endPoint x: 2072, endPoint y: 179, distance: 992.5
click at [1130, 91] on html "Online web based iOS Simulators and Android Emulators. Run iPhone, iPad, Mobile…" at bounding box center [1071, 375] width 270 height 568
drag, startPoint x: 1118, startPoint y: 405, endPoint x: 1127, endPoint y: 125, distance: 280.3
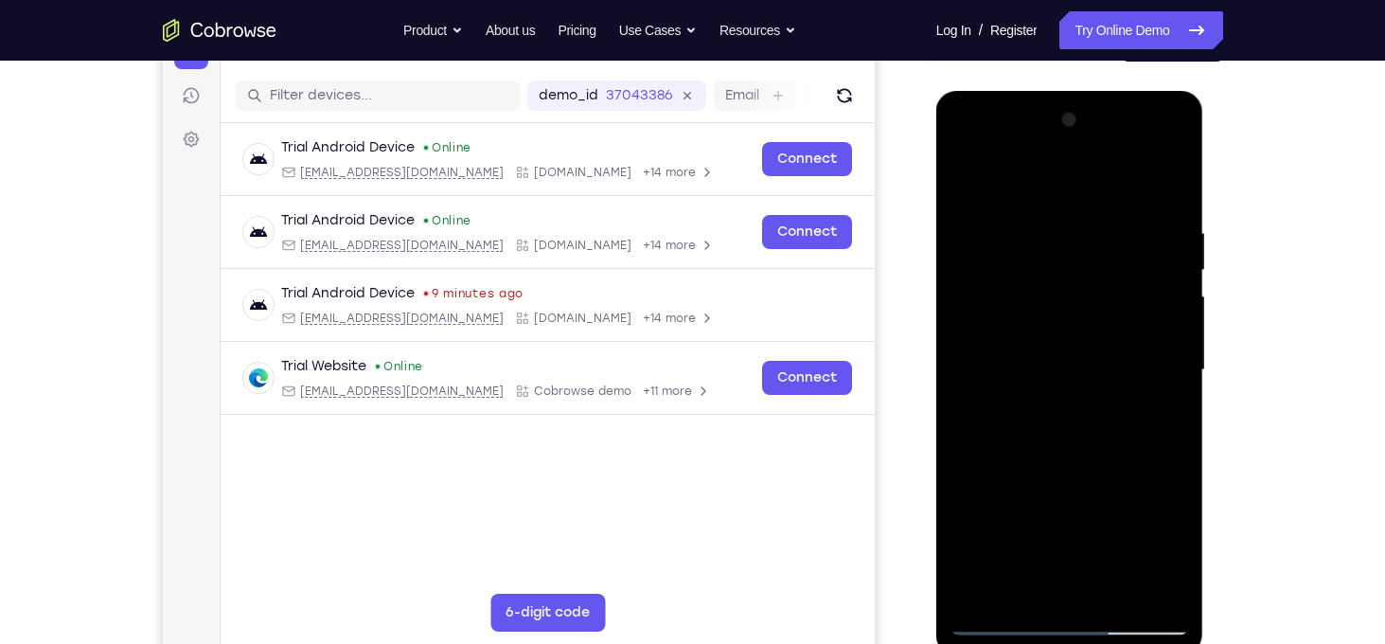
click at [1127, 125] on div at bounding box center [1069, 370] width 239 height 530
drag, startPoint x: 1127, startPoint y: 410, endPoint x: 1118, endPoint y: 176, distance: 234.0
click at [1118, 176] on div at bounding box center [1069, 370] width 239 height 530
drag, startPoint x: 1129, startPoint y: 398, endPoint x: 1136, endPoint y: 340, distance: 58.1
click at [1136, 340] on div at bounding box center [1069, 370] width 239 height 530
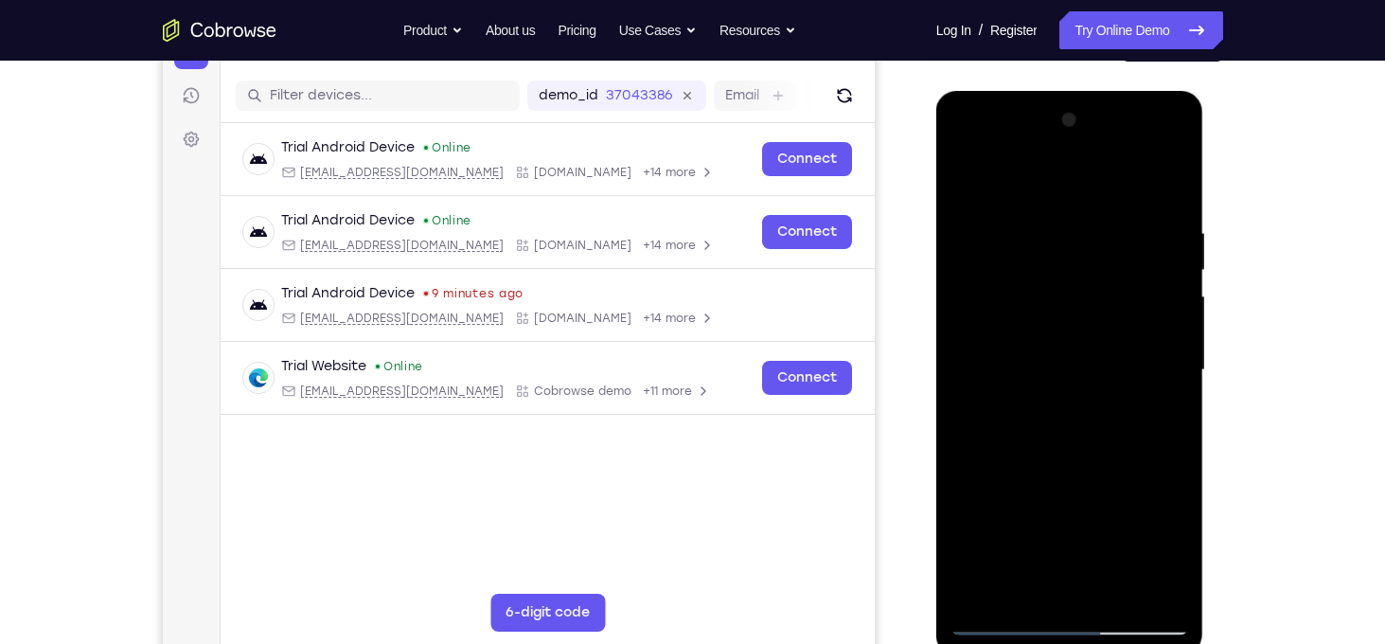
drag, startPoint x: 1136, startPoint y: 340, endPoint x: 1074, endPoint y: 130, distance: 218.9
click at [1074, 130] on div at bounding box center [1069, 370] width 239 height 530
drag, startPoint x: 1103, startPoint y: 398, endPoint x: 1091, endPoint y: 600, distance: 201.9
click at [1091, 600] on div at bounding box center [1069, 370] width 239 height 530
drag, startPoint x: 1121, startPoint y: 320, endPoint x: 1064, endPoint y: 57, distance: 269.2
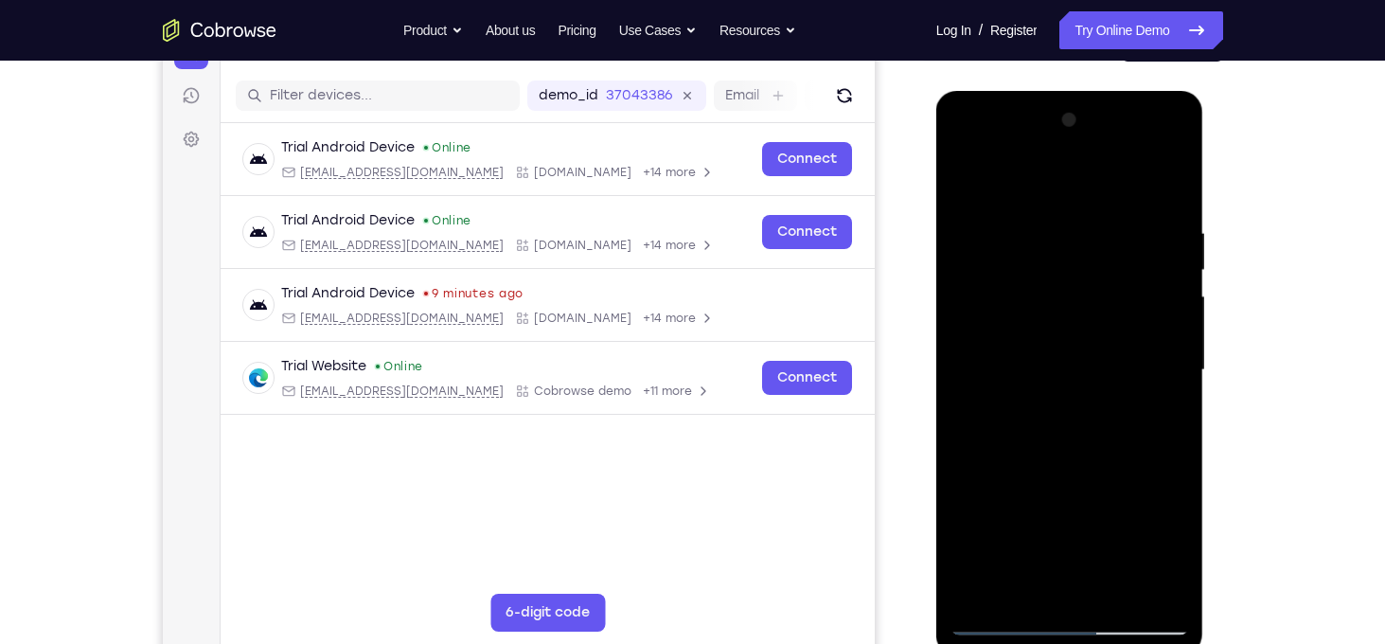
click at [1064, 91] on html "Online web based iOS Simulators and Android Emulators. Run iPhone, iPad, Mobile…" at bounding box center [1071, 375] width 270 height 568
drag, startPoint x: 1073, startPoint y: 579, endPoint x: 1061, endPoint y: 384, distance: 195.4
click at [1061, 384] on div at bounding box center [1069, 370] width 239 height 530
drag, startPoint x: 1118, startPoint y: 466, endPoint x: 1105, endPoint y: 235, distance: 231.3
click at [1105, 235] on div at bounding box center [1069, 370] width 239 height 530
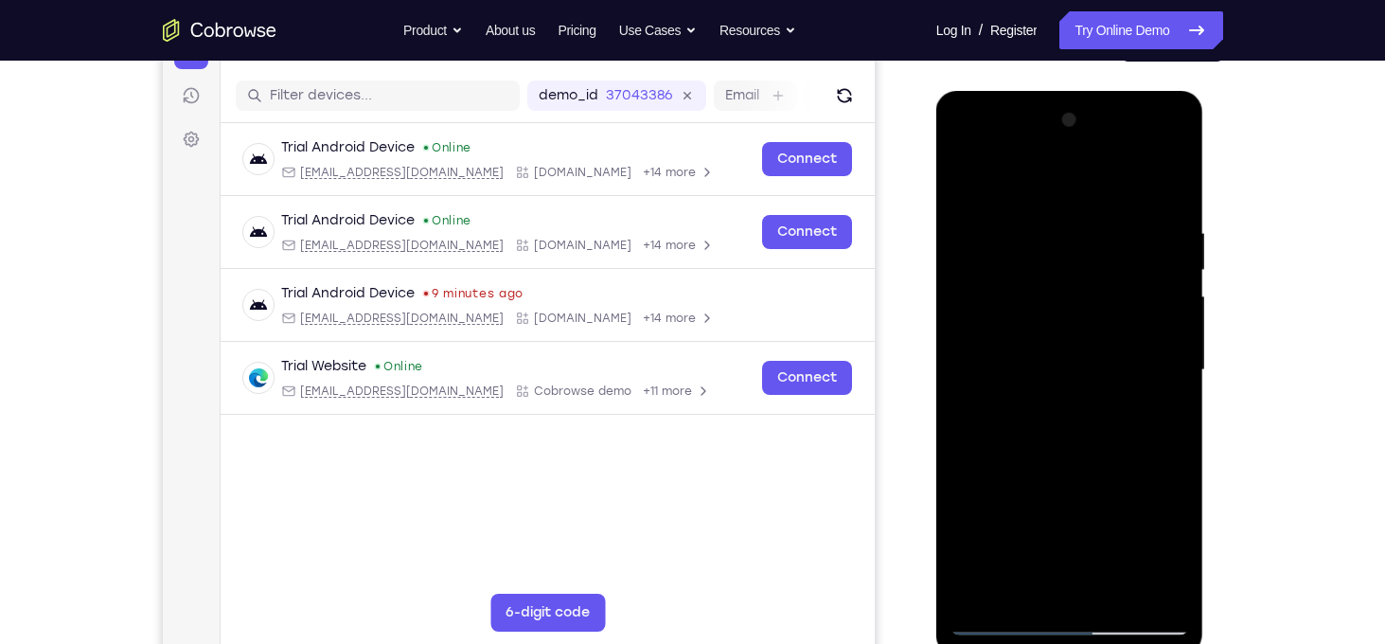
drag, startPoint x: 1134, startPoint y: 470, endPoint x: 1117, endPoint y: 171, distance: 299.6
click at [1117, 171] on div at bounding box center [1069, 370] width 239 height 530
drag, startPoint x: 1113, startPoint y: 446, endPoint x: 1098, endPoint y: 203, distance: 243.7
click at [1098, 203] on div at bounding box center [1069, 370] width 239 height 530
drag, startPoint x: 1118, startPoint y: 389, endPoint x: 1098, endPoint y: 126, distance: 263.9
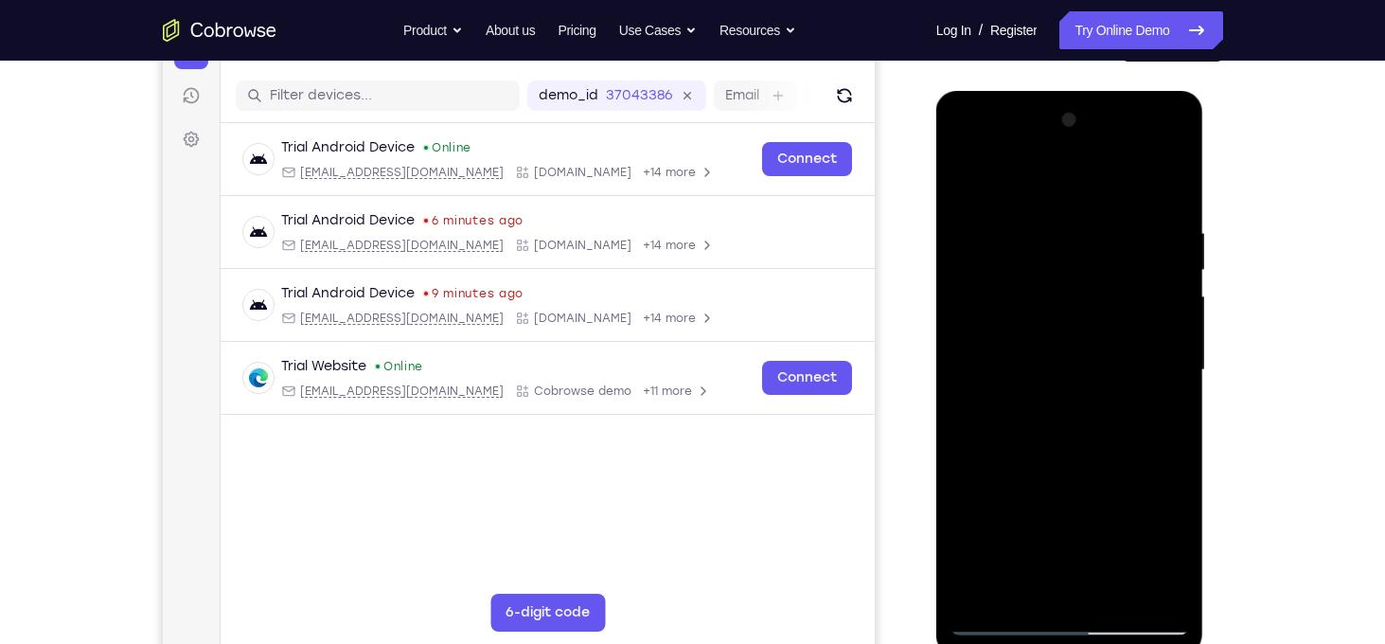
click at [1098, 126] on div at bounding box center [1069, 370] width 239 height 530
drag, startPoint x: 1136, startPoint y: 374, endPoint x: 1111, endPoint y: 116, distance: 258.6
click at [1111, 116] on div at bounding box center [1069, 370] width 239 height 530
drag, startPoint x: 1113, startPoint y: 386, endPoint x: 1084, endPoint y: 127, distance: 261.0
click at [1084, 127] on div at bounding box center [1069, 370] width 239 height 530
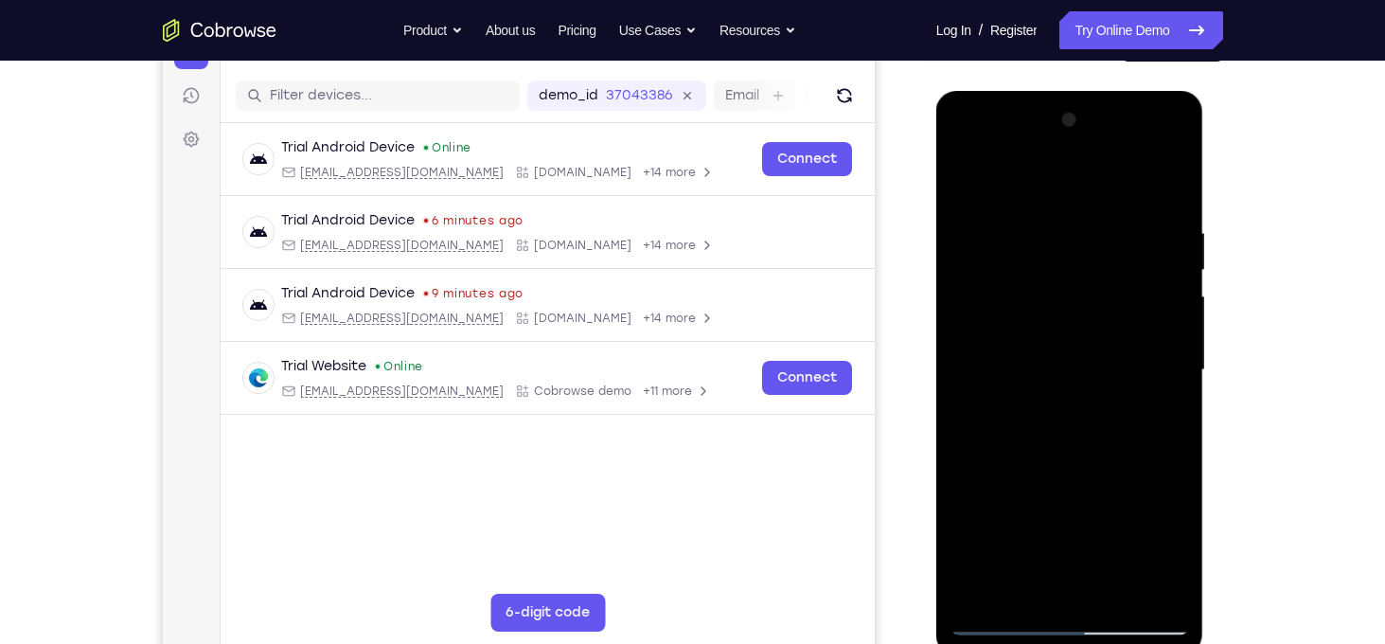
drag, startPoint x: 1097, startPoint y: 454, endPoint x: 1113, endPoint y: 181, distance: 274.0
click at [1113, 181] on div at bounding box center [1069, 370] width 239 height 530
drag, startPoint x: 1120, startPoint y: 470, endPoint x: 1086, endPoint y: 232, distance: 240.9
click at [1086, 232] on div at bounding box center [1069, 370] width 239 height 530
drag, startPoint x: 1110, startPoint y: 455, endPoint x: 1099, endPoint y: 171, distance: 284.2
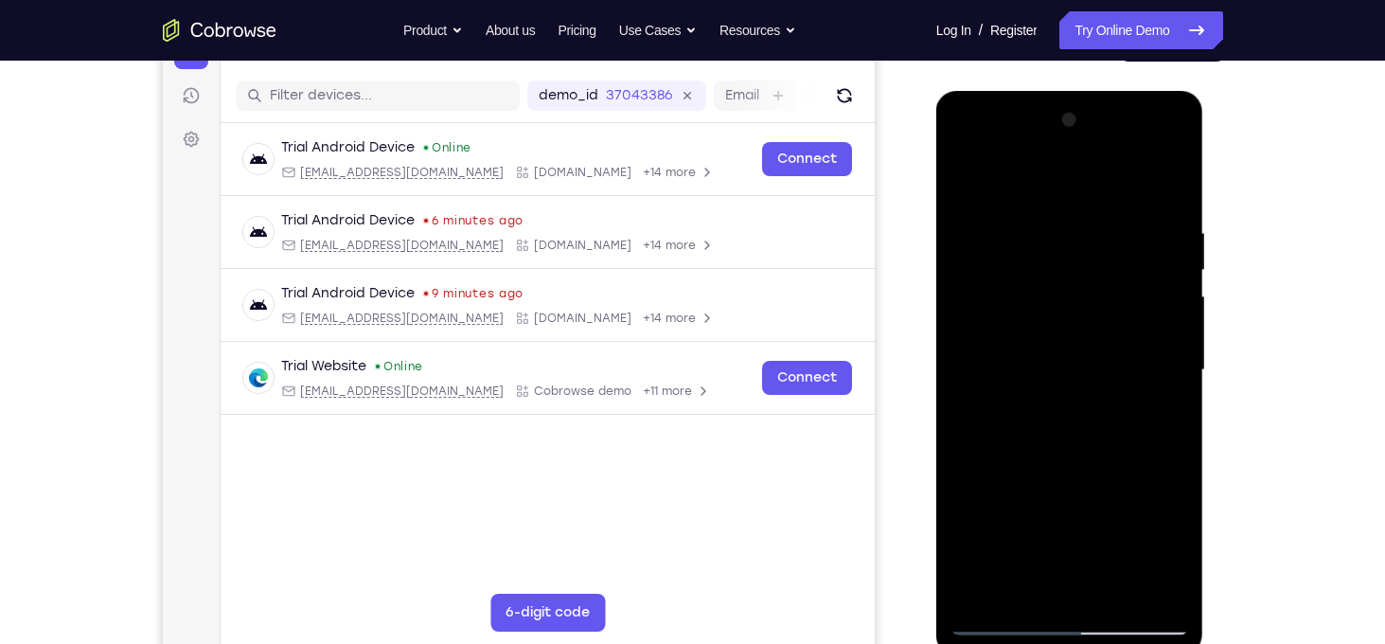
click at [1099, 171] on div at bounding box center [1069, 370] width 239 height 530
drag, startPoint x: 1124, startPoint y: 449, endPoint x: 1092, endPoint y: 186, distance: 264.1
drag, startPoint x: 1092, startPoint y: 186, endPoint x: 1141, endPoint y: 265, distance: 92.7
click at [1141, 265] on div at bounding box center [1069, 370] width 239 height 530
drag, startPoint x: 1110, startPoint y: 398, endPoint x: 1120, endPoint y: 159, distance: 238.7
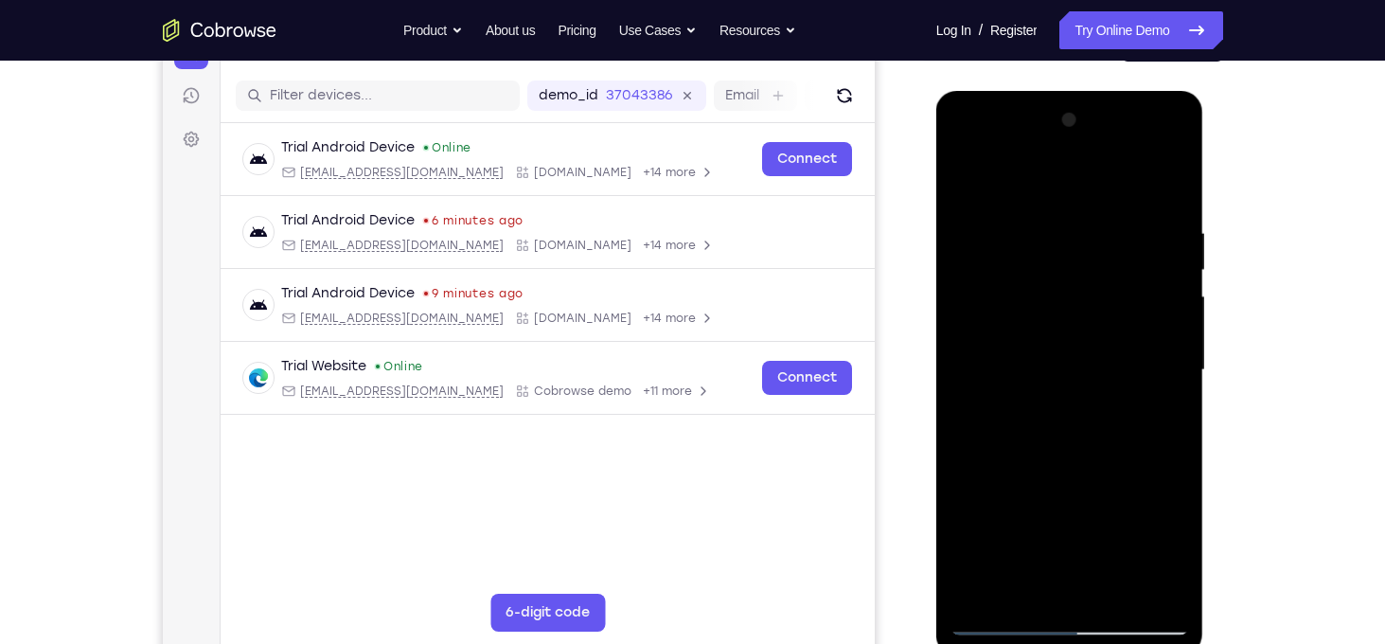
click at [1120, 159] on div at bounding box center [1069, 370] width 239 height 530
drag, startPoint x: 1072, startPoint y: 475, endPoint x: 1062, endPoint y: 363, distance: 112.2
click at [1062, 363] on div at bounding box center [1069, 370] width 239 height 530
click at [1148, 486] on div at bounding box center [1069, 370] width 239 height 530
drag, startPoint x: 1069, startPoint y: 566, endPoint x: 1062, endPoint y: 322, distance: 244.3
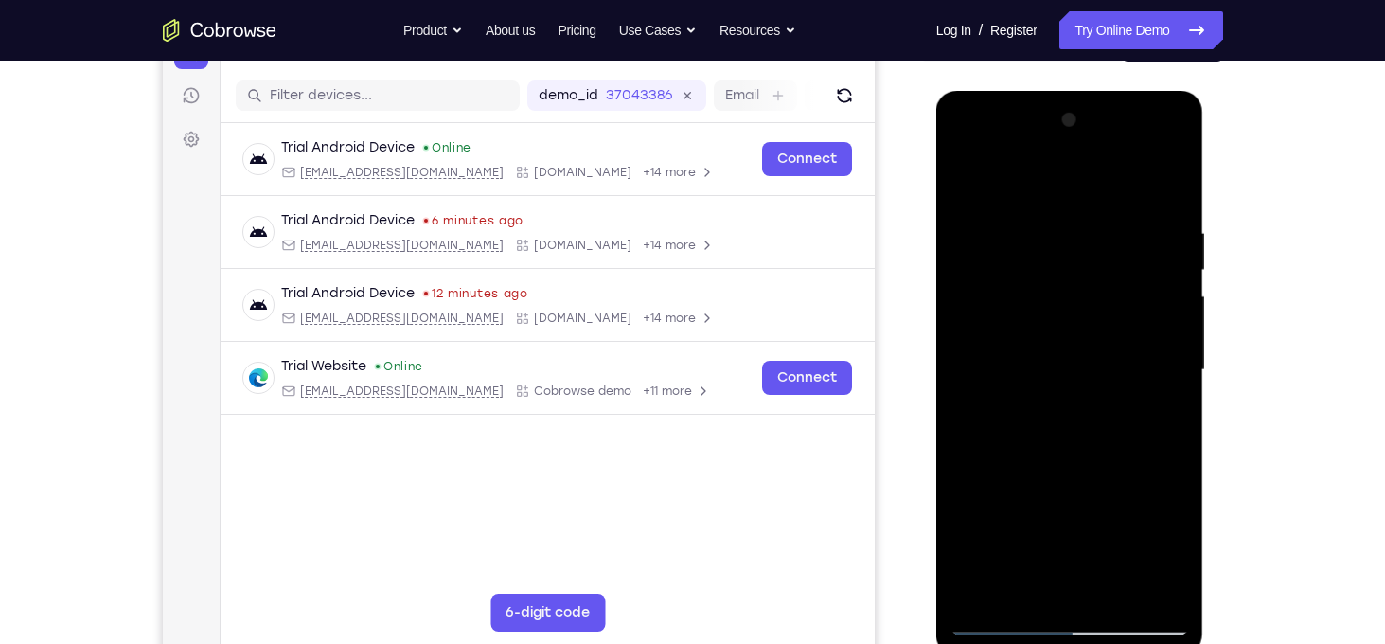
click at [1062, 322] on div at bounding box center [1069, 370] width 239 height 530
drag, startPoint x: 1093, startPoint y: 437, endPoint x: 1084, endPoint y: 239, distance: 198.0
click at [1084, 239] on div at bounding box center [1069, 370] width 239 height 530
drag, startPoint x: 1113, startPoint y: 476, endPoint x: 1134, endPoint y: 239, distance: 238.5
click at [1134, 239] on div at bounding box center [1069, 370] width 239 height 530
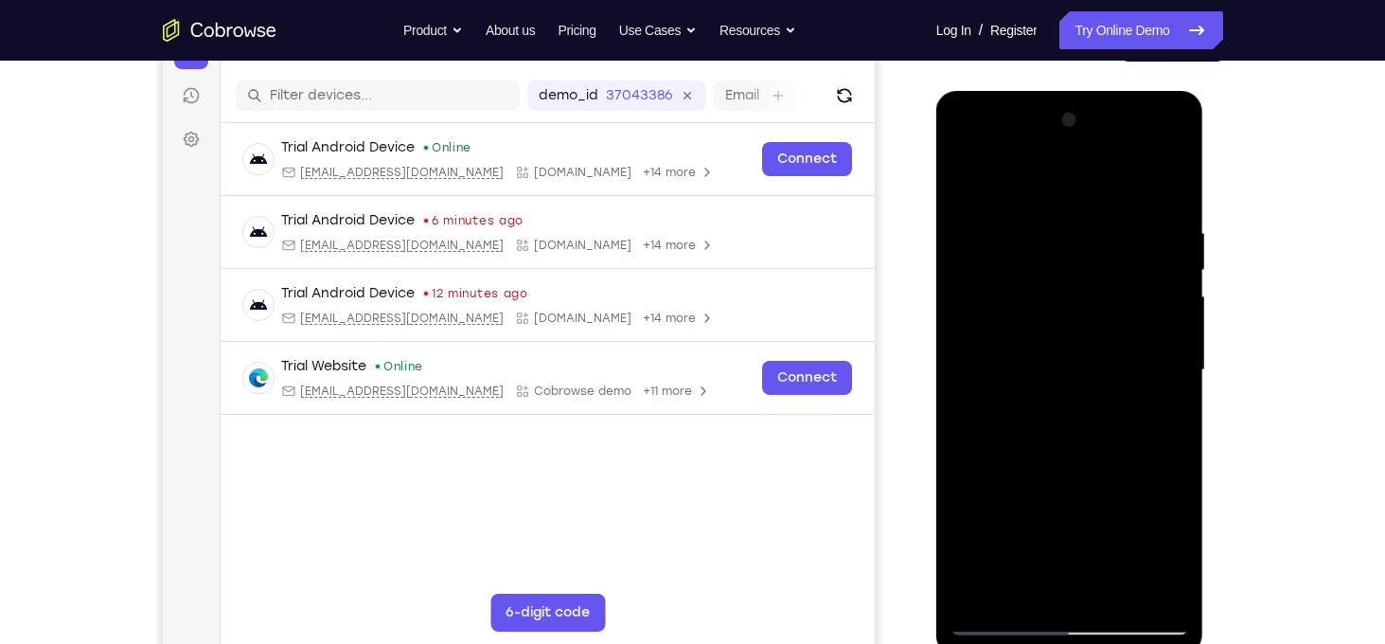
drag, startPoint x: 1155, startPoint y: 438, endPoint x: 1162, endPoint y: 190, distance: 248.1
click at [1162, 190] on div at bounding box center [1069, 370] width 239 height 530
drag, startPoint x: 1104, startPoint y: 432, endPoint x: 1181, endPoint y: 186, distance: 258.0
click at [1181, 186] on div at bounding box center [1069, 370] width 239 height 530
drag, startPoint x: 1110, startPoint y: 441, endPoint x: 1149, endPoint y: 220, distance: 224.8
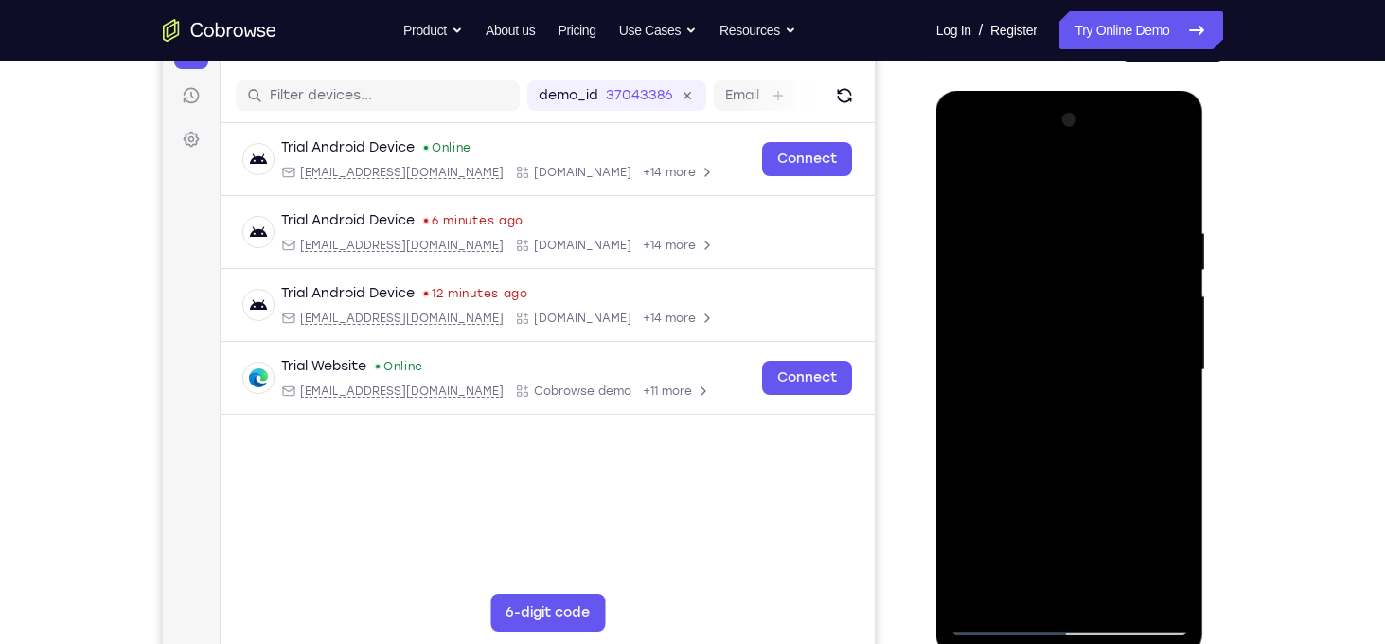
click at [1149, 220] on div at bounding box center [1069, 370] width 239 height 530
drag, startPoint x: 1126, startPoint y: 458, endPoint x: 1162, endPoint y: 192, distance: 268.4
click at [1162, 192] on div at bounding box center [1069, 370] width 239 height 530
drag, startPoint x: 1109, startPoint y: 476, endPoint x: 1139, endPoint y: 220, distance: 258.2
click at [1139, 220] on div at bounding box center [1069, 370] width 239 height 530
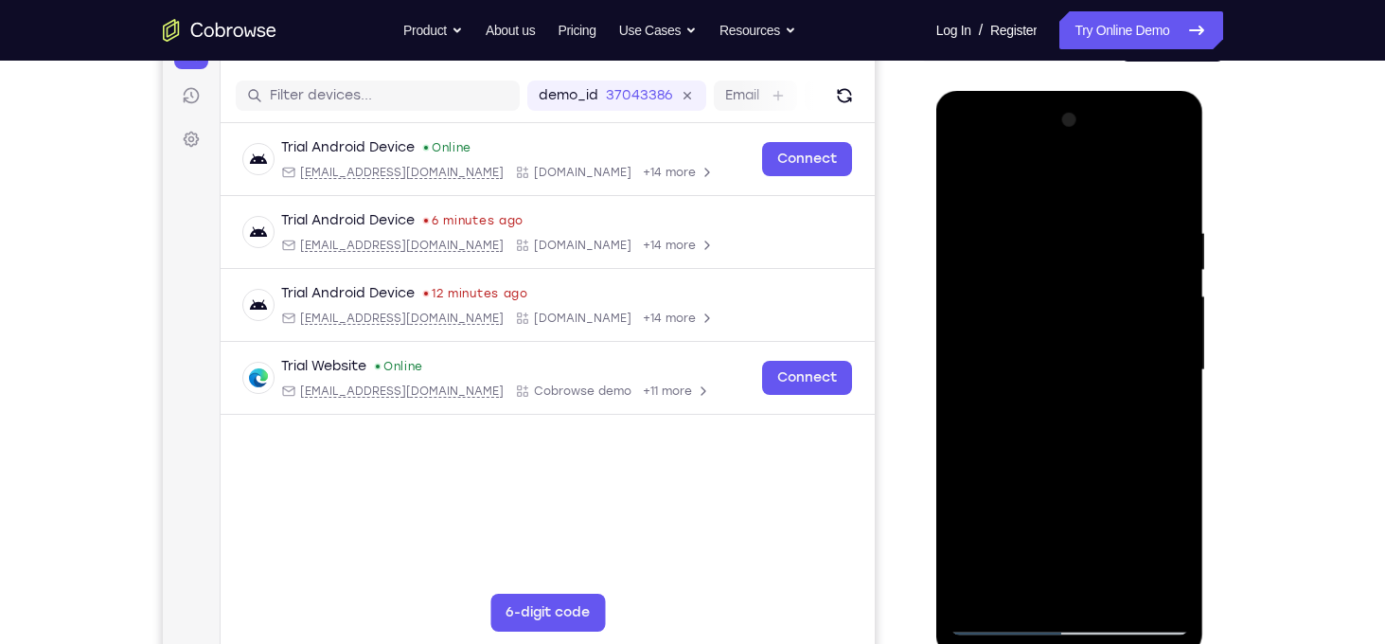
drag, startPoint x: 1114, startPoint y: 468, endPoint x: 1122, endPoint y: 232, distance: 236.7
click at [1122, 232] on div at bounding box center [1069, 370] width 239 height 530
drag, startPoint x: 1103, startPoint y: 465, endPoint x: 1123, endPoint y: 221, distance: 245.1
click at [1123, 221] on div at bounding box center [1069, 370] width 239 height 530
drag, startPoint x: 1111, startPoint y: 460, endPoint x: 1118, endPoint y: 231, distance: 229.1
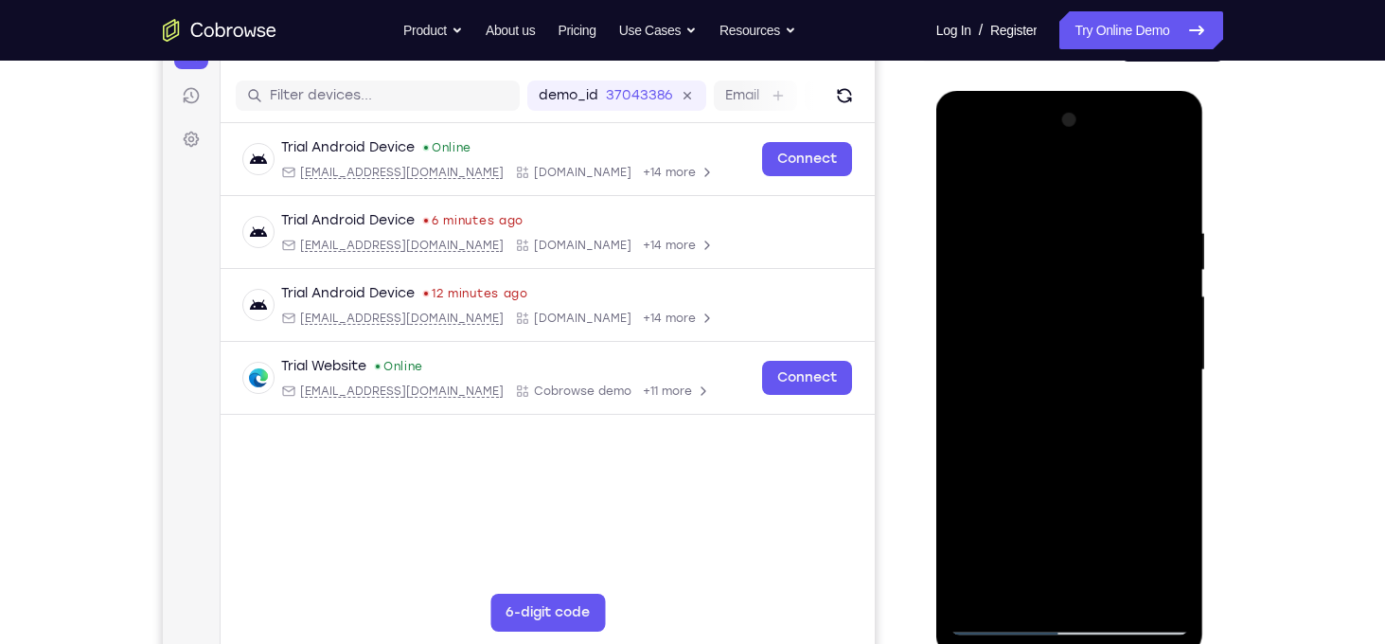
click at [1118, 231] on div at bounding box center [1069, 370] width 239 height 530
drag, startPoint x: 1109, startPoint y: 511, endPoint x: 1122, endPoint y: 220, distance: 291.8
click at [1122, 220] on div at bounding box center [1069, 370] width 239 height 530
drag, startPoint x: 1116, startPoint y: 430, endPoint x: 1114, endPoint y: 208, distance: 221.5
click at [1114, 208] on div at bounding box center [1069, 370] width 239 height 530
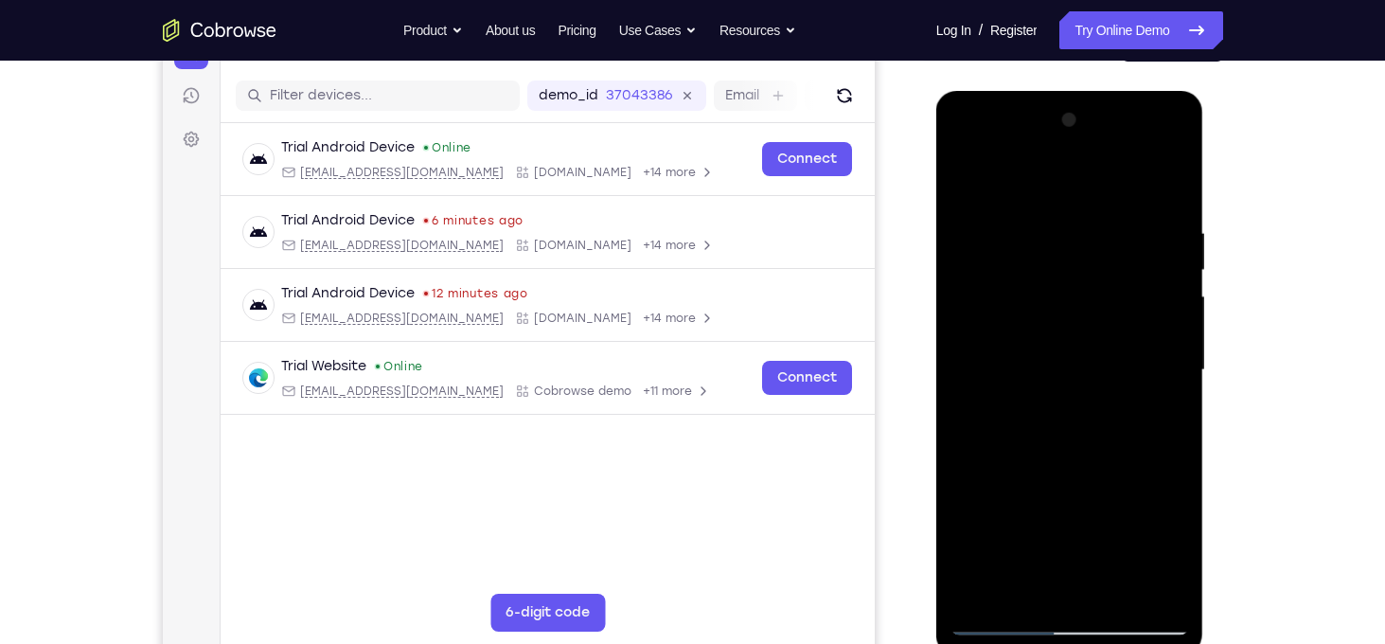
drag
click at [1140, 206] on div at bounding box center [1069, 370] width 239 height 530
click at [1166, 189] on div at bounding box center [1069, 370] width 239 height 530
click at [1143, 179] on div at bounding box center [1069, 370] width 239 height 530
click at [1126, 211] on div at bounding box center [1069, 370] width 239 height 530
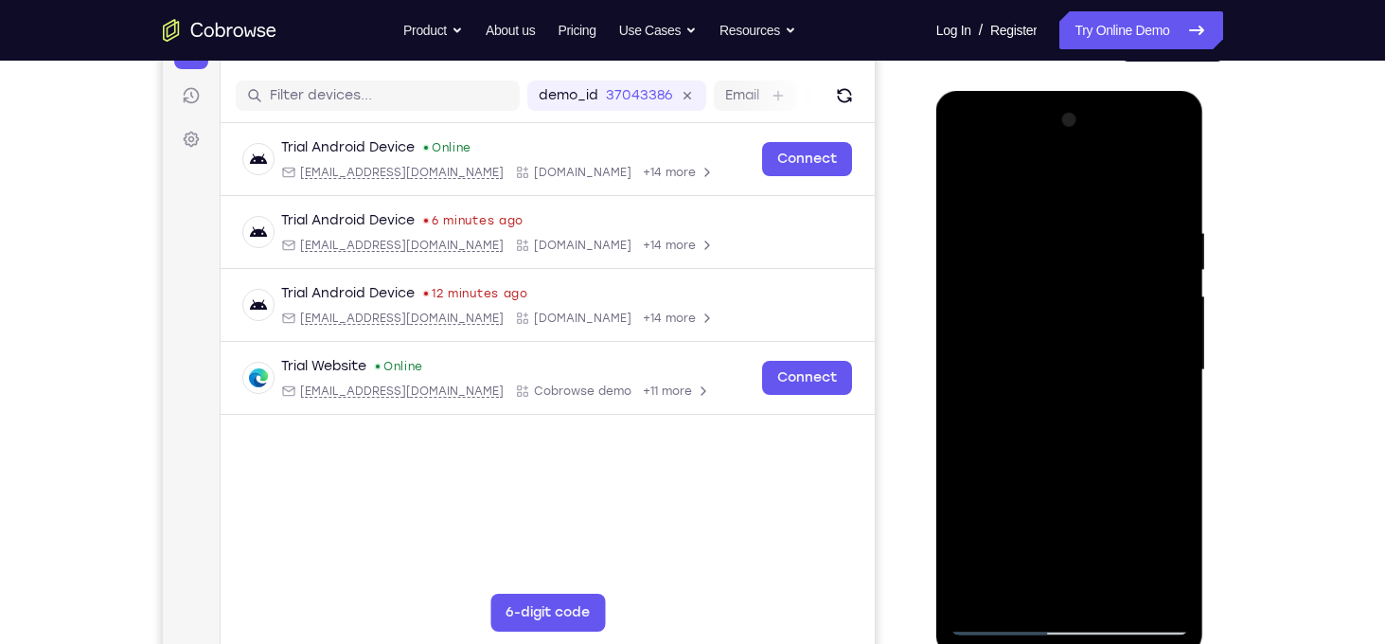
click at [1102, 187] on div at bounding box center [1069, 370] width 239 height 530
click at [1099, 216] on div at bounding box center [1069, 370] width 239 height 530
click at [1111, 204] on div at bounding box center [1069, 370] width 239 height 530
click at [1121, 243] on div at bounding box center [1069, 370] width 239 height 530
click at [1171, 224] on div at bounding box center [1069, 370] width 239 height 530
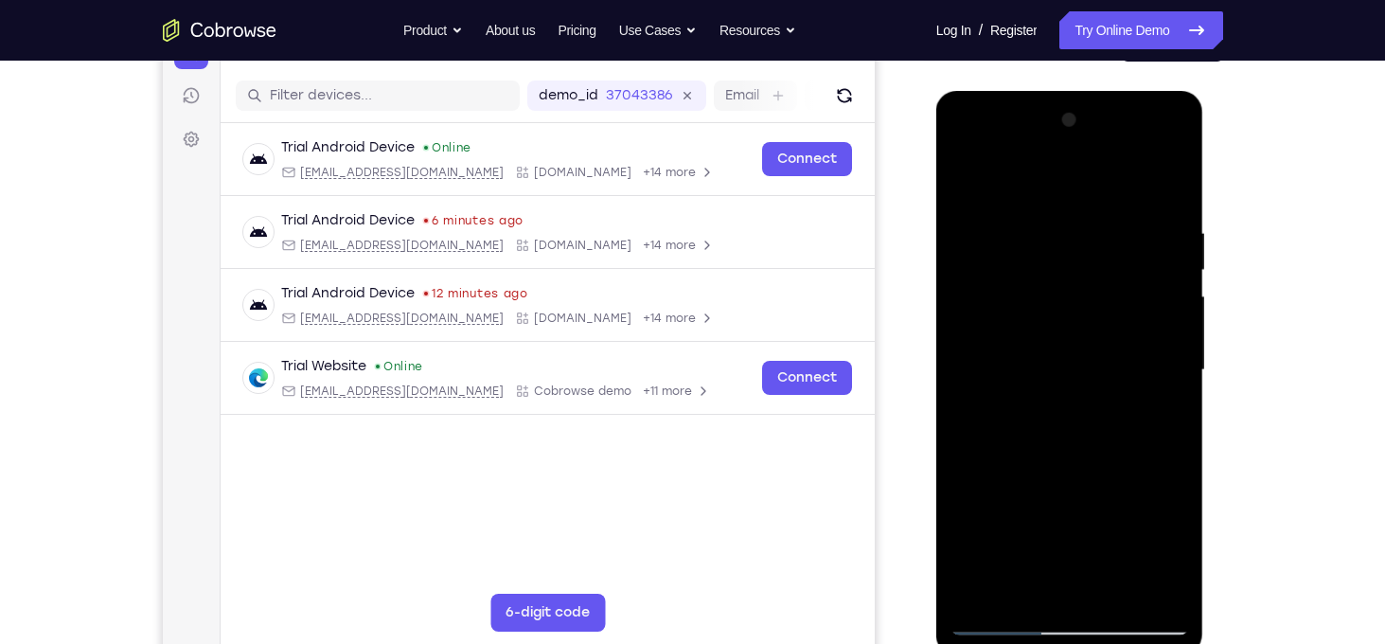
click at [1142, 213] on div at bounding box center [1069, 370] width 239 height 530
click at [1157, 483] on div at bounding box center [1069, 370] width 239 height 530
click at [1146, 186] on div at bounding box center [1069, 370] width 239 height 530
click at [1131, 275] on div at bounding box center [1069, 370] width 239 height 530
drag, startPoint x: 1106, startPoint y: 490, endPoint x: 1141, endPoint y: 230, distance: 262.6
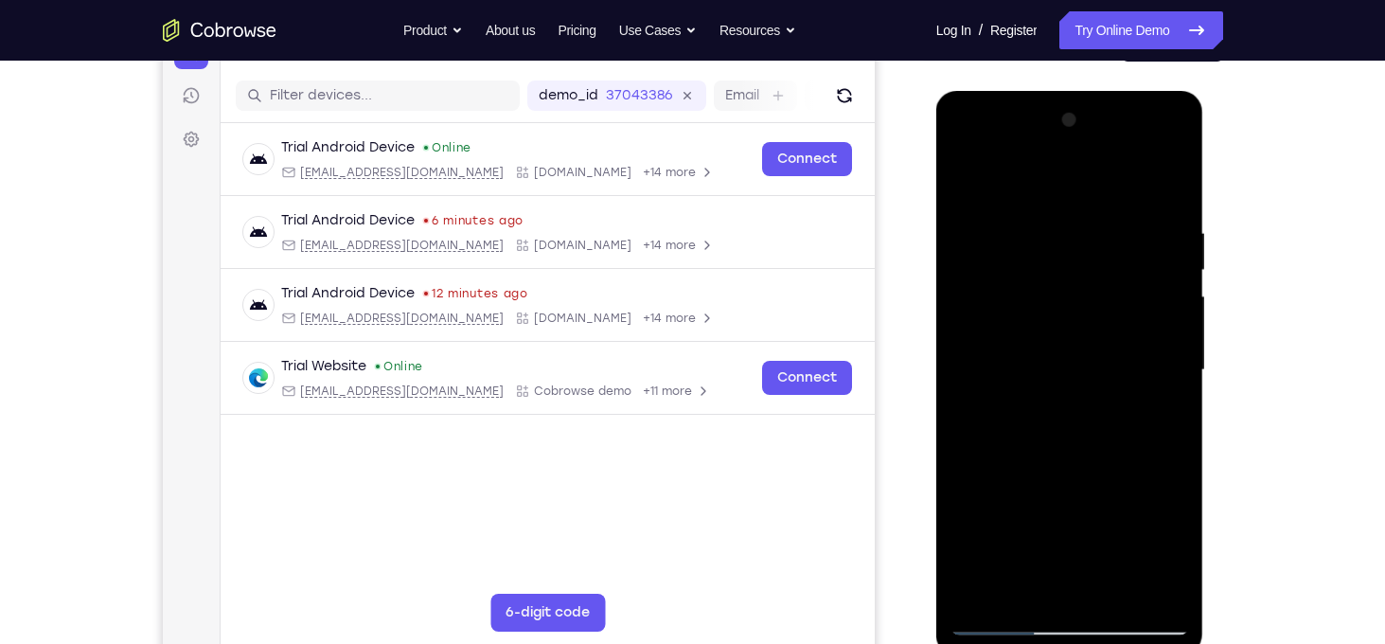
click at [1141, 230] on div at bounding box center [1069, 370] width 239 height 530
drag, startPoint x: 1089, startPoint y: 493, endPoint x: 1135, endPoint y: 230, distance: 267.0
click at [1135, 230] on div at bounding box center [1069, 370] width 239 height 530
click at [1148, 178] on div at bounding box center [1069, 370] width 239 height 530
click at [1206, 91] on html "Online web based iOS Simulators and Android Emulators. Run iPhone, iPad, Mobile…" at bounding box center [1071, 375] width 270 height 568
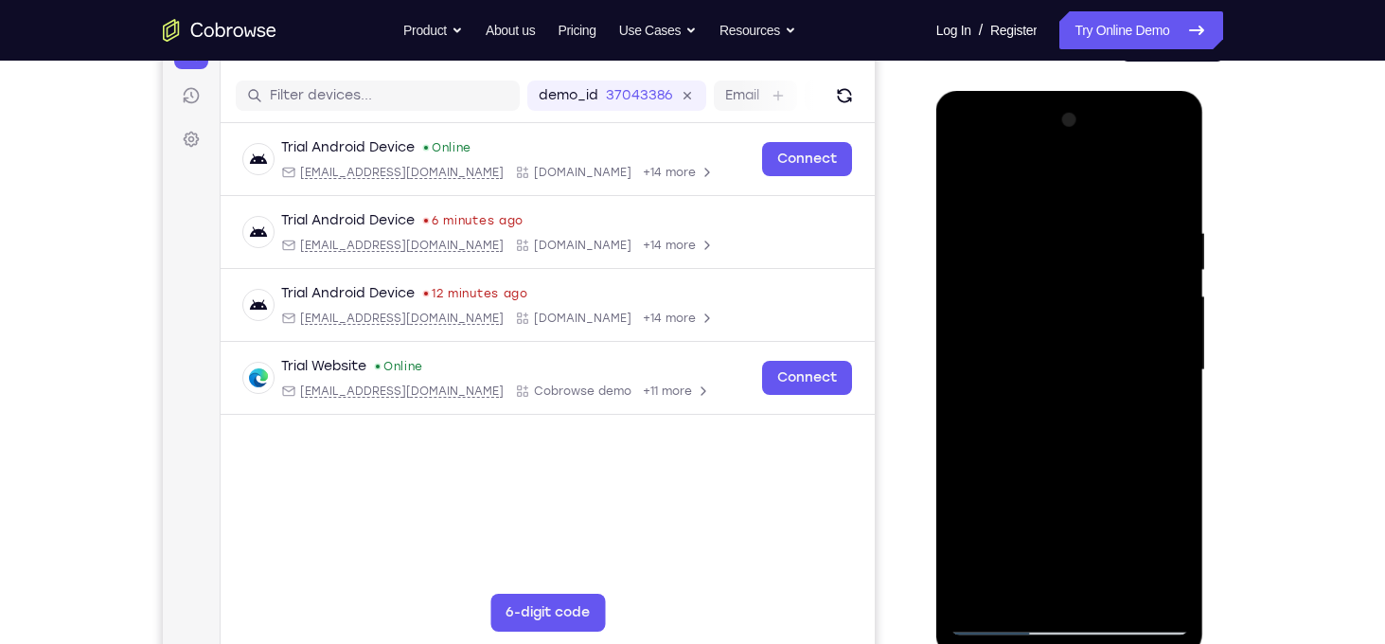
click at [1177, 155] on div at bounding box center [1069, 370] width 239 height 530
click at [1141, 171] on div at bounding box center [1069, 370] width 239 height 530
click at [1163, 145] on div at bounding box center [1069, 370] width 239 height 530
click at [1131, 186] on div at bounding box center [1069, 370] width 239 height 530
click at [1090, 398] on div at bounding box center [1069, 370] width 239 height 530
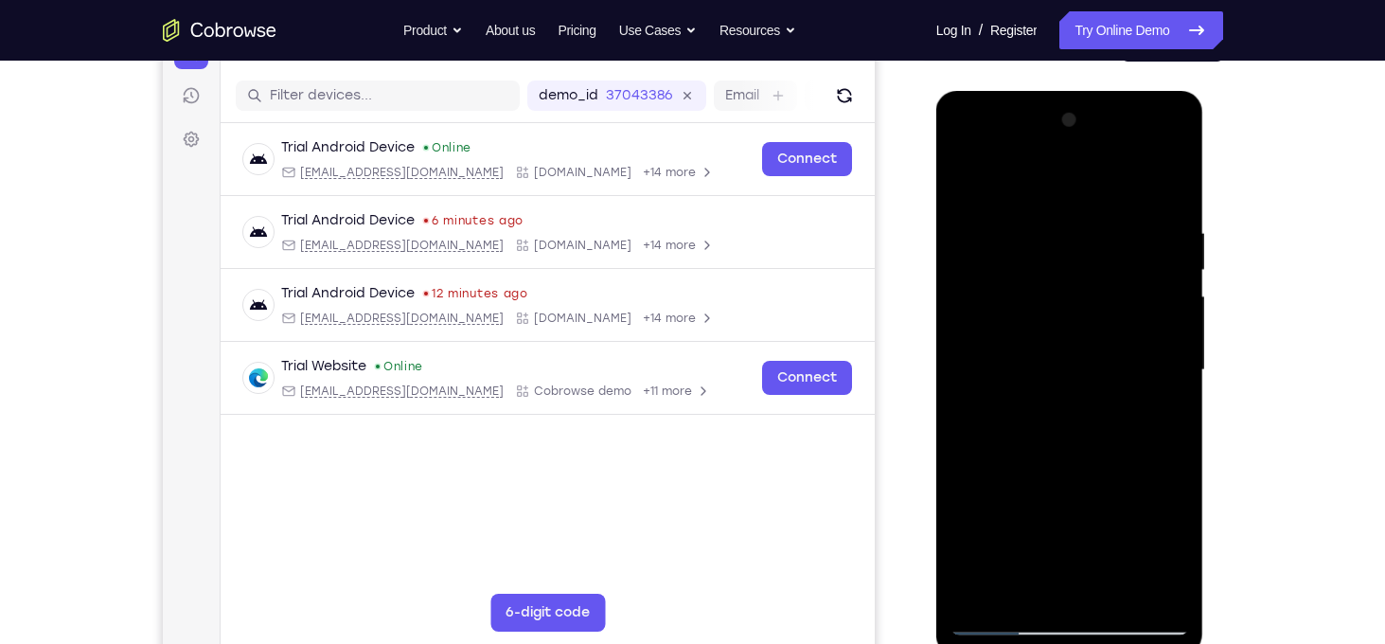
click at [1140, 440] on div at bounding box center [1069, 370] width 239 height 530
click at [1146, 439] on div at bounding box center [1069, 370] width 239 height 530
click at [1168, 613] on div at bounding box center [1069, 370] width 239 height 530
click at [1109, 472] on div at bounding box center [1069, 370] width 239 height 530
click at [1084, 621] on div at bounding box center [1069, 370] width 239 height 530
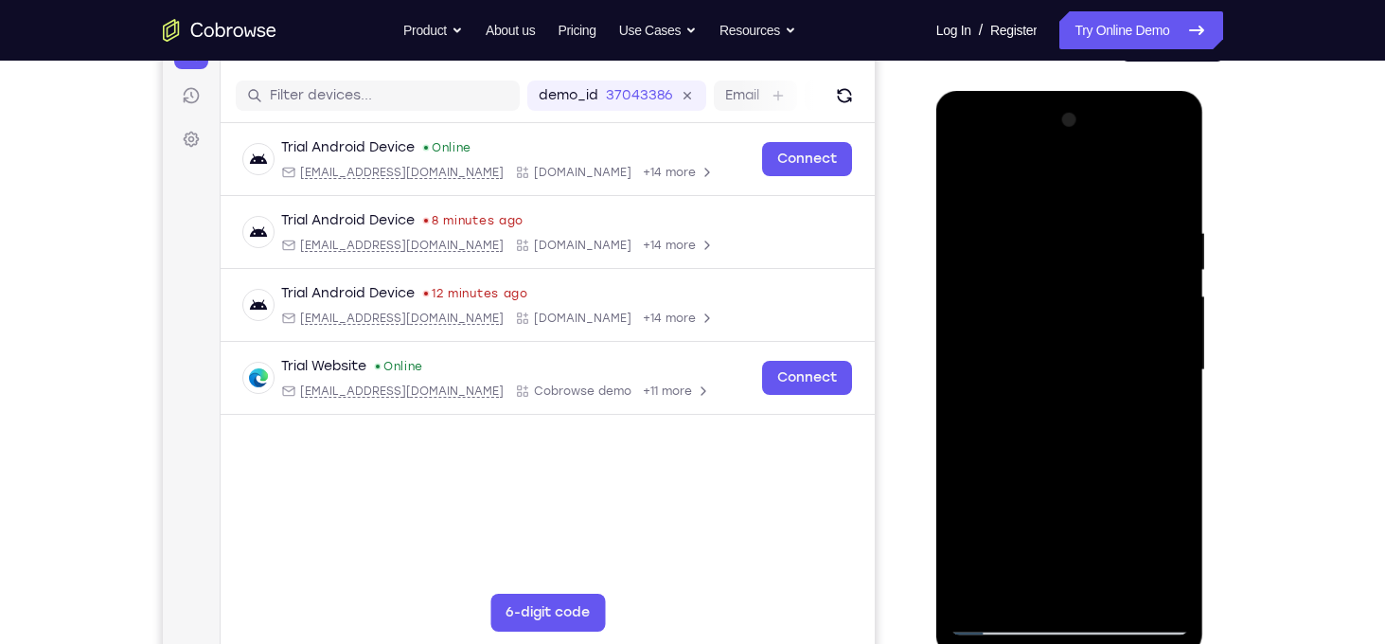
click at [1110, 620] on div at bounding box center [1069, 370] width 239 height 530
click at [1132, 550] on div at bounding box center [1069, 370] width 239 height 530
click at [1141, 620] on div at bounding box center [1069, 370] width 239 height 530
click at [1106, 474] on div at bounding box center [1069, 370] width 239 height 530
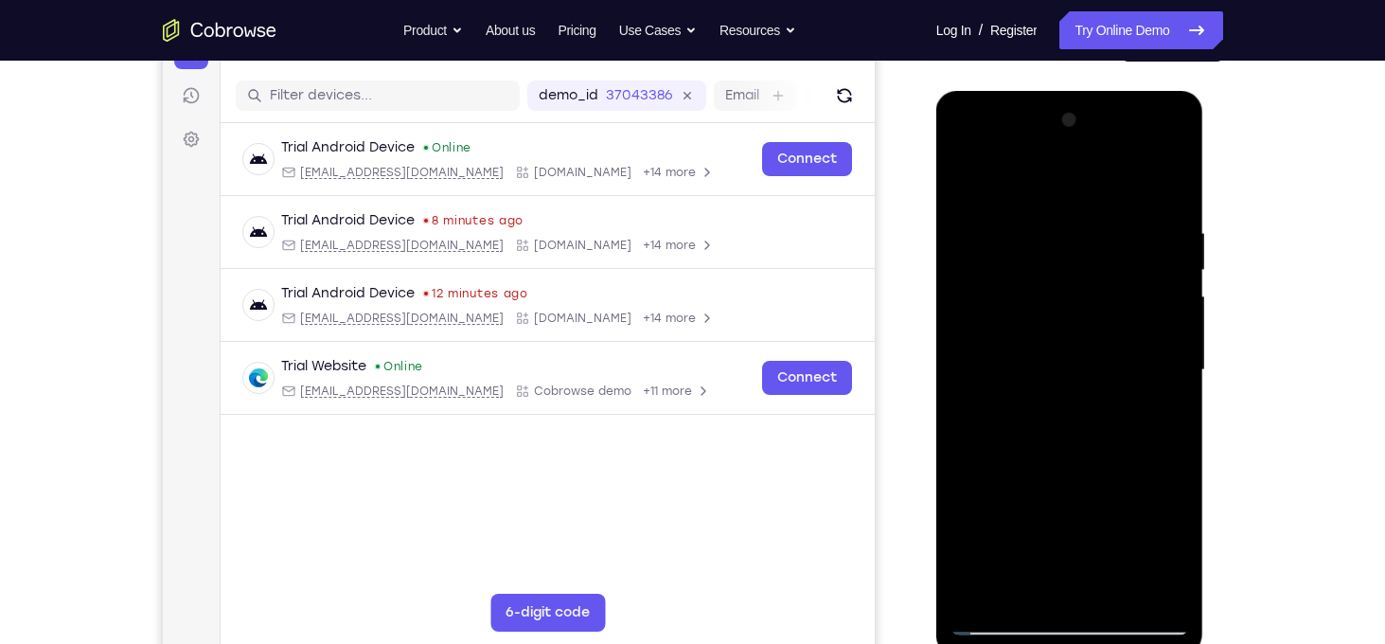
click at [1087, 476] on div at bounding box center [1069, 370] width 239 height 530
click at [1057, 344] on div at bounding box center [1069, 370] width 239 height 530
click at [1143, 602] on div at bounding box center [1069, 370] width 239 height 530
click at [1004, 616] on div at bounding box center [1069, 370] width 239 height 530
drag, startPoint x: 1061, startPoint y: 552, endPoint x: 1092, endPoint y: 294, distance: 259.3
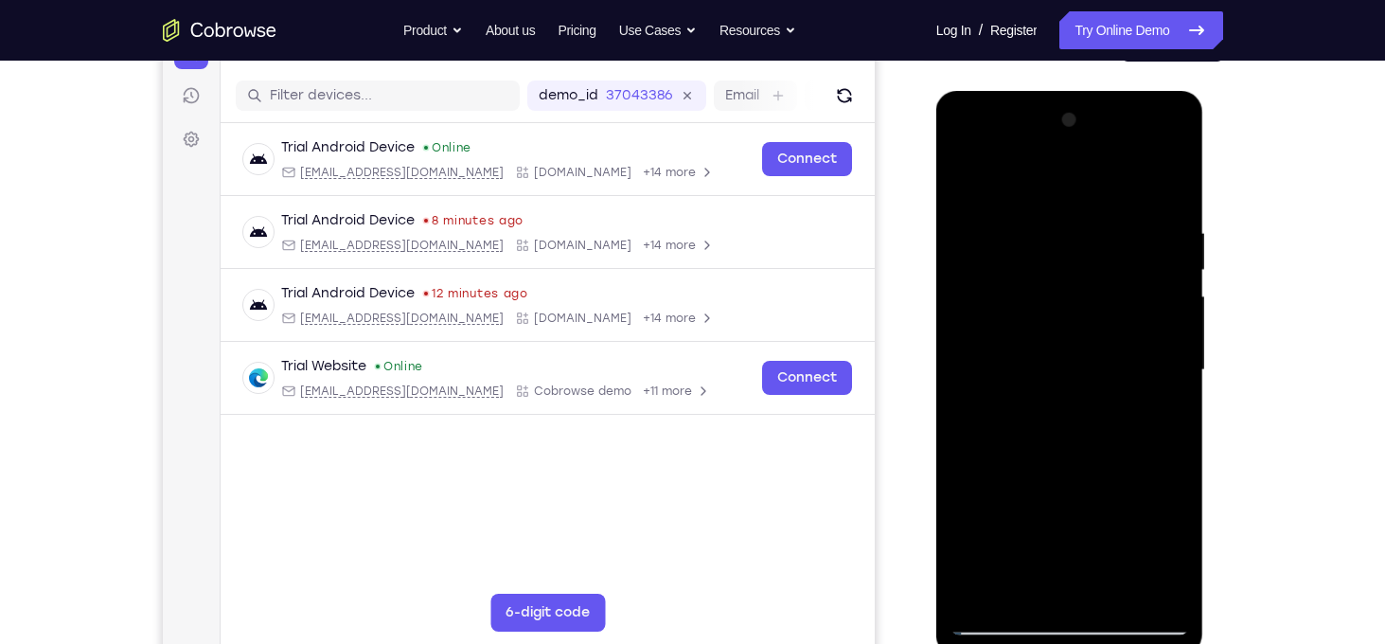
click at [1092, 294] on div at bounding box center [1069, 370] width 239 height 530
drag, startPoint x: 1122, startPoint y: 452, endPoint x: 1167, endPoint y: 130, distance: 325.9
click at [1167, 130] on div at bounding box center [1069, 370] width 239 height 530
drag, startPoint x: 1109, startPoint y: 519, endPoint x: 1176, endPoint y: 212, distance: 313.9
click at [1176, 212] on div at bounding box center [1069, 370] width 239 height 530
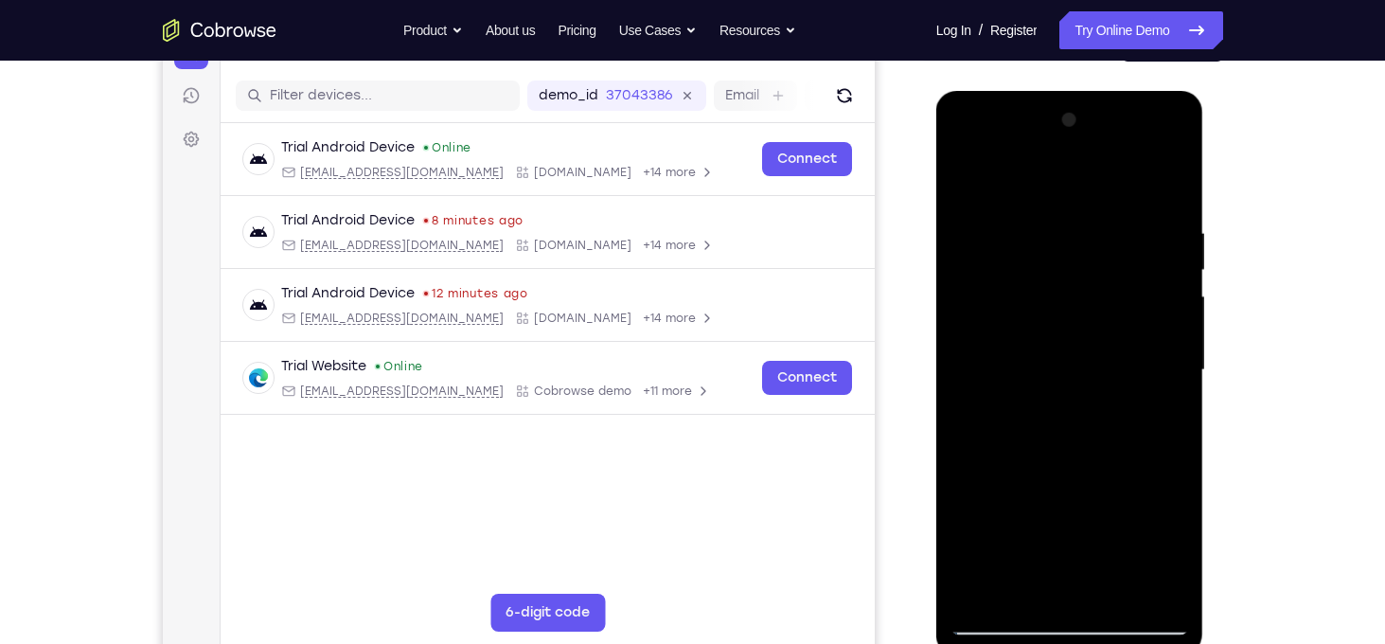
drag, startPoint x: 1121, startPoint y: 452, endPoint x: 1189, endPoint y: 205, distance: 256.3
click at [1189, 205] on div at bounding box center [1070, 373] width 268 height 564
drag, startPoint x: 1140, startPoint y: 388, endPoint x: 1292, endPoint y: 27, distance: 392.0
click at [1206, 91] on html "Online web based iOS Simulators and Android Emulators. Run iPhone, iPad, Mobile…" at bounding box center [1071, 375] width 270 height 568
drag, startPoint x: 1133, startPoint y: 478, endPoint x: 1287, endPoint y: 115, distance: 394.8
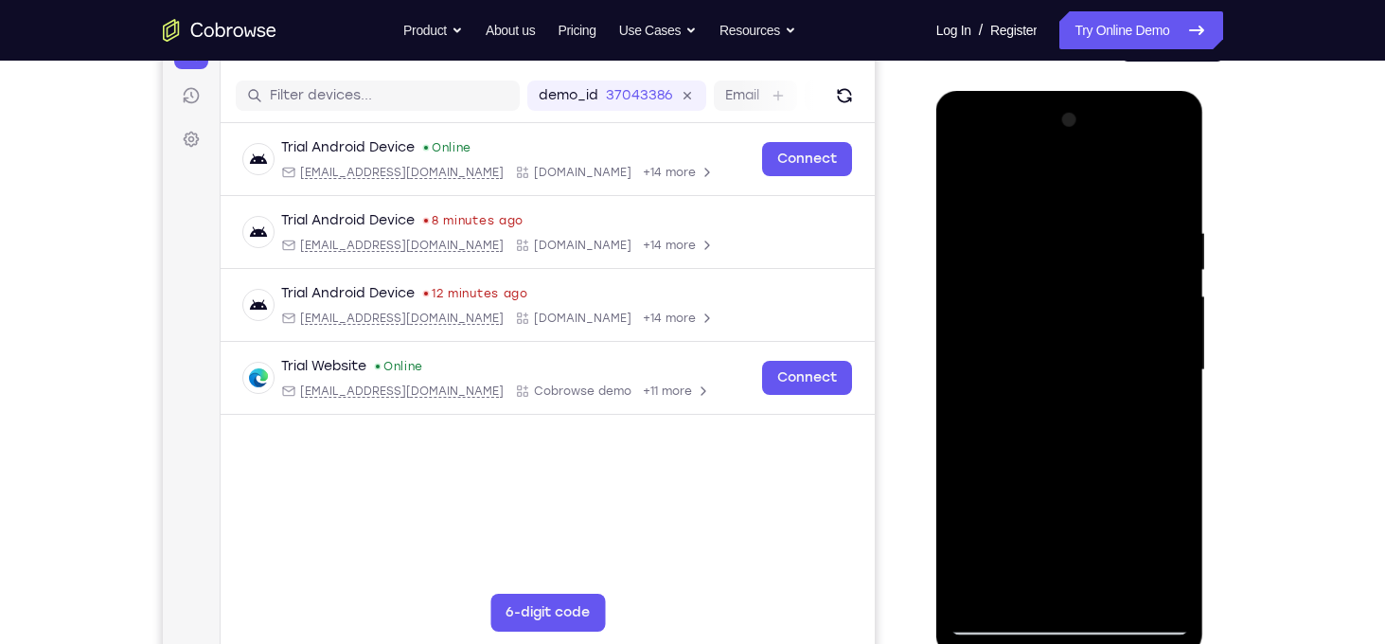
click at [1206, 115] on html "Online web based iOS Simulators and Android Emulators. Run iPhone, iPad, Mobile…" at bounding box center [1071, 375] width 270 height 568
drag, startPoint x: 1099, startPoint y: 496, endPoint x: 1231, endPoint y: 188, distance: 334.9
click at [1206, 188] on html "Online web based iOS Simulators and Android Emulators. Run iPhone, iPad, Mobile…" at bounding box center [1071, 375] width 270 height 568
drag, startPoint x: 1106, startPoint y: 406, endPoint x: 1258, endPoint y: 178, distance: 273.8
click at [1206, 178] on html "Online web based iOS Simulators and Android Emulators. Run iPhone, iPad, Mobile…" at bounding box center [1071, 375] width 270 height 568
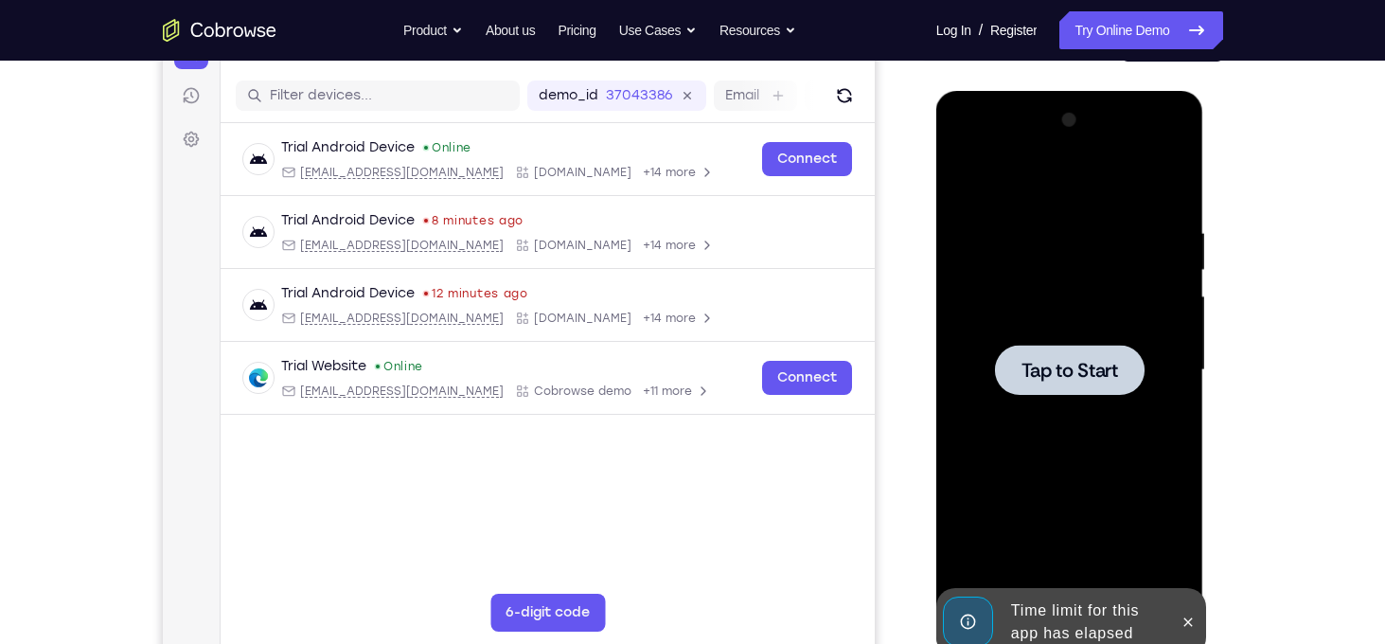
drag, startPoint x: 1091, startPoint y: 466, endPoint x: 1198, endPoint y: 239, distance: 251.1
click at [1198, 239] on div "Tap to Start" at bounding box center [1070, 373] width 268 height 564
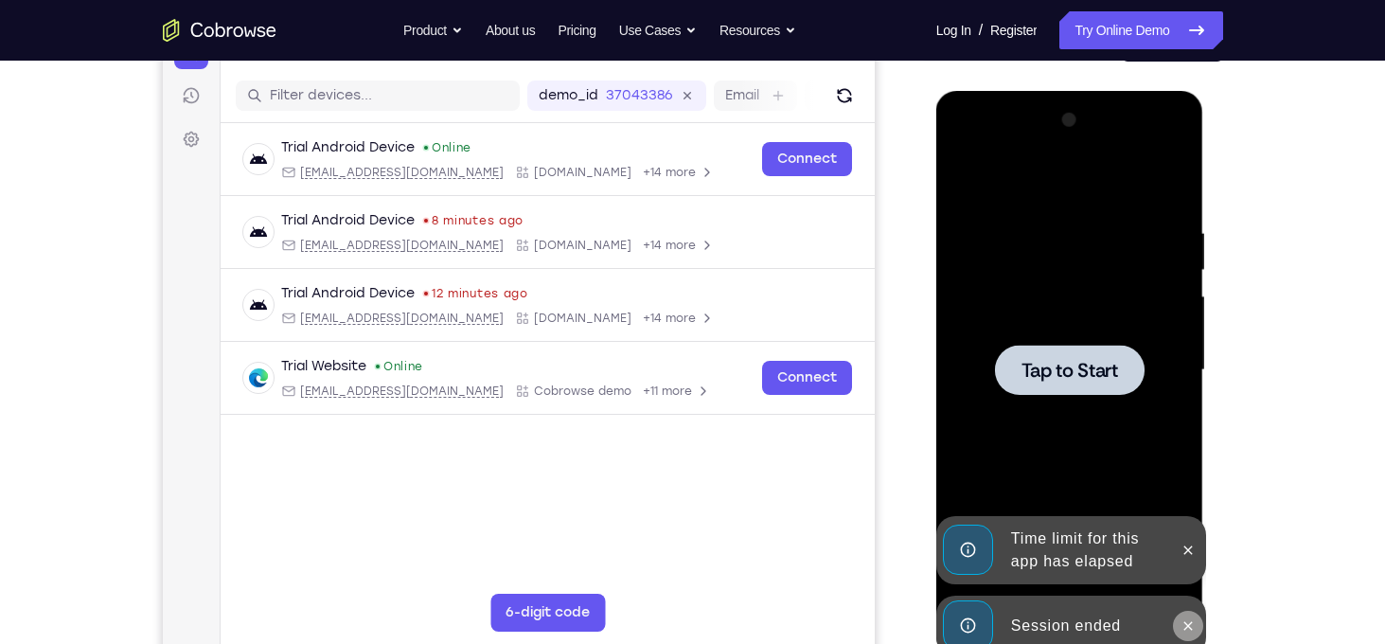
click at [1180, 625] on icon at bounding box center [1187, 625] width 15 height 15
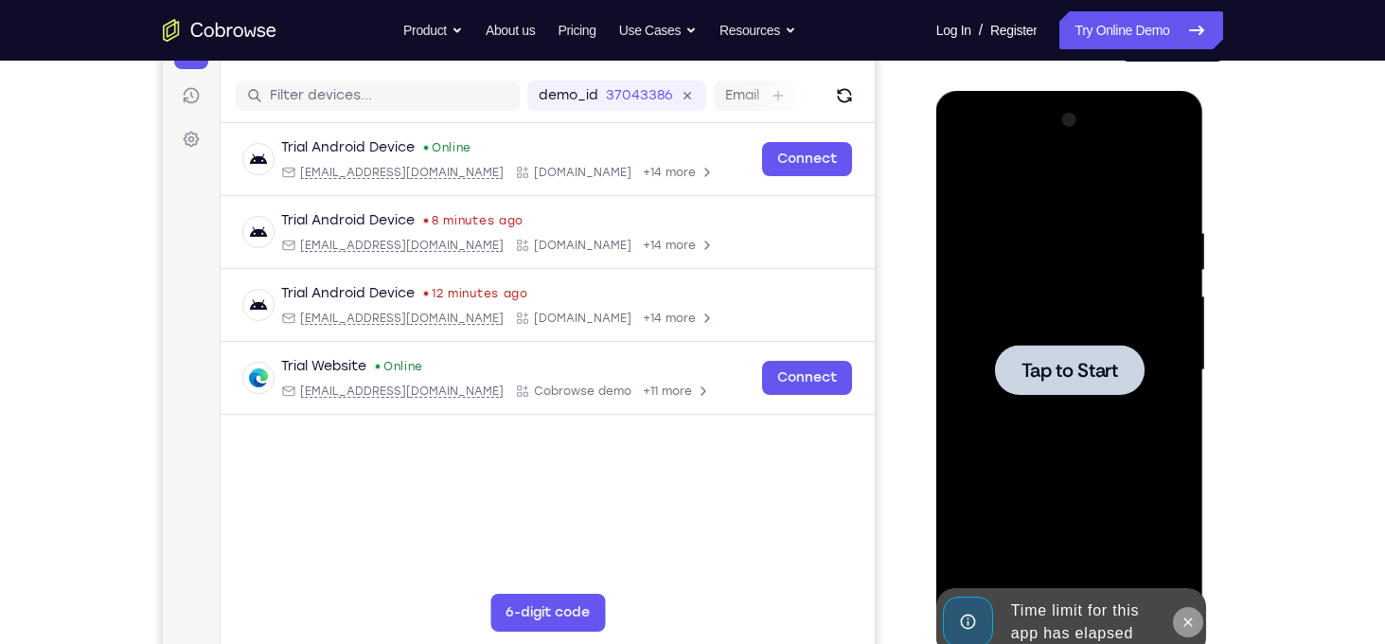
click at [1191, 612] on button at bounding box center [1188, 622] width 30 height 30
